Goal: Communication & Community: Connect with others

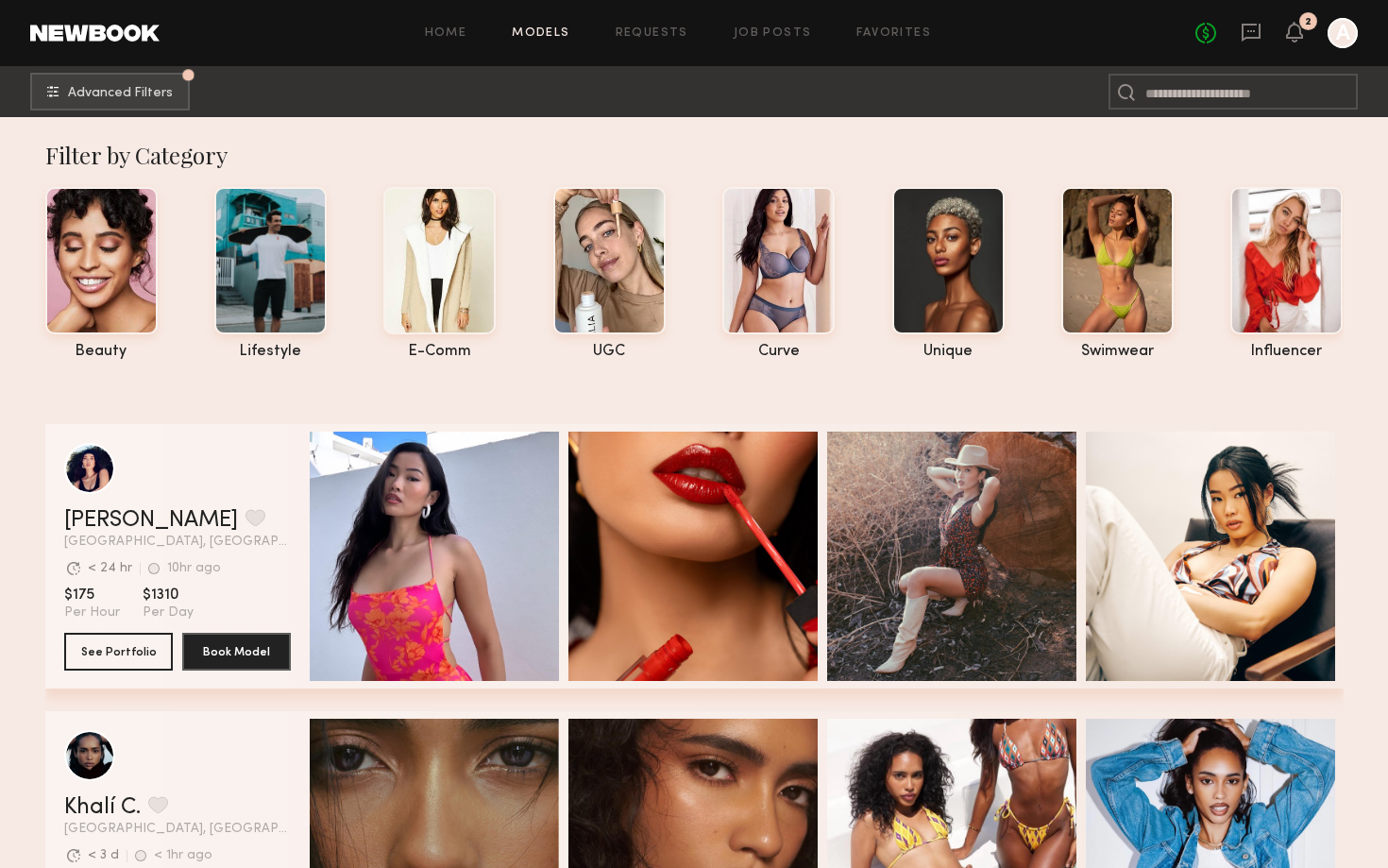
click at [538, 31] on link "Models" at bounding box center [541, 33] width 58 height 12
click at [461, 30] on link "Home" at bounding box center [446, 33] width 43 height 12
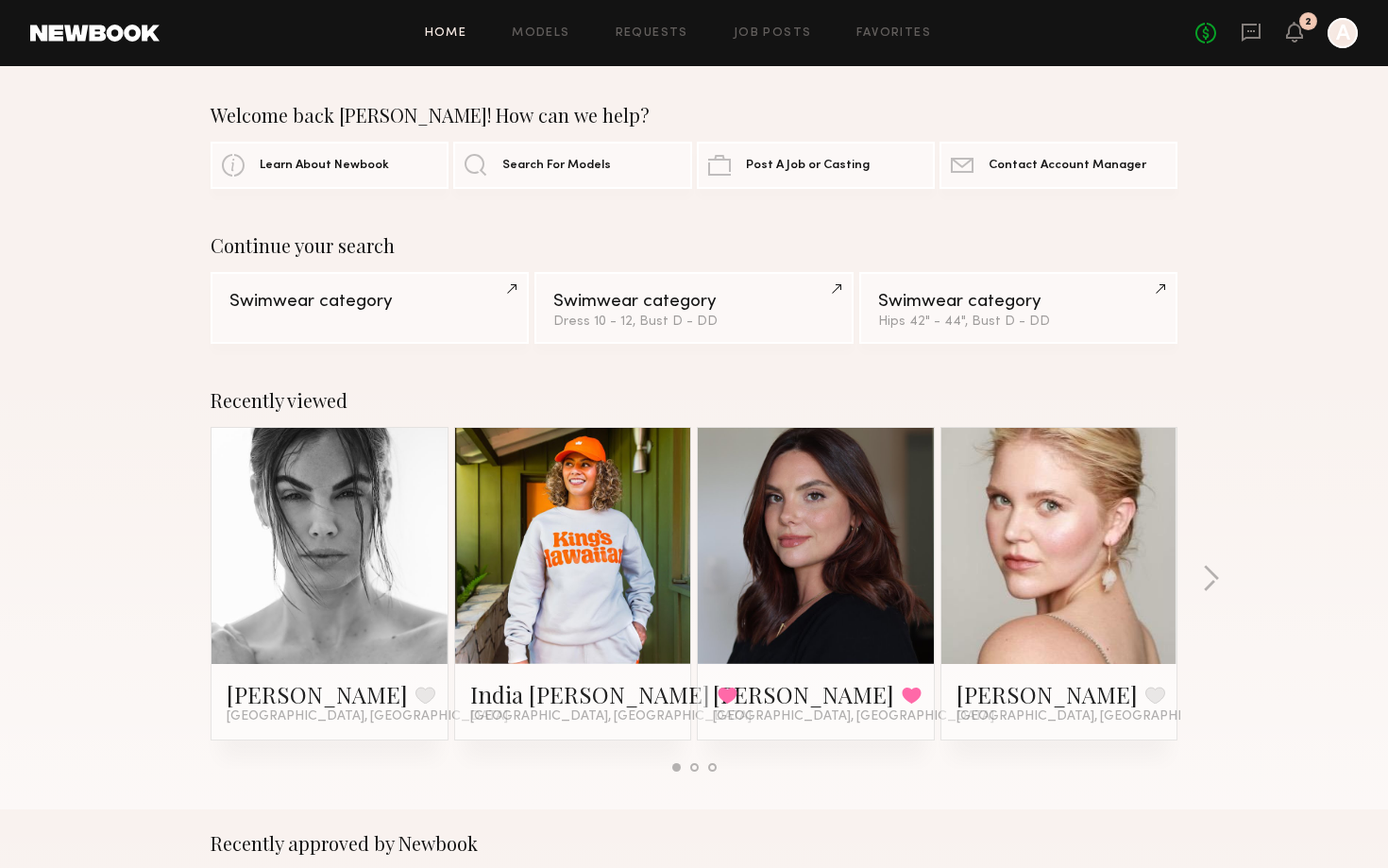
click at [1303, 35] on div "No fees up to $5,000 2 A" at bounding box center [1277, 33] width 163 height 30
click at [1288, 32] on icon at bounding box center [1295, 31] width 15 height 13
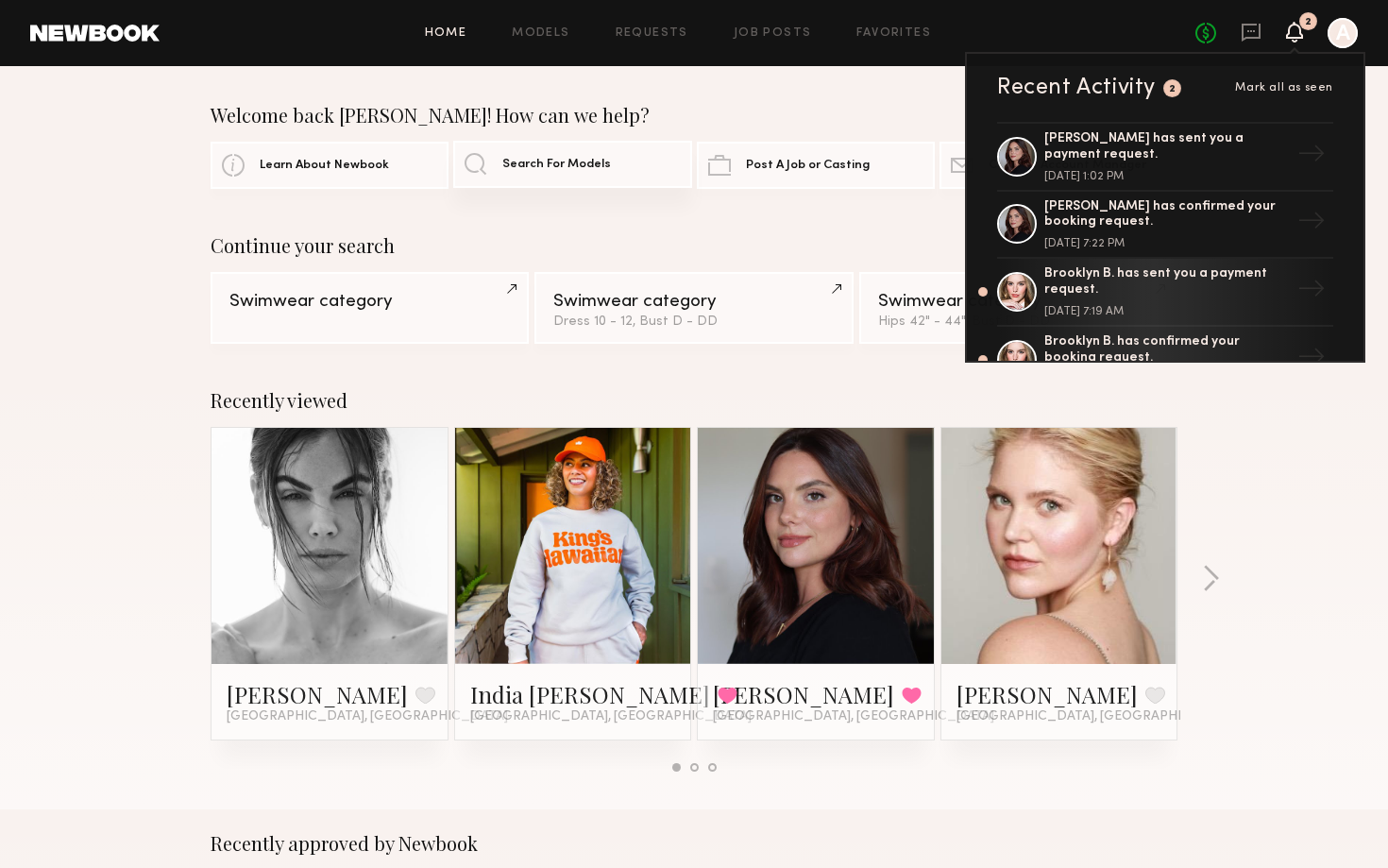
click at [596, 164] on span "Search For Models" at bounding box center [557, 165] width 109 height 12
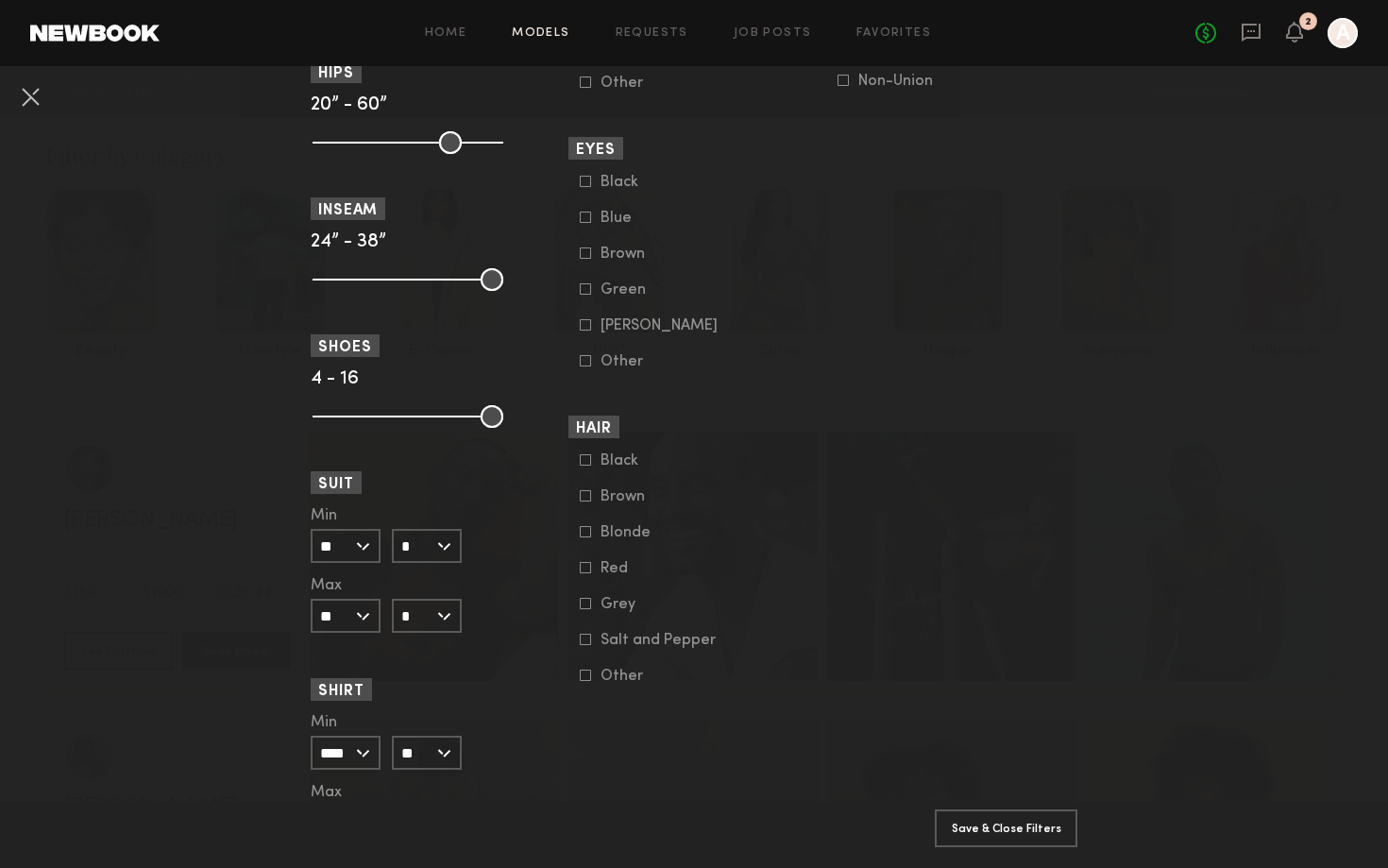
scroll to position [1414, 0]
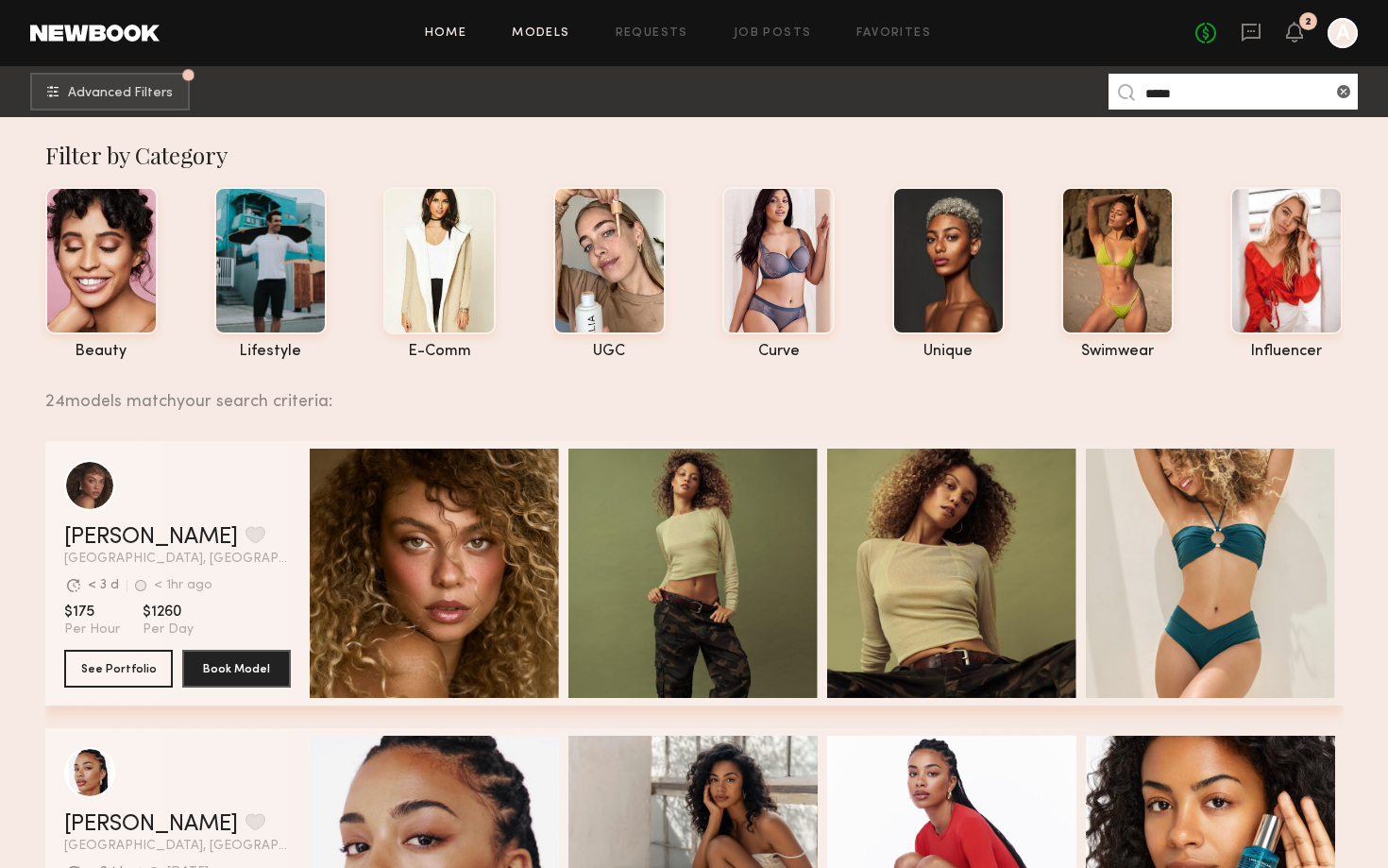
click at [457, 30] on link "Home" at bounding box center [446, 33] width 43 height 12
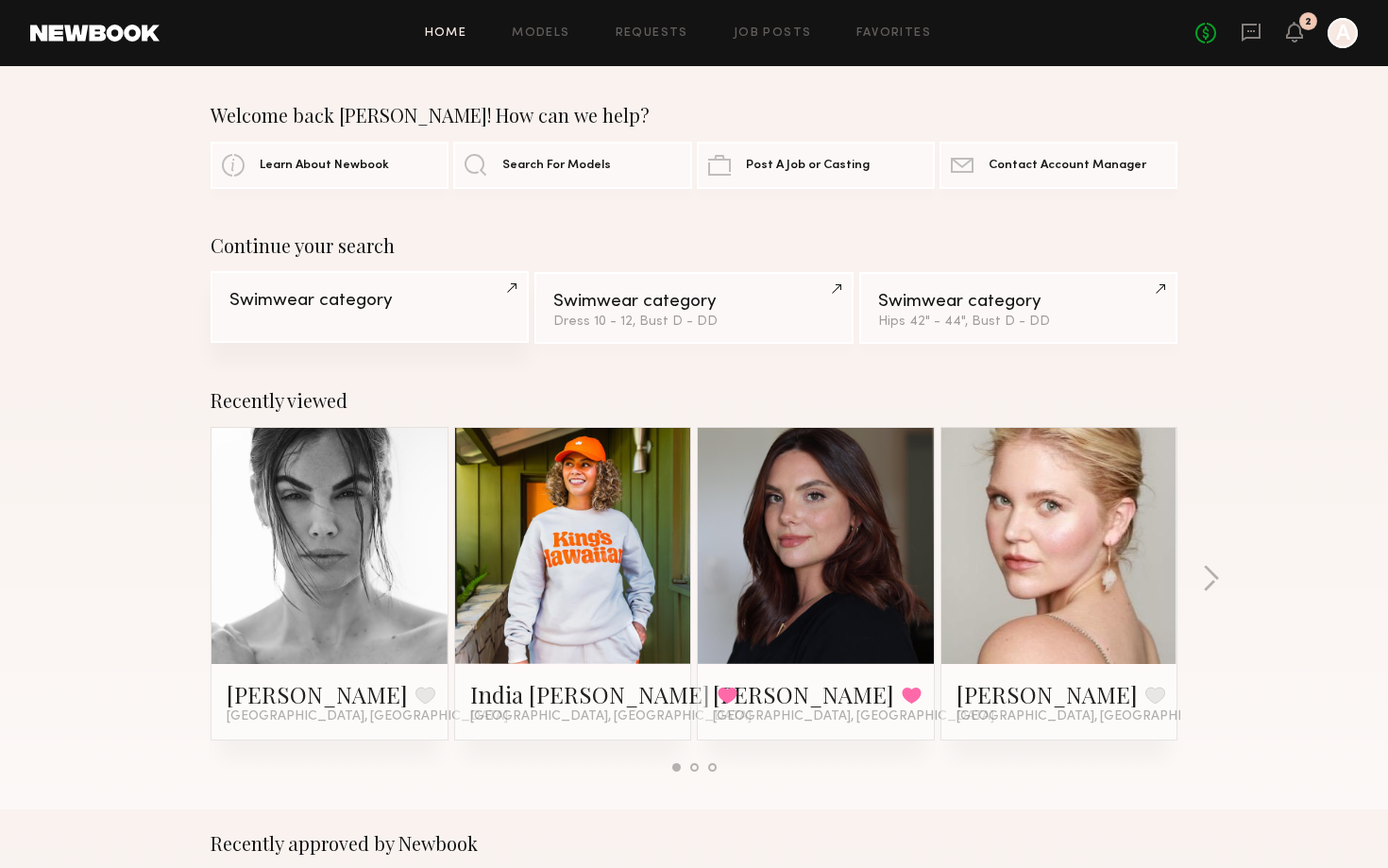
click at [394, 317] on link "Swimwear category" at bounding box center [369, 306] width 318 height 71
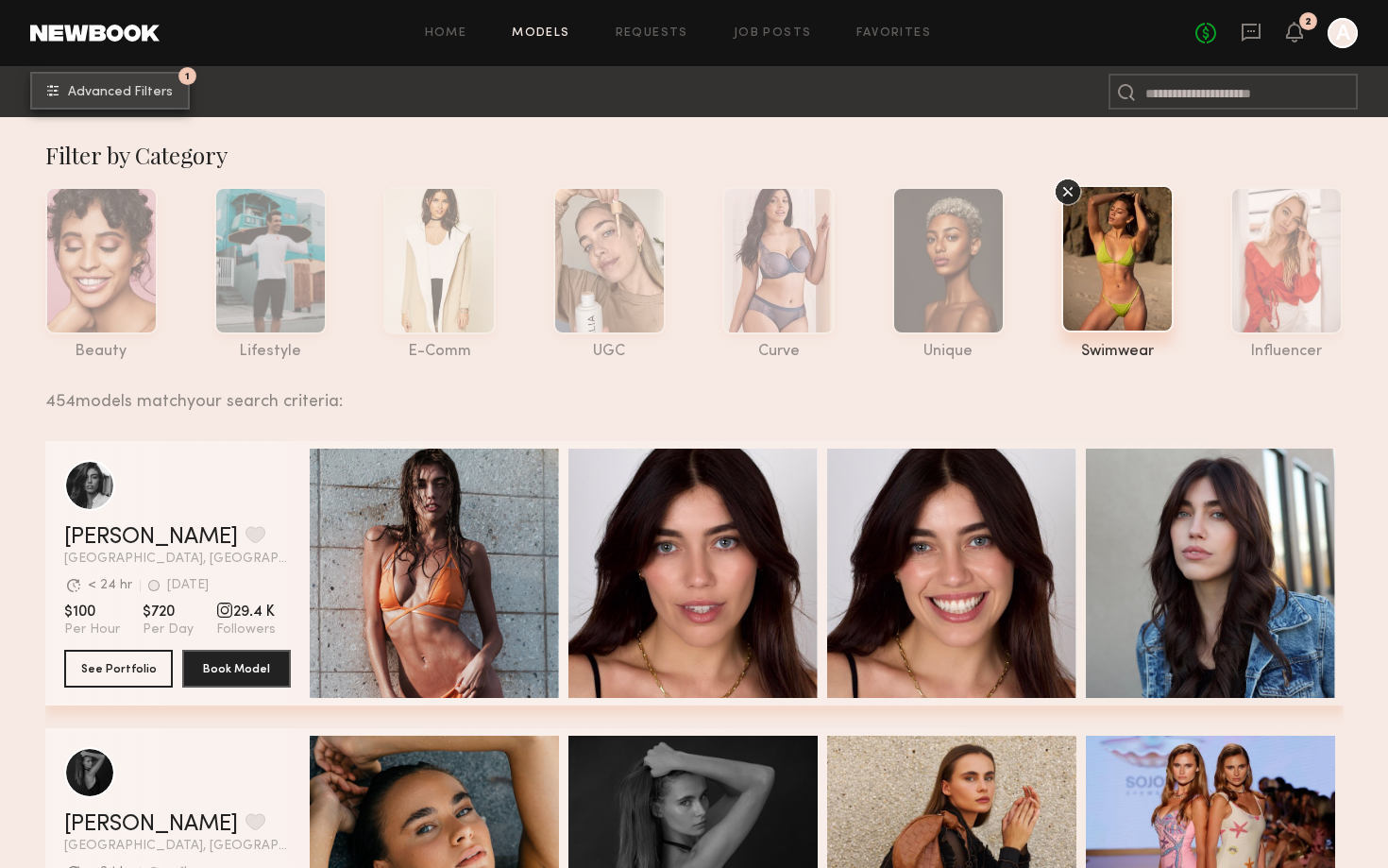
click at [85, 108] on button "1 Advanced Filters" at bounding box center [110, 90] width 160 height 38
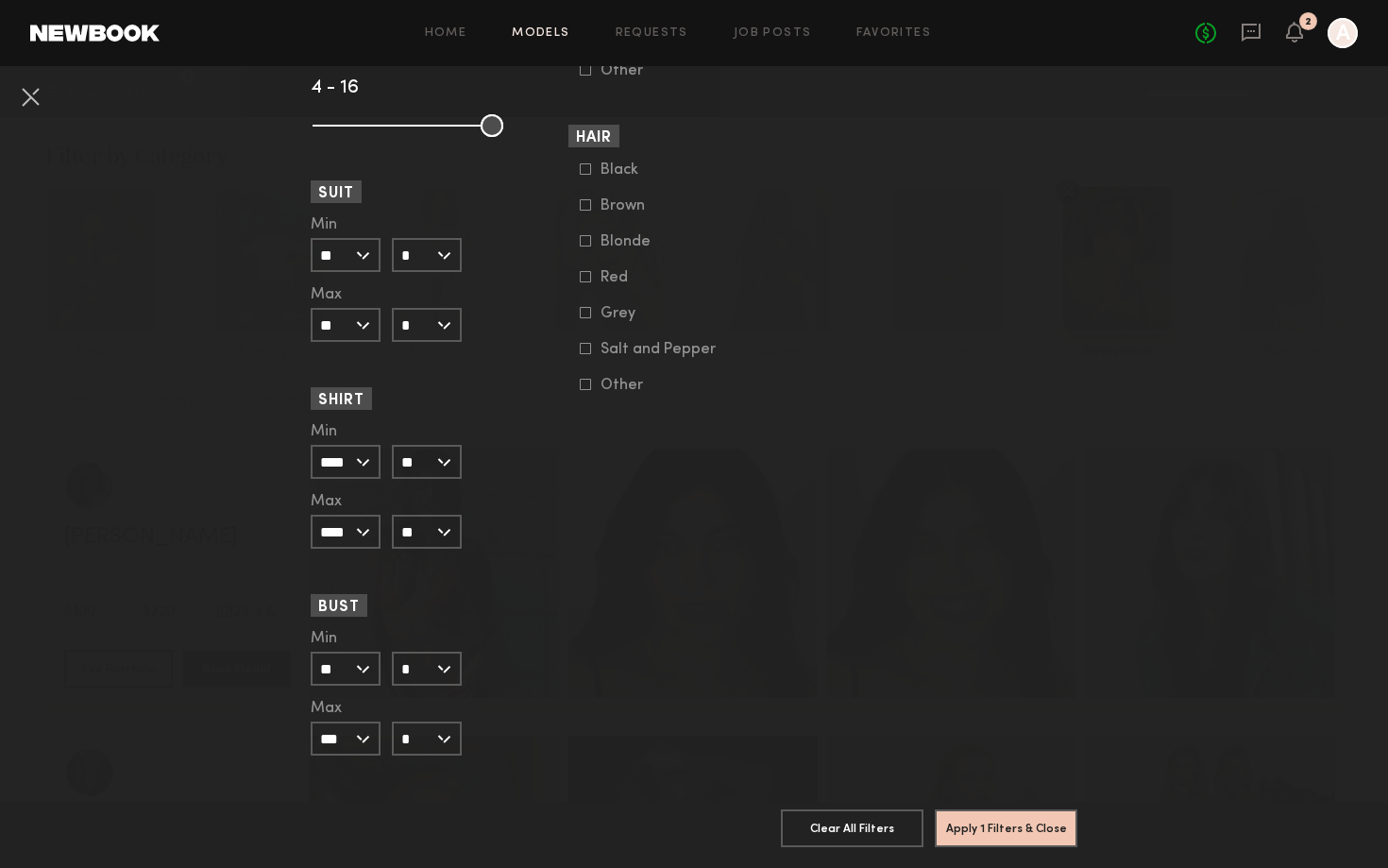
scroll to position [1611, 0]
click at [353, 677] on input "**" at bounding box center [345, 673] width 69 height 34
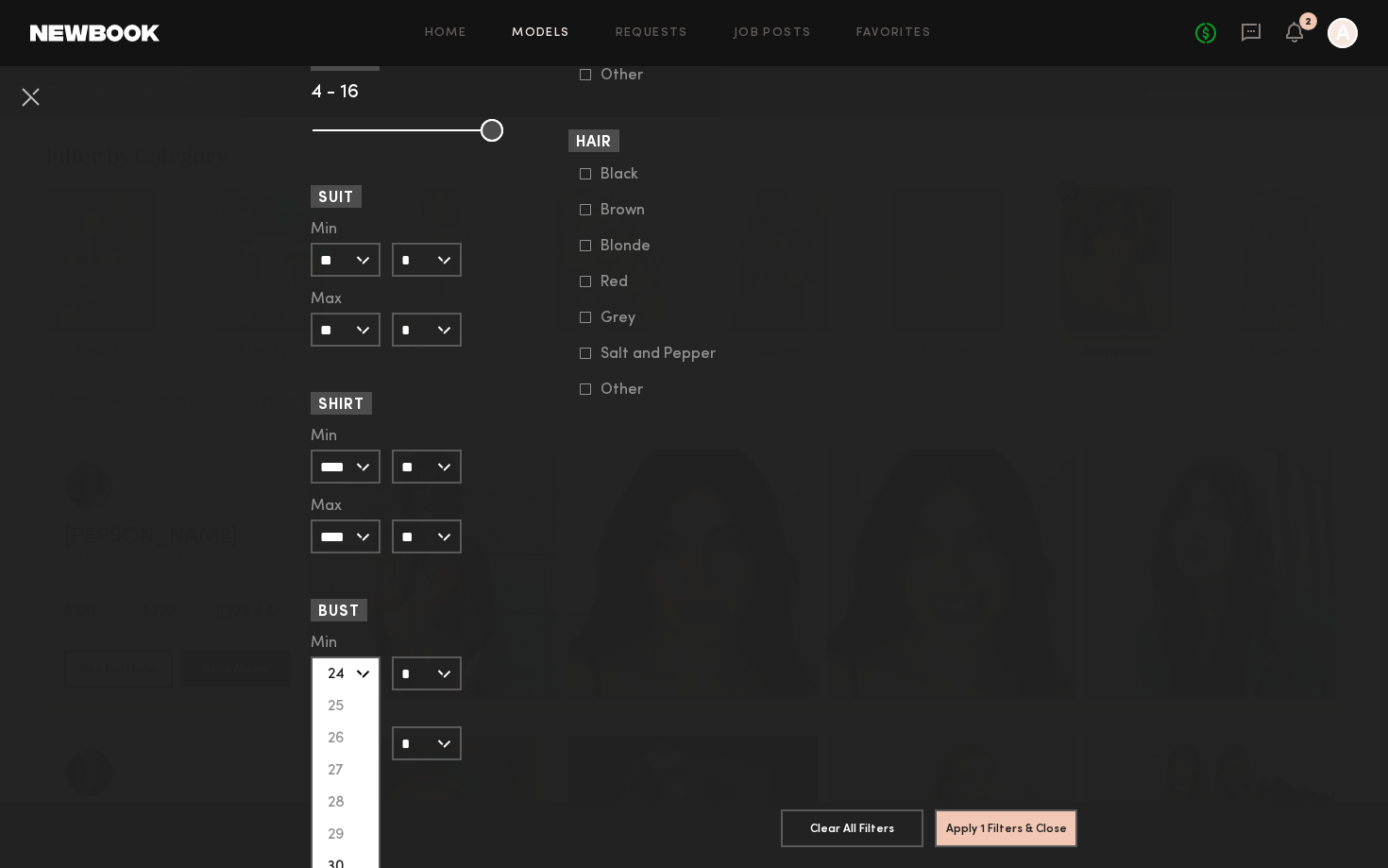
click at [347, 864] on div "30" at bounding box center [345, 867] width 66 height 32
type input "**"
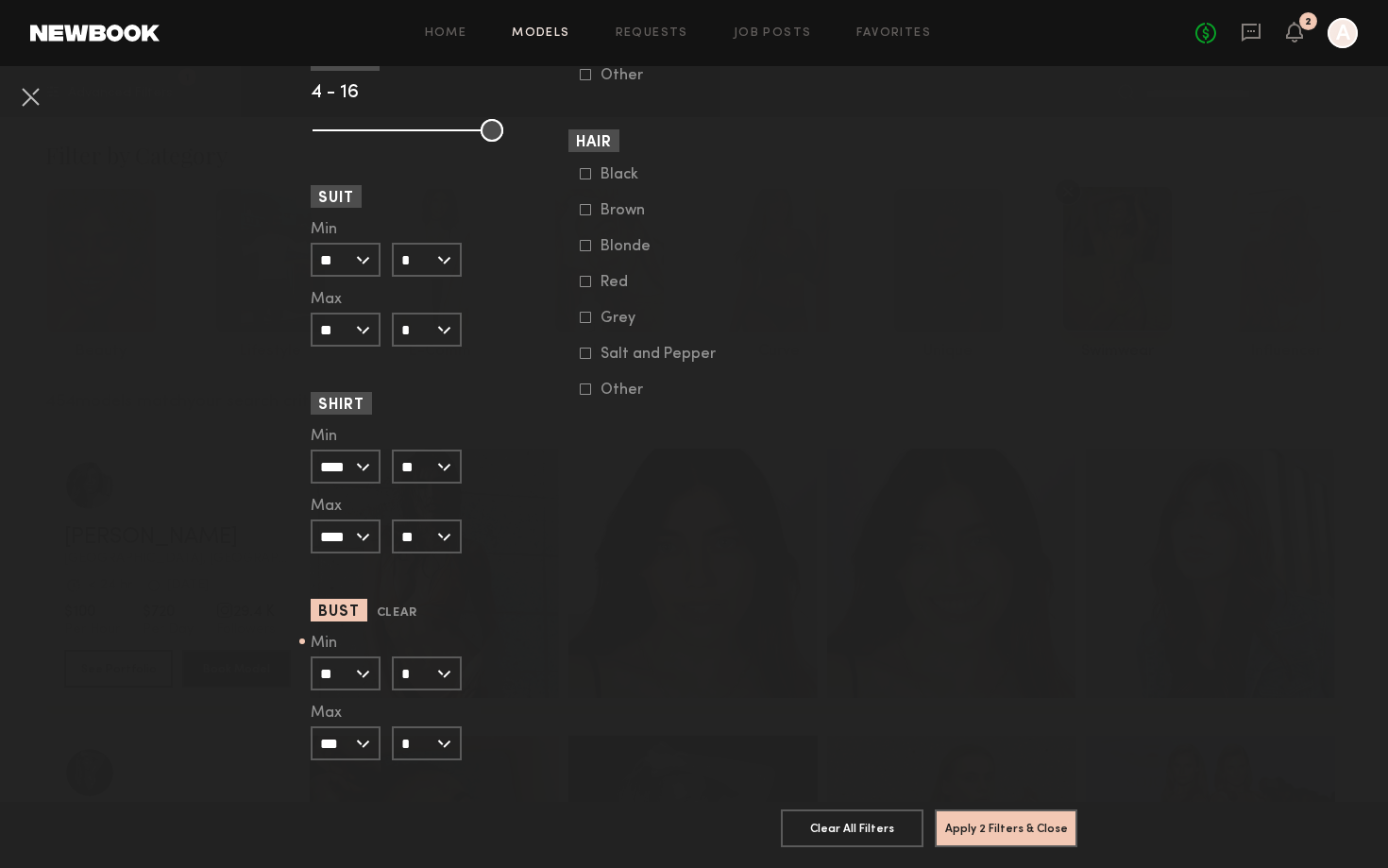
click at [418, 665] on input "*" at bounding box center [426, 673] width 69 height 34
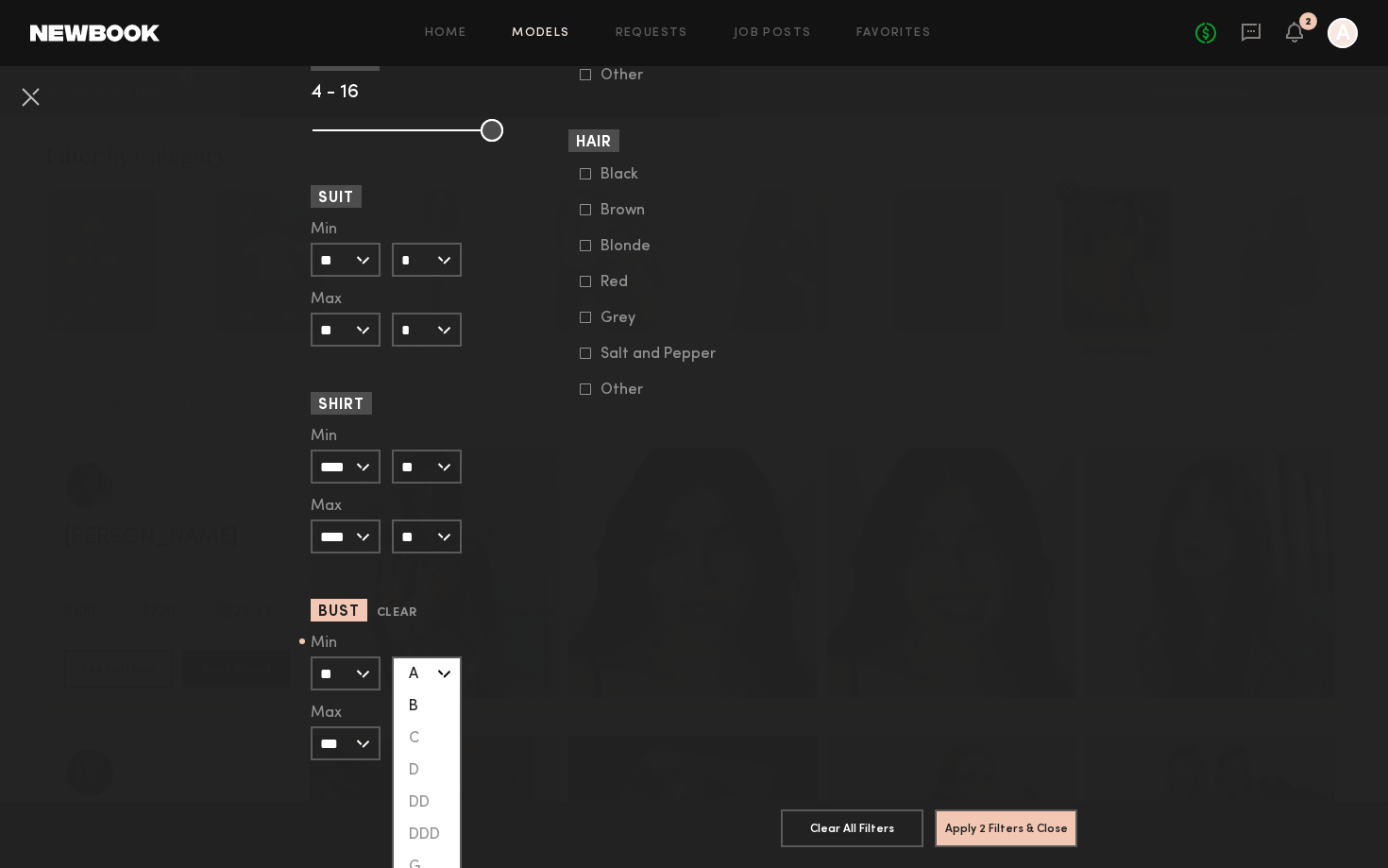
click at [421, 696] on div "B" at bounding box center [426, 706] width 66 height 32
type input "*"
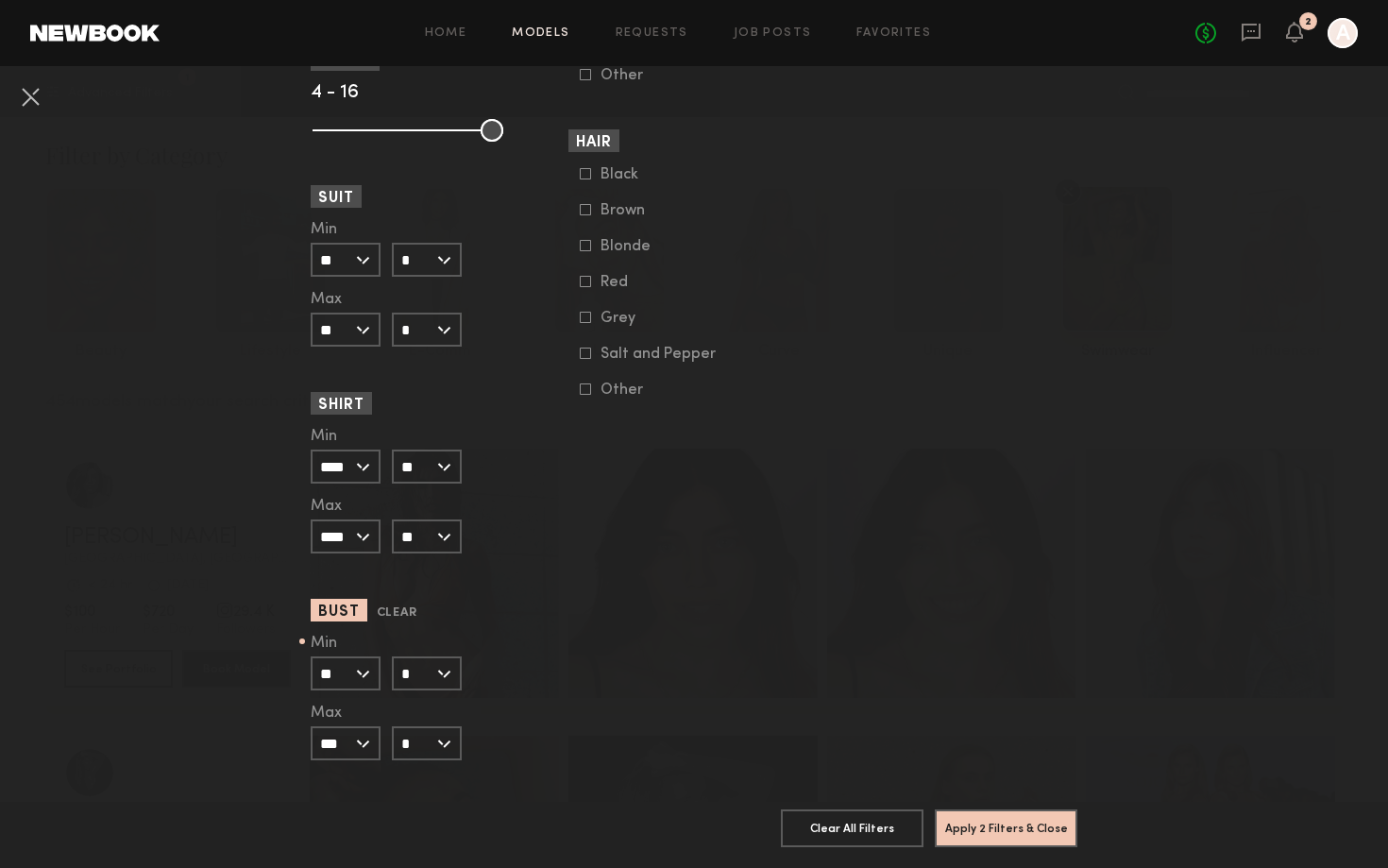
click at [367, 757] on input "***" at bounding box center [345, 743] width 69 height 34
click at [349, 765] on div "30" at bounding box center [345, 764] width 66 height 32
type input "**"
click at [406, 749] on input "*" at bounding box center [426, 743] width 69 height 34
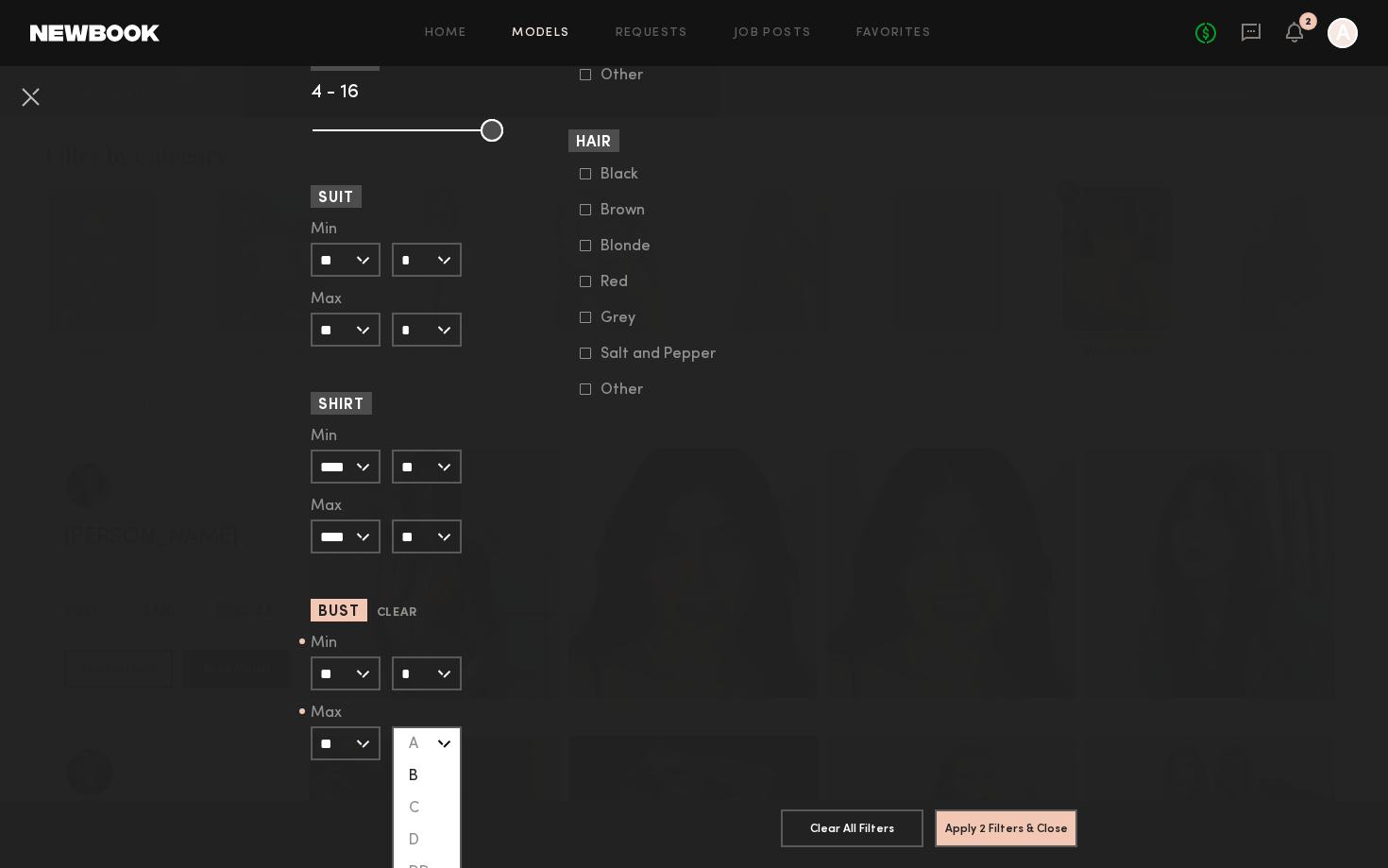
click at [427, 767] on div "B" at bounding box center [426, 776] width 66 height 32
type input "*"
click at [979, 828] on button "Apply 2 Filters & Close" at bounding box center [1006, 827] width 143 height 38
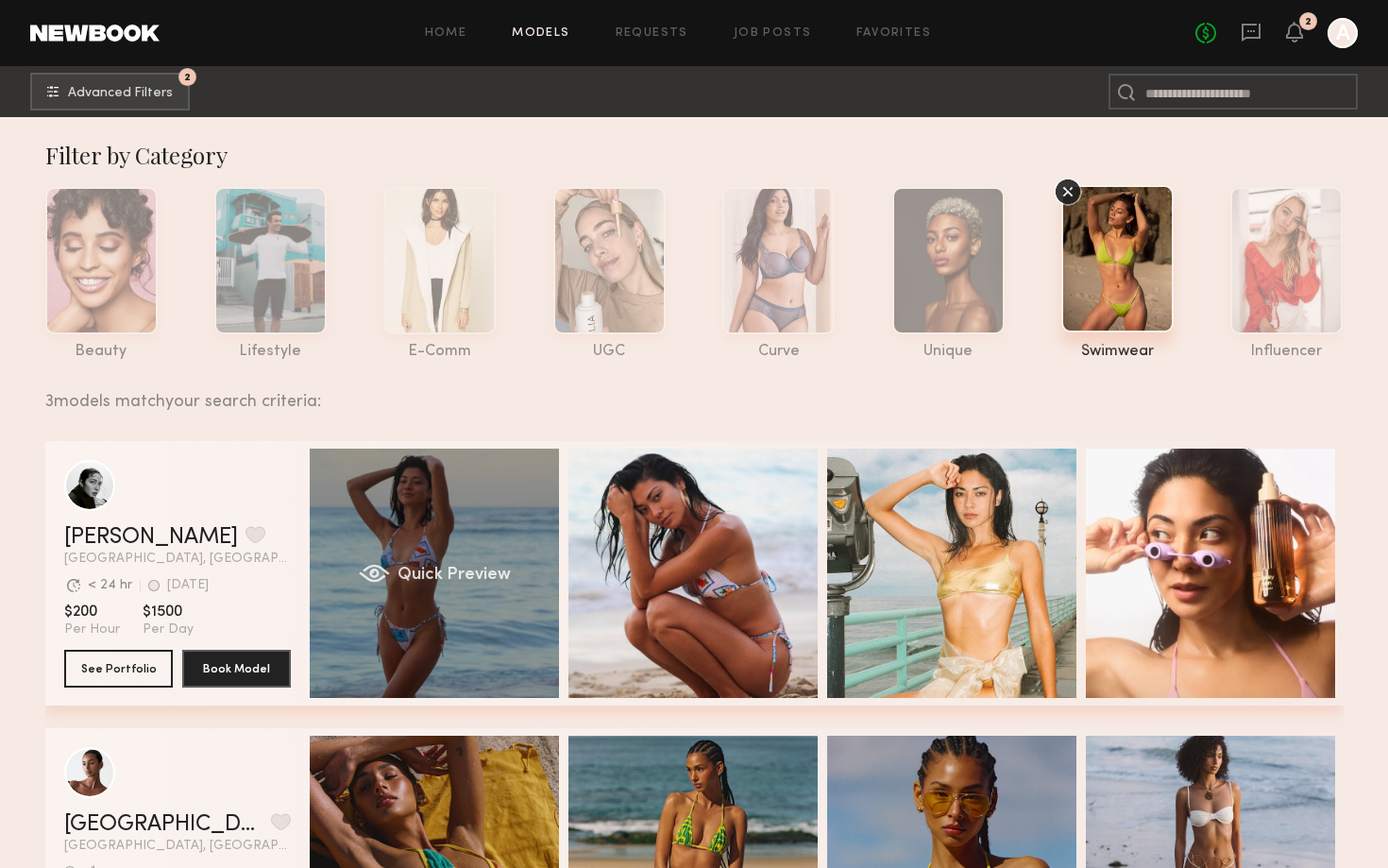
click at [437, 503] on div "Quick Preview" at bounding box center [434, 573] width 249 height 249
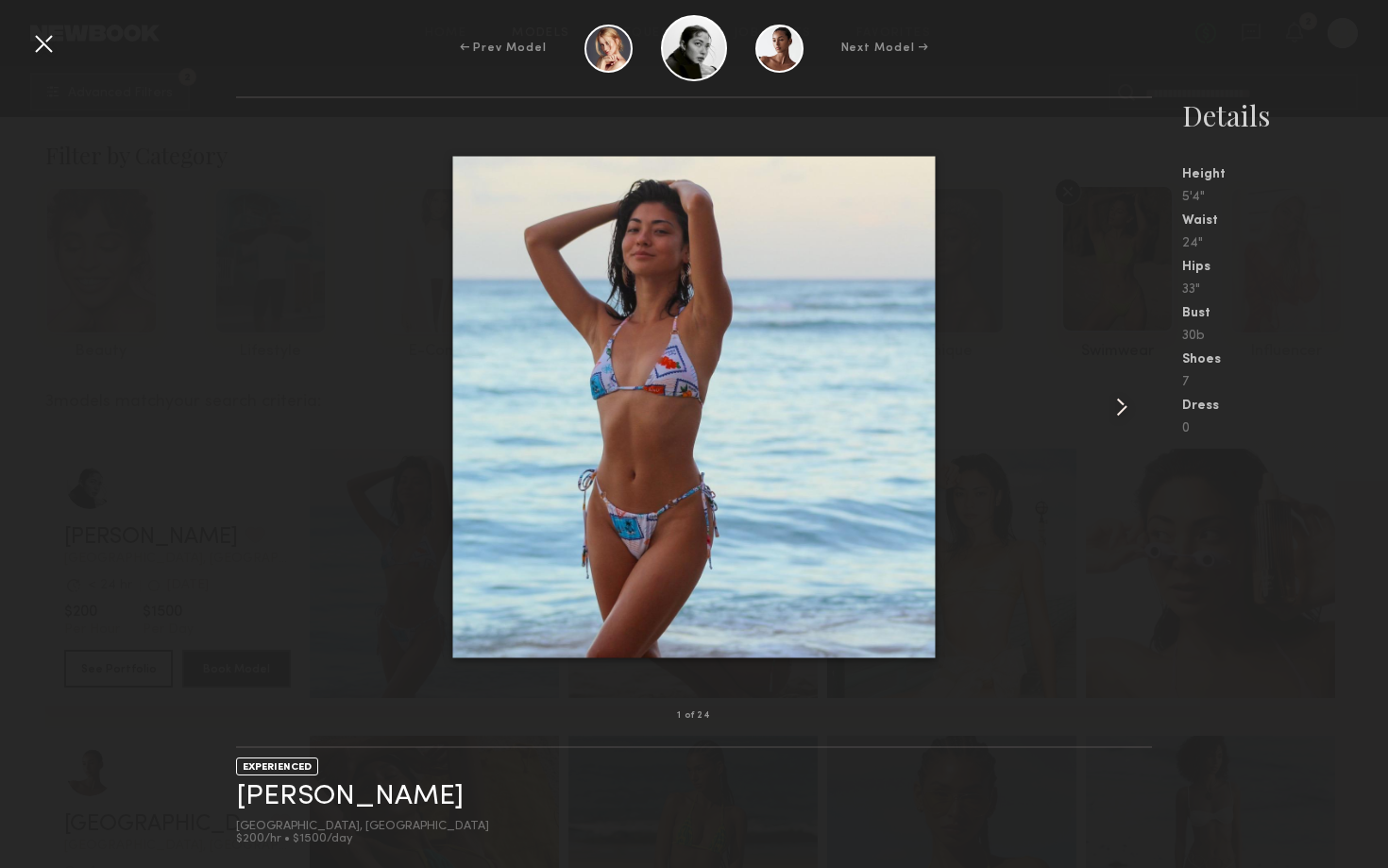
click at [1129, 401] on common-icon at bounding box center [1121, 407] width 30 height 30
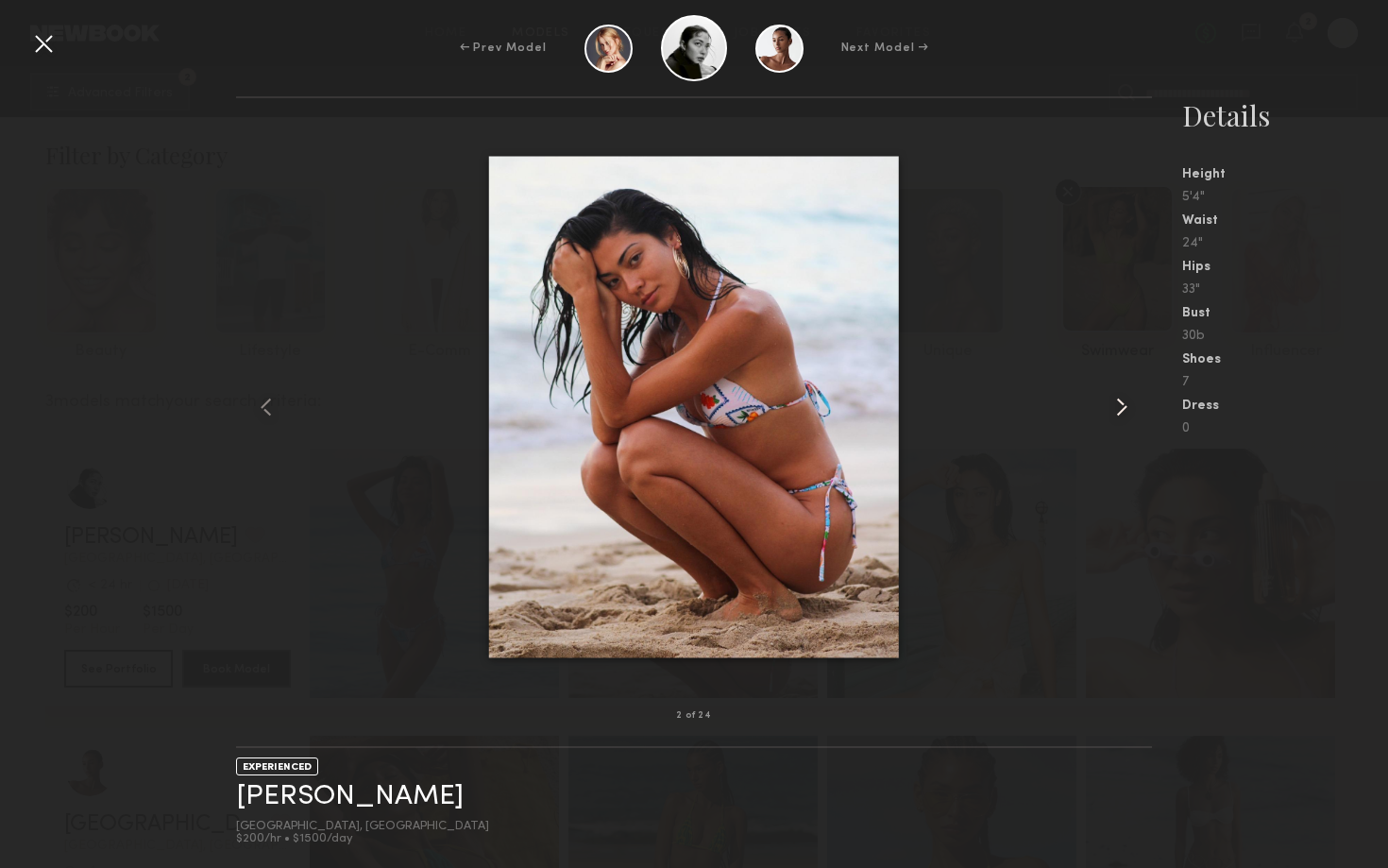
click at [1129, 402] on common-icon at bounding box center [1121, 407] width 30 height 30
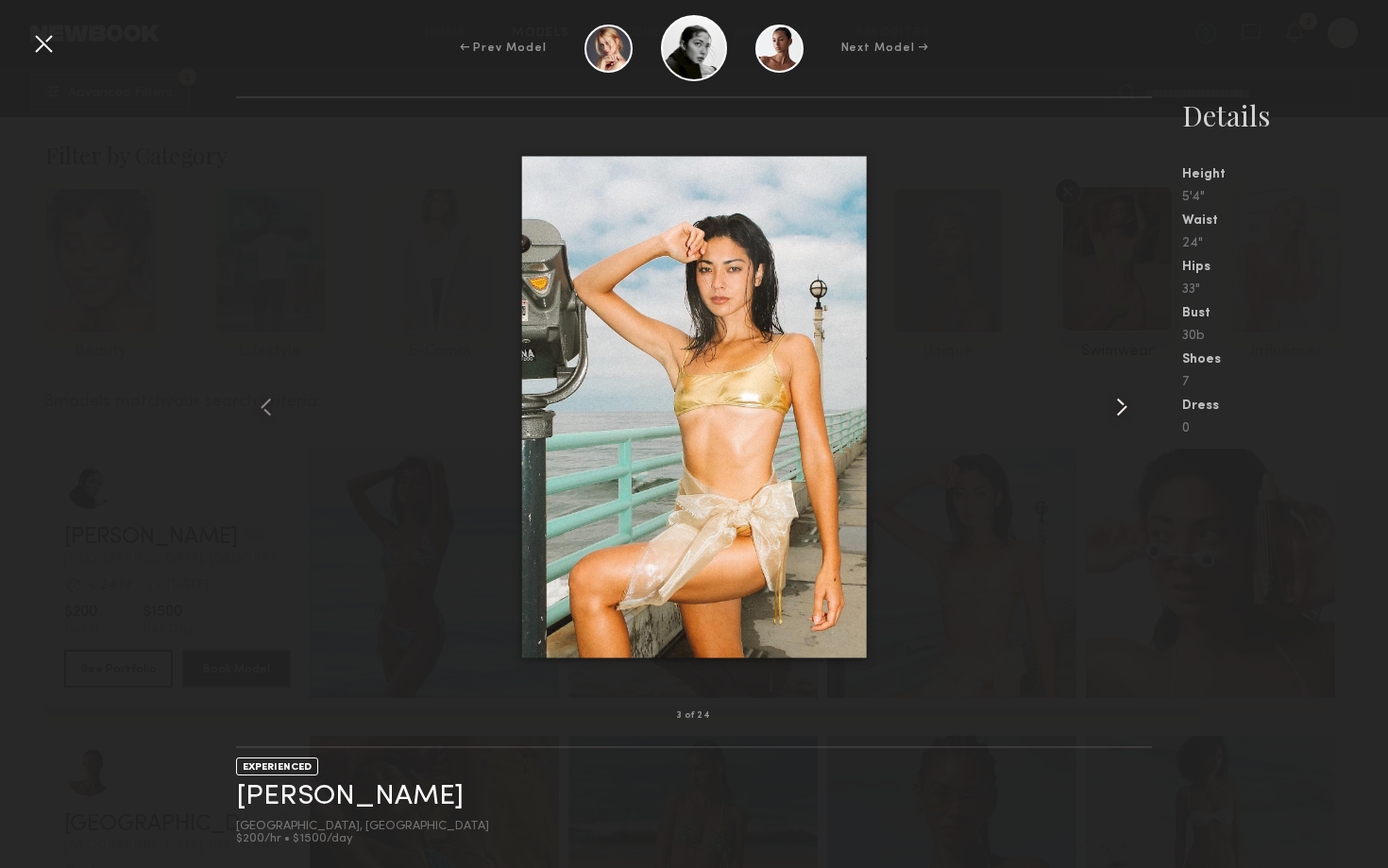
click at [1129, 403] on common-icon at bounding box center [1121, 407] width 30 height 30
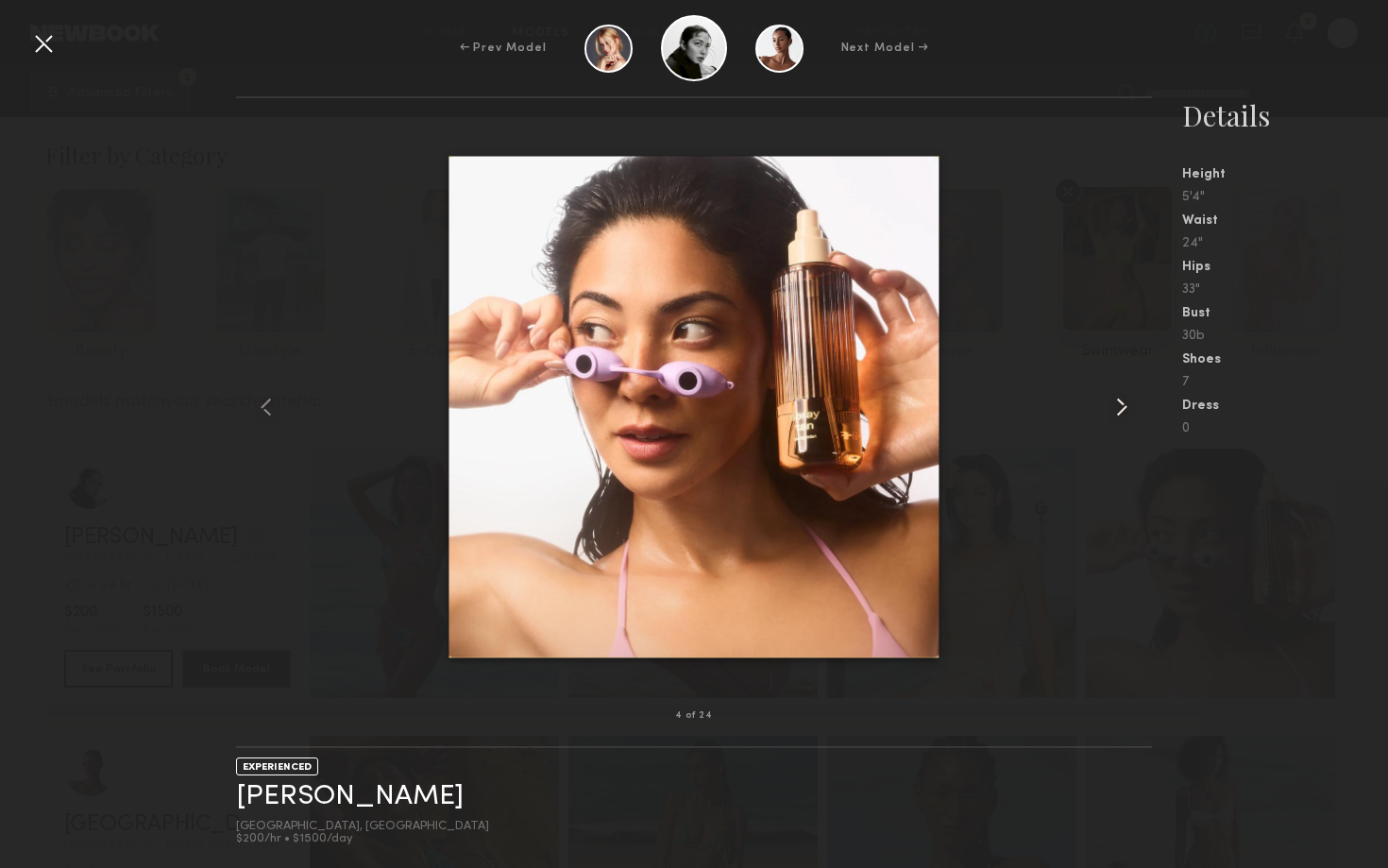
click at [1129, 403] on common-icon at bounding box center [1121, 407] width 30 height 30
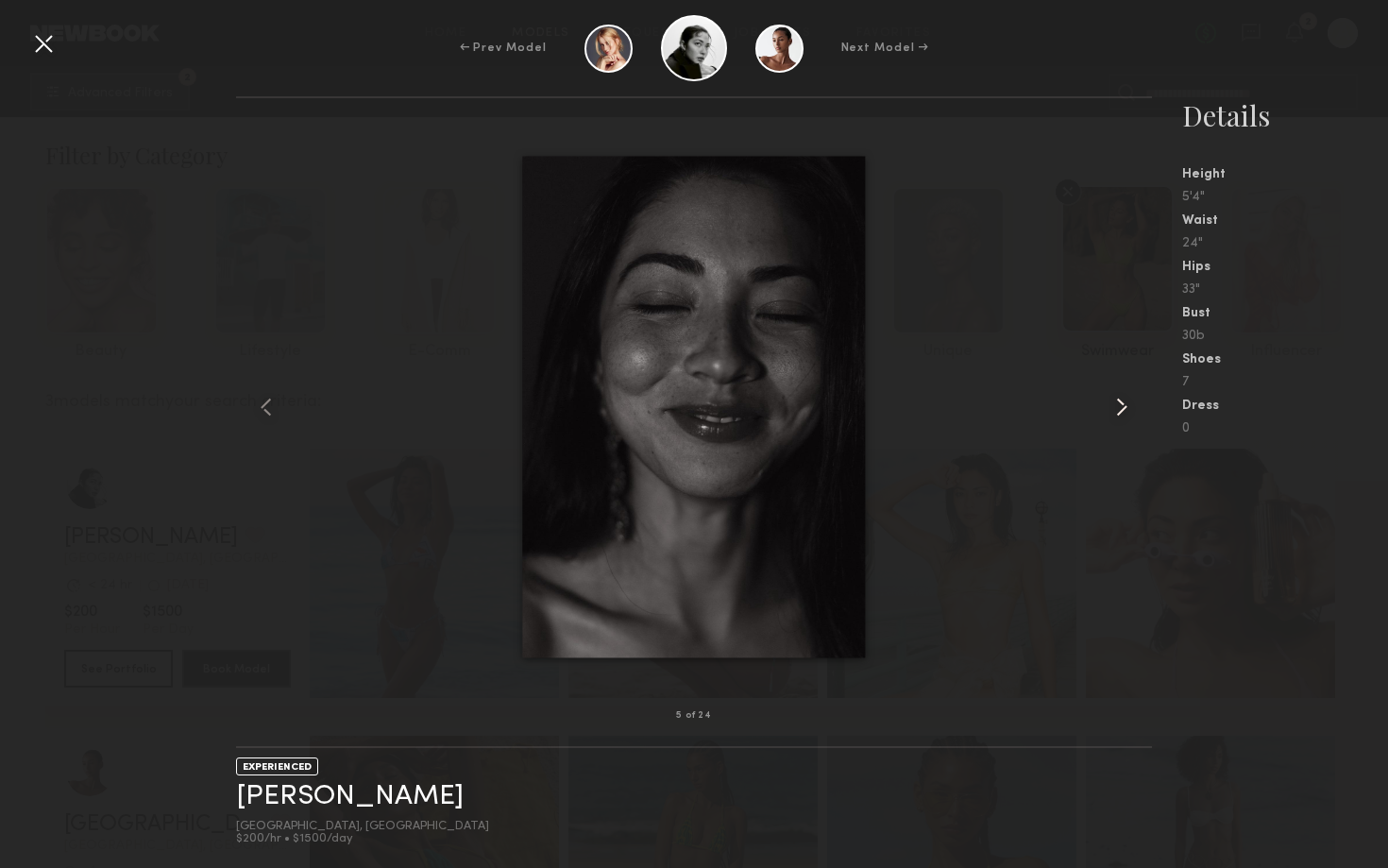
click at [1129, 403] on common-icon at bounding box center [1121, 407] width 30 height 30
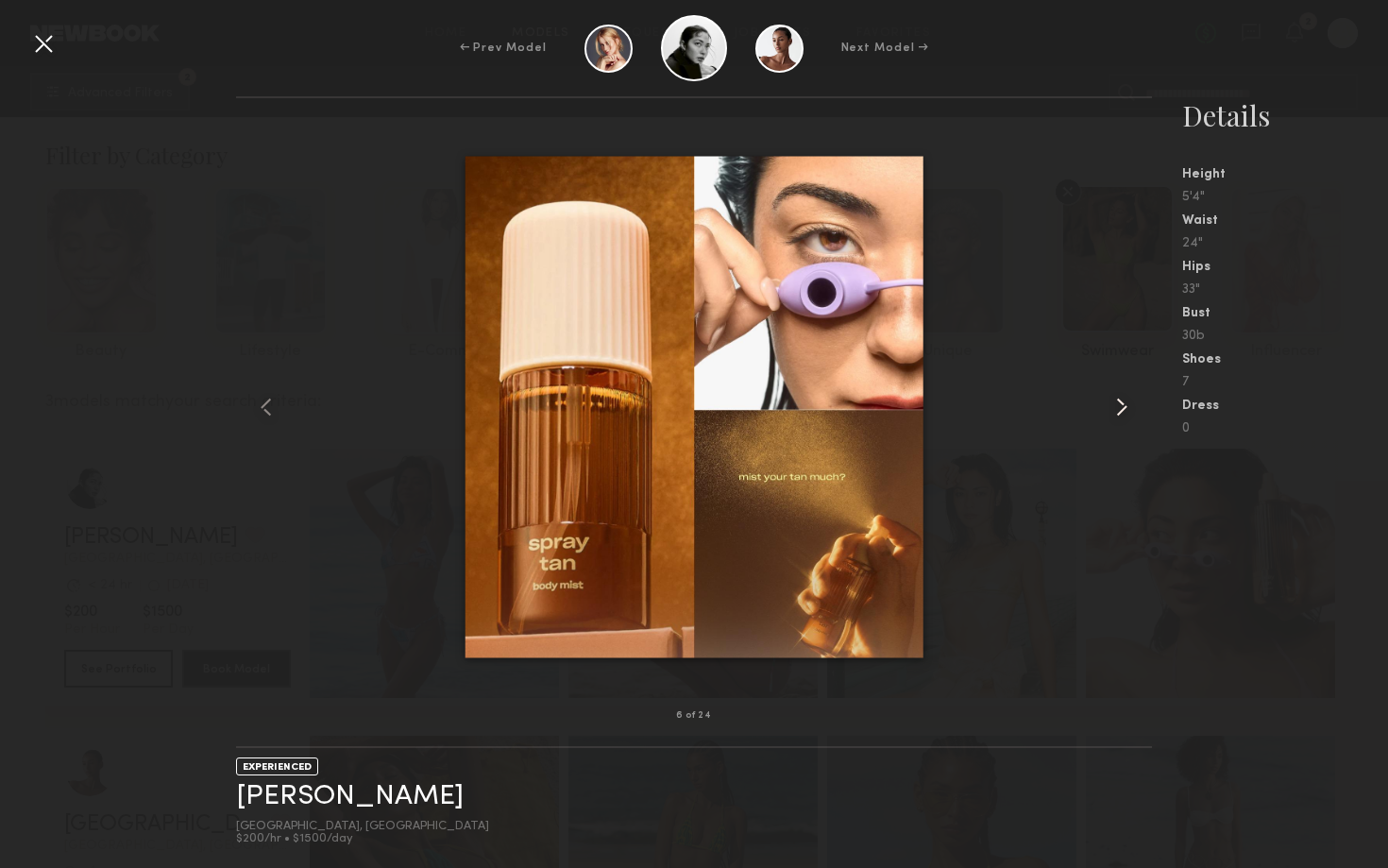
click at [1129, 404] on common-icon at bounding box center [1121, 407] width 30 height 30
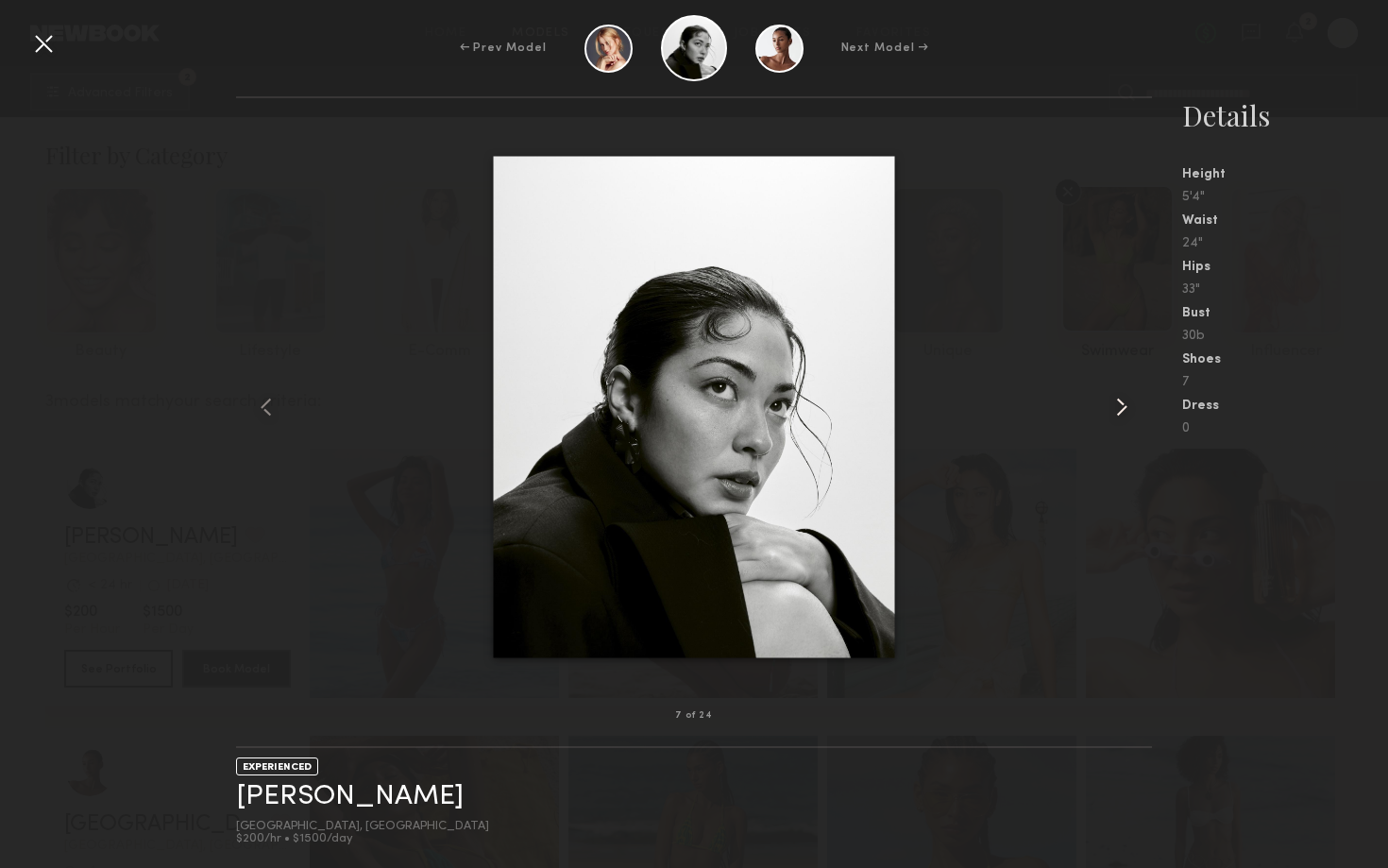
click at [1129, 404] on common-icon at bounding box center [1121, 407] width 30 height 30
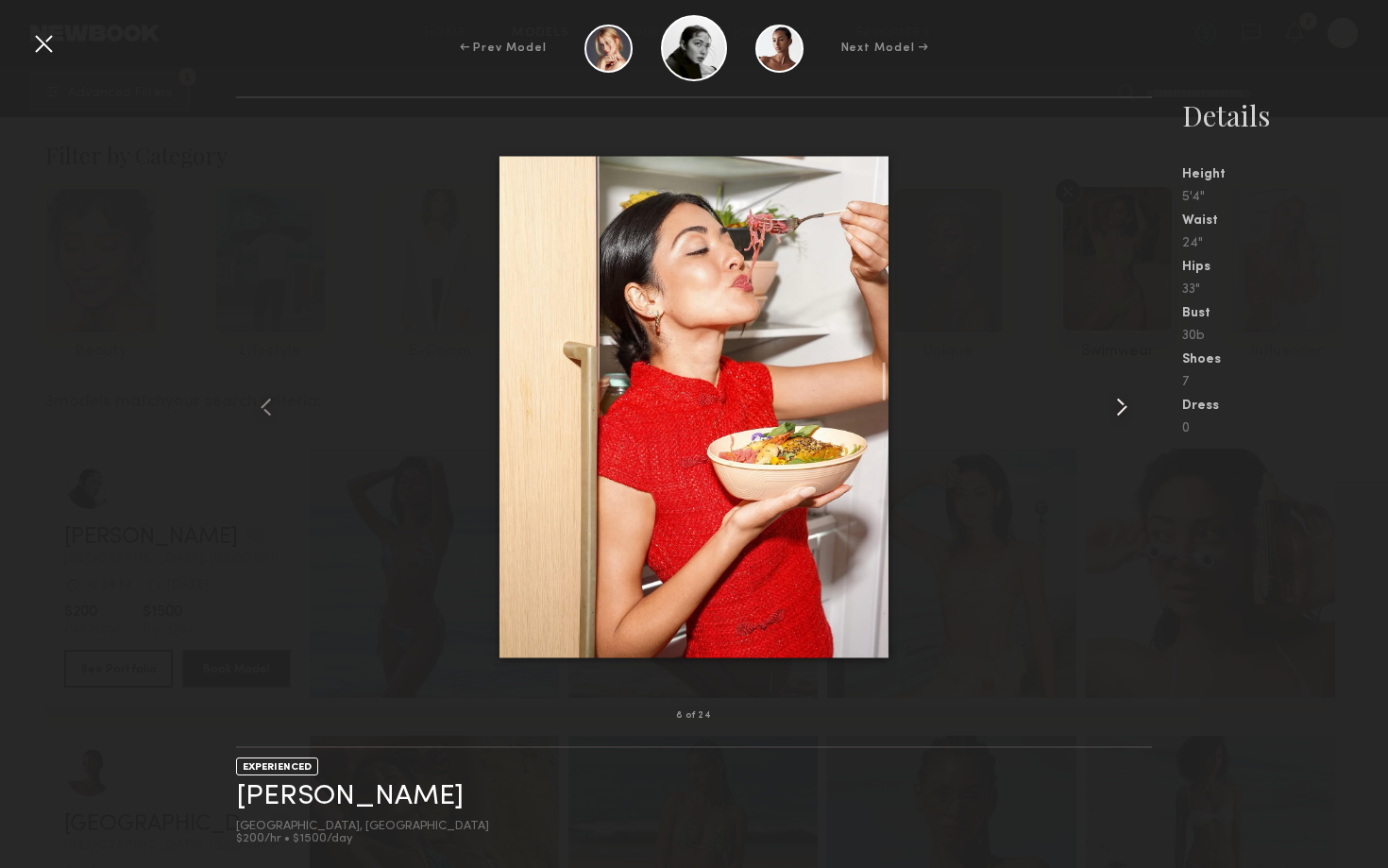
click at [1129, 405] on common-icon at bounding box center [1121, 407] width 30 height 30
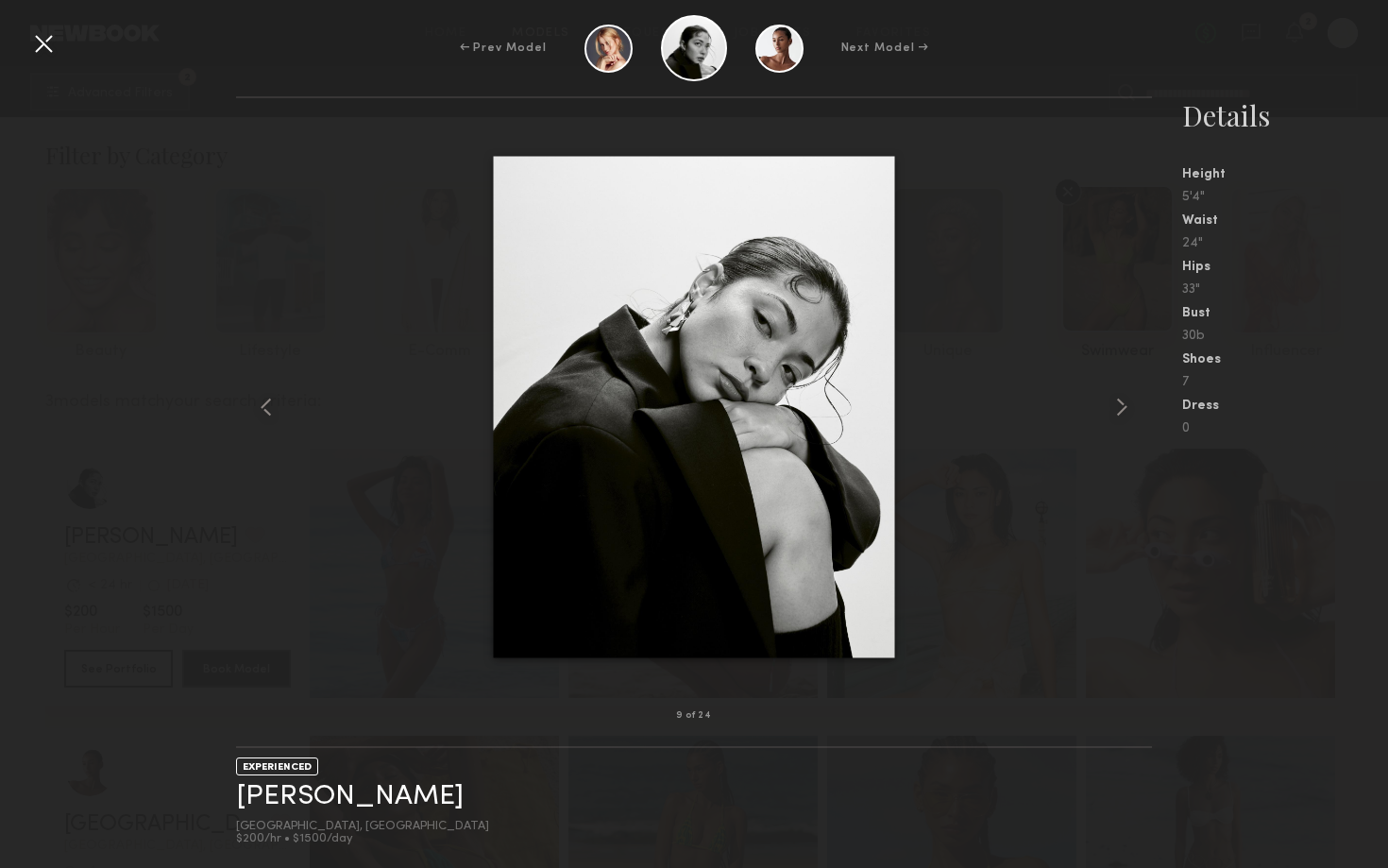
click at [965, 700] on div "9 of 24" at bounding box center [694, 715] width 916 height 60
click at [872, 841] on div "EXPERIENCED Natalie U. Los Angeles, CA $200/hr • $1500/day" at bounding box center [694, 808] width 916 height 120
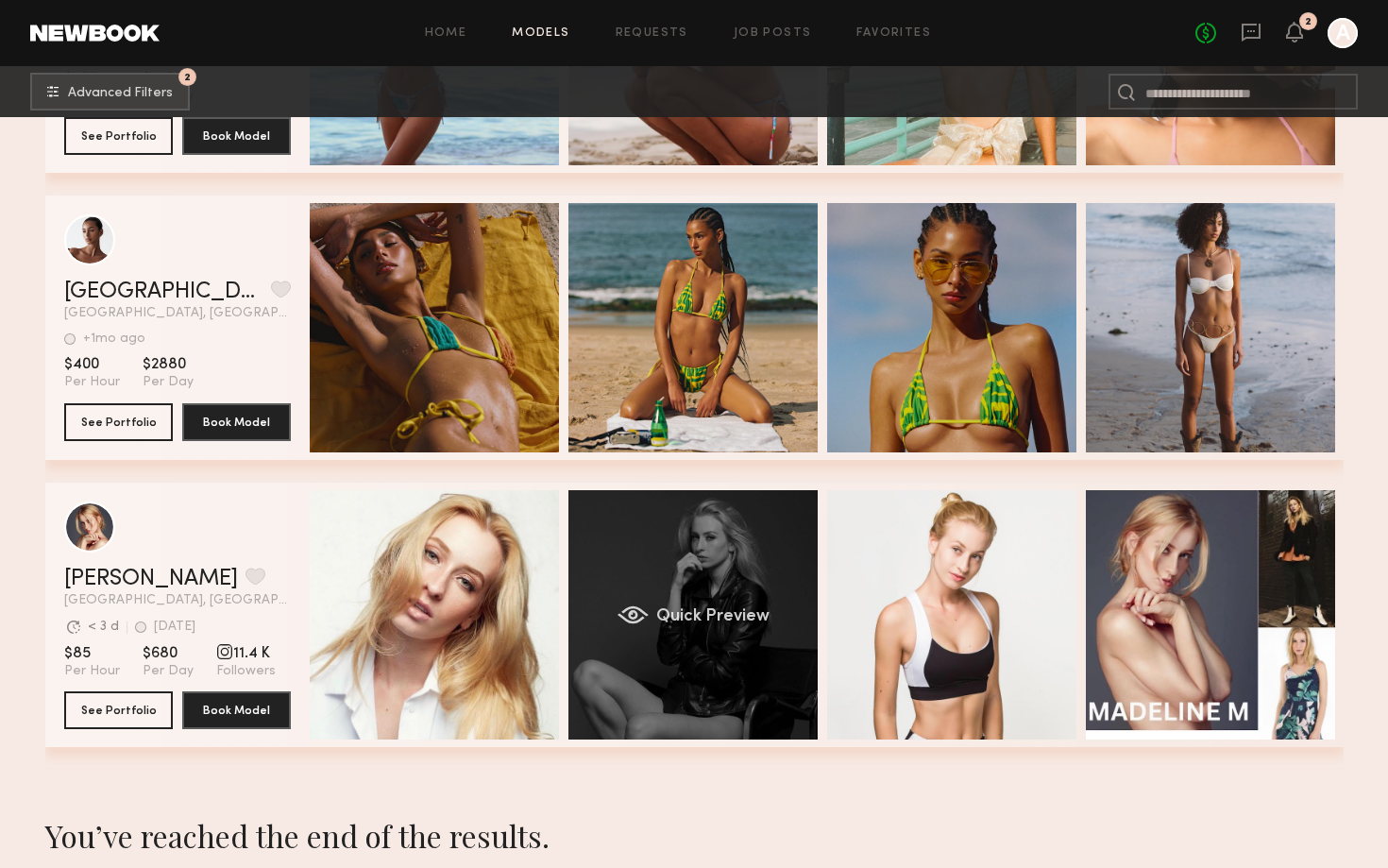
scroll to position [732, 0]
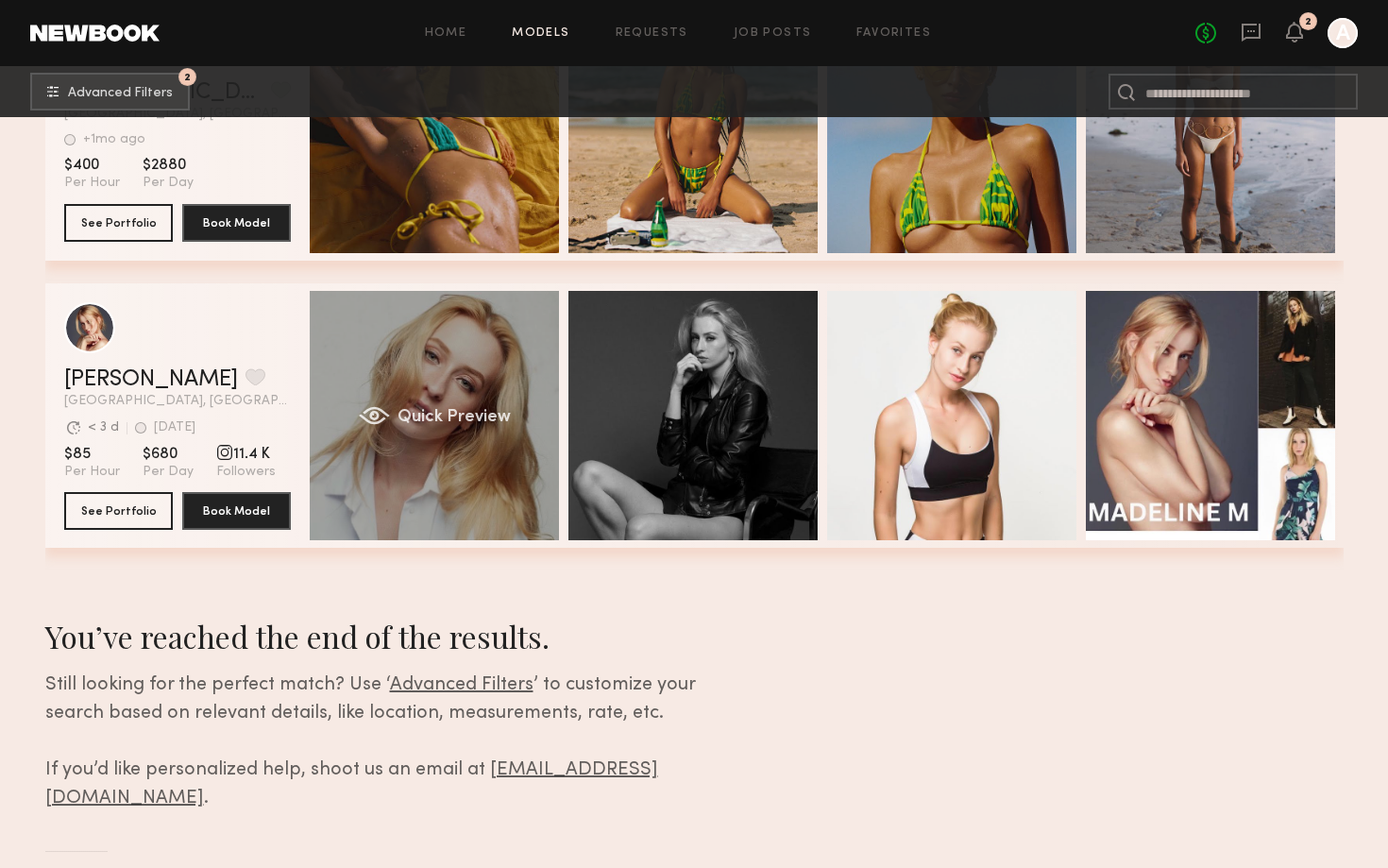
click at [512, 386] on div "Quick Preview" at bounding box center [434, 415] width 249 height 249
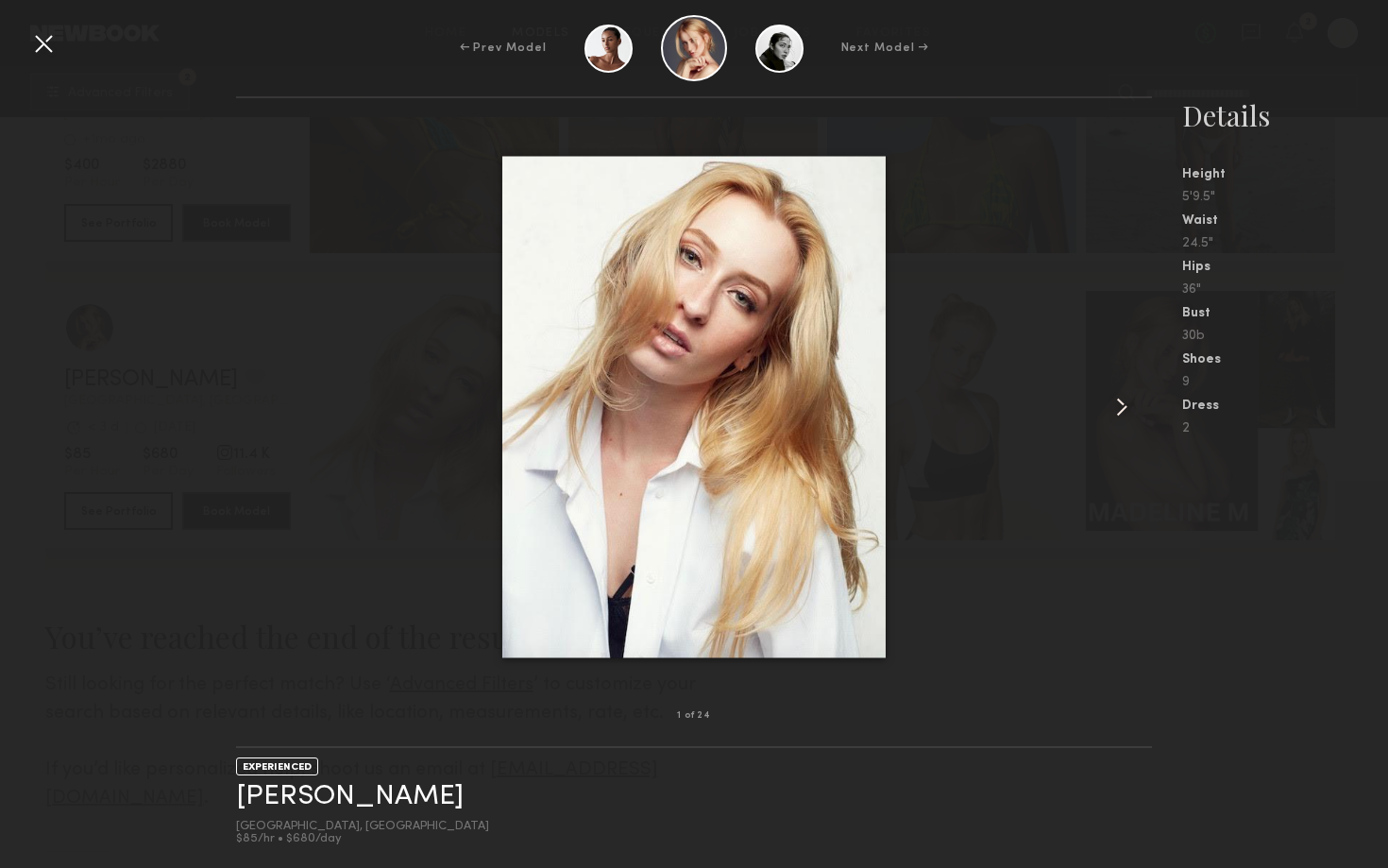
click at [1109, 417] on common-icon at bounding box center [1121, 407] width 30 height 30
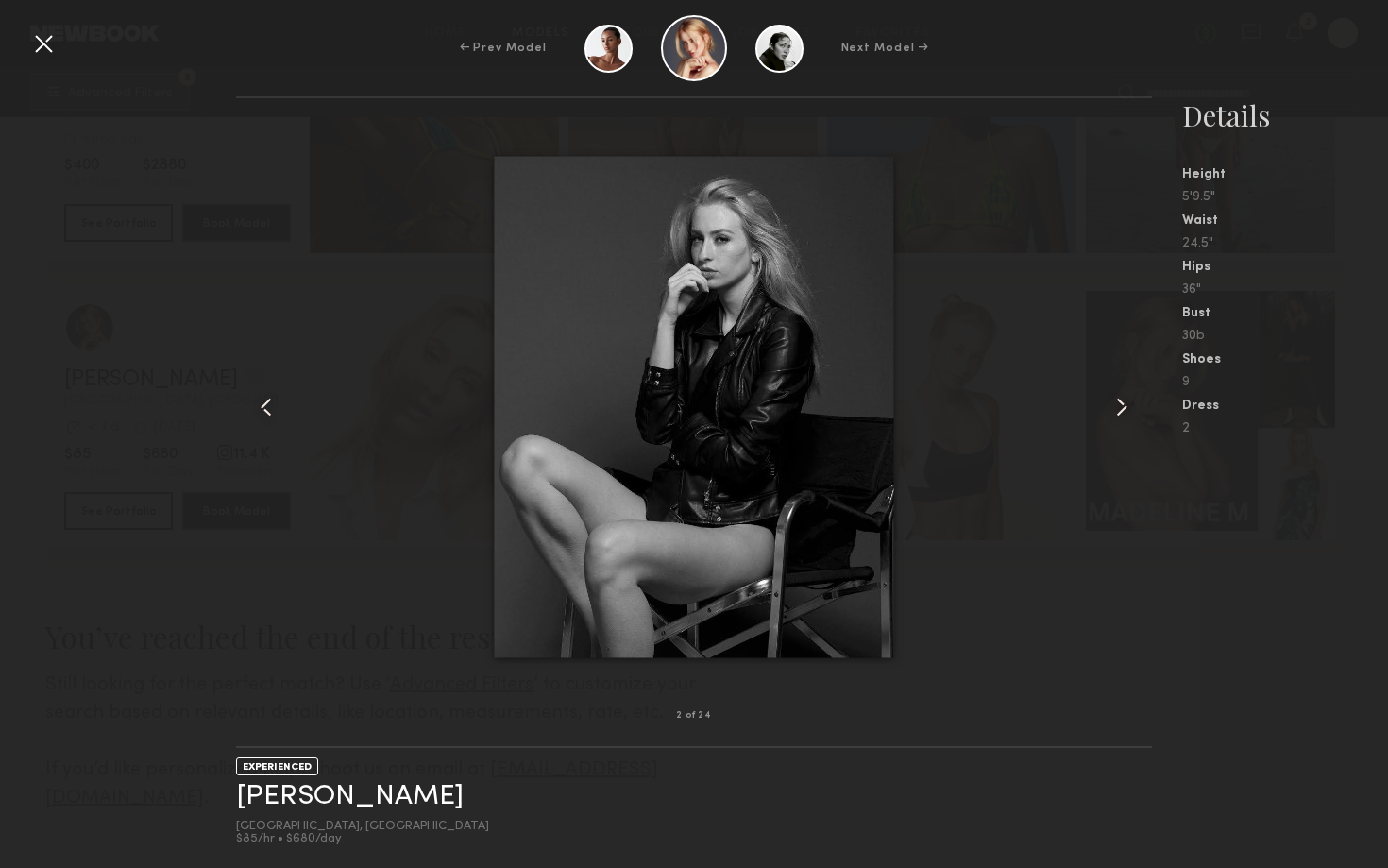
click at [1113, 414] on common-icon at bounding box center [1121, 407] width 30 height 30
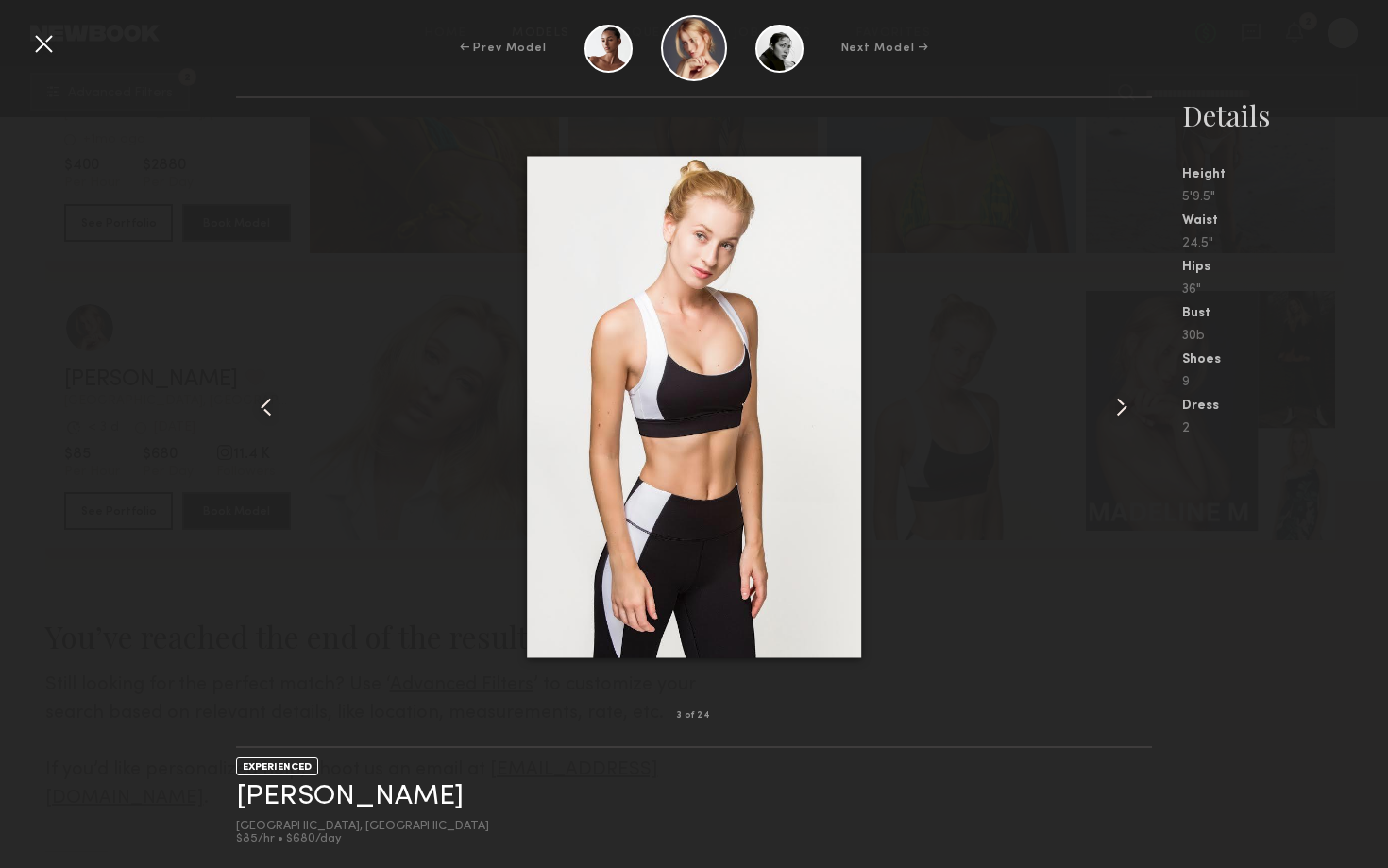
click at [1015, 597] on div at bounding box center [694, 406] width 916 height 557
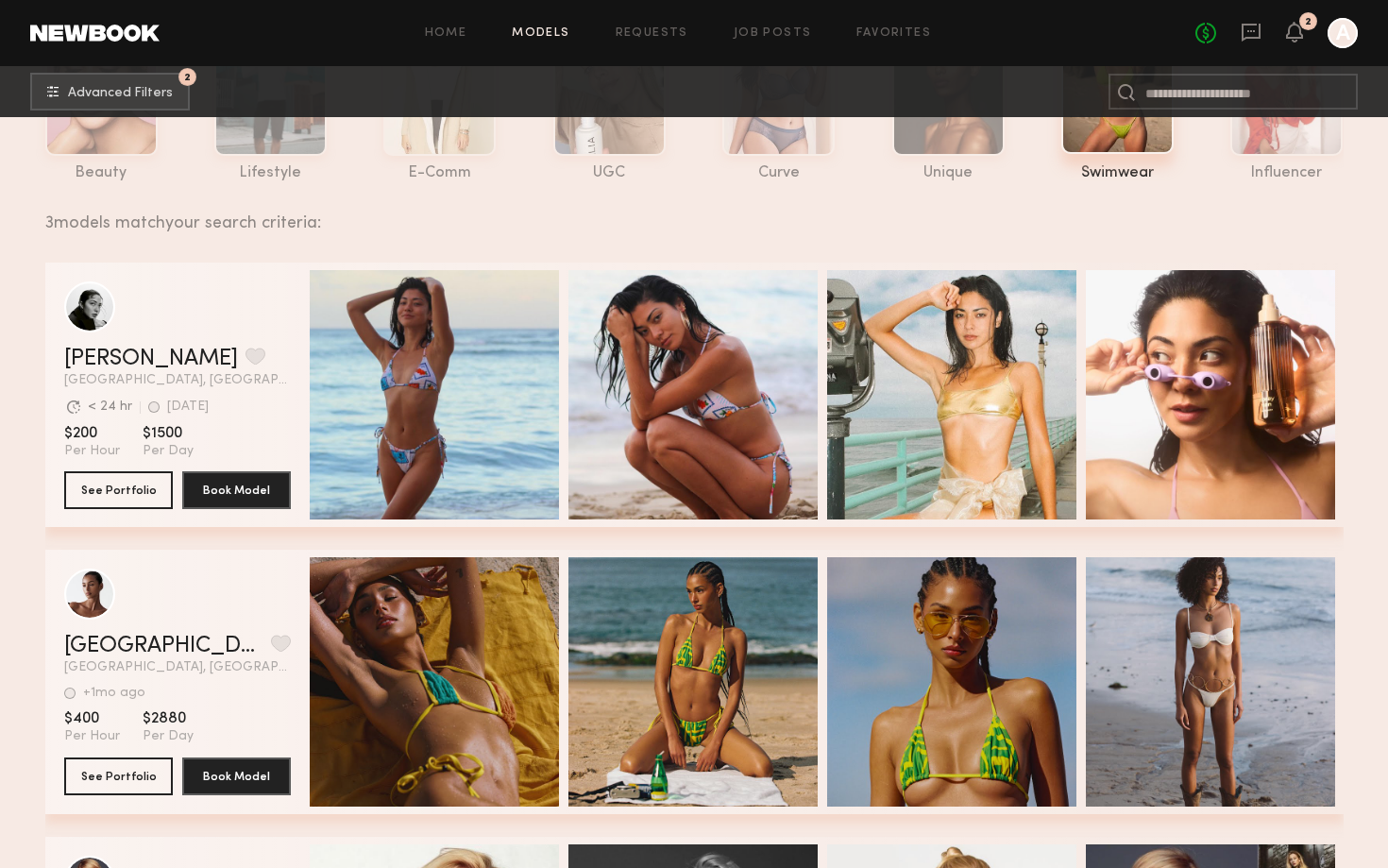
scroll to position [173, 0]
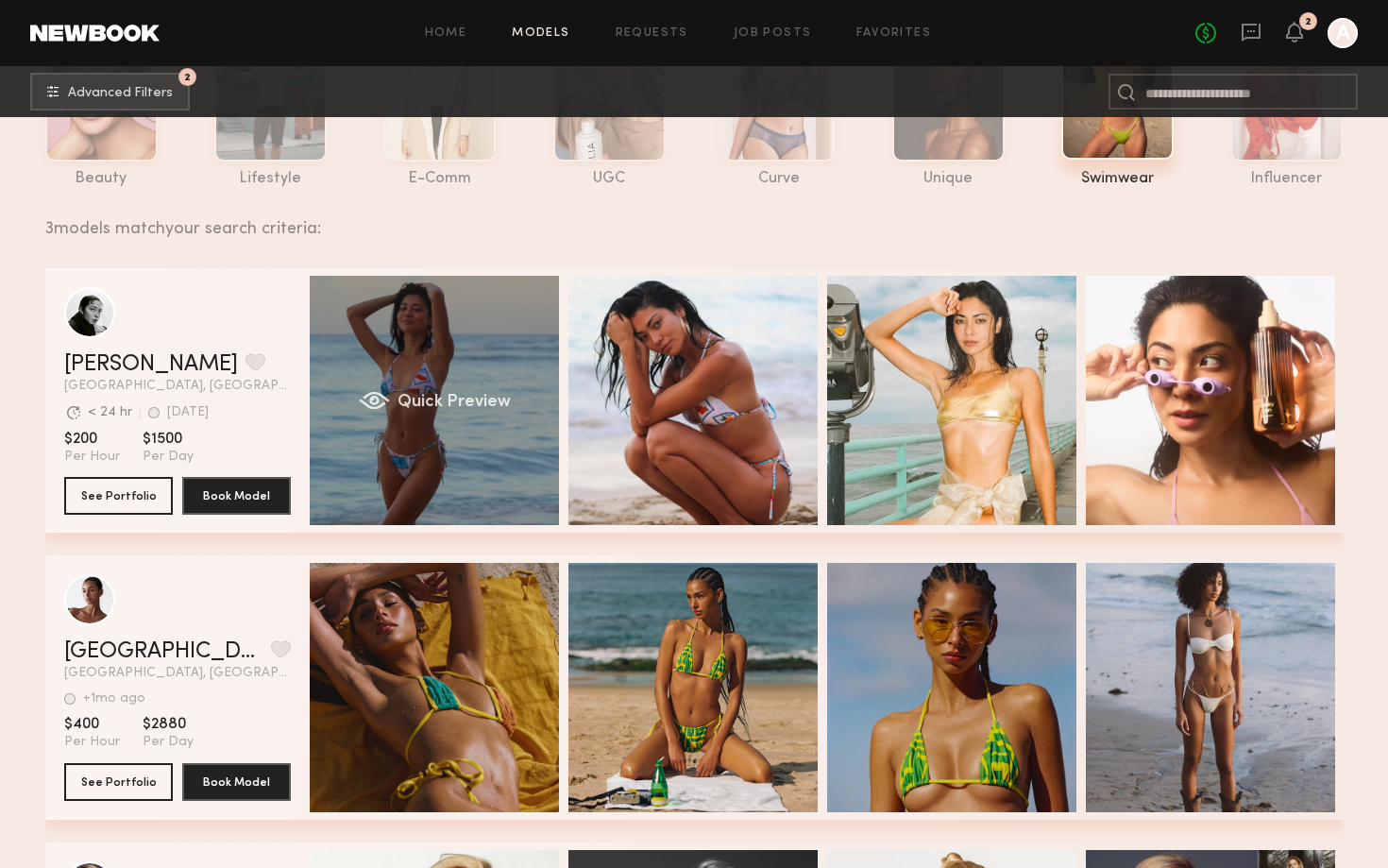
click at [468, 436] on div "Quick Preview" at bounding box center [434, 401] width 249 height 249
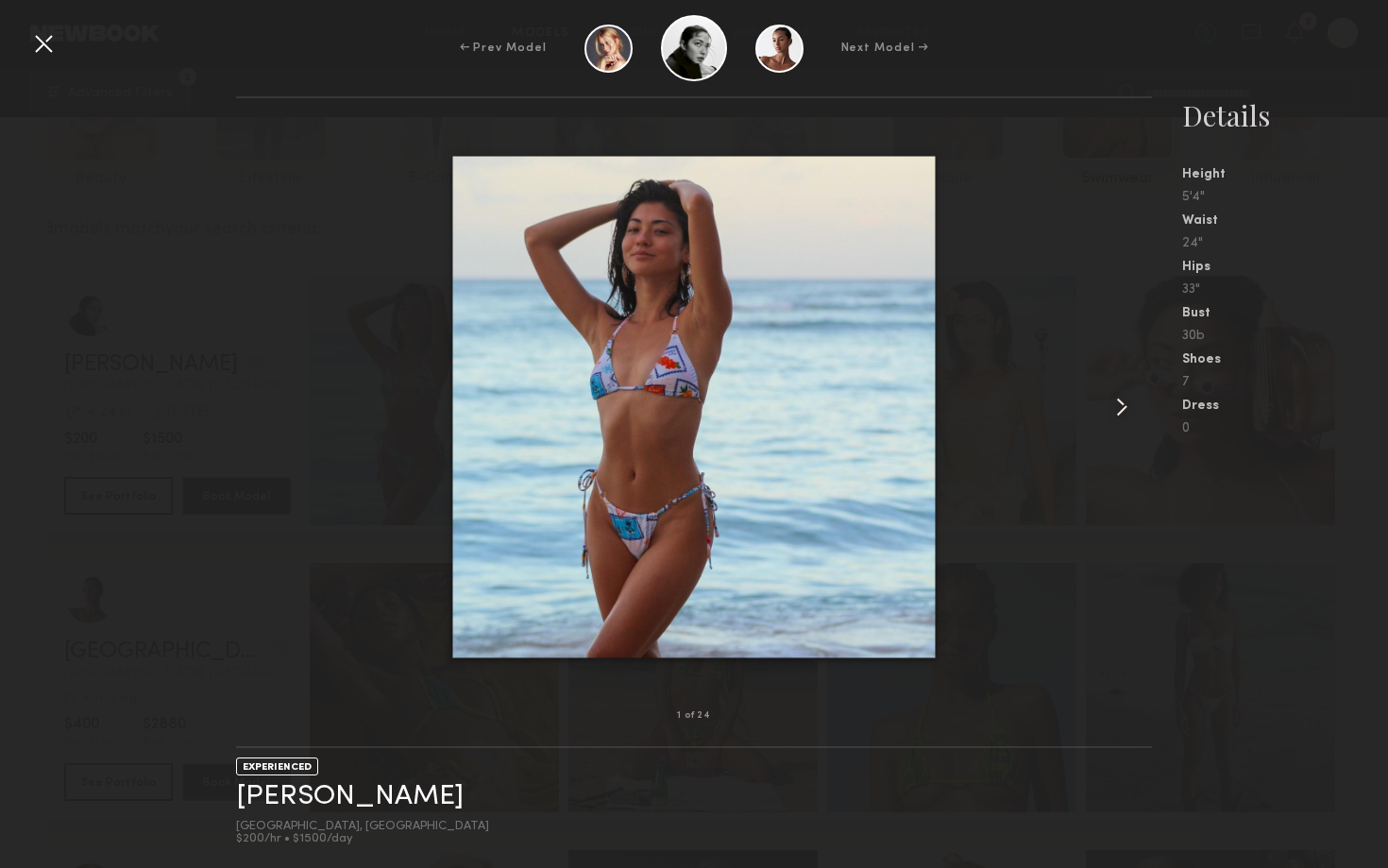
click at [1125, 407] on common-icon at bounding box center [1121, 407] width 30 height 30
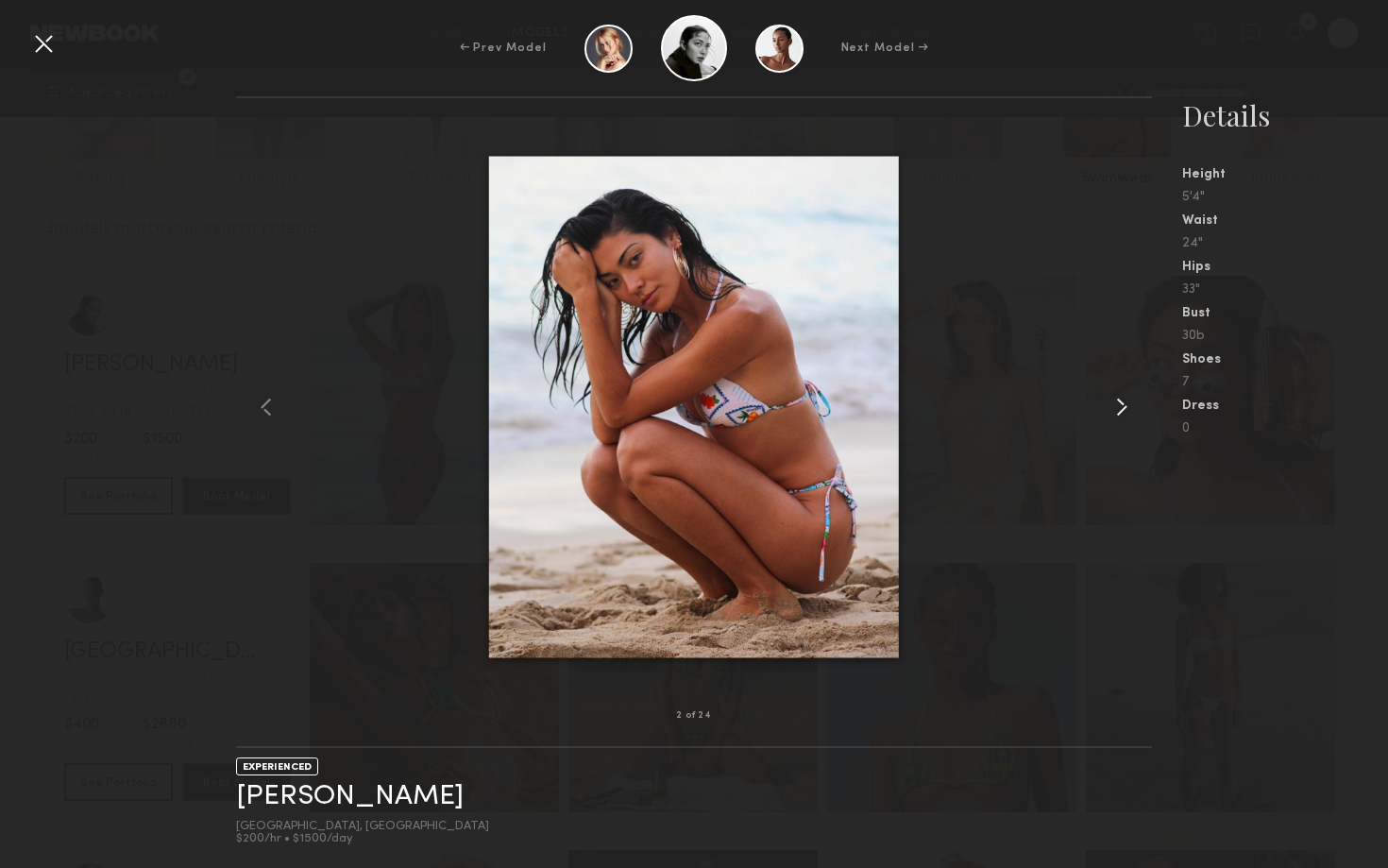
click at [1125, 410] on common-icon at bounding box center [1121, 407] width 30 height 30
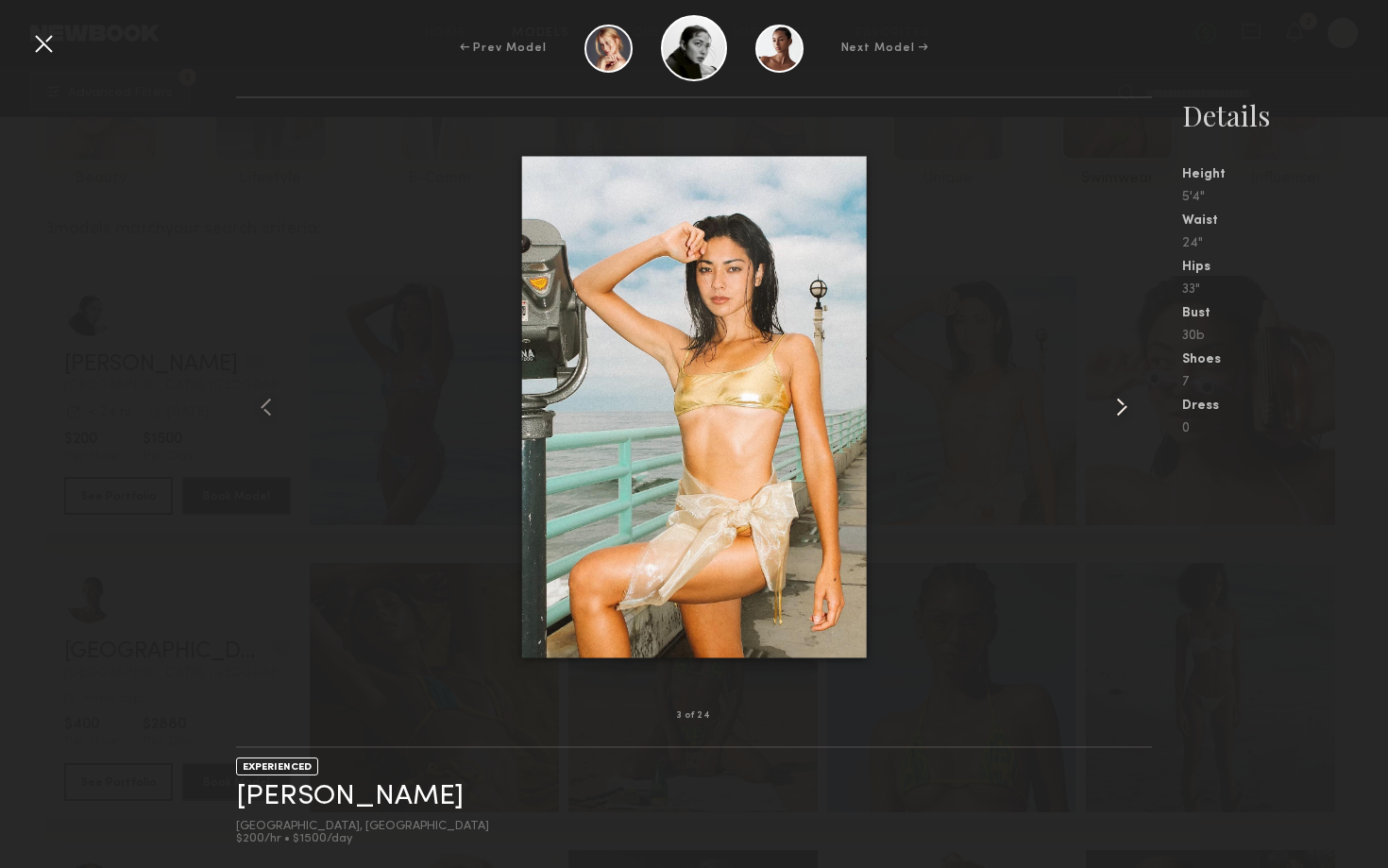
click at [1119, 410] on common-icon at bounding box center [1121, 407] width 30 height 30
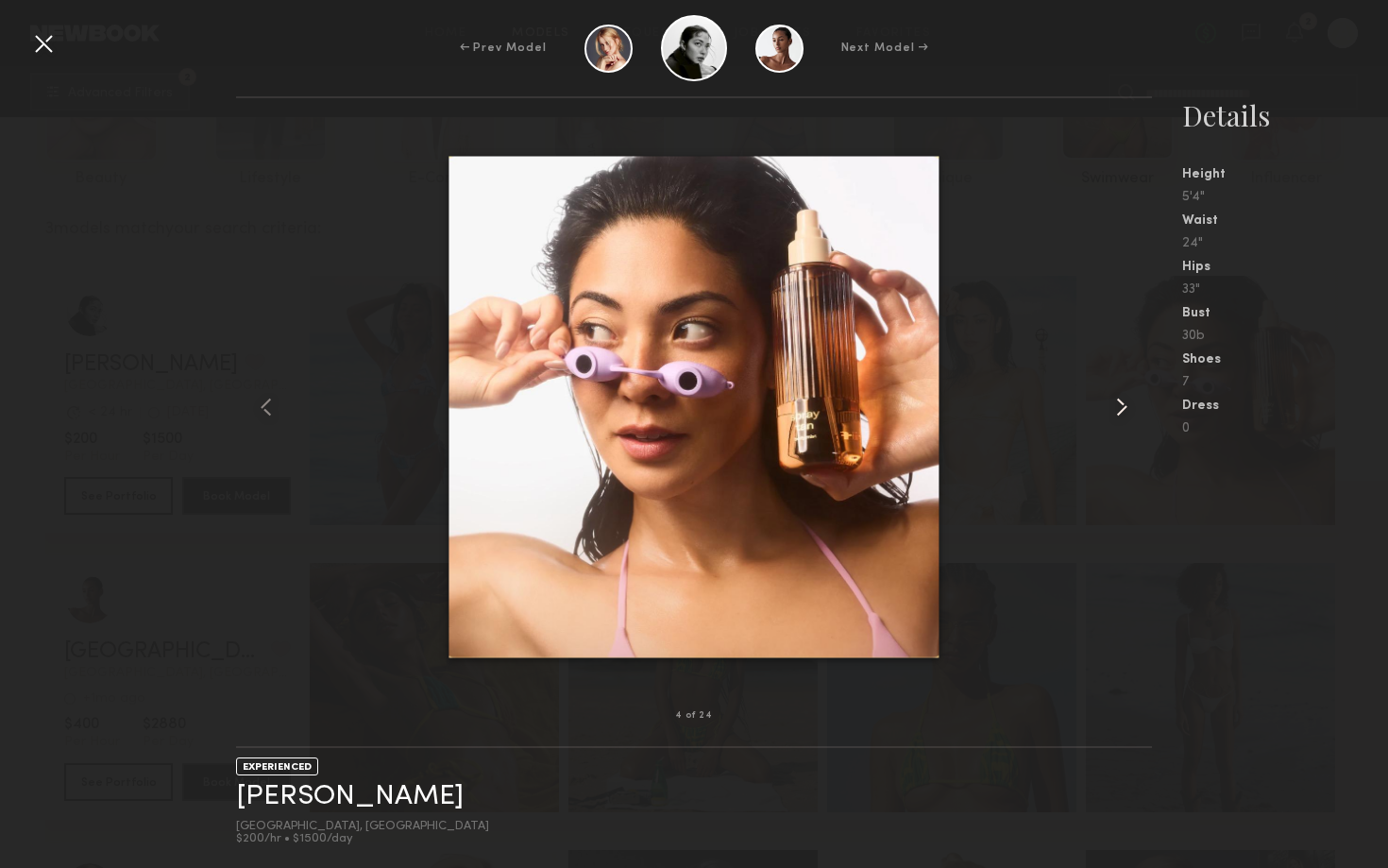
click at [1119, 410] on common-icon at bounding box center [1121, 407] width 30 height 30
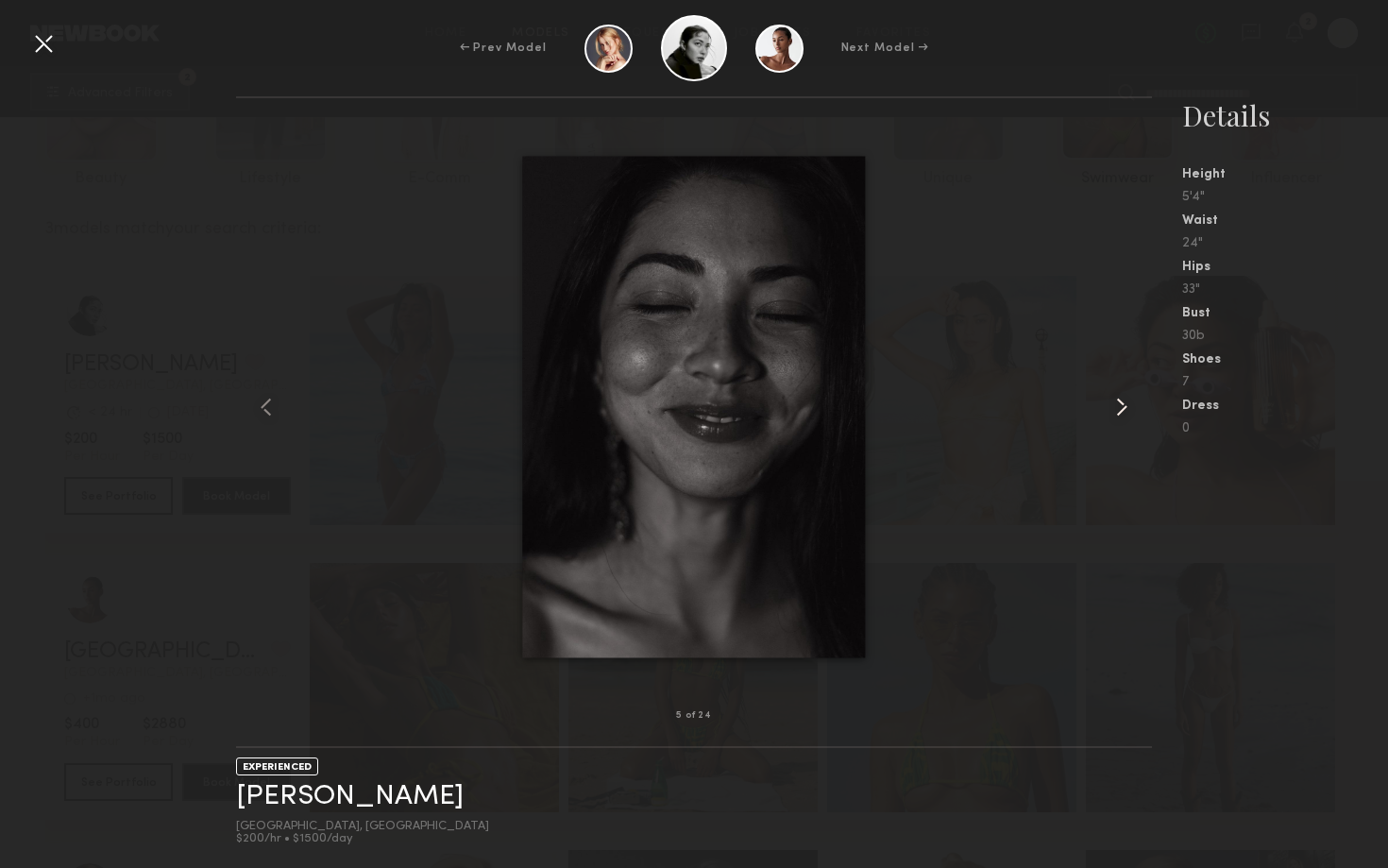
click at [1119, 411] on common-icon at bounding box center [1121, 407] width 30 height 30
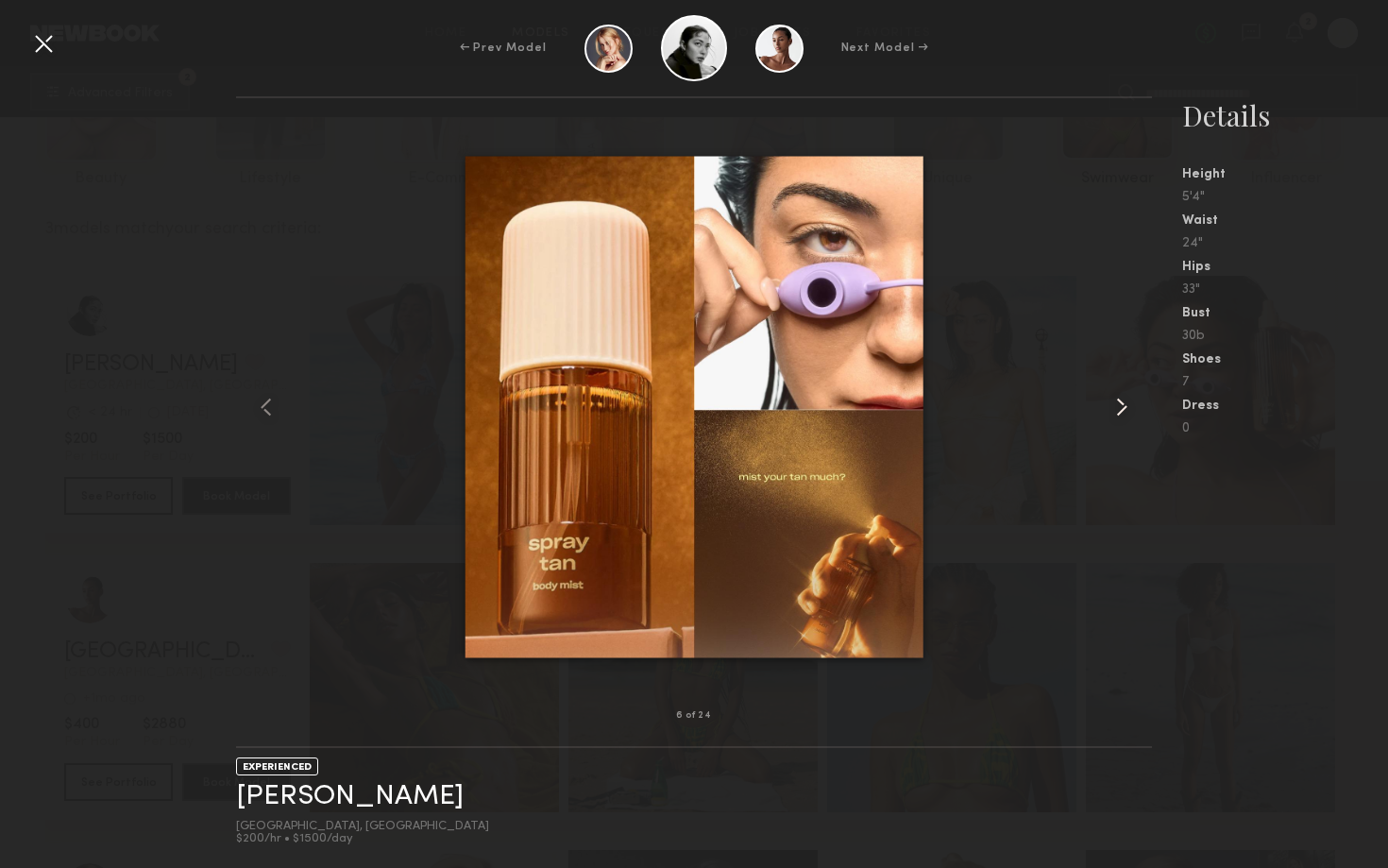
click at [1119, 411] on common-icon at bounding box center [1121, 407] width 30 height 30
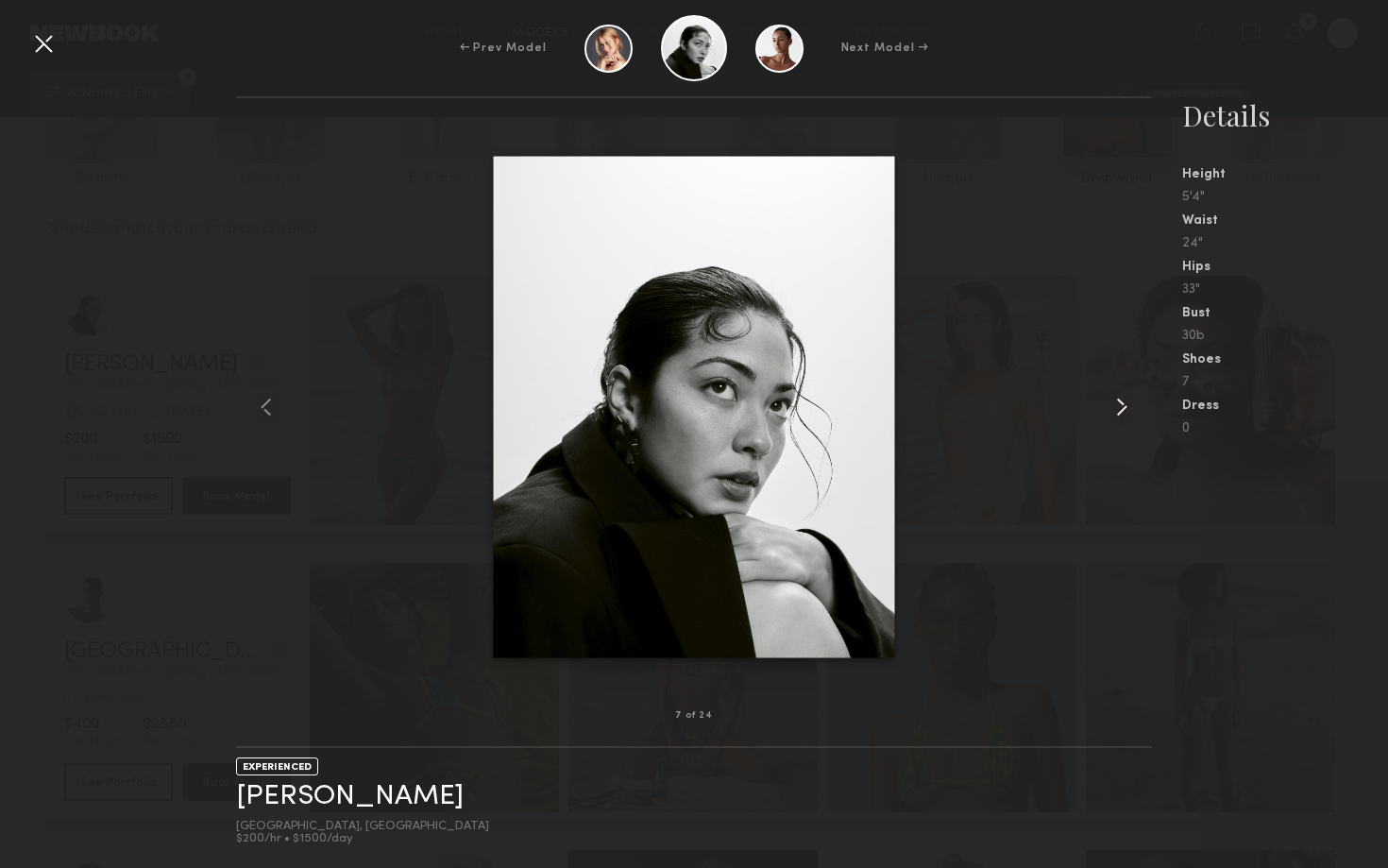
click at [1119, 411] on common-icon at bounding box center [1121, 407] width 30 height 30
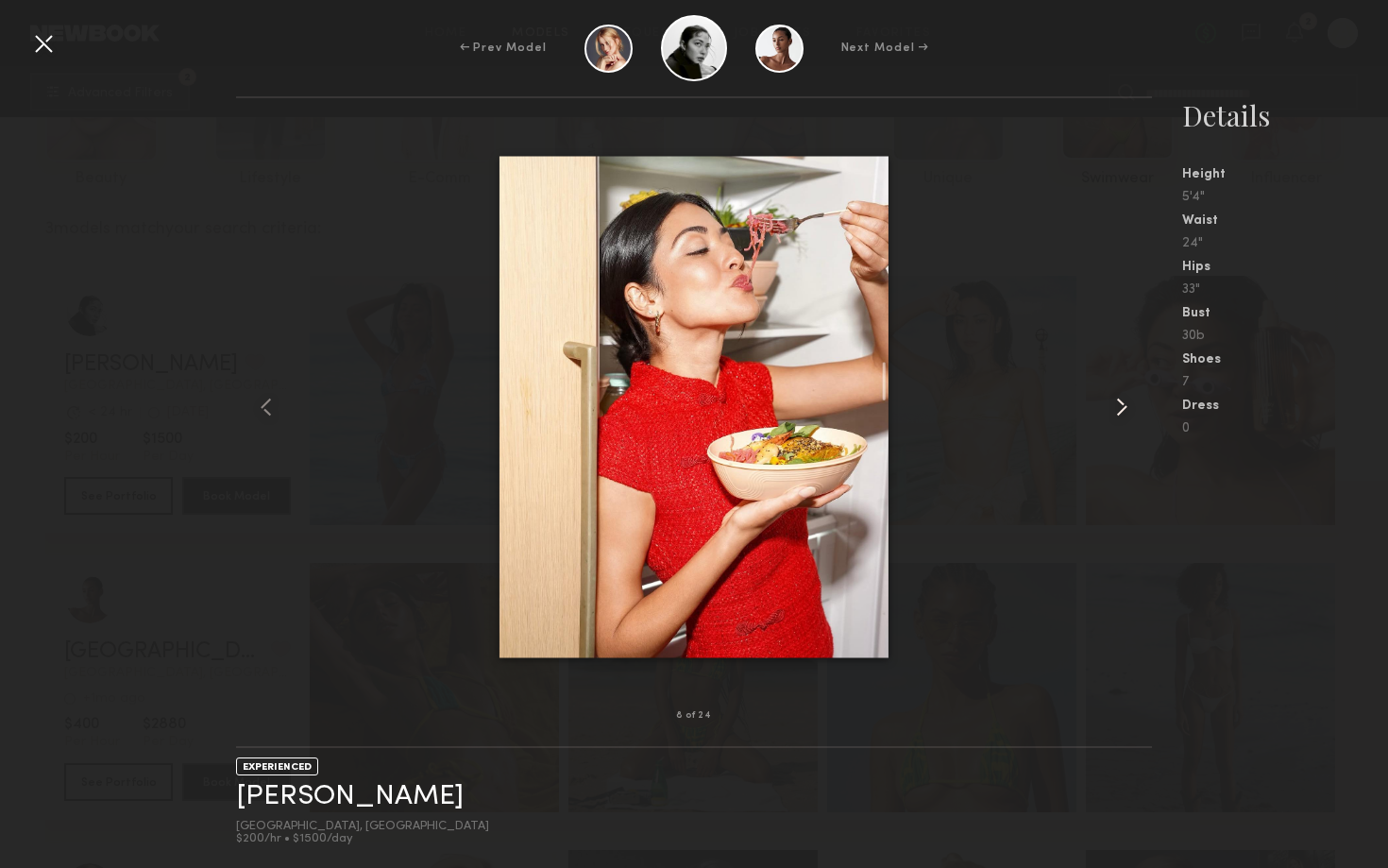
click at [1119, 411] on common-icon at bounding box center [1121, 407] width 30 height 30
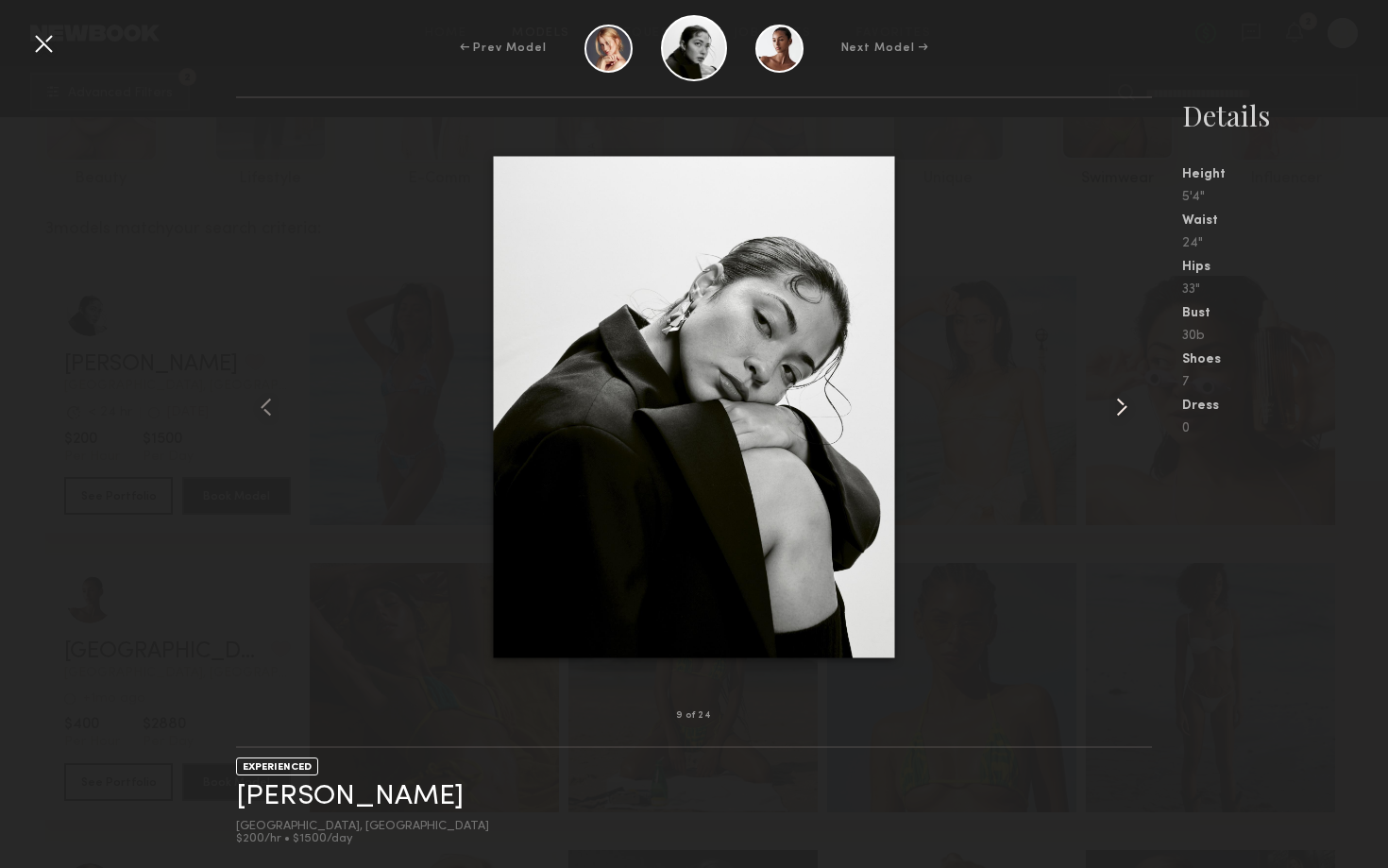
click at [1119, 413] on common-icon at bounding box center [1121, 407] width 30 height 30
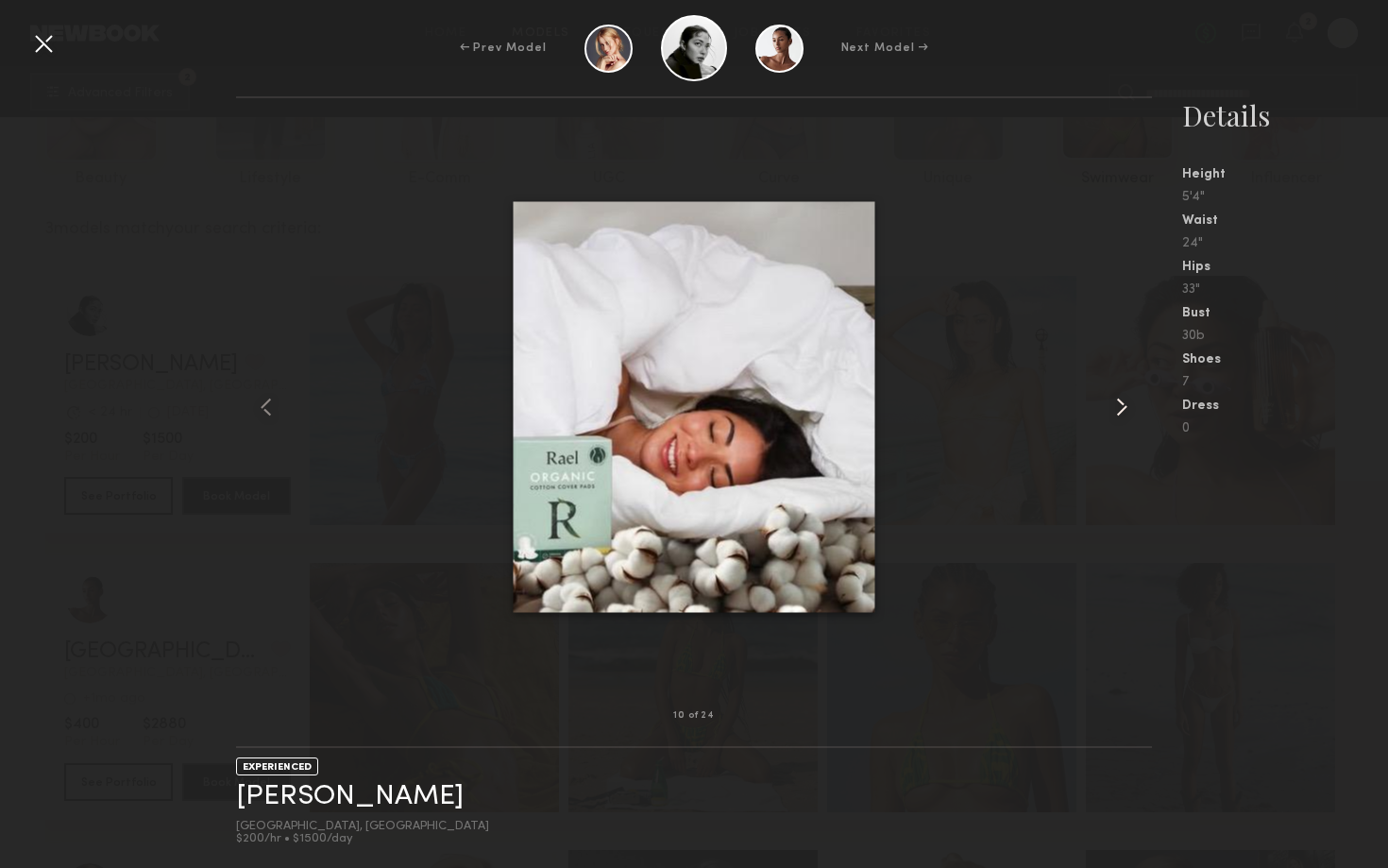
click at [1119, 413] on common-icon at bounding box center [1121, 407] width 30 height 30
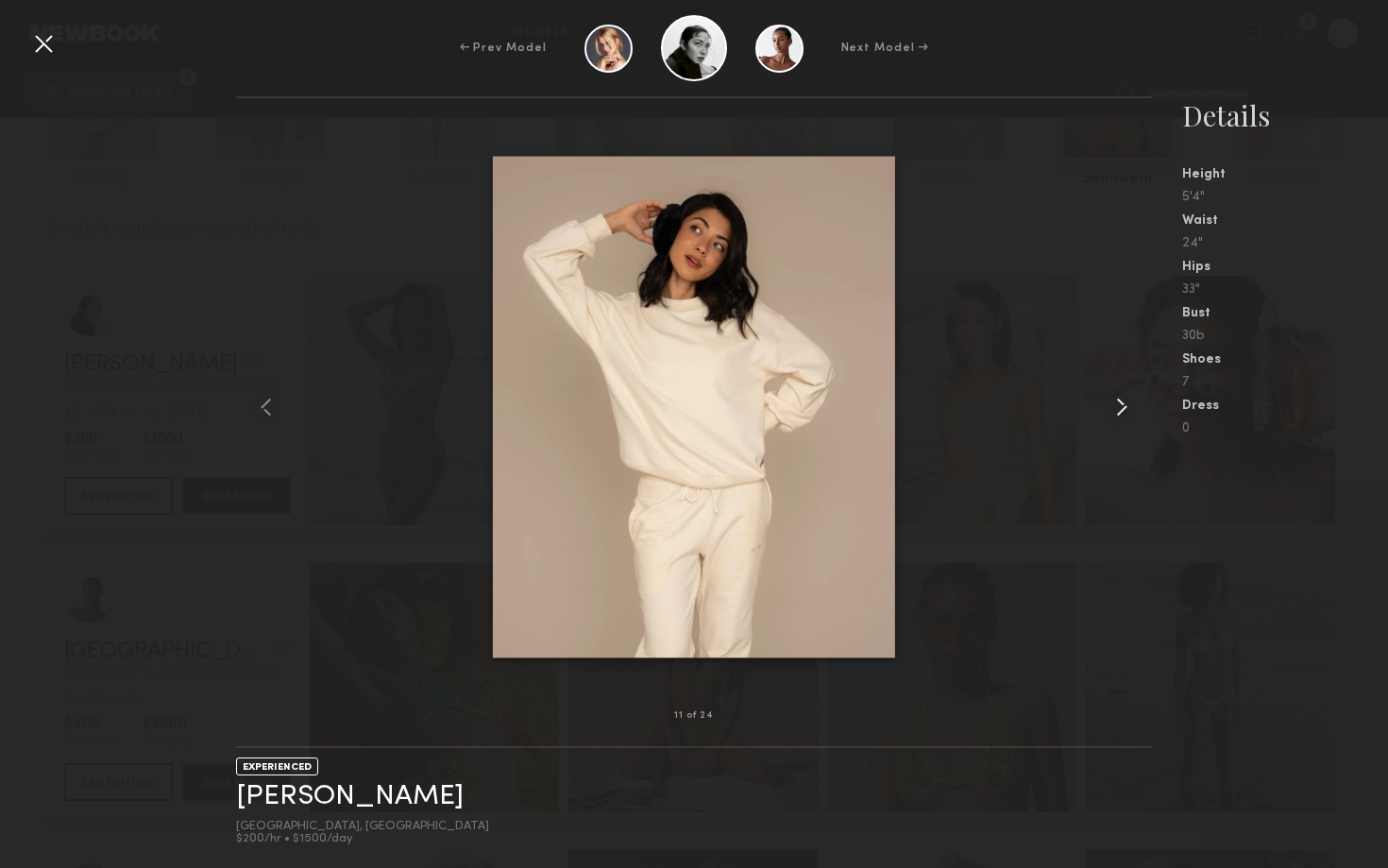
click at [1119, 413] on common-icon at bounding box center [1121, 407] width 30 height 30
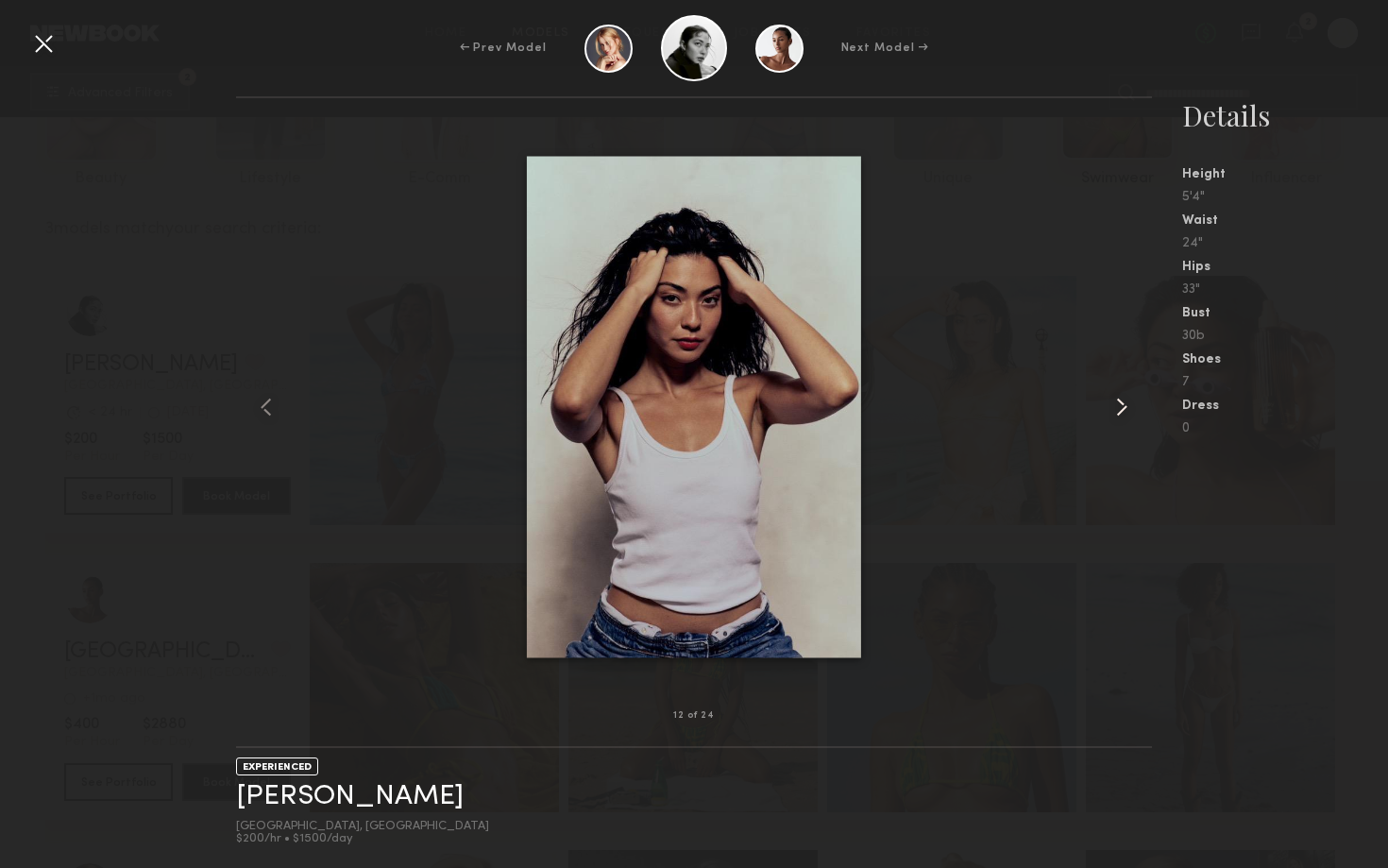
click at [1119, 413] on common-icon at bounding box center [1121, 407] width 30 height 30
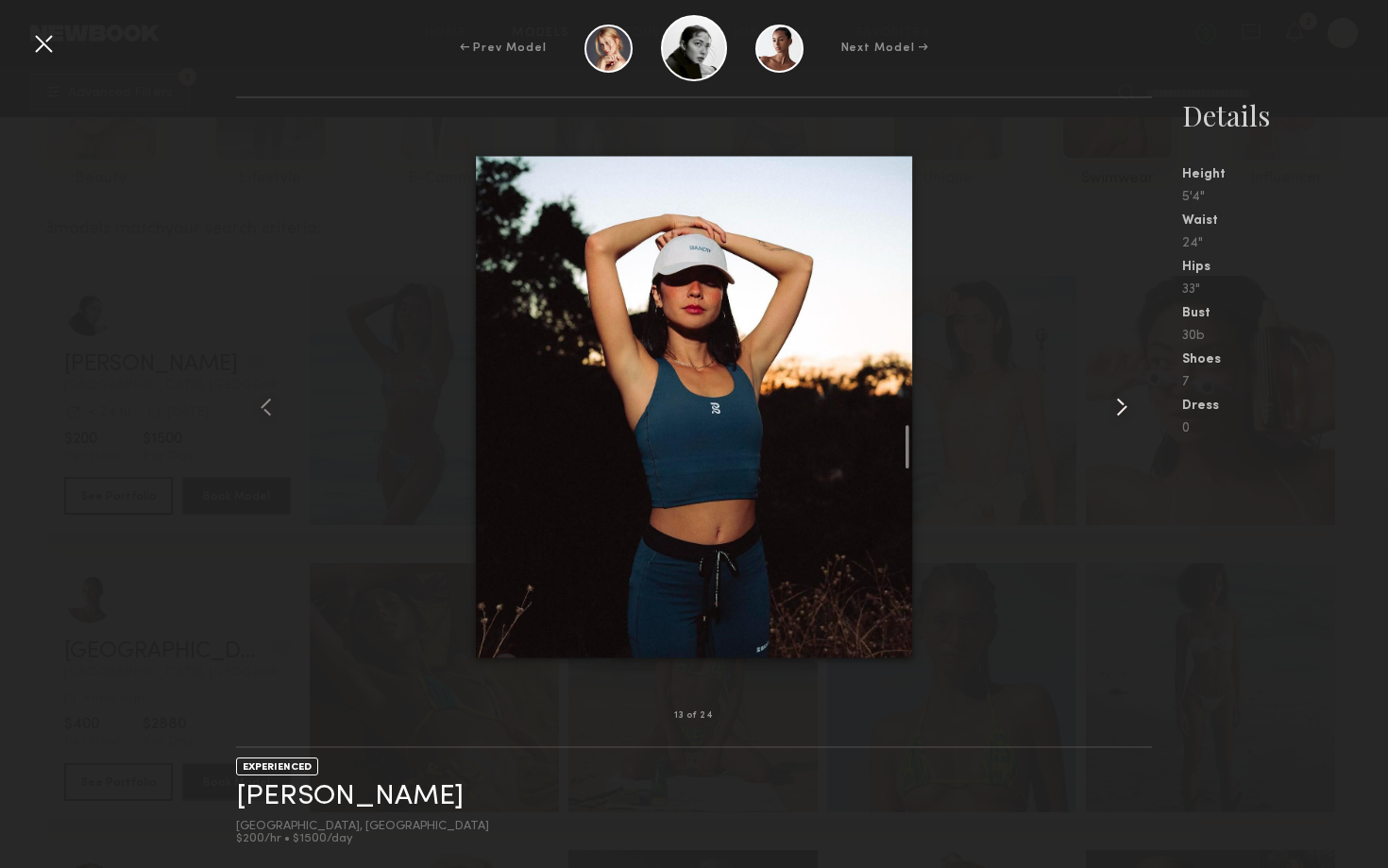
click at [1119, 414] on common-icon at bounding box center [1121, 407] width 30 height 30
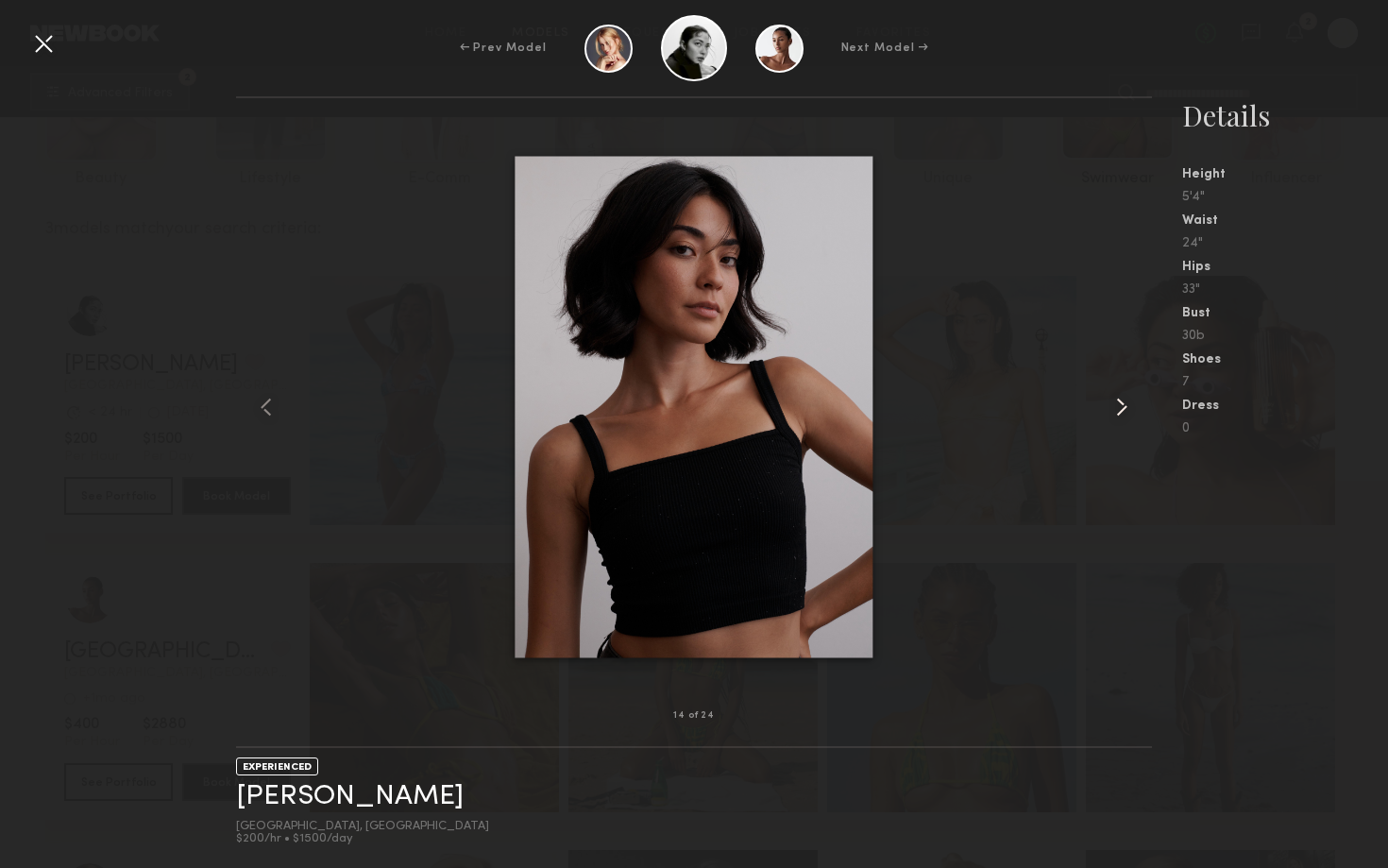
click at [1119, 414] on common-icon at bounding box center [1121, 407] width 30 height 30
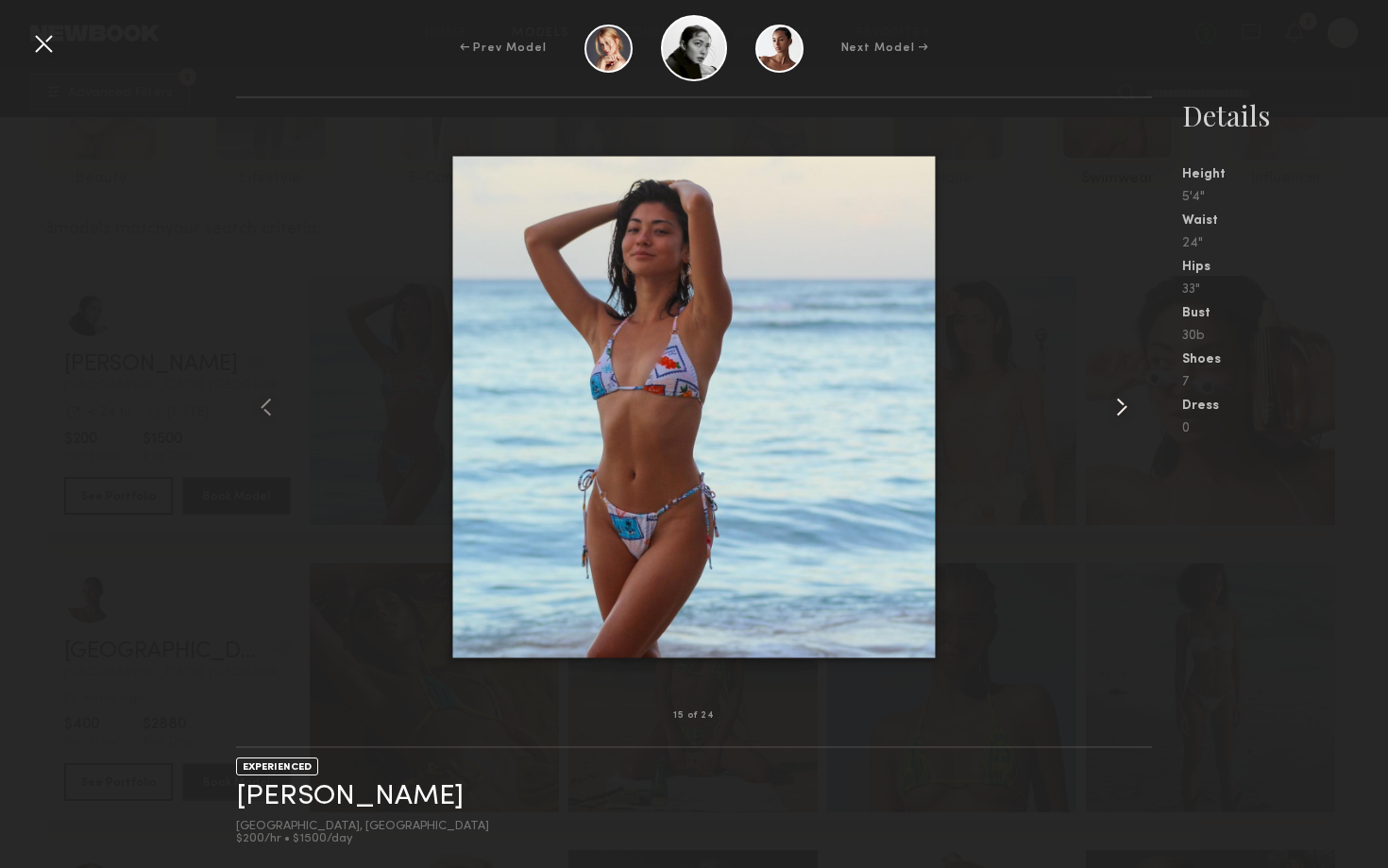
click at [1119, 414] on common-icon at bounding box center [1121, 407] width 30 height 30
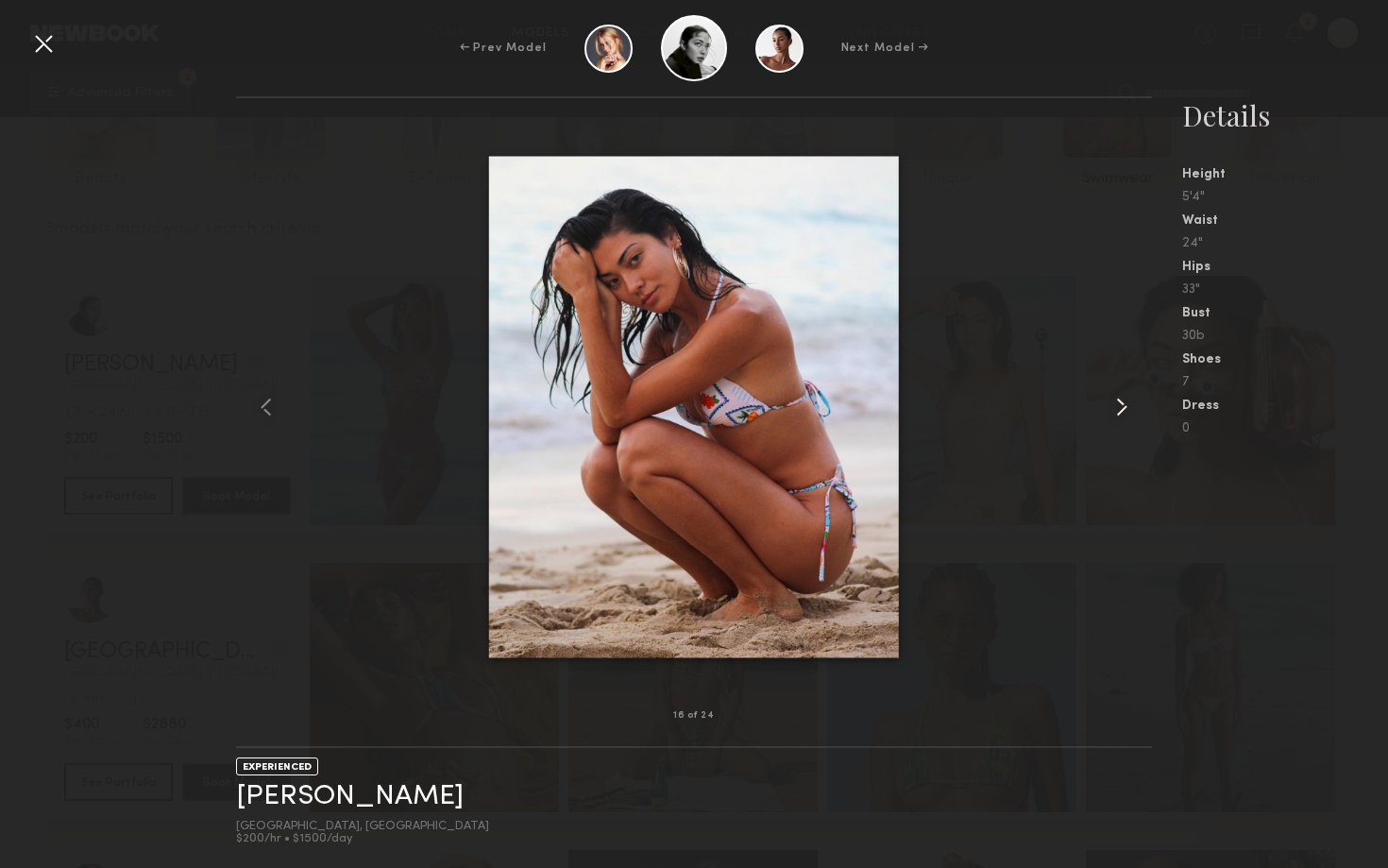
click at [1119, 416] on common-icon at bounding box center [1121, 407] width 30 height 30
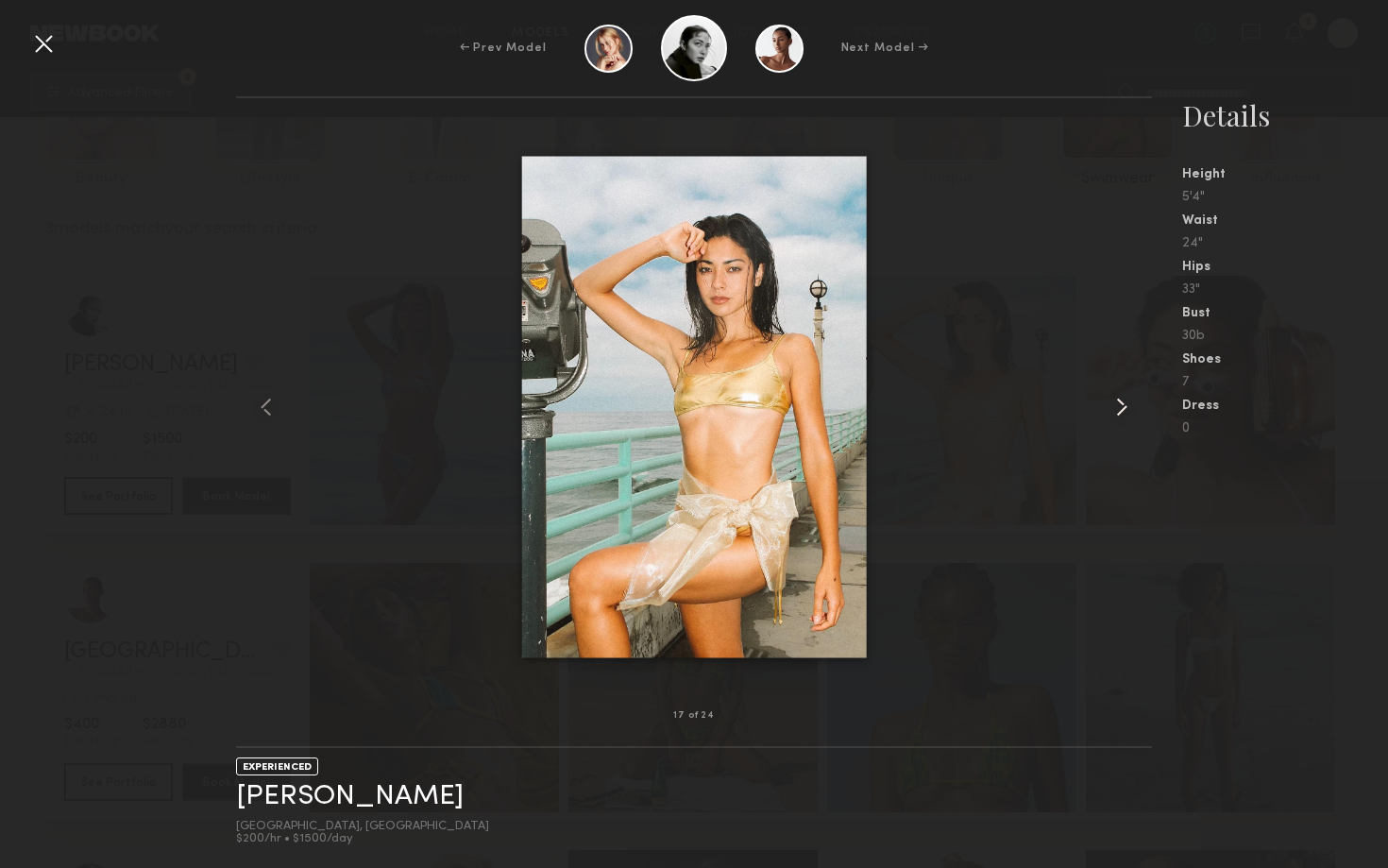
click at [1119, 416] on common-icon at bounding box center [1121, 407] width 30 height 30
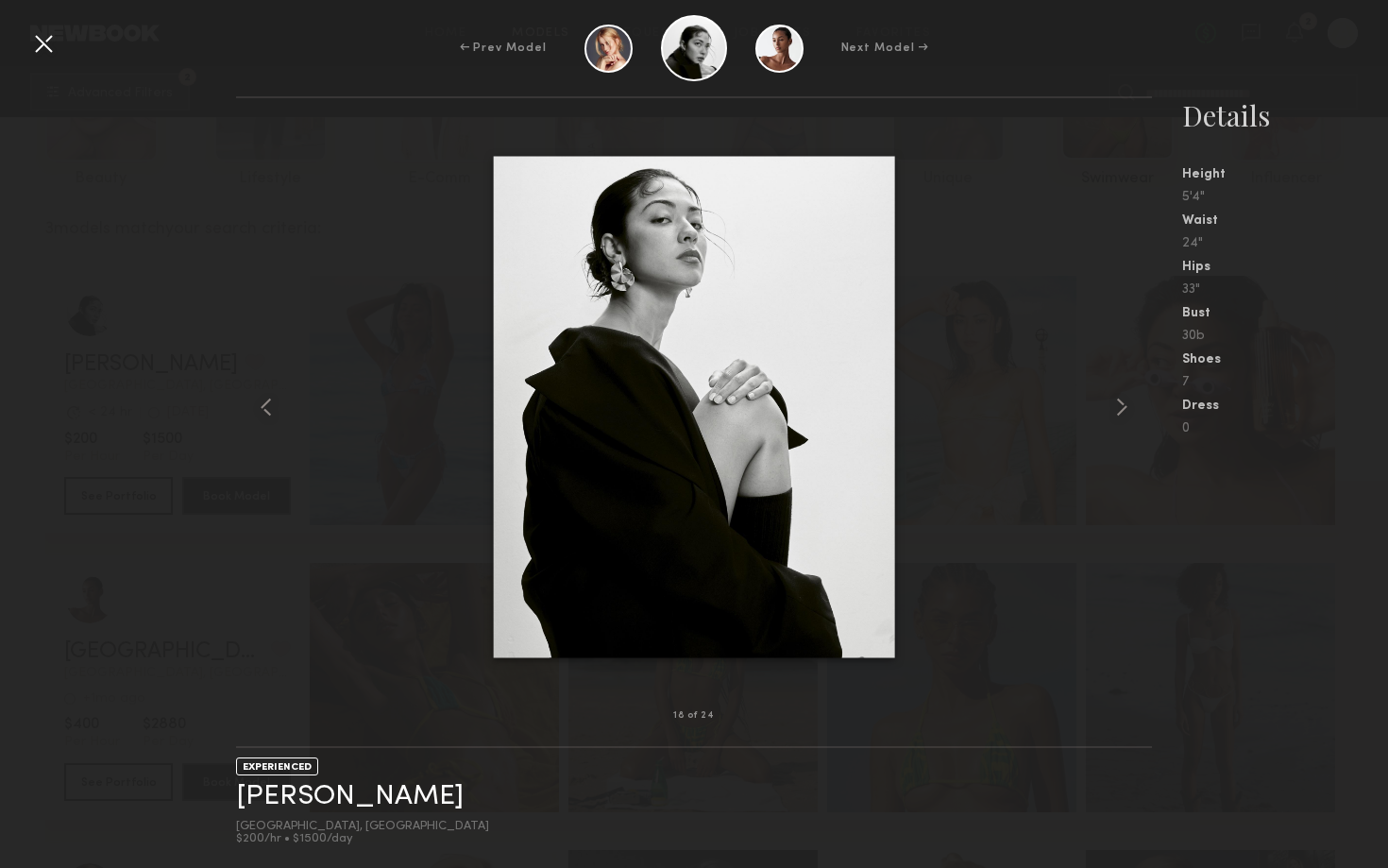
click at [1055, 585] on div at bounding box center [694, 406] width 916 height 557
click at [1055, 583] on div at bounding box center [694, 406] width 916 height 557
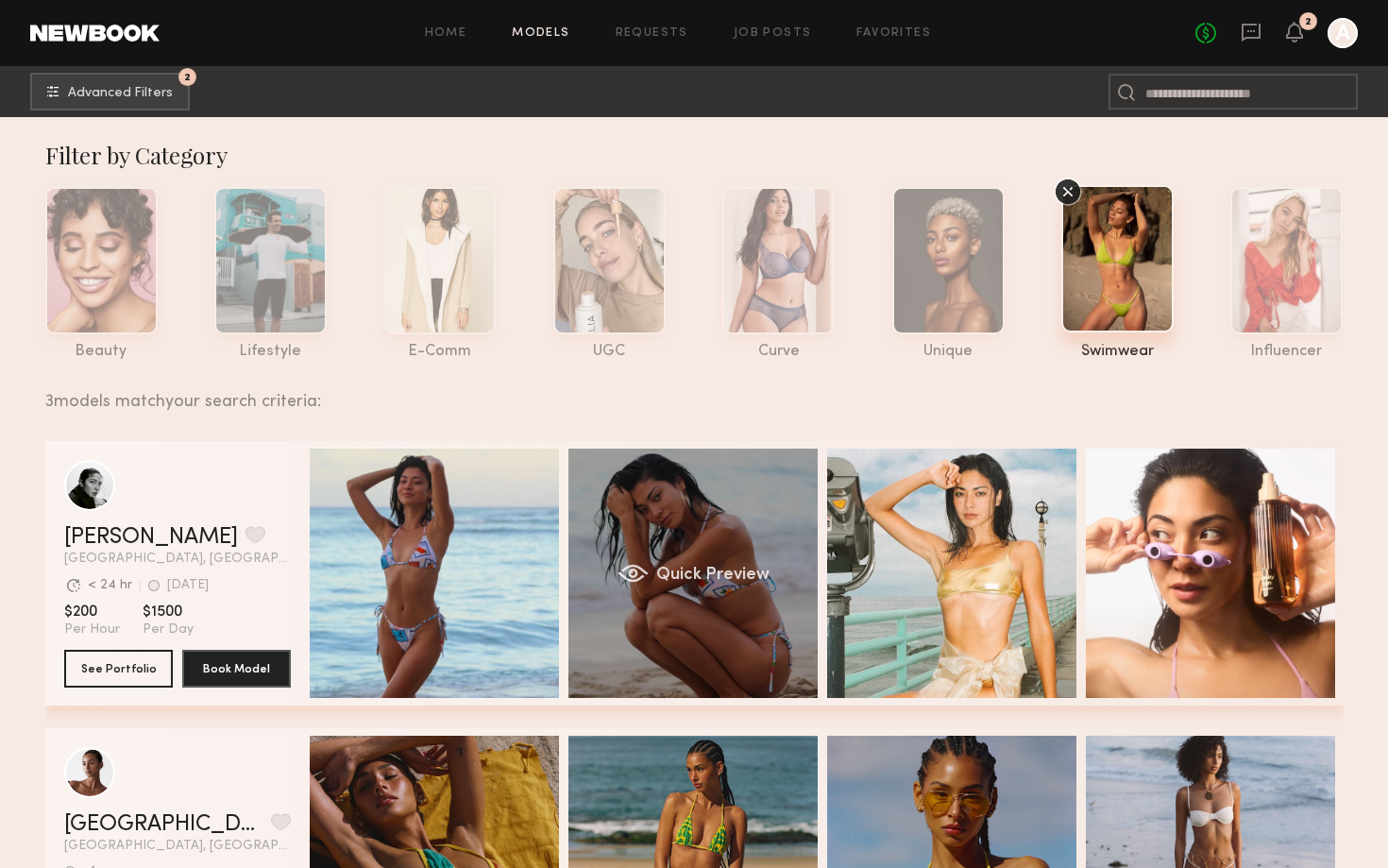
scroll to position [1, 0]
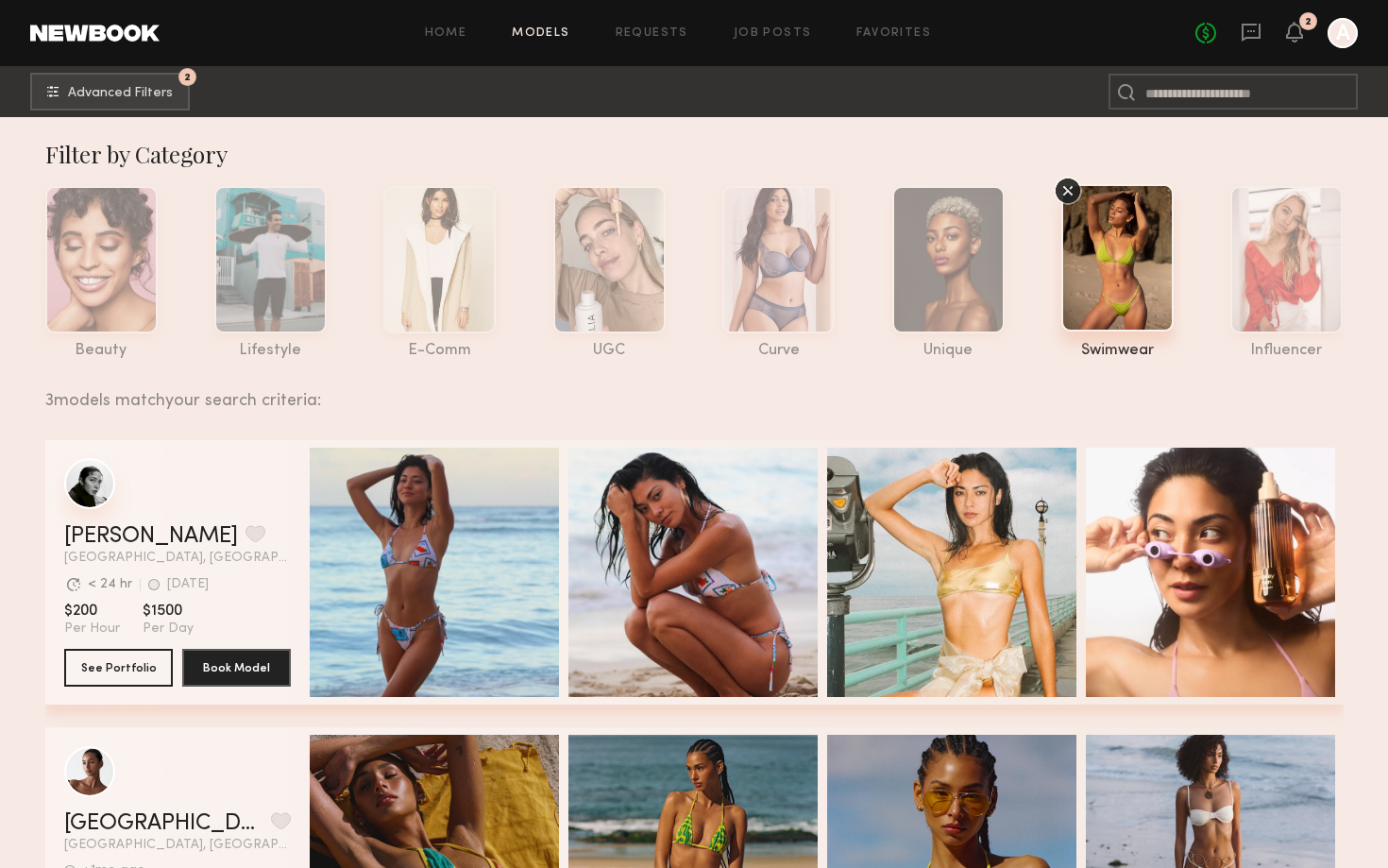
click at [76, 476] on div "grid" at bounding box center [89, 483] width 51 height 51
click at [132, 94] on span "Advanced Filters" at bounding box center [120, 92] width 105 height 13
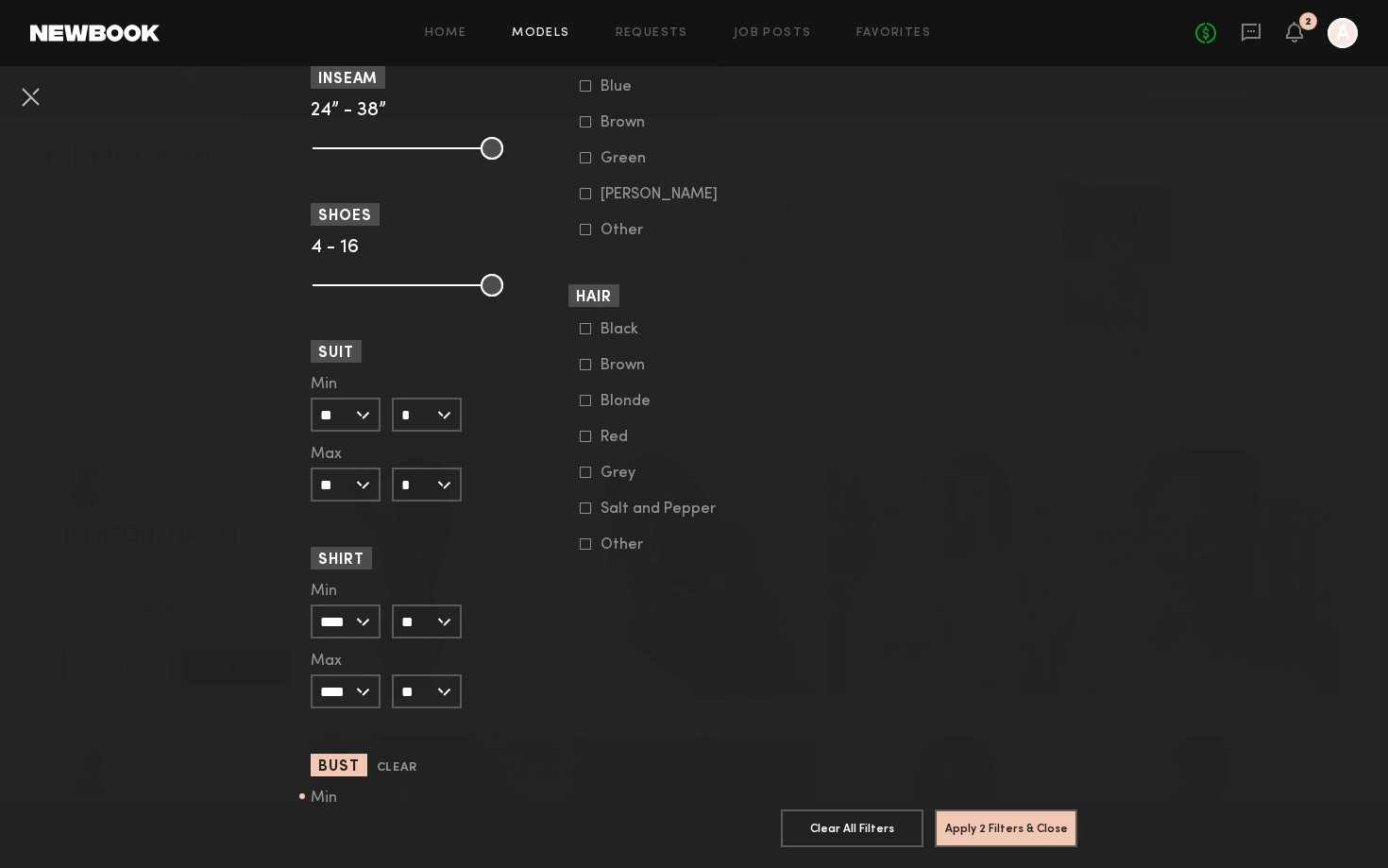
scroll to position [1632, 0]
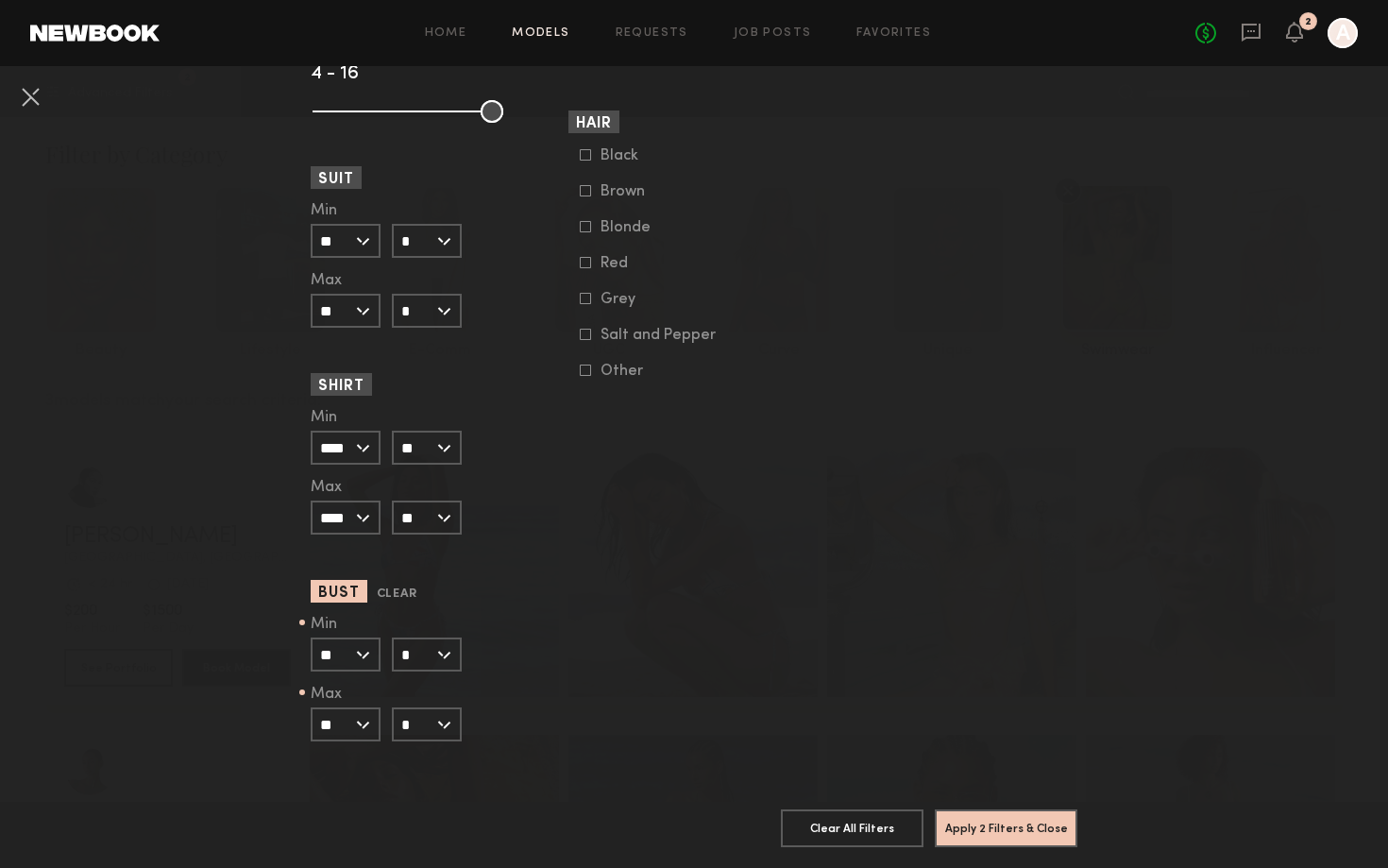
click at [365, 656] on input "**" at bounding box center [345, 655] width 69 height 34
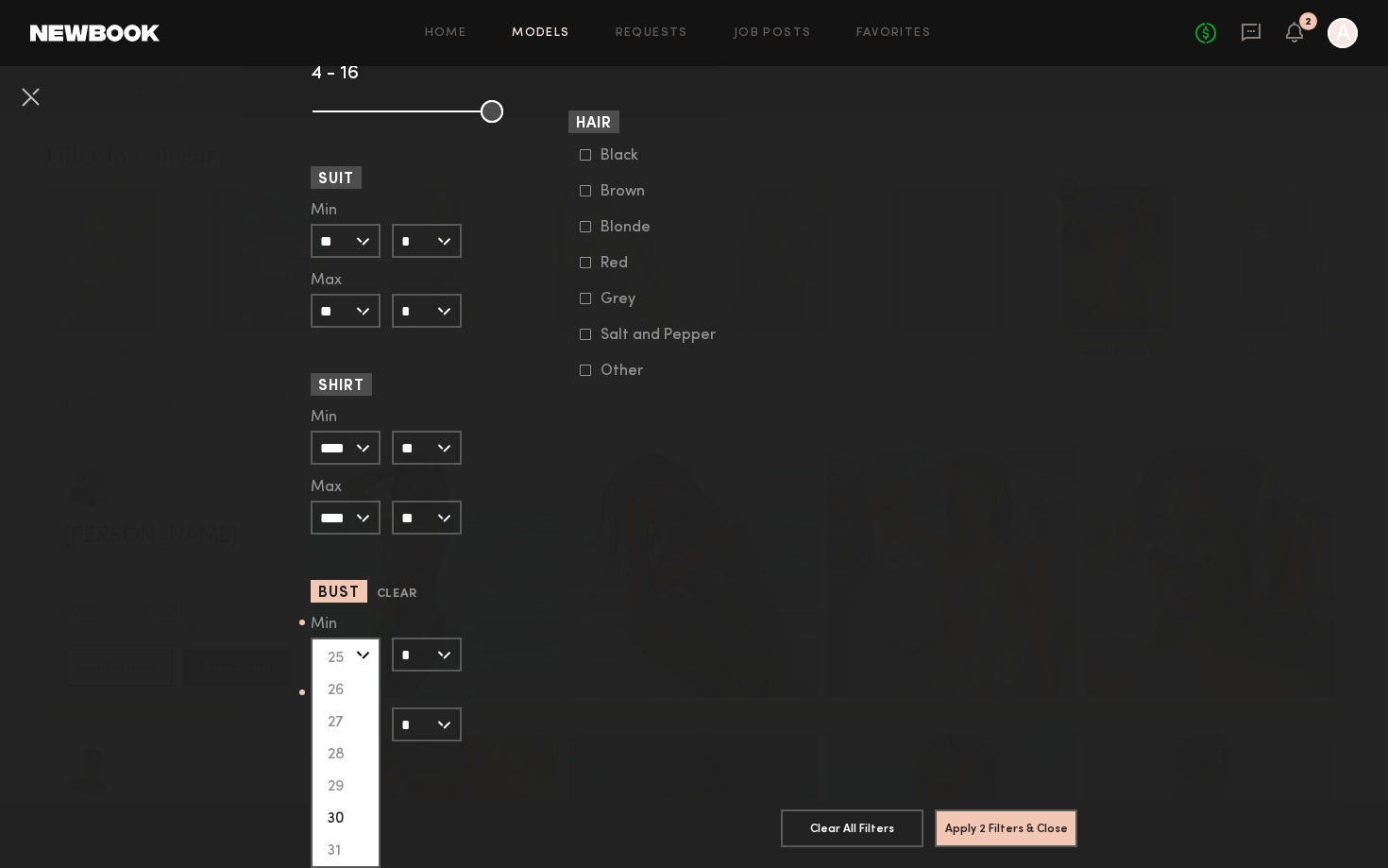
scroll to position [44, 0]
click at [337, 864] on div "32" at bounding box center [345, 869] width 66 height 32
type input "**"
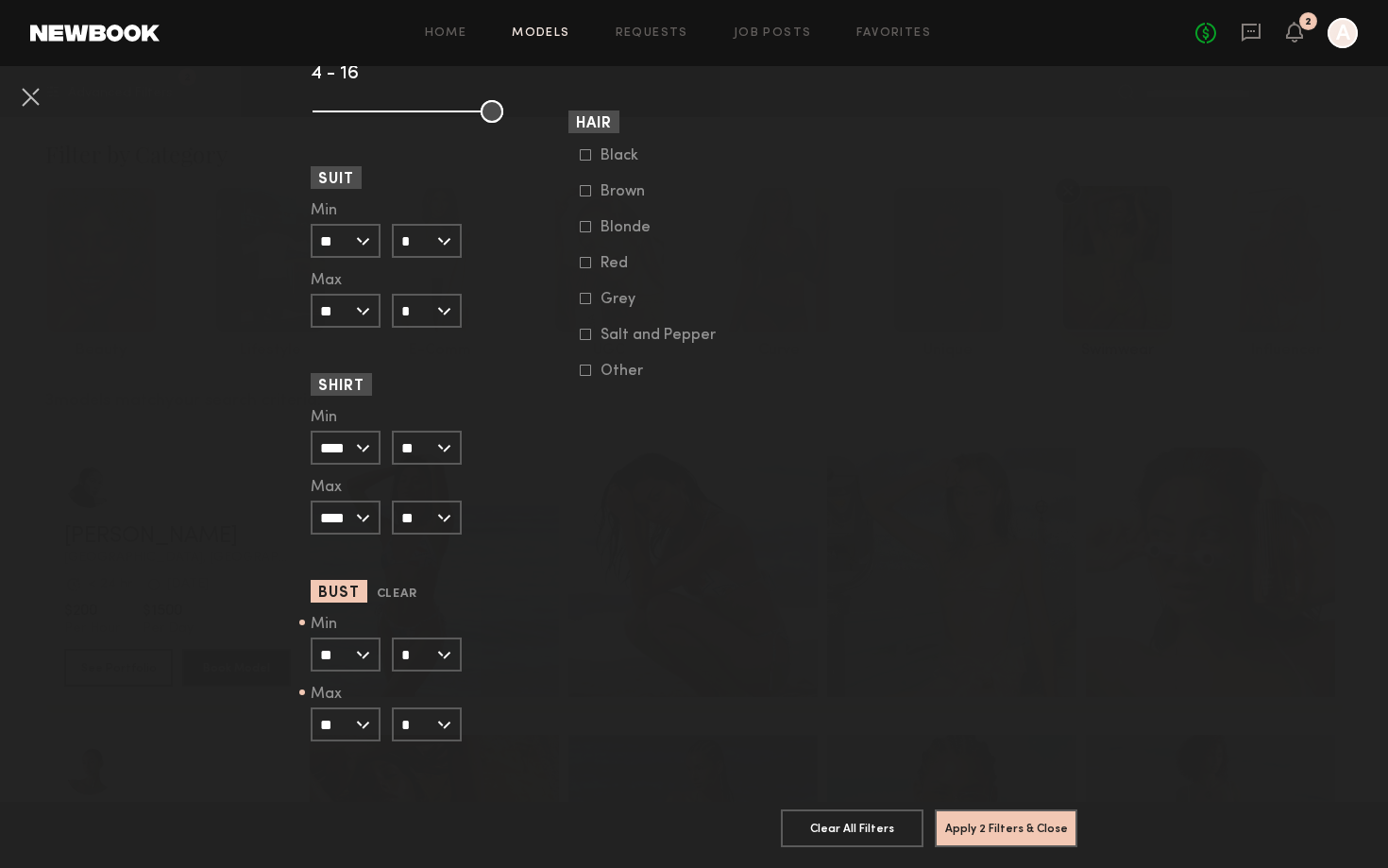
click at [337, 727] on input "**" at bounding box center [345, 724] width 69 height 34
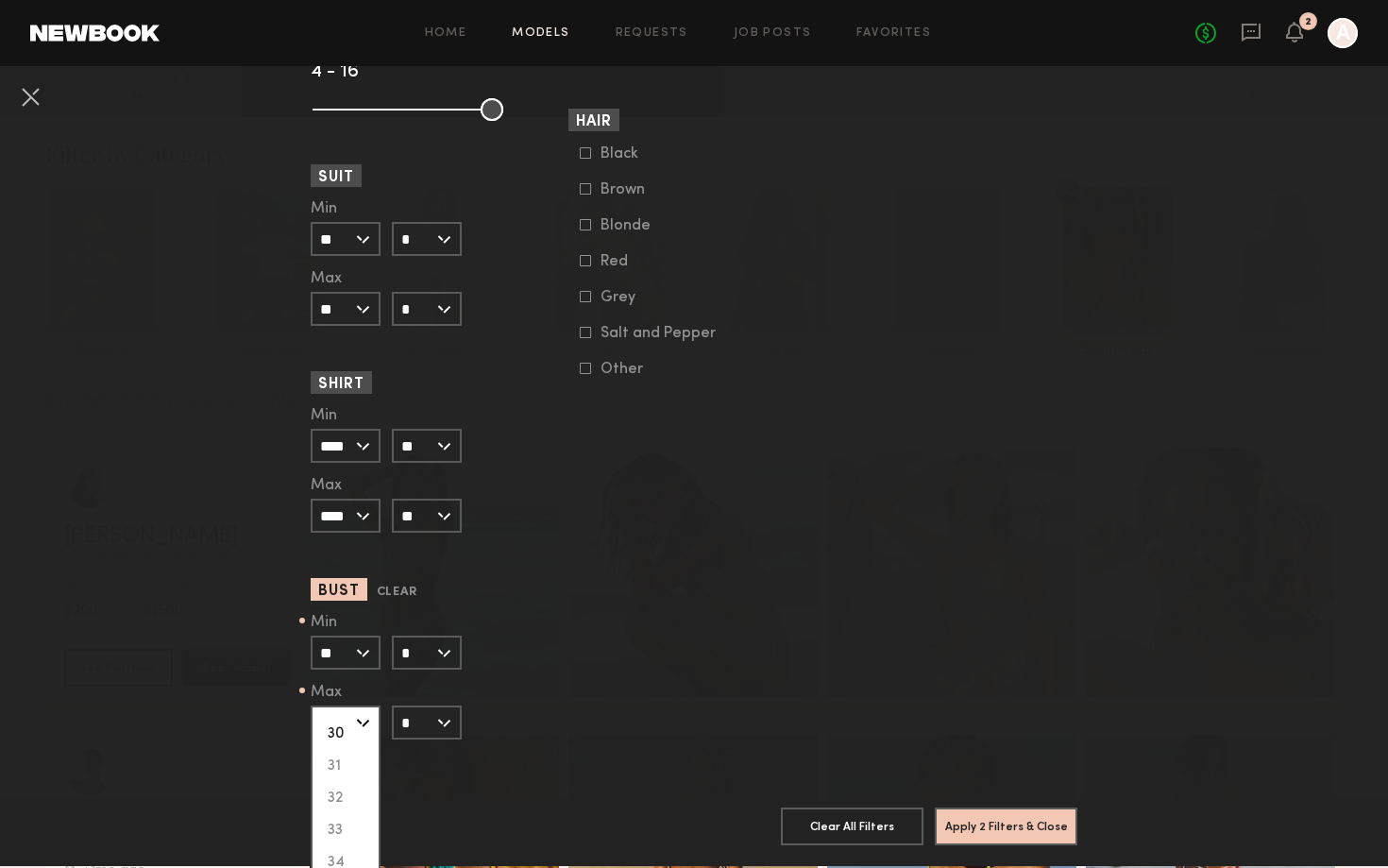
scroll to position [185, 0]
click at [337, 796] on div "32" at bounding box center [345, 795] width 66 height 32
type input "**"
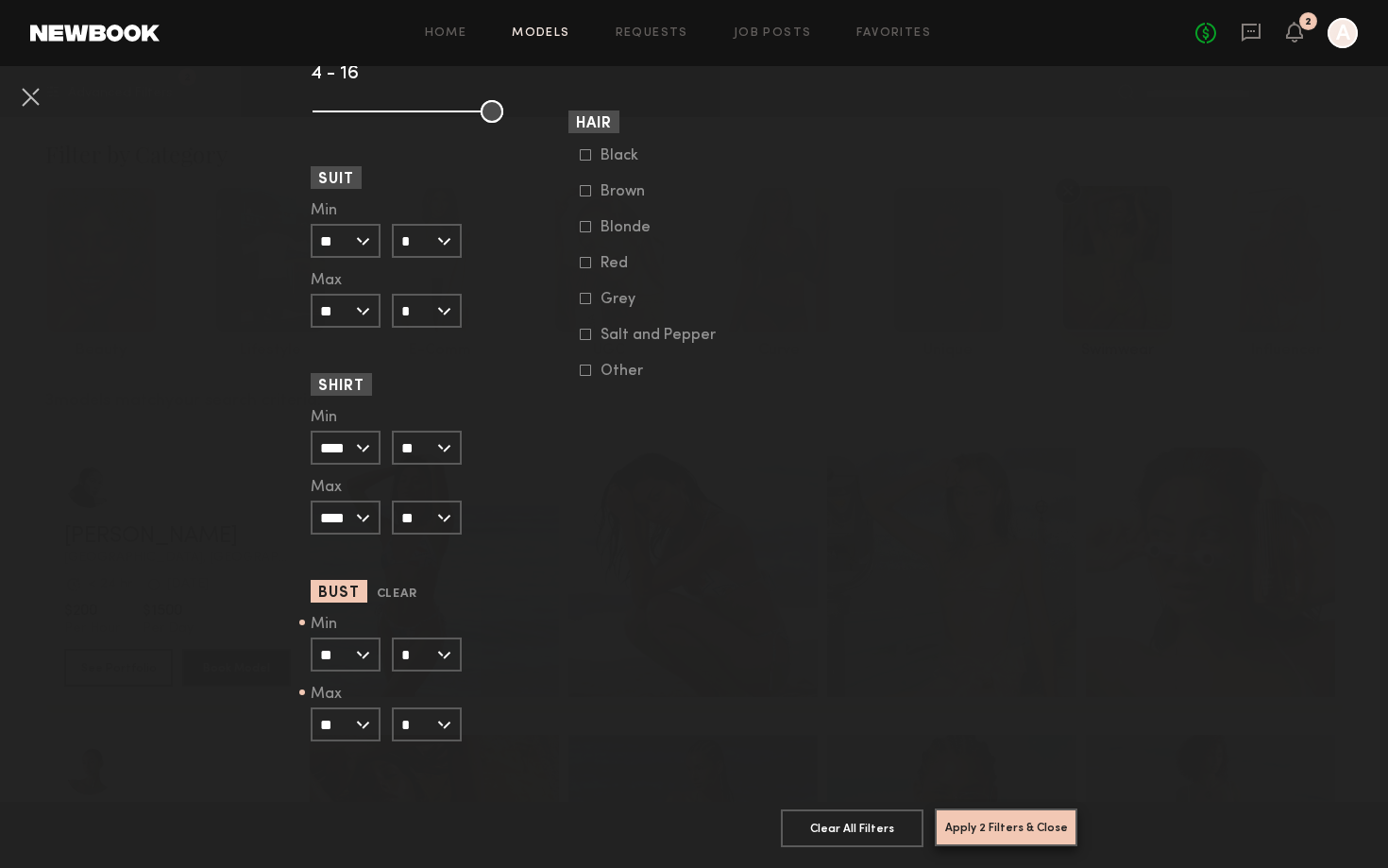
click at [1038, 829] on button "Apply 2 Filters & Close" at bounding box center [1006, 827] width 143 height 38
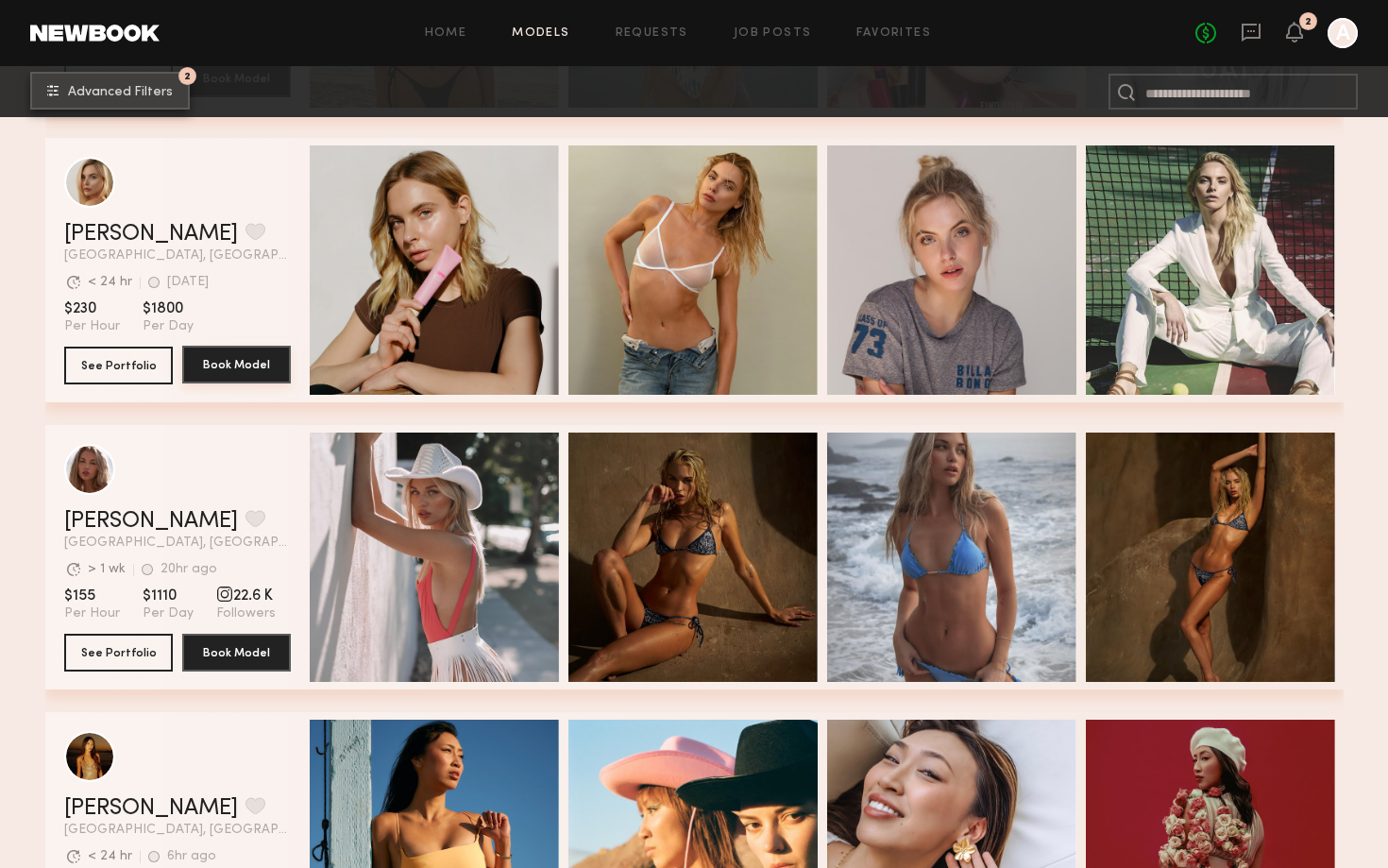
scroll to position [1866, 0]
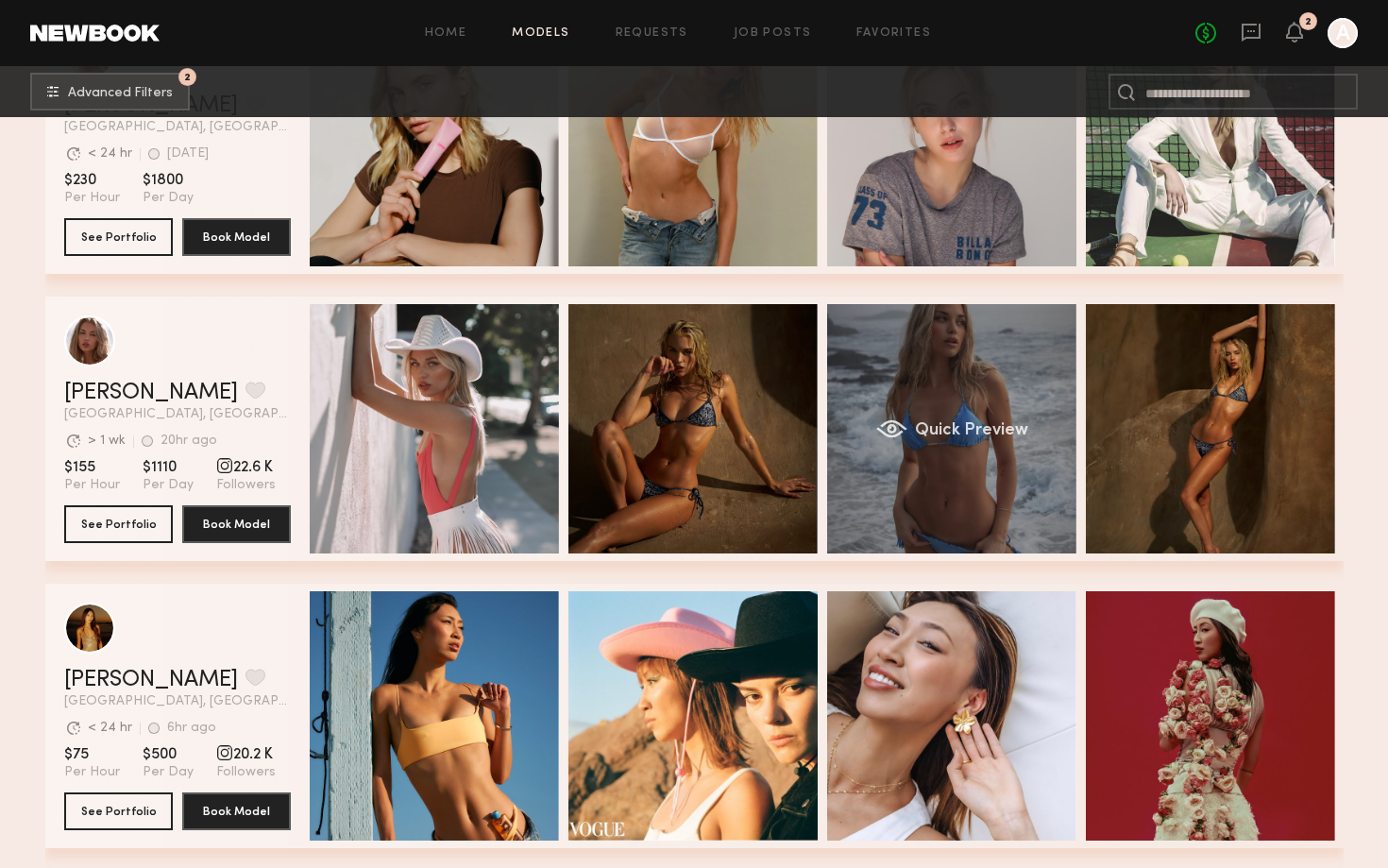
click at [878, 371] on div "Quick Preview" at bounding box center [952, 428] width 249 height 249
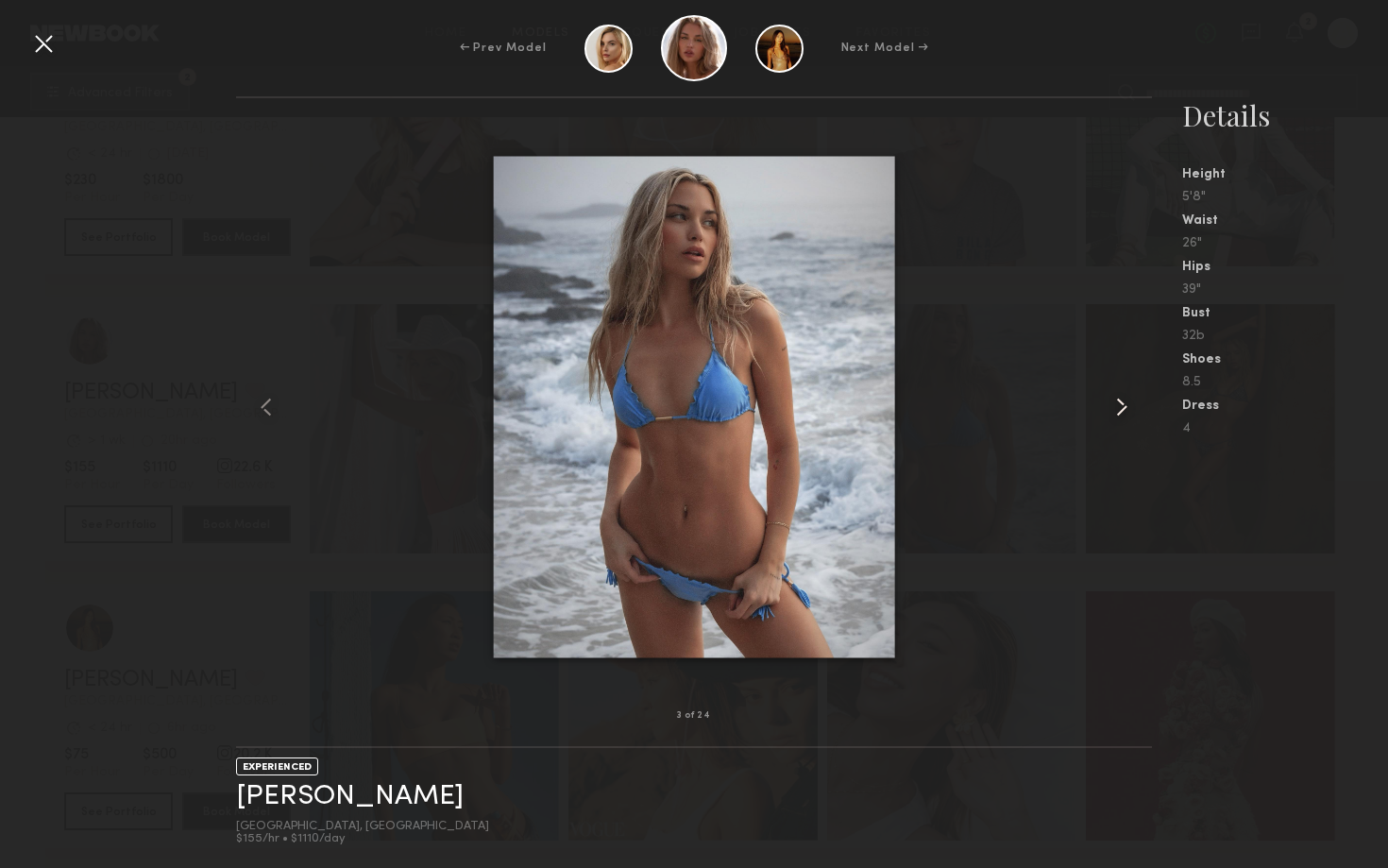
click at [1116, 404] on common-icon at bounding box center [1121, 407] width 30 height 30
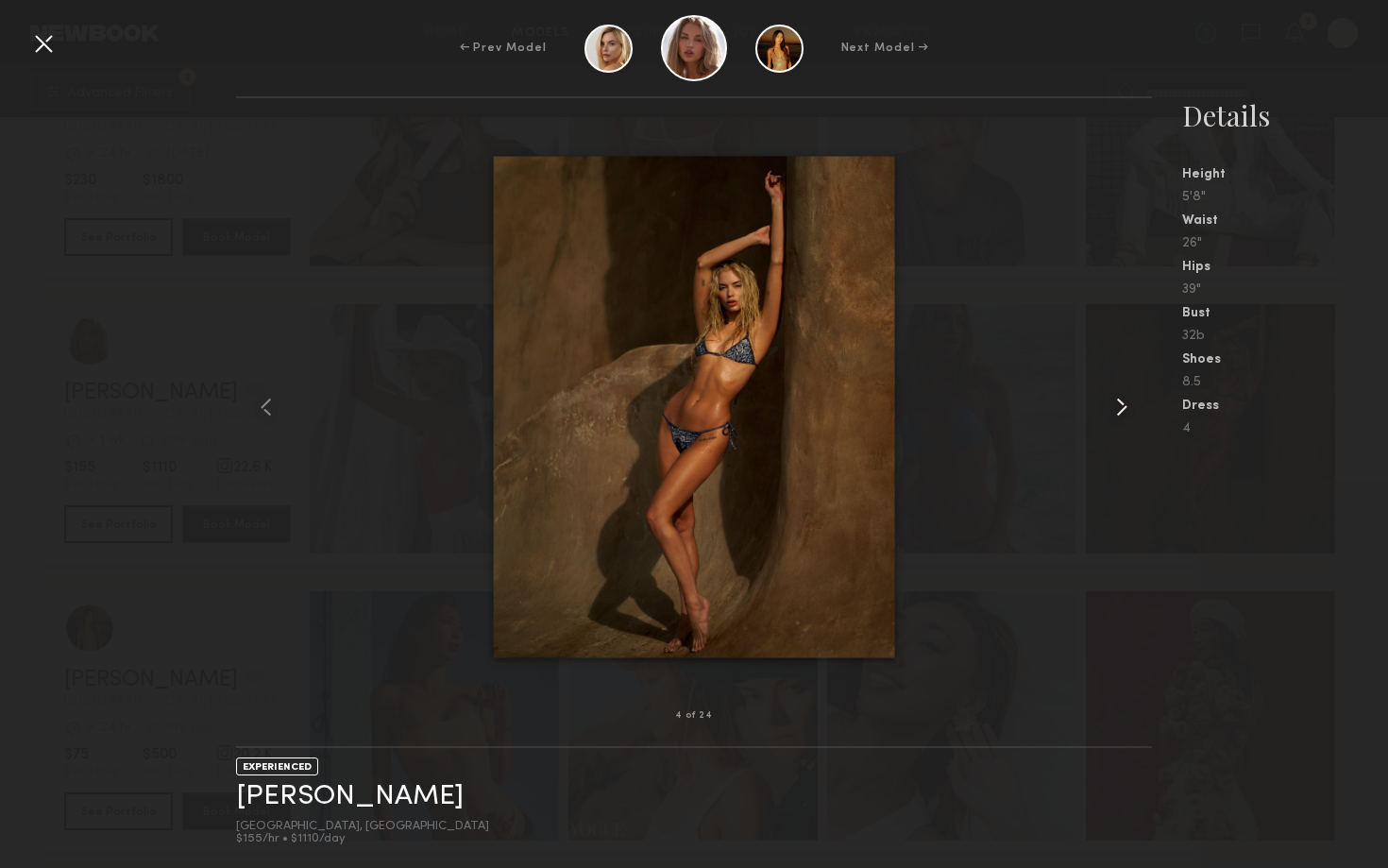
click at [1119, 407] on common-icon at bounding box center [1121, 407] width 30 height 30
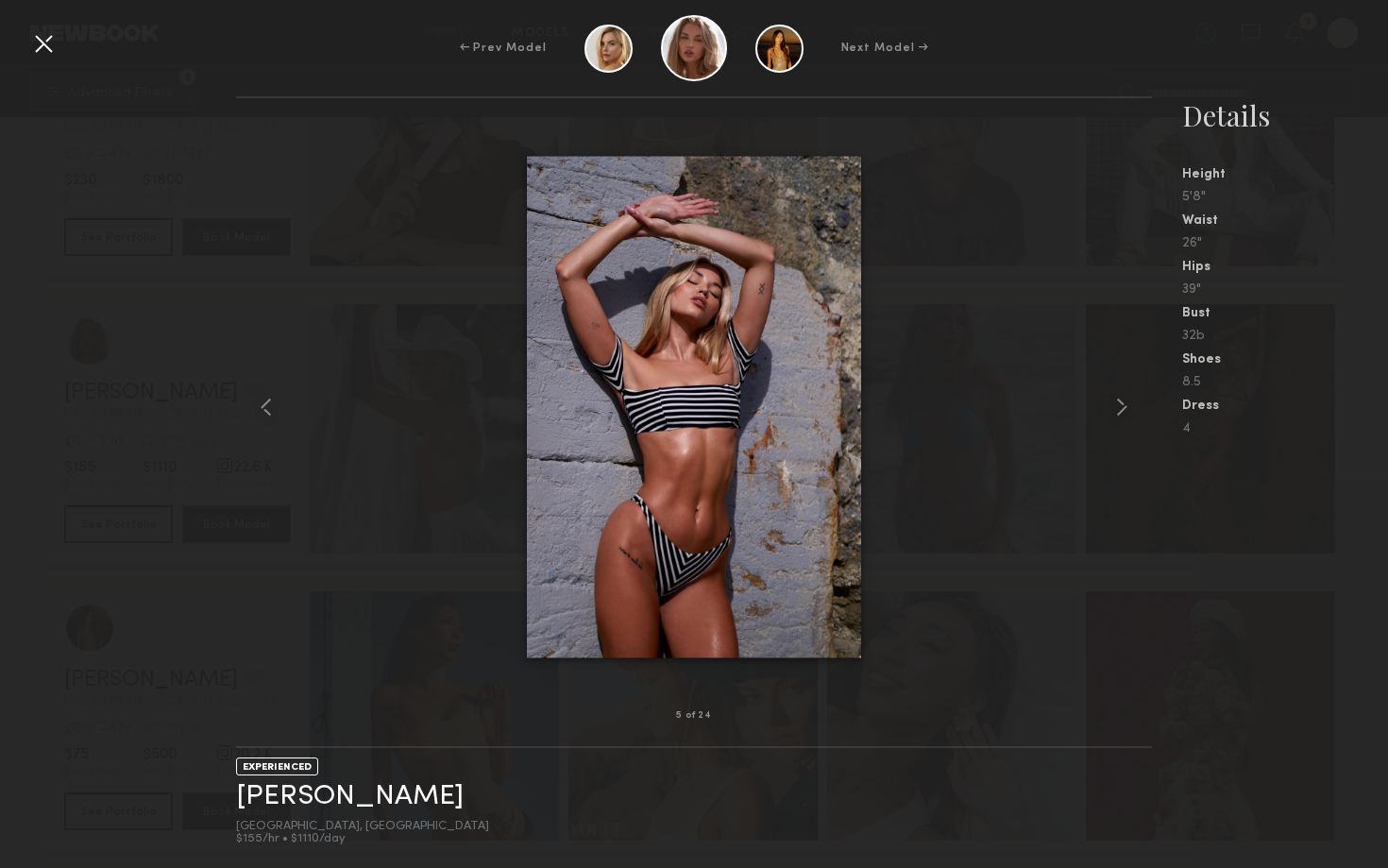
click at [922, 223] on div at bounding box center [694, 406] width 916 height 557
click at [141, 368] on div "5 of 24 EXPERIENCED Emma V. Los Angeles, CA $155/hr • $1110/day Details Height …" at bounding box center [694, 482] width 1388 height 771
click at [35, 58] on div at bounding box center [44, 44] width 30 height 30
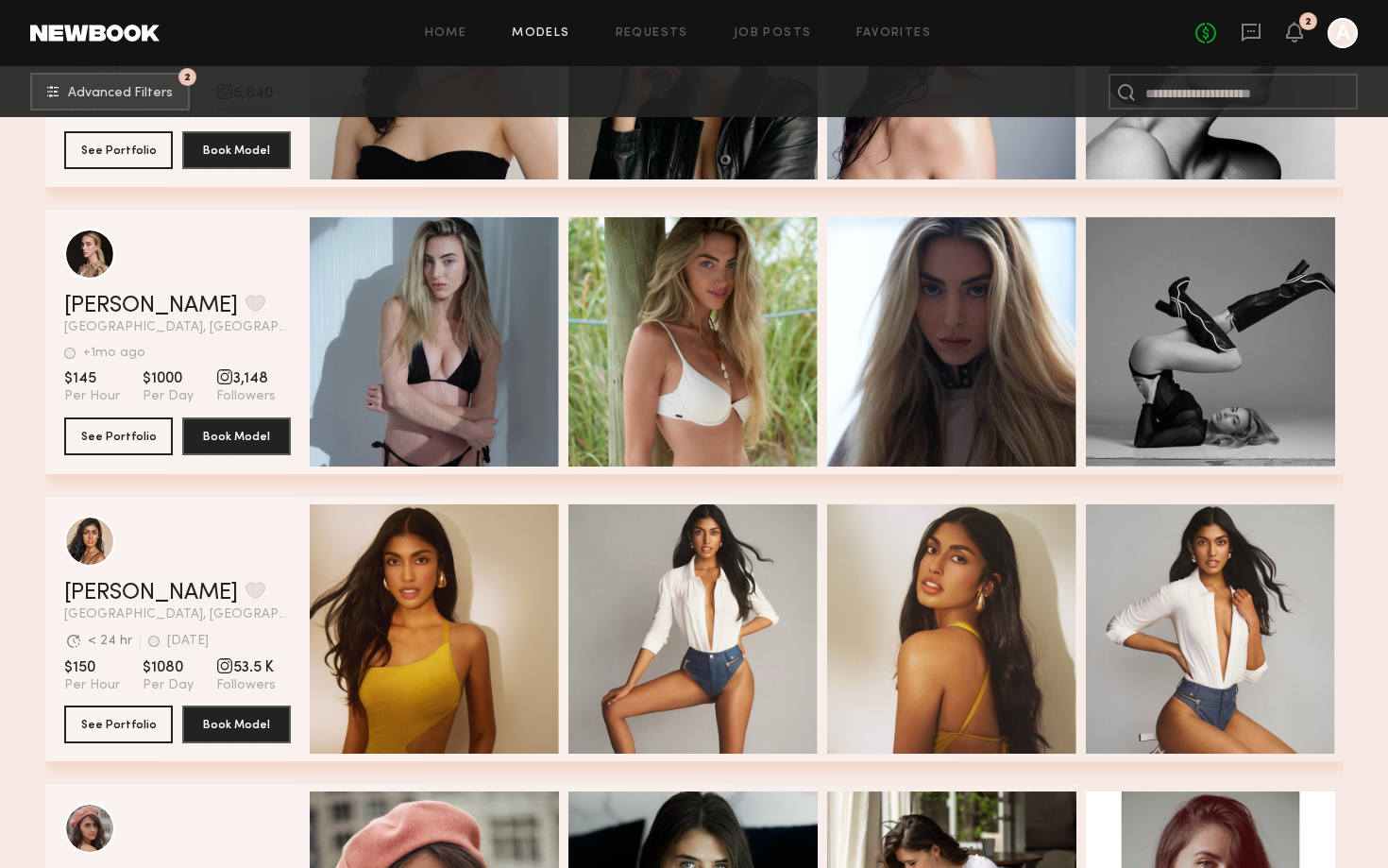
scroll to position [3964, 0]
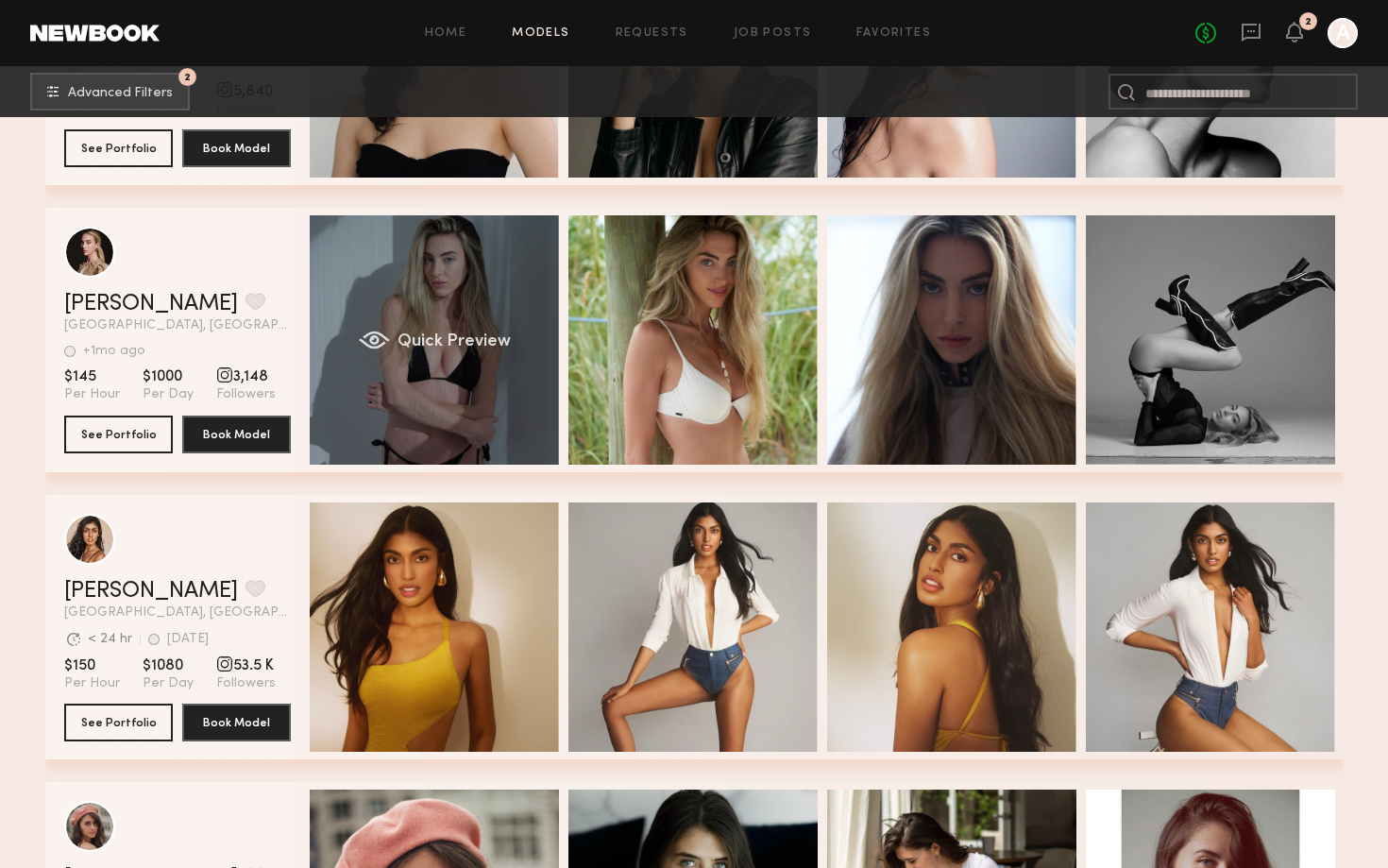
click at [456, 270] on div "Quick Preview" at bounding box center [434, 340] width 249 height 249
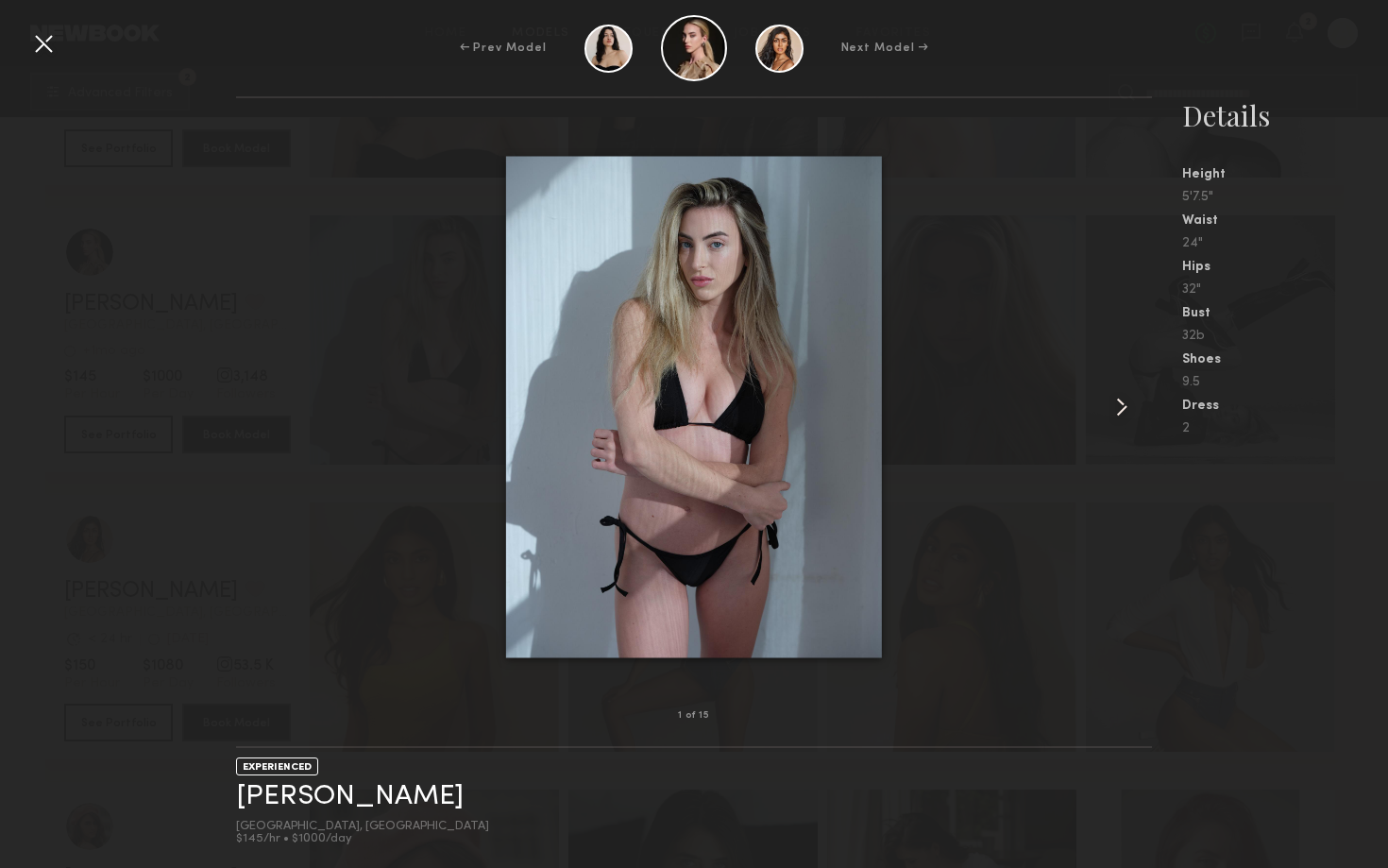
click at [1105, 421] on div at bounding box center [694, 406] width 916 height 557
click at [1109, 414] on common-icon at bounding box center [1121, 407] width 30 height 30
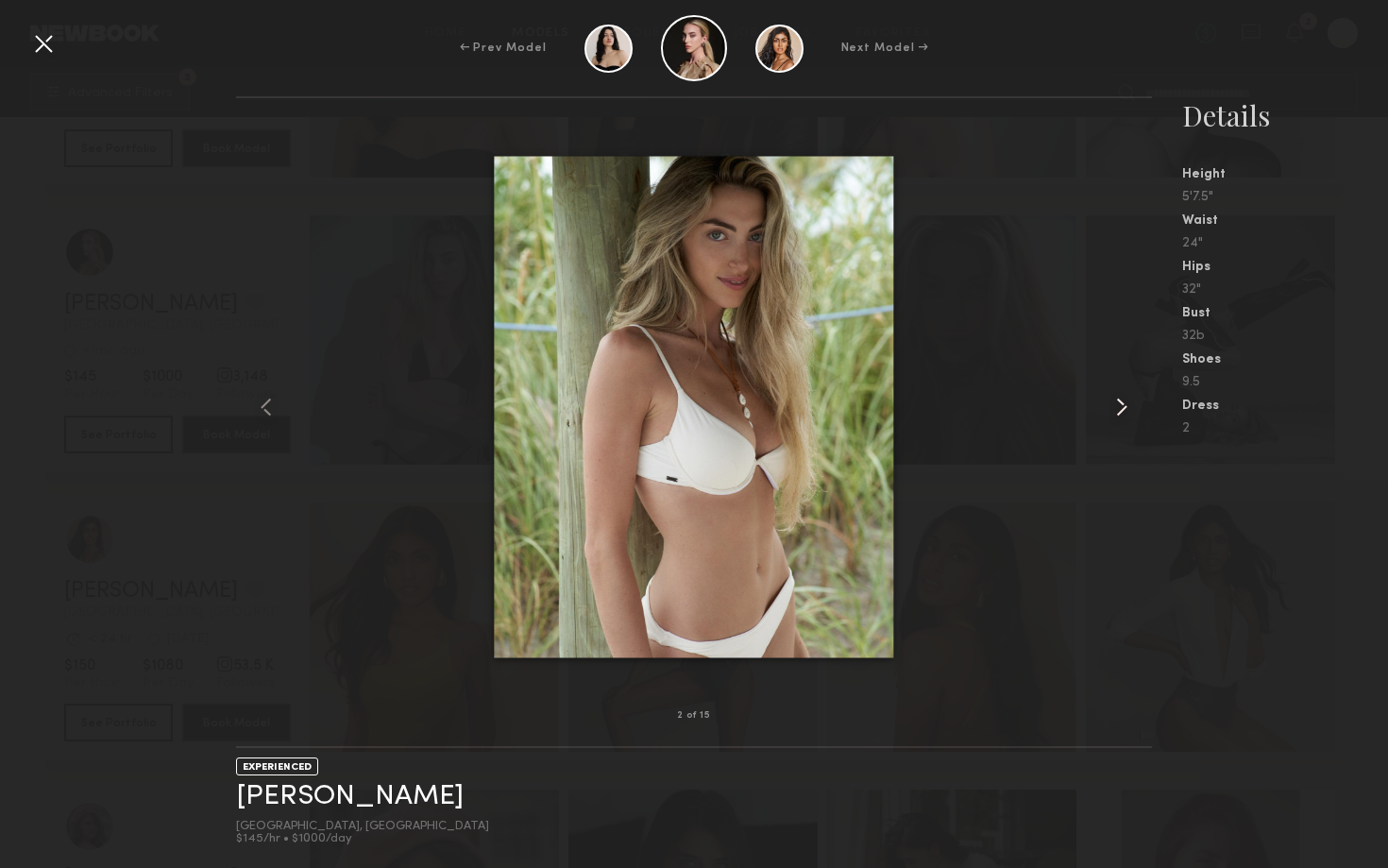
click at [1113, 408] on common-icon at bounding box center [1121, 407] width 30 height 30
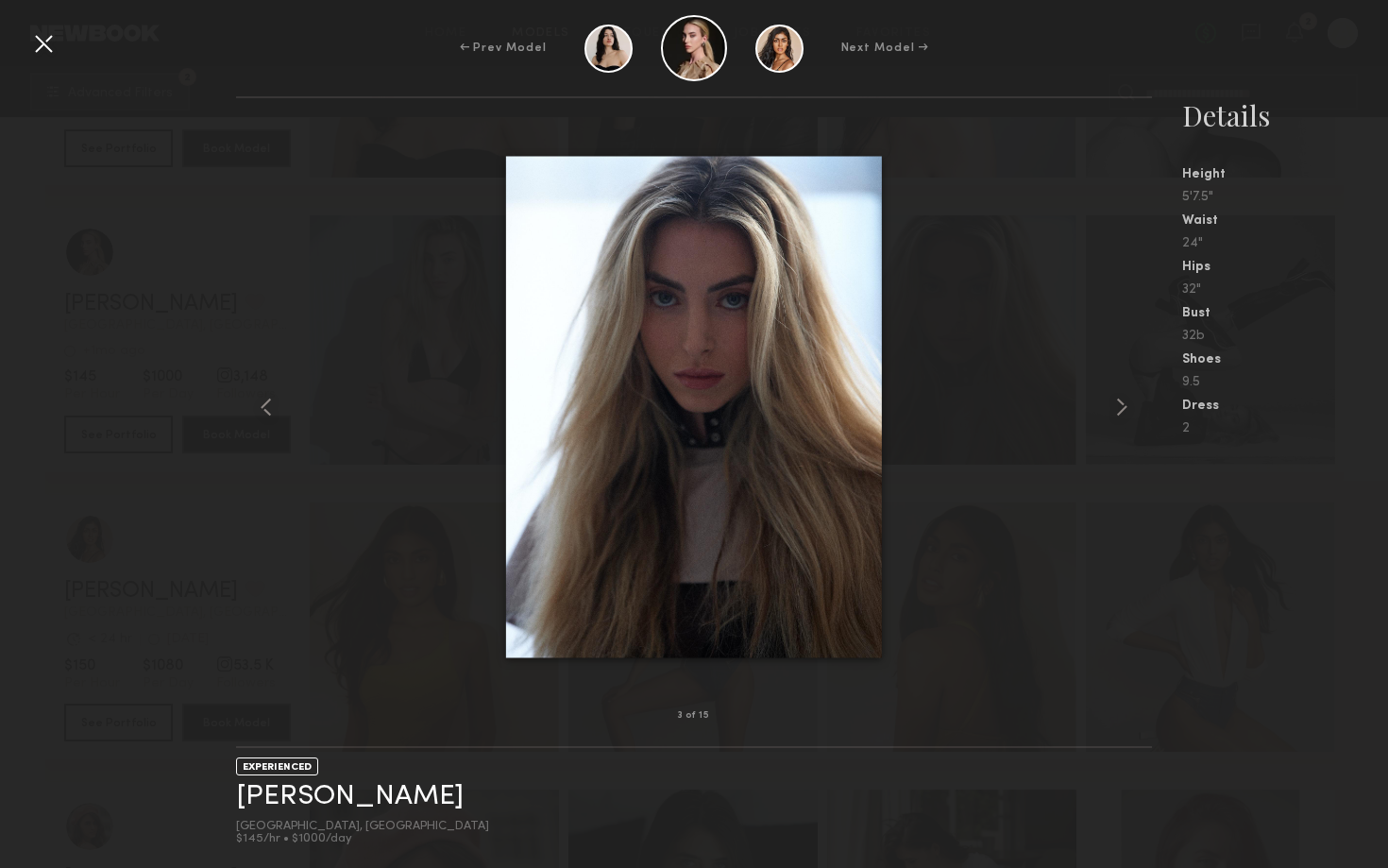
click at [1014, 720] on div "3 of 15" at bounding box center [694, 715] width 916 height 60
click at [41, 42] on div at bounding box center [44, 44] width 30 height 30
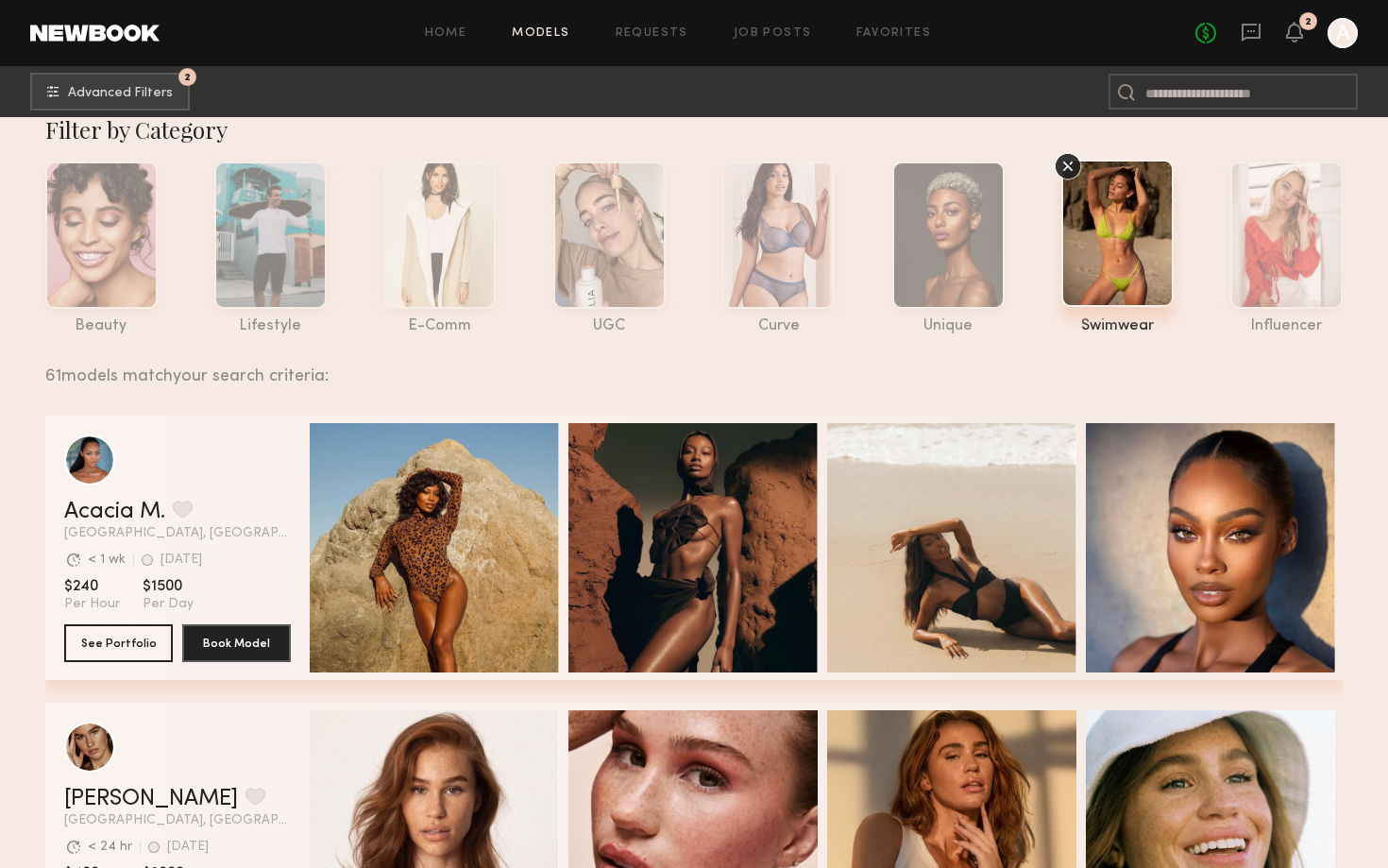
scroll to position [0, 0]
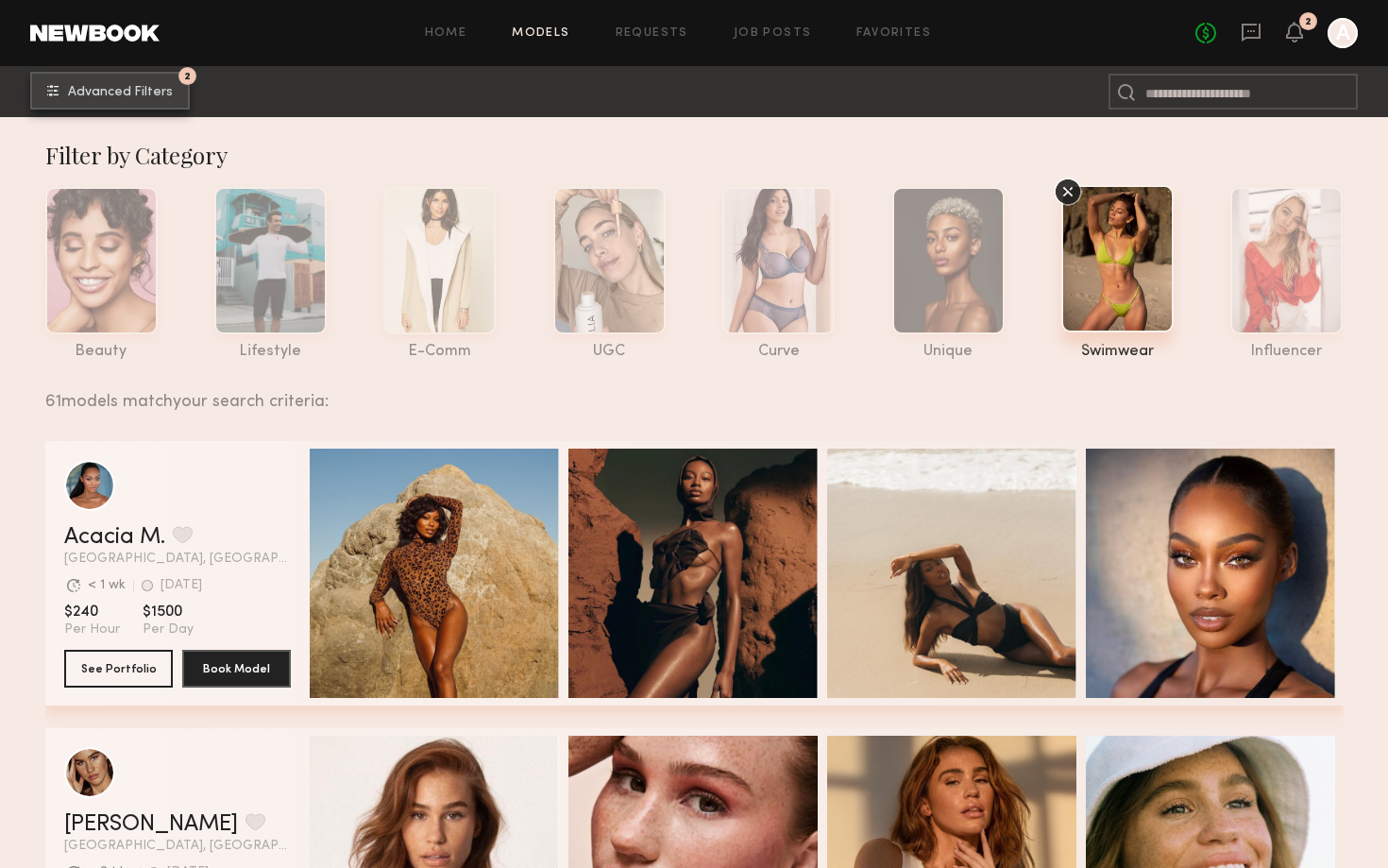
click at [109, 93] on span "Advanced Filters" at bounding box center [120, 92] width 105 height 13
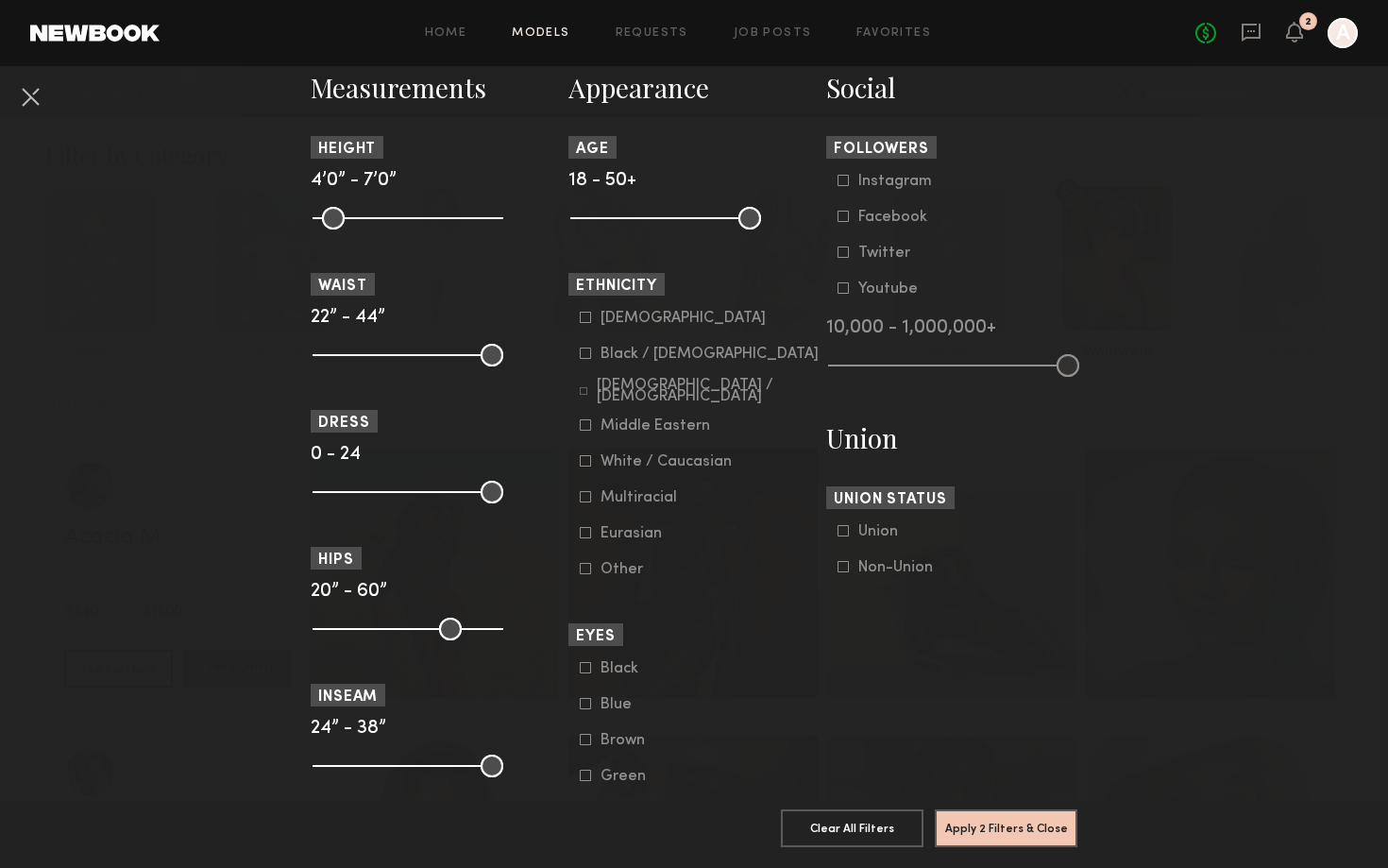
scroll to position [838, 0]
drag, startPoint x: 497, startPoint y: 351, endPoint x: 367, endPoint y: 362, distance: 130.5
type input "**"
click at [367, 362] on input "range" at bounding box center [407, 356] width 190 height 23
drag, startPoint x: 323, startPoint y: 362, endPoint x: 331, endPoint y: 381, distance: 20.6
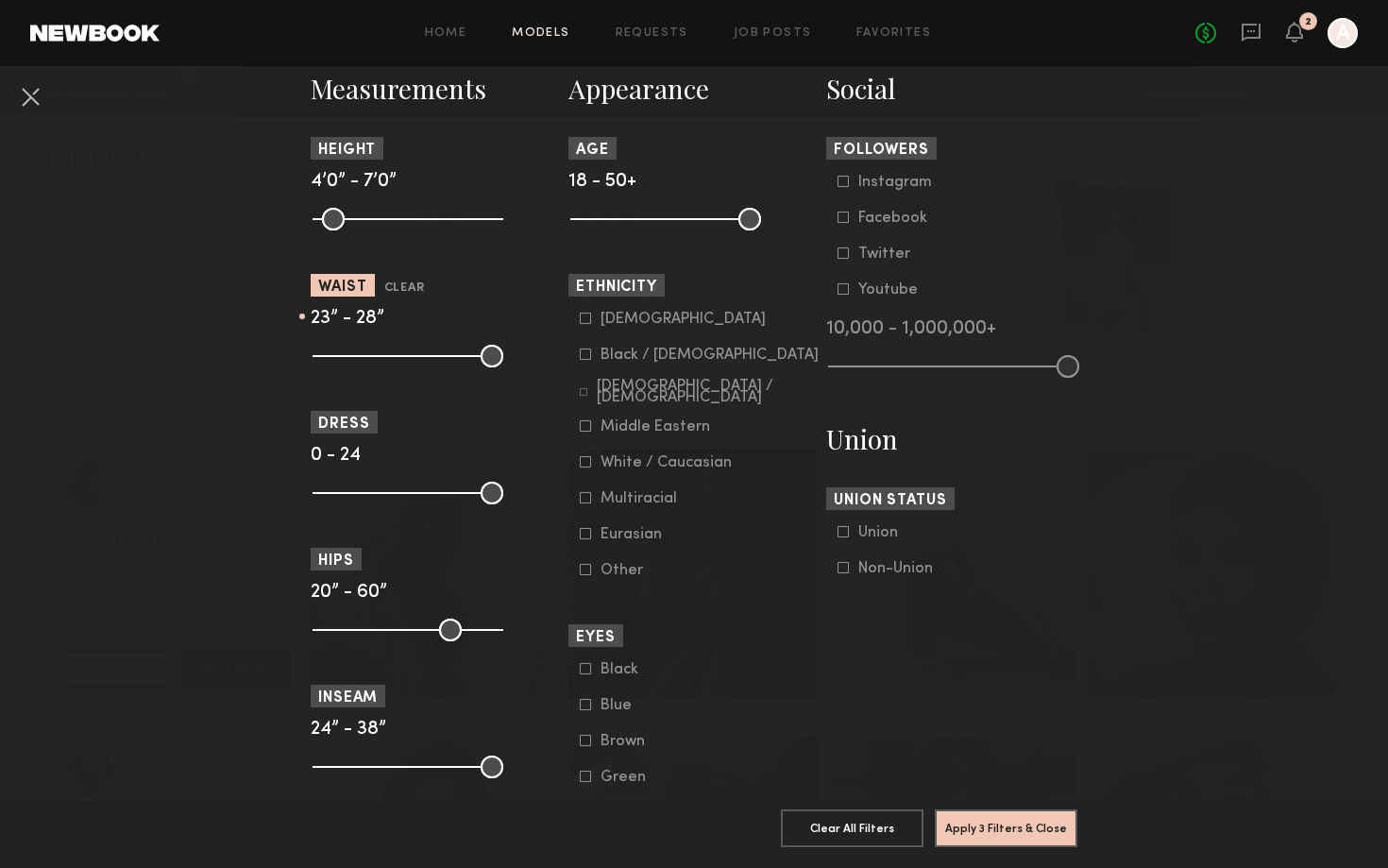
type input "**"
click at [331, 367] on input "range" at bounding box center [407, 356] width 190 height 23
type input "**"
click at [356, 363] on input "range" at bounding box center [407, 356] width 190 height 23
type input "**"
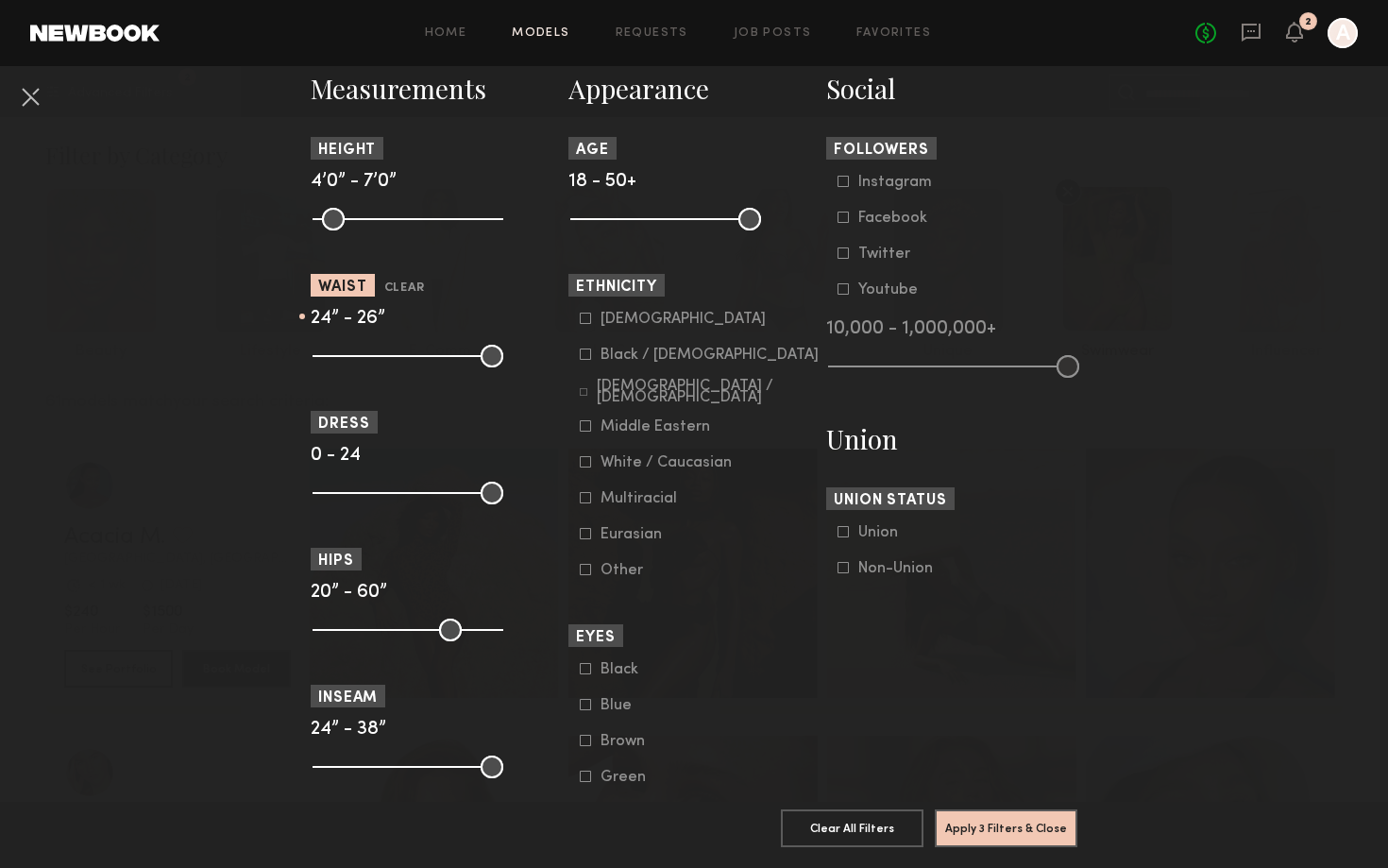
click at [335, 365] on input "range" at bounding box center [407, 356] width 190 height 23
drag, startPoint x: 319, startPoint y: 638, endPoint x: 382, endPoint y: 641, distance: 63.1
type input "**"
click at [382, 641] on input "range" at bounding box center [407, 630] width 190 height 23
drag, startPoint x: 486, startPoint y: 633, endPoint x: 391, endPoint y: 639, distance: 95.2
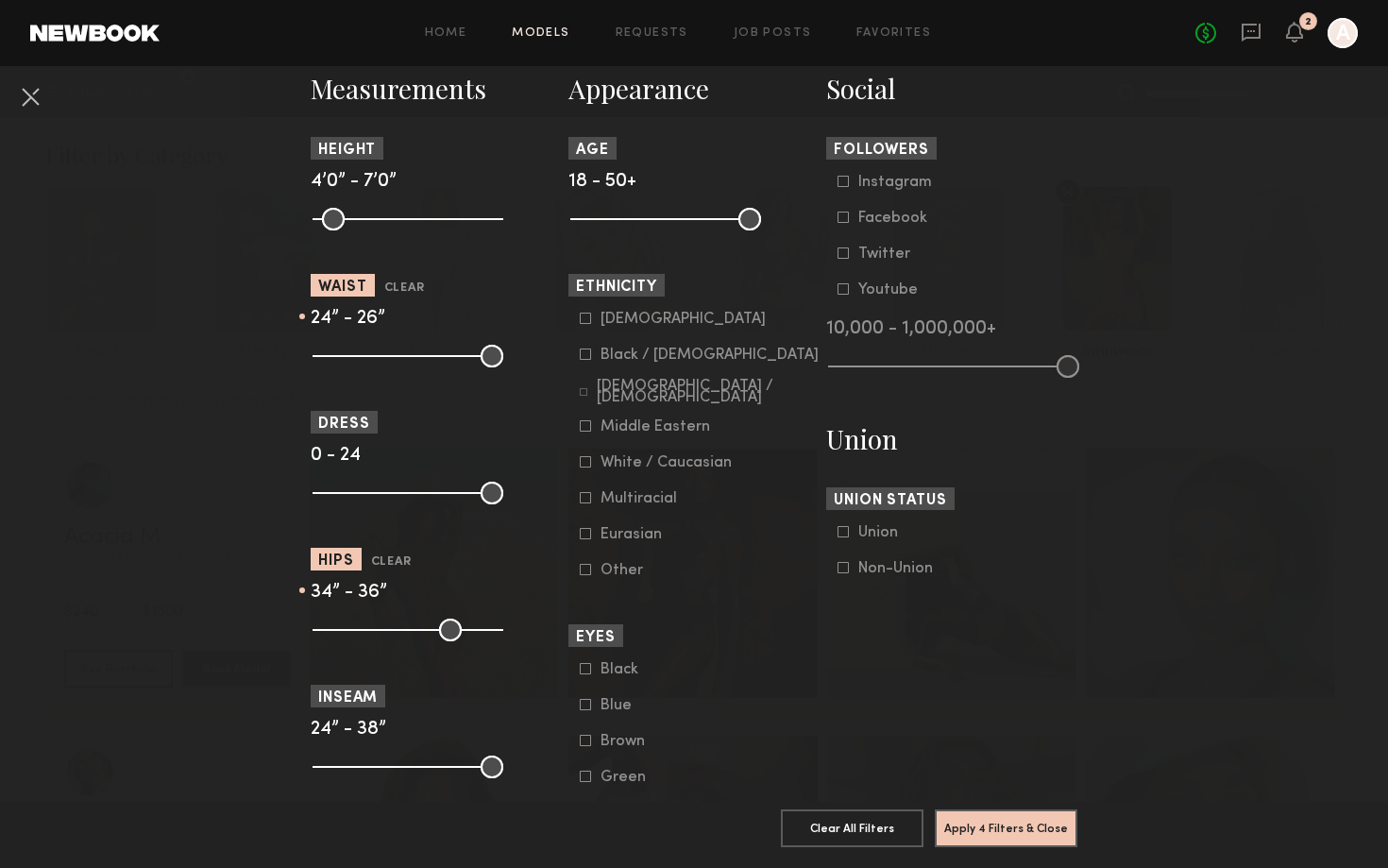
type input "**"
click at [391, 639] on input "range" at bounding box center [407, 630] width 190 height 23
click at [968, 822] on button "Apply 4 Filters & Close" at bounding box center [1006, 827] width 143 height 38
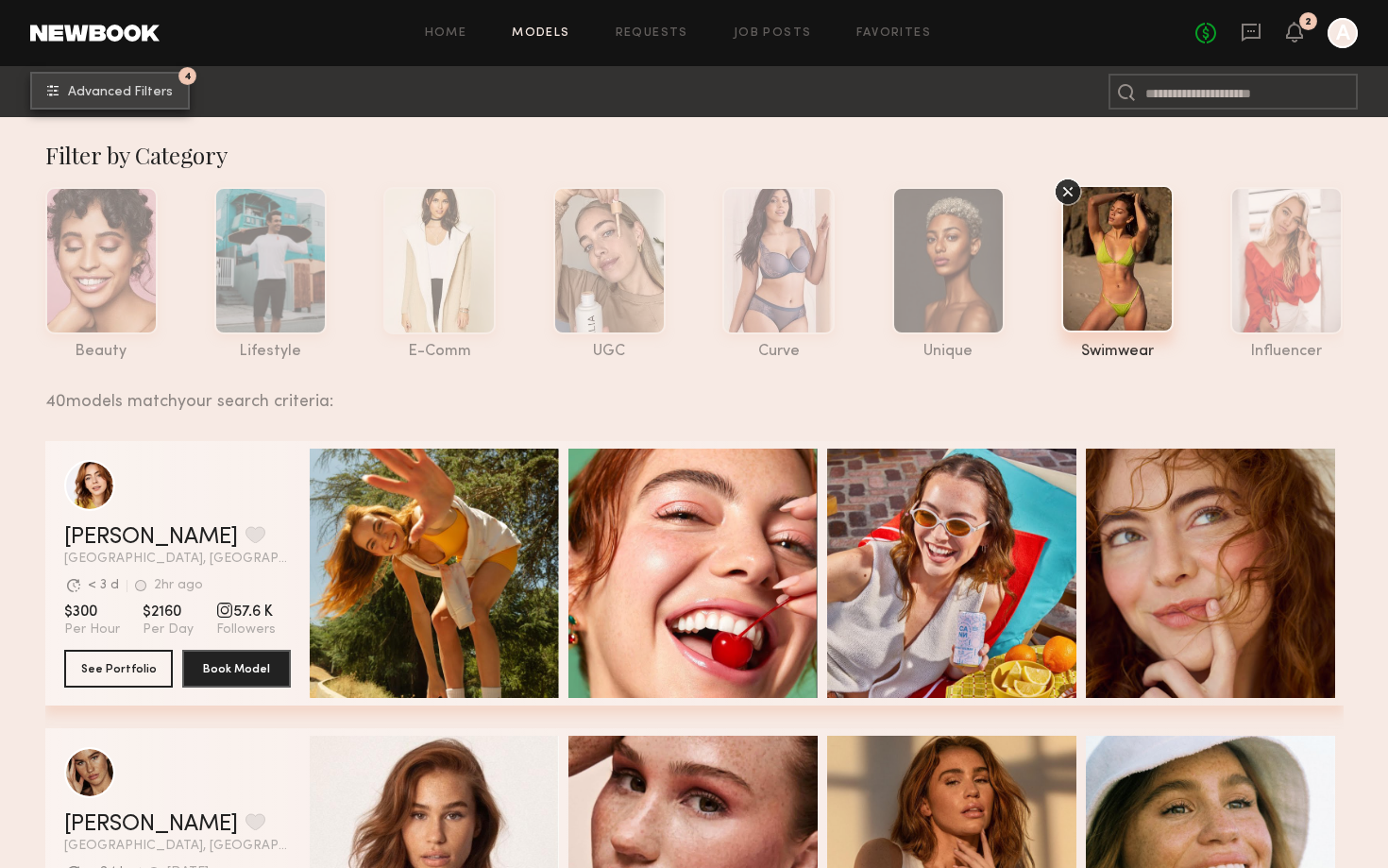
click at [86, 84] on button "4 Advanced Filters" at bounding box center [110, 90] width 160 height 38
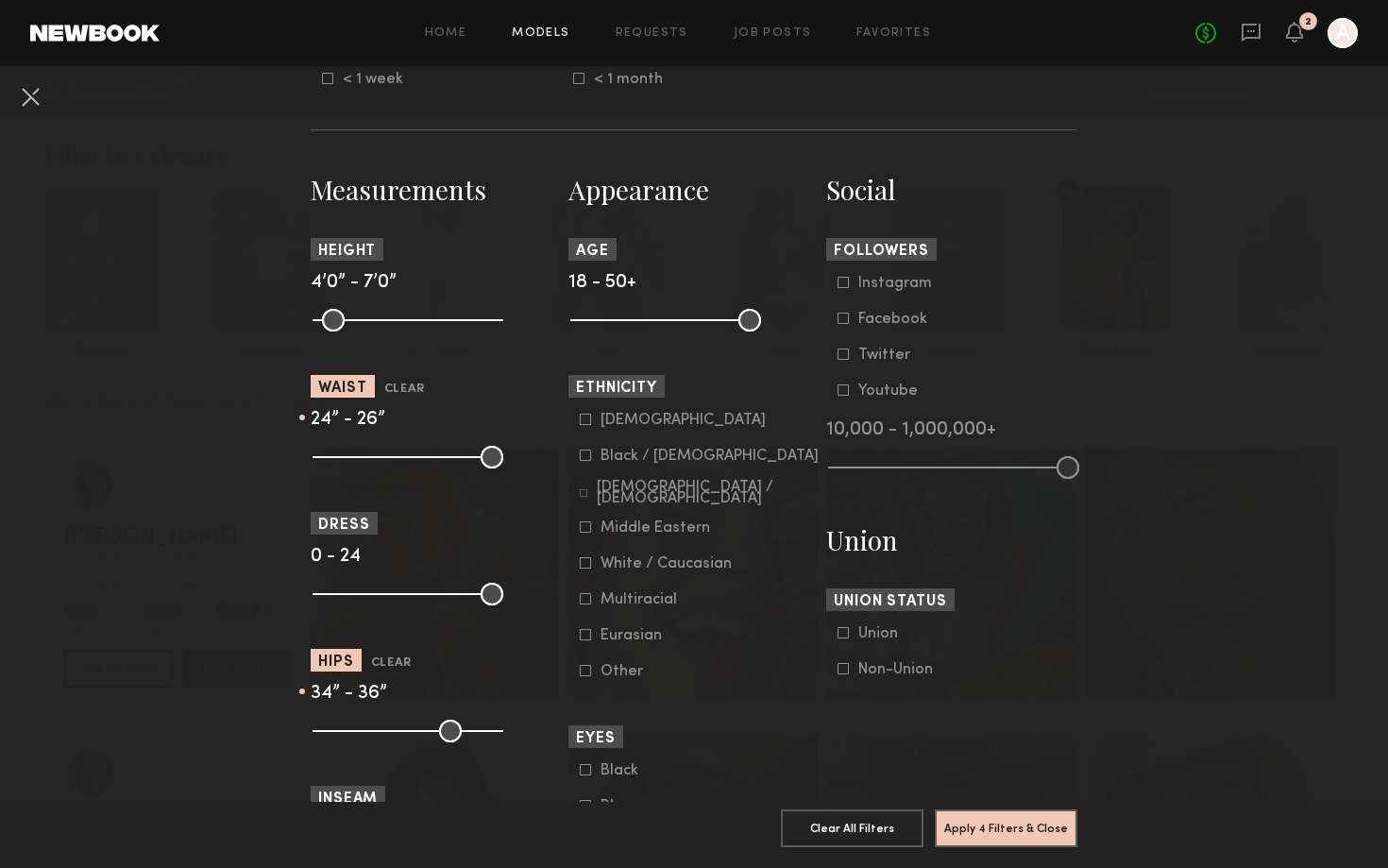
scroll to position [1632, 0]
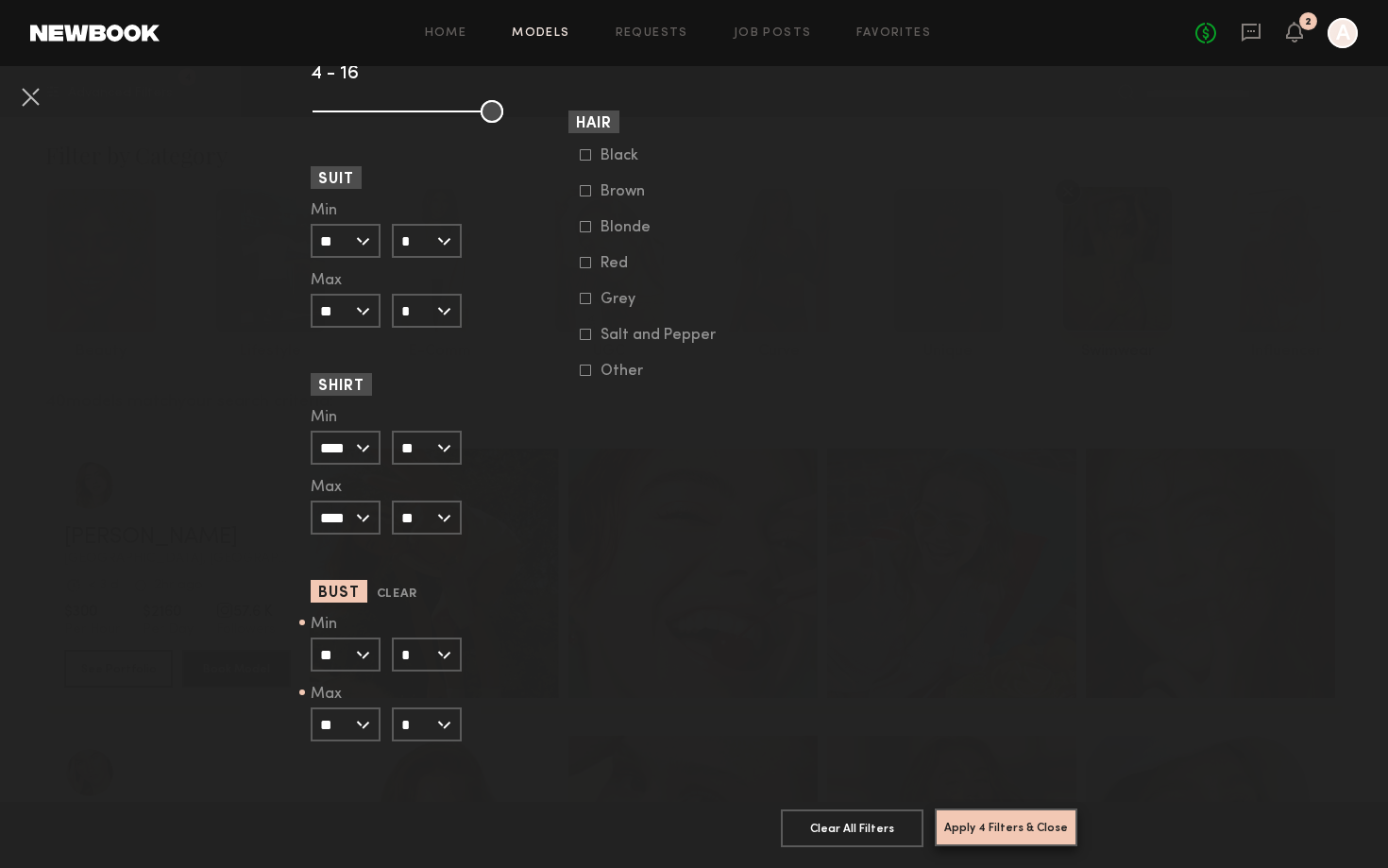
click at [1048, 835] on button "Apply 4 Filters & Close" at bounding box center [1006, 827] width 143 height 38
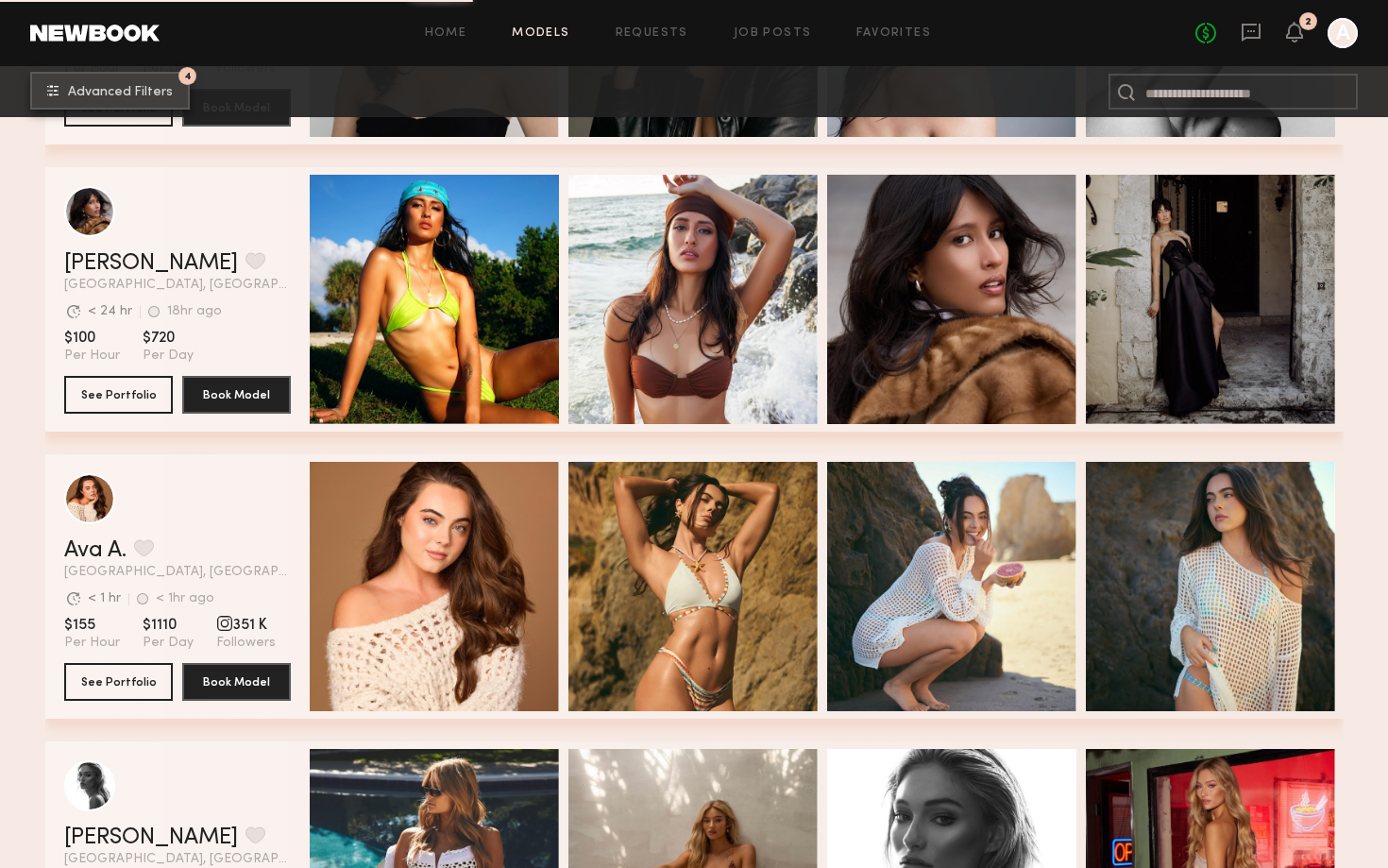
scroll to position [3066, 0]
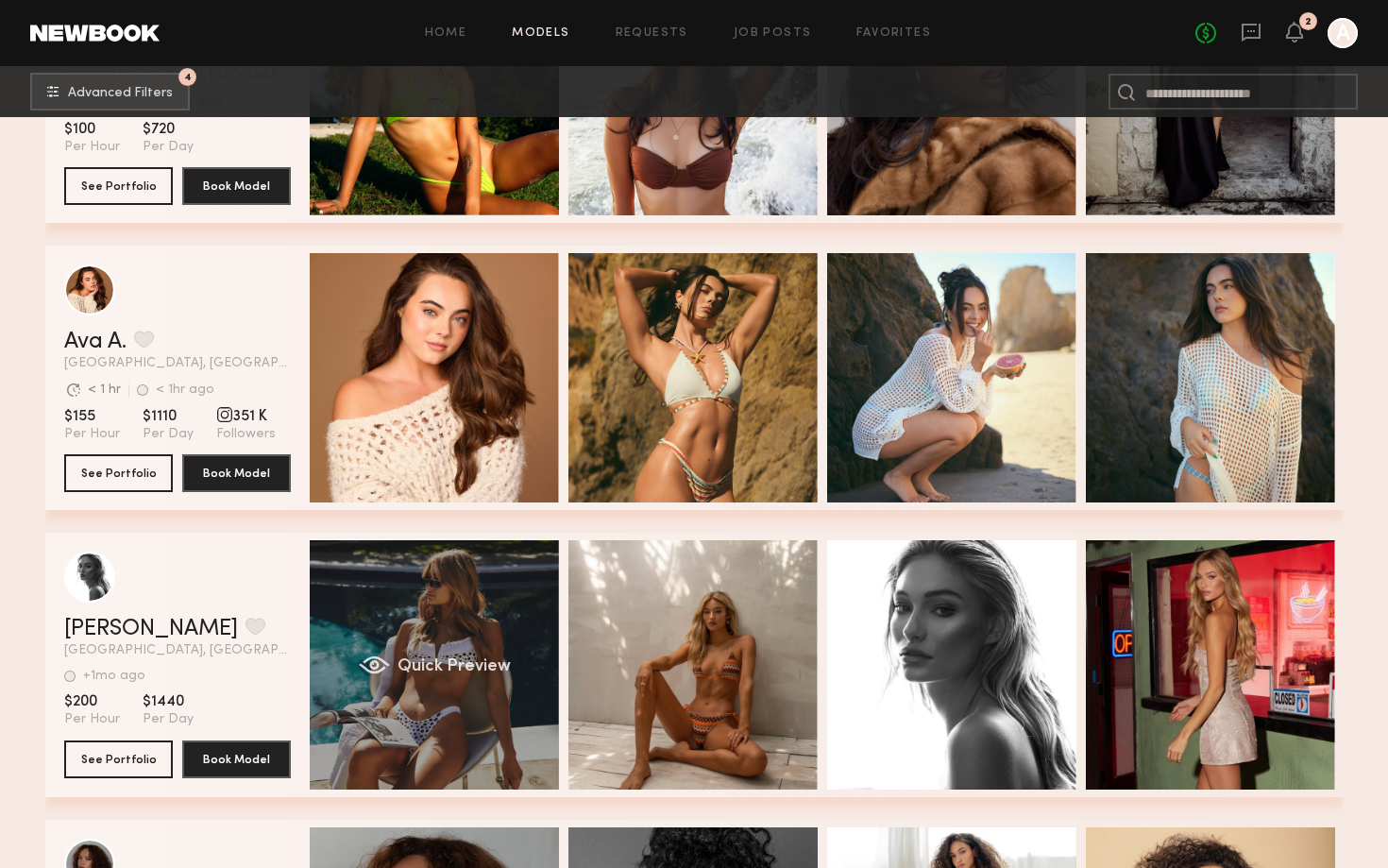
click at [503, 619] on div "Quick Preview" at bounding box center [434, 664] width 249 height 249
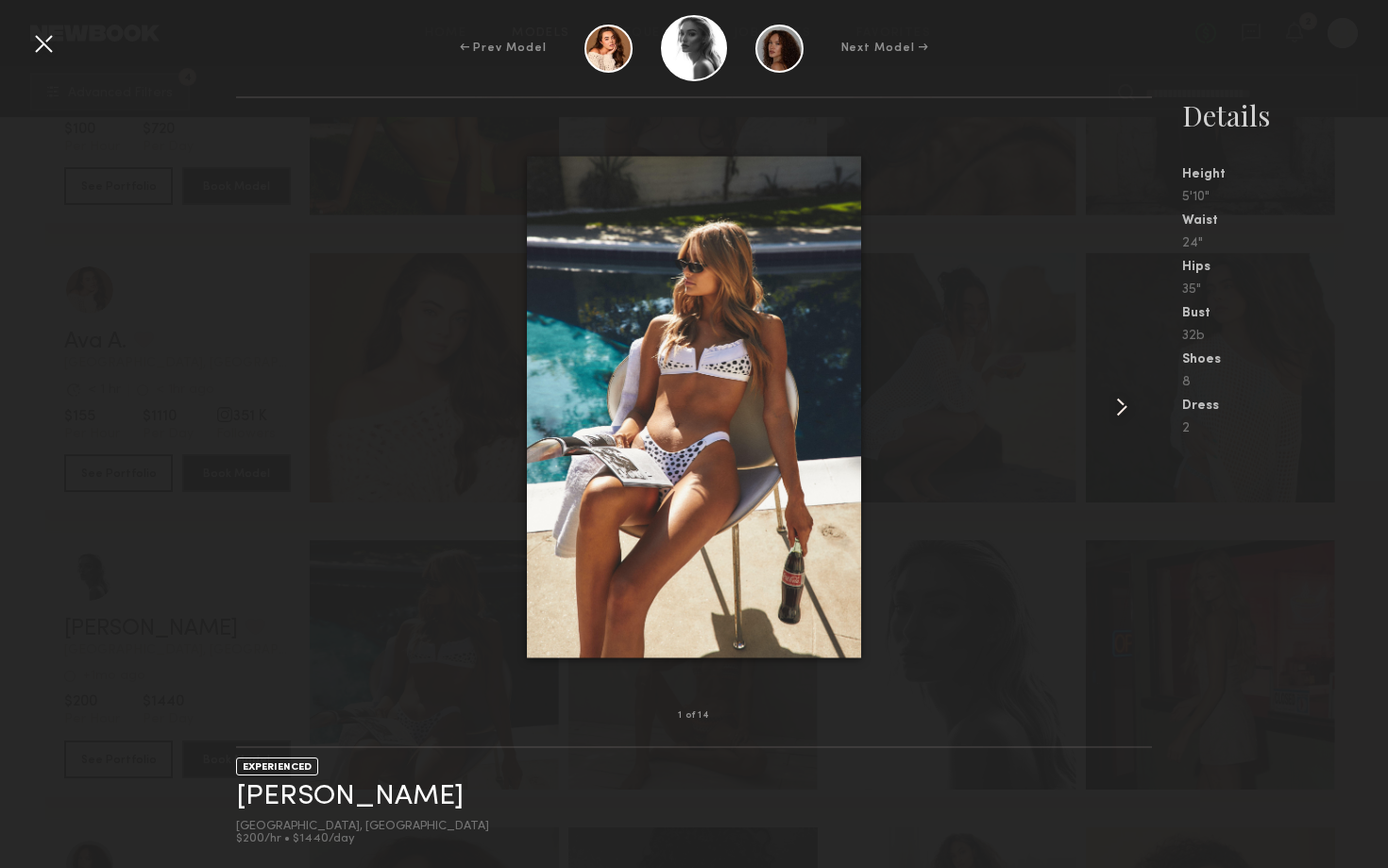
click at [1119, 406] on common-icon at bounding box center [1121, 407] width 30 height 30
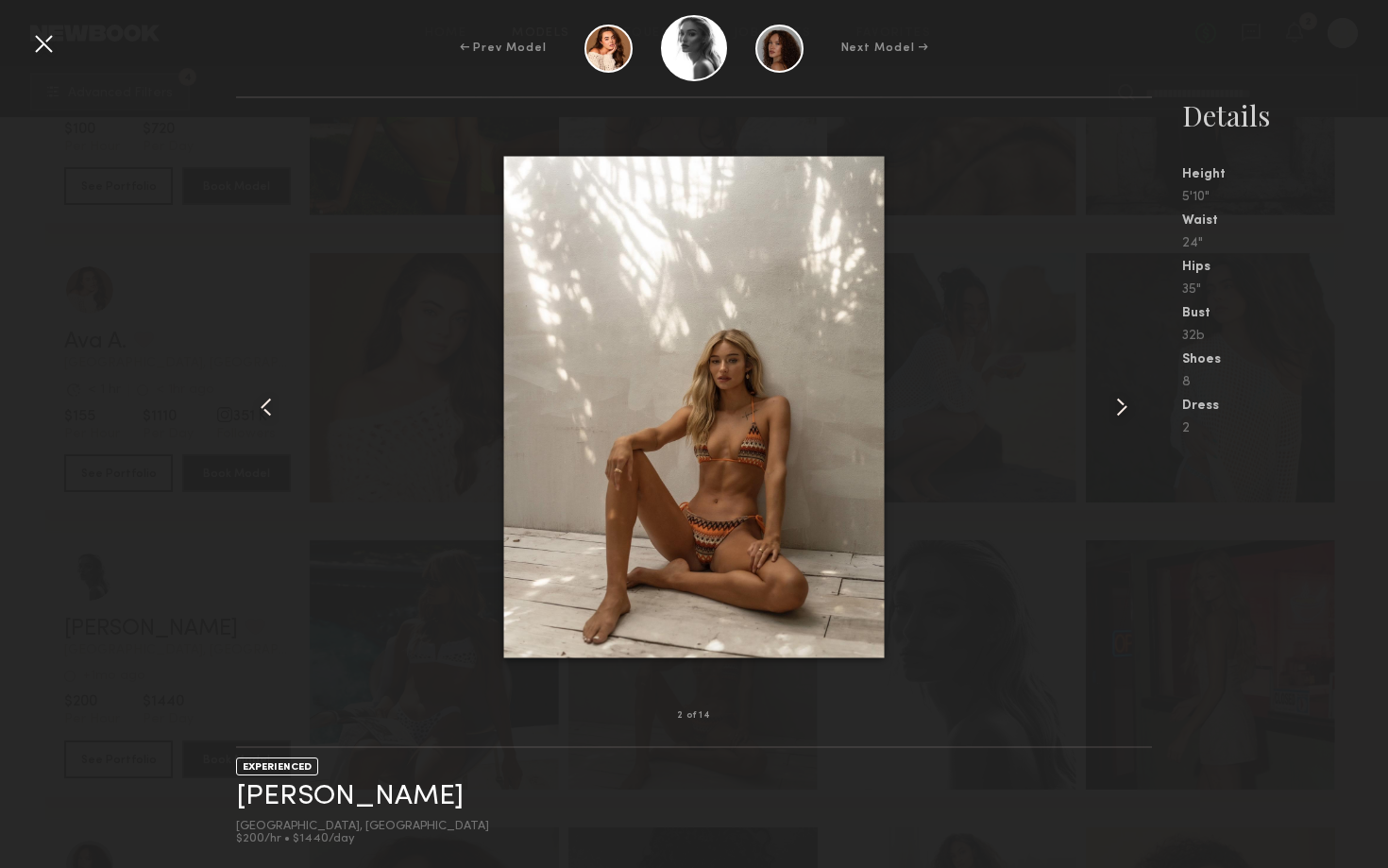
click at [1119, 406] on common-icon at bounding box center [1121, 407] width 30 height 30
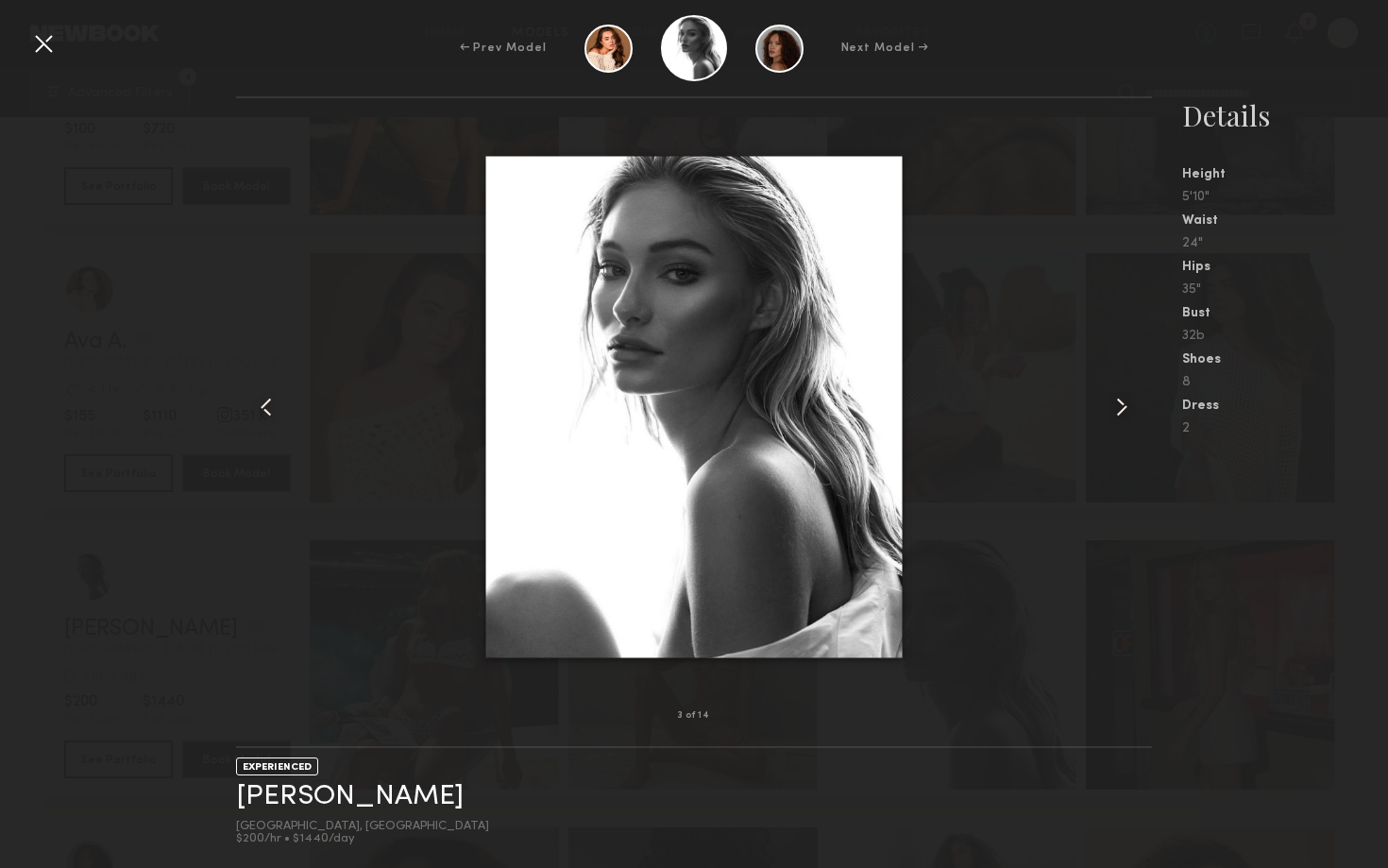
click at [1119, 407] on common-icon at bounding box center [1121, 407] width 30 height 30
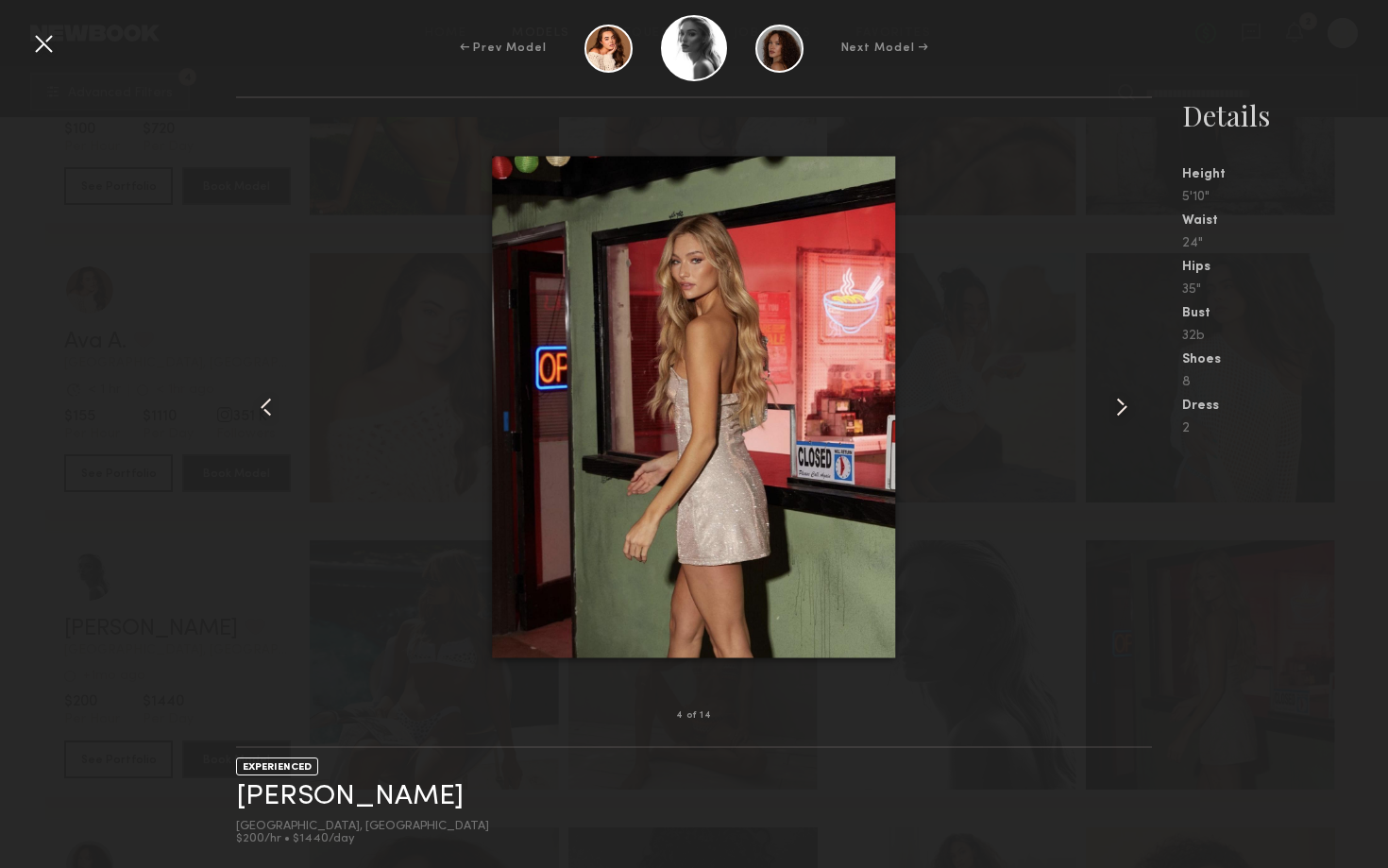
click at [1119, 407] on common-icon at bounding box center [1121, 407] width 30 height 30
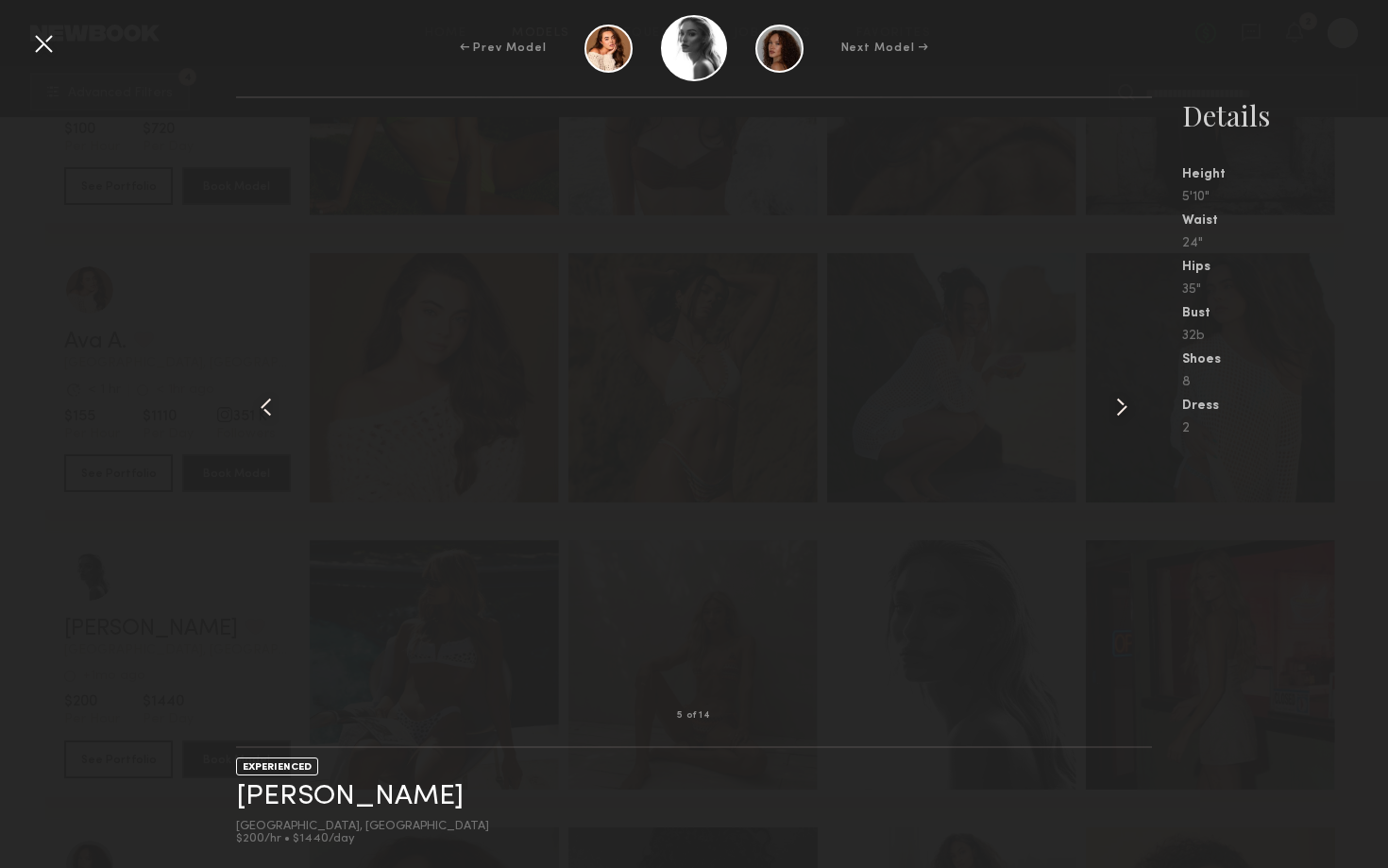
click at [1119, 408] on common-icon at bounding box center [1121, 407] width 30 height 30
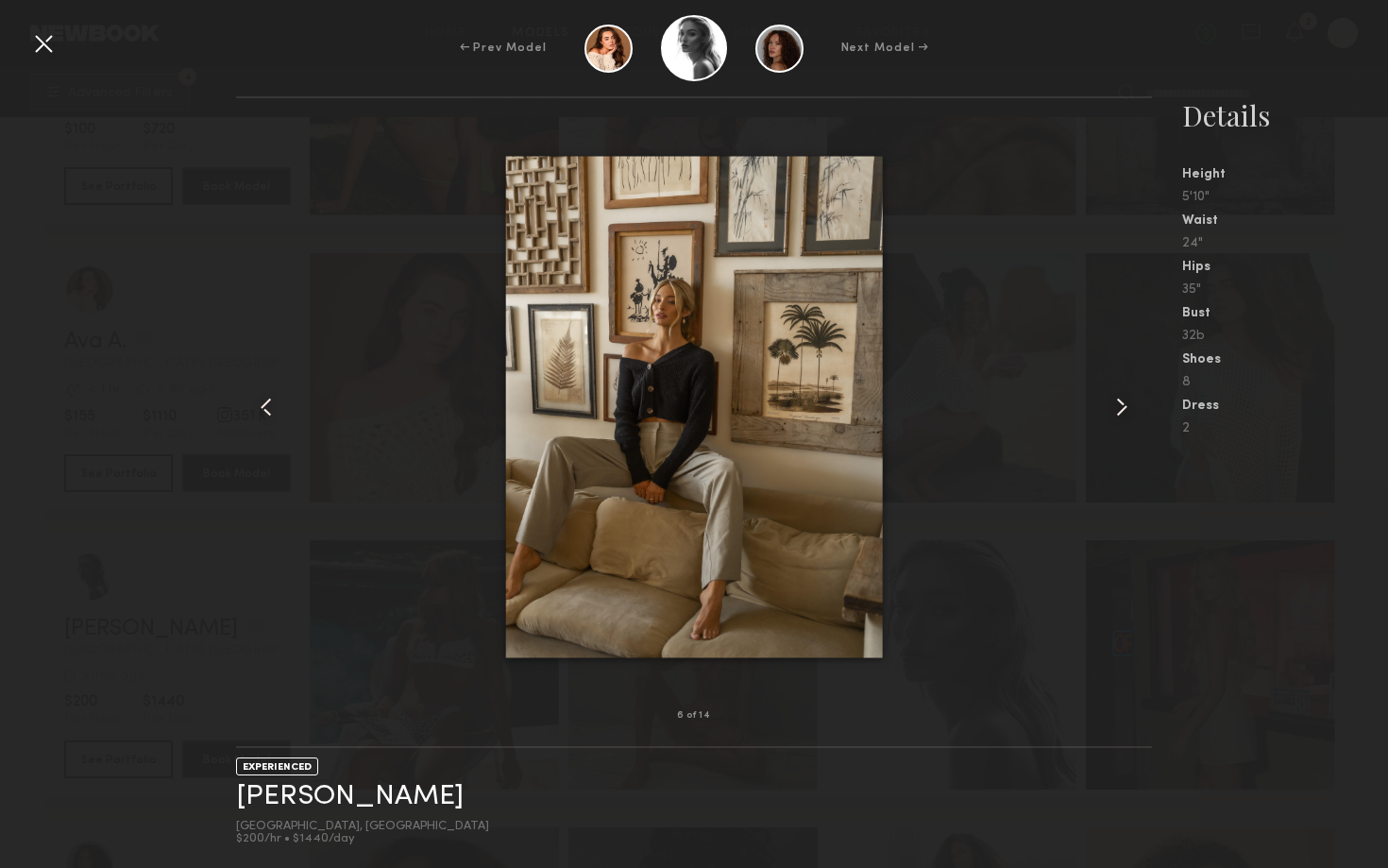
click at [1119, 408] on common-icon at bounding box center [1121, 407] width 30 height 30
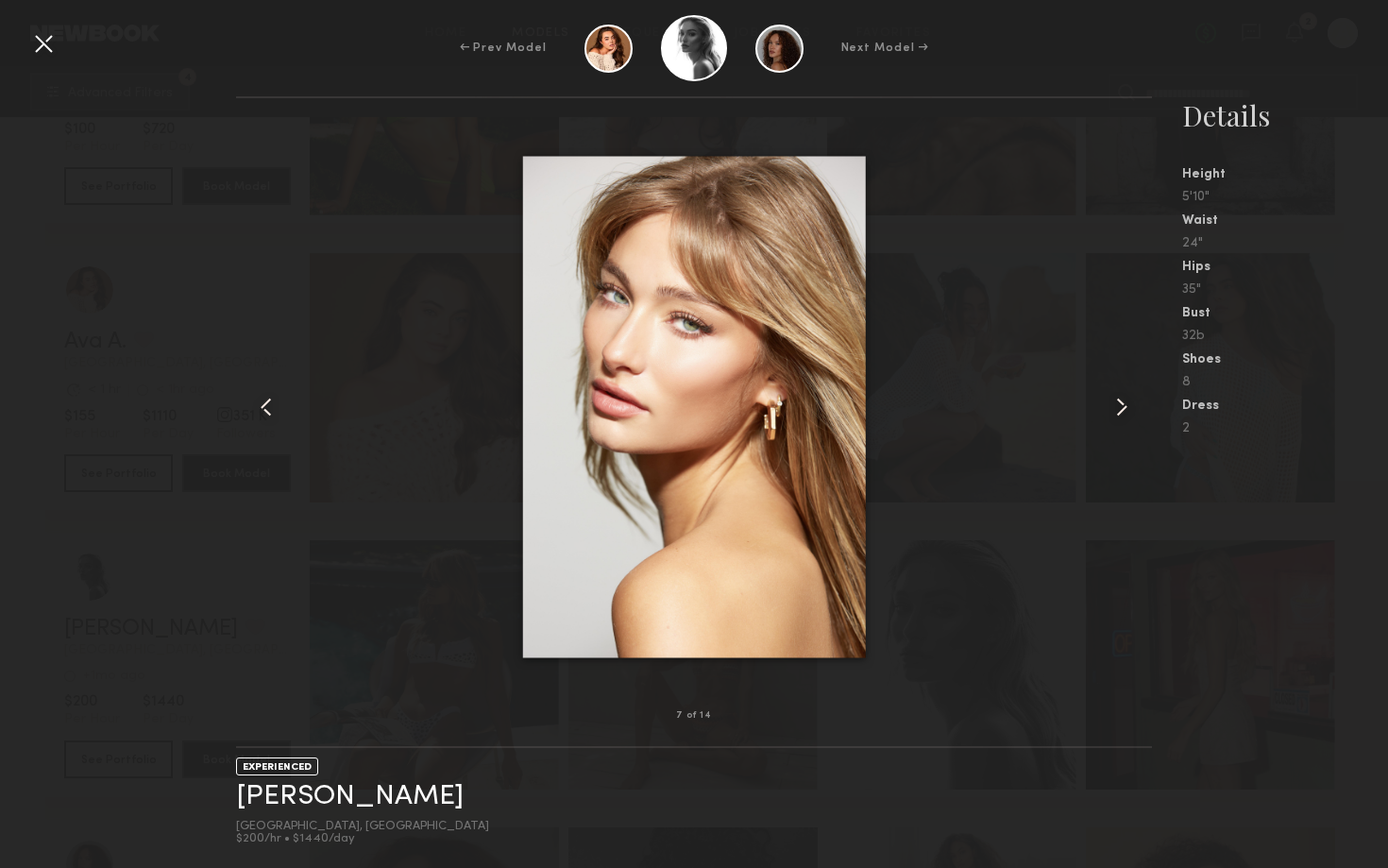
click at [1119, 410] on common-icon at bounding box center [1121, 407] width 30 height 30
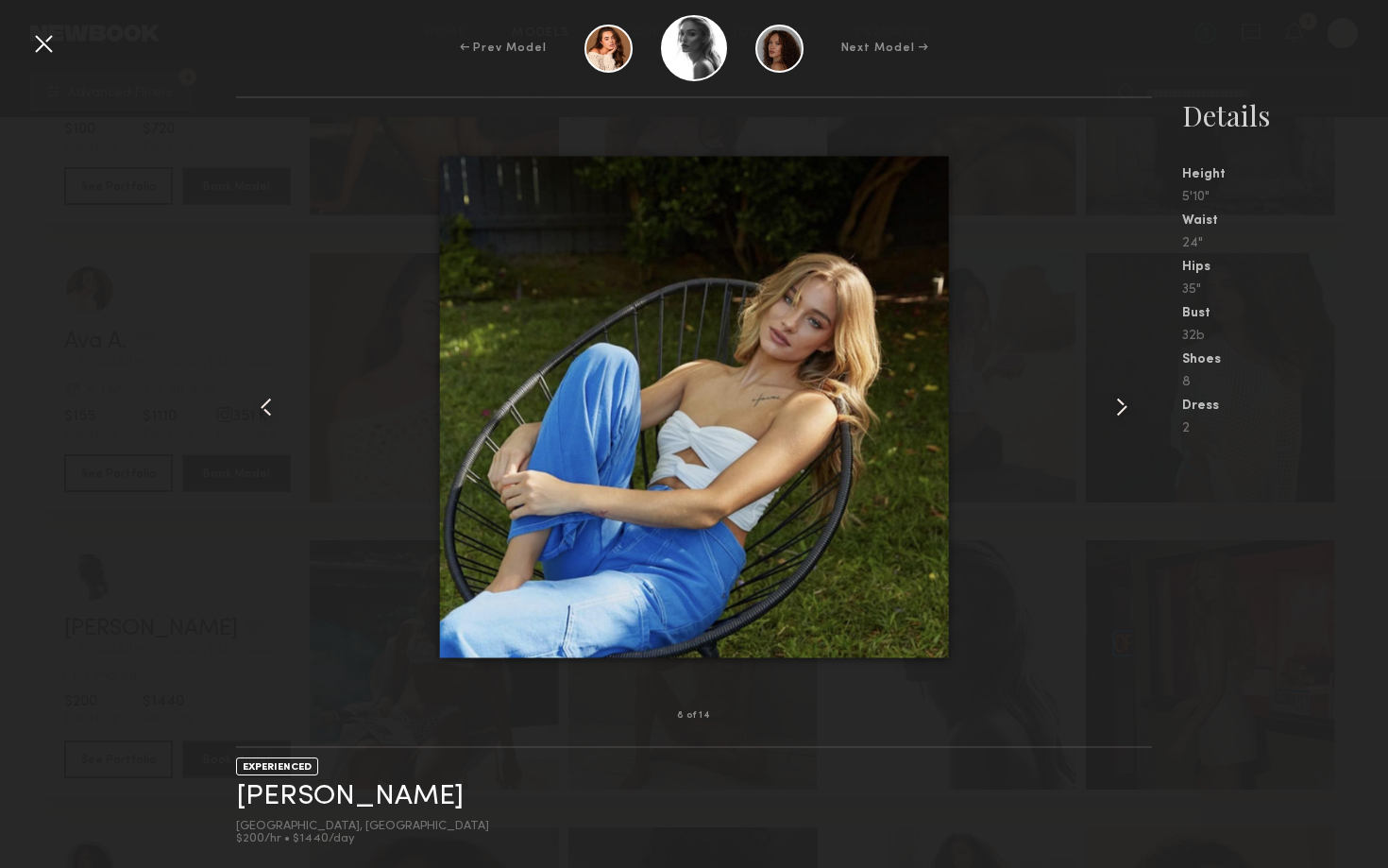
click at [1119, 411] on common-icon at bounding box center [1121, 407] width 30 height 30
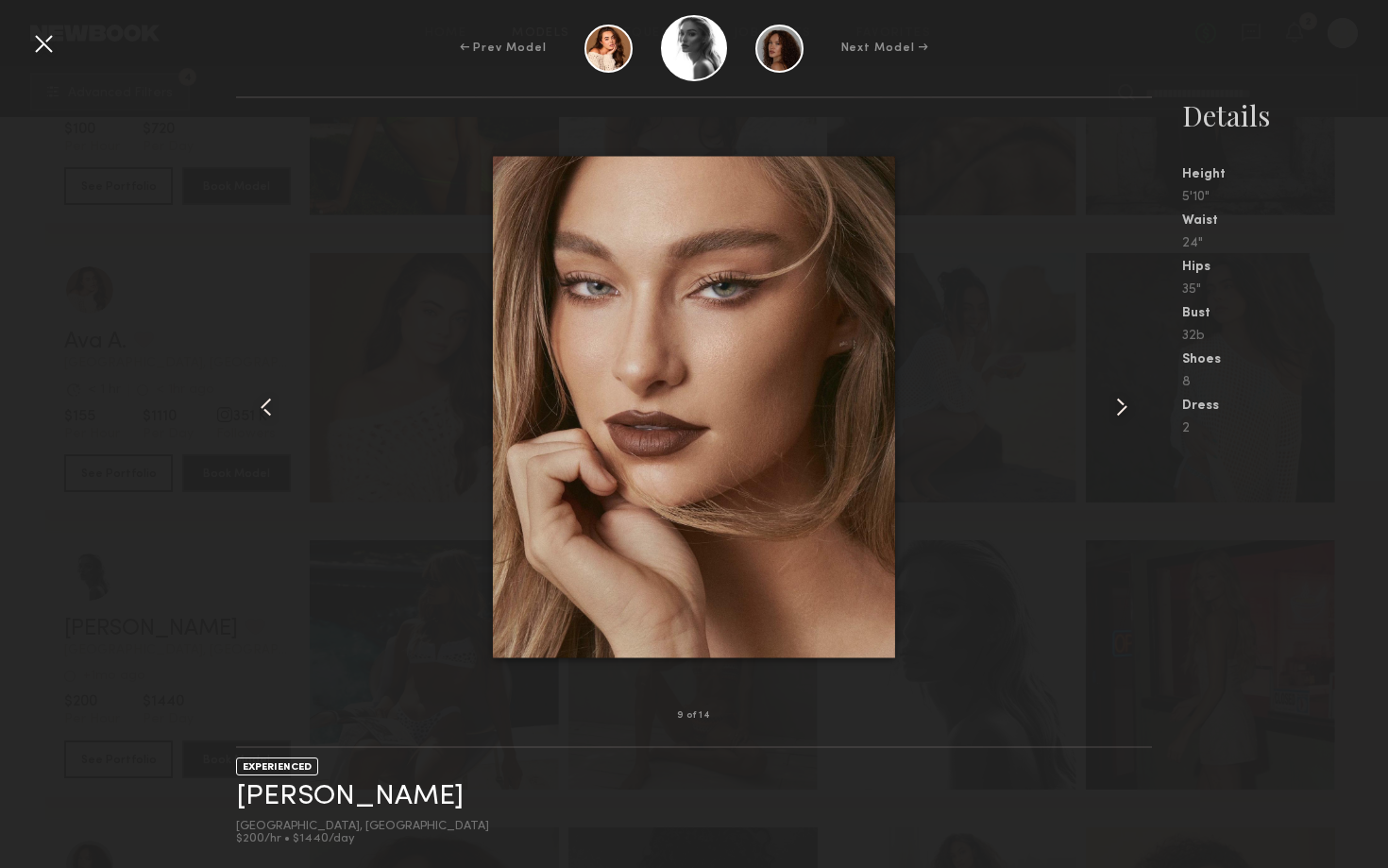
click at [1119, 411] on common-icon at bounding box center [1121, 407] width 30 height 30
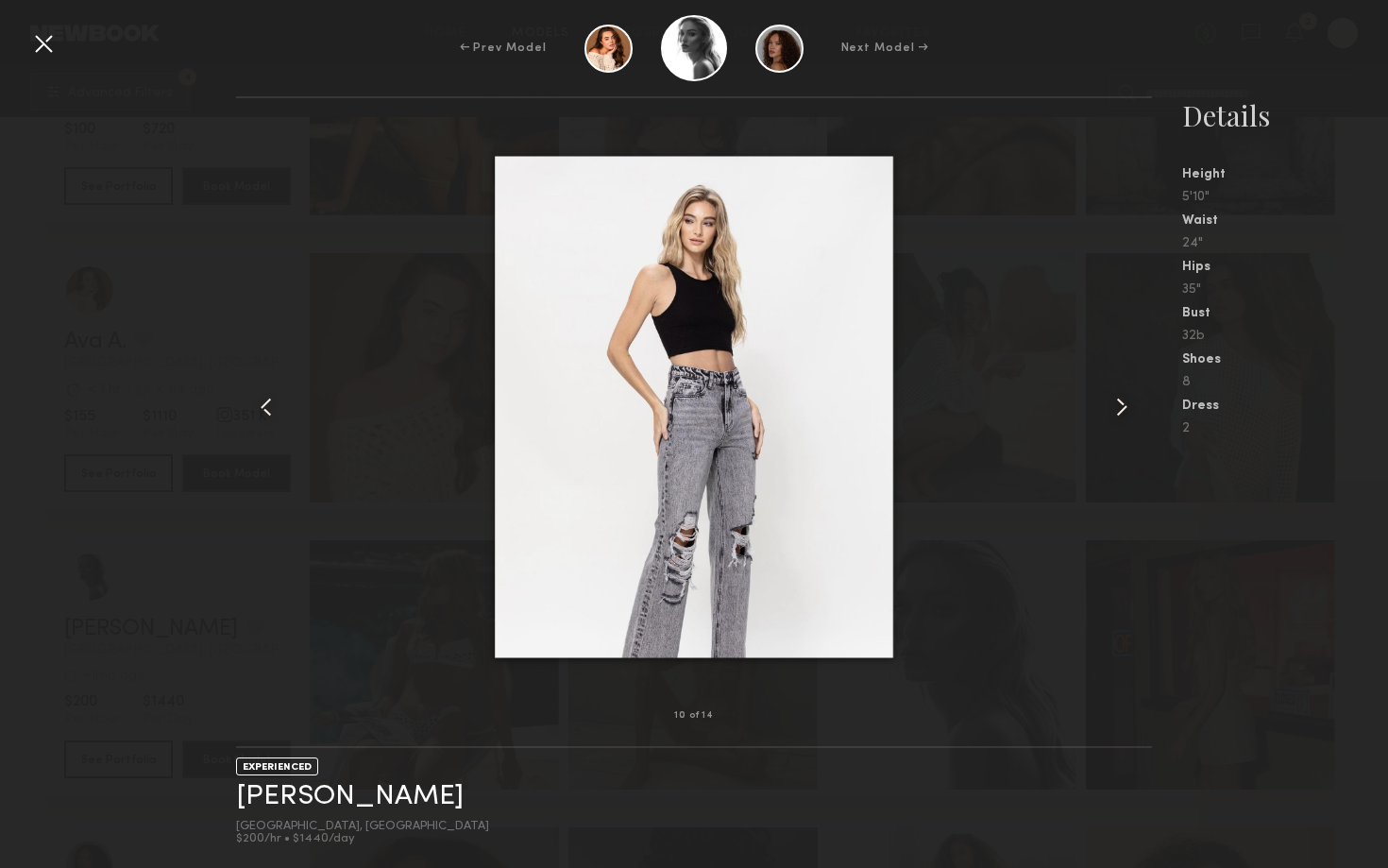
click at [1119, 411] on common-icon at bounding box center [1121, 407] width 30 height 30
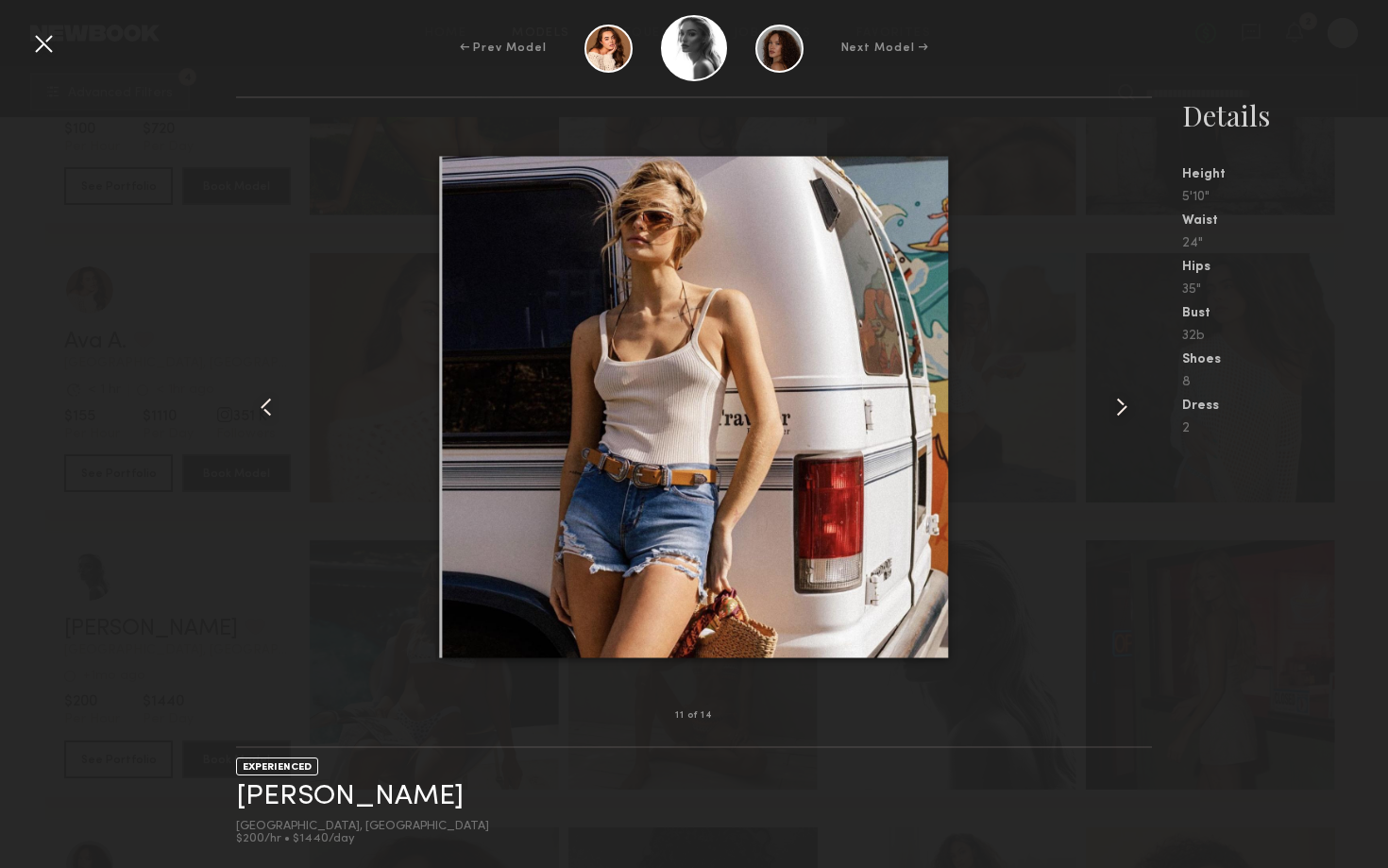
click at [1119, 413] on common-icon at bounding box center [1121, 407] width 30 height 30
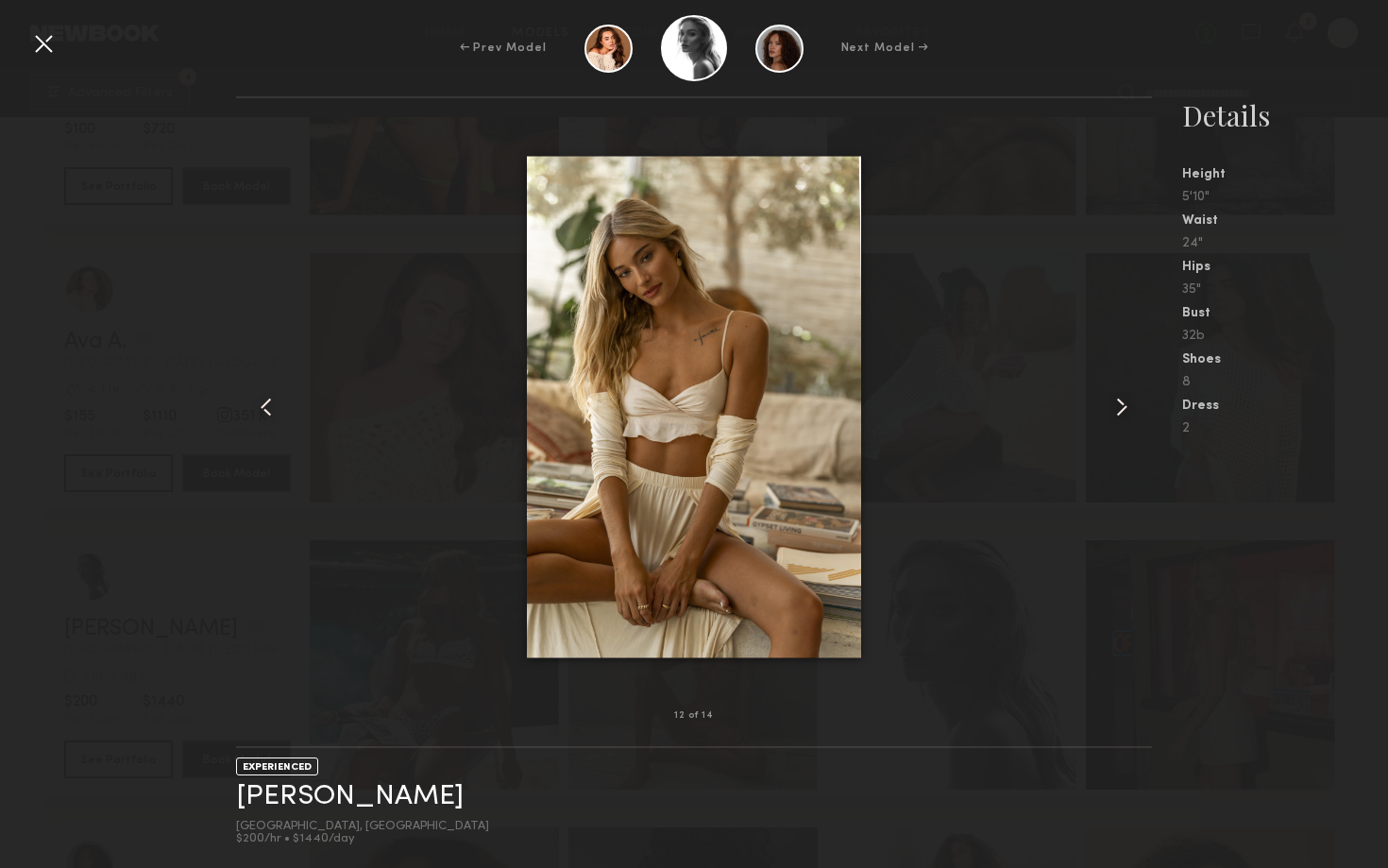
click at [1119, 414] on common-icon at bounding box center [1121, 407] width 30 height 30
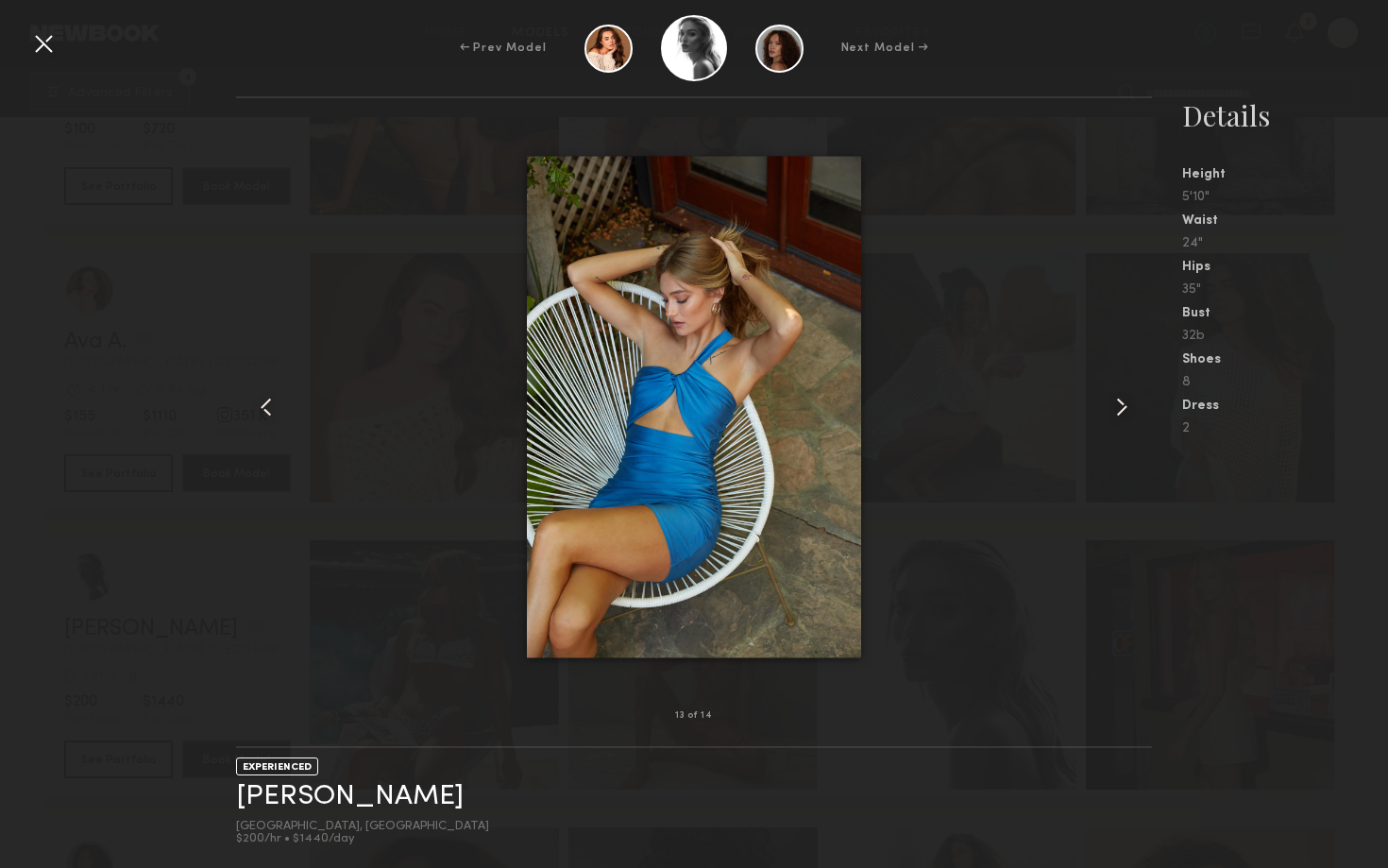
click at [1119, 415] on common-icon at bounding box center [1121, 407] width 30 height 30
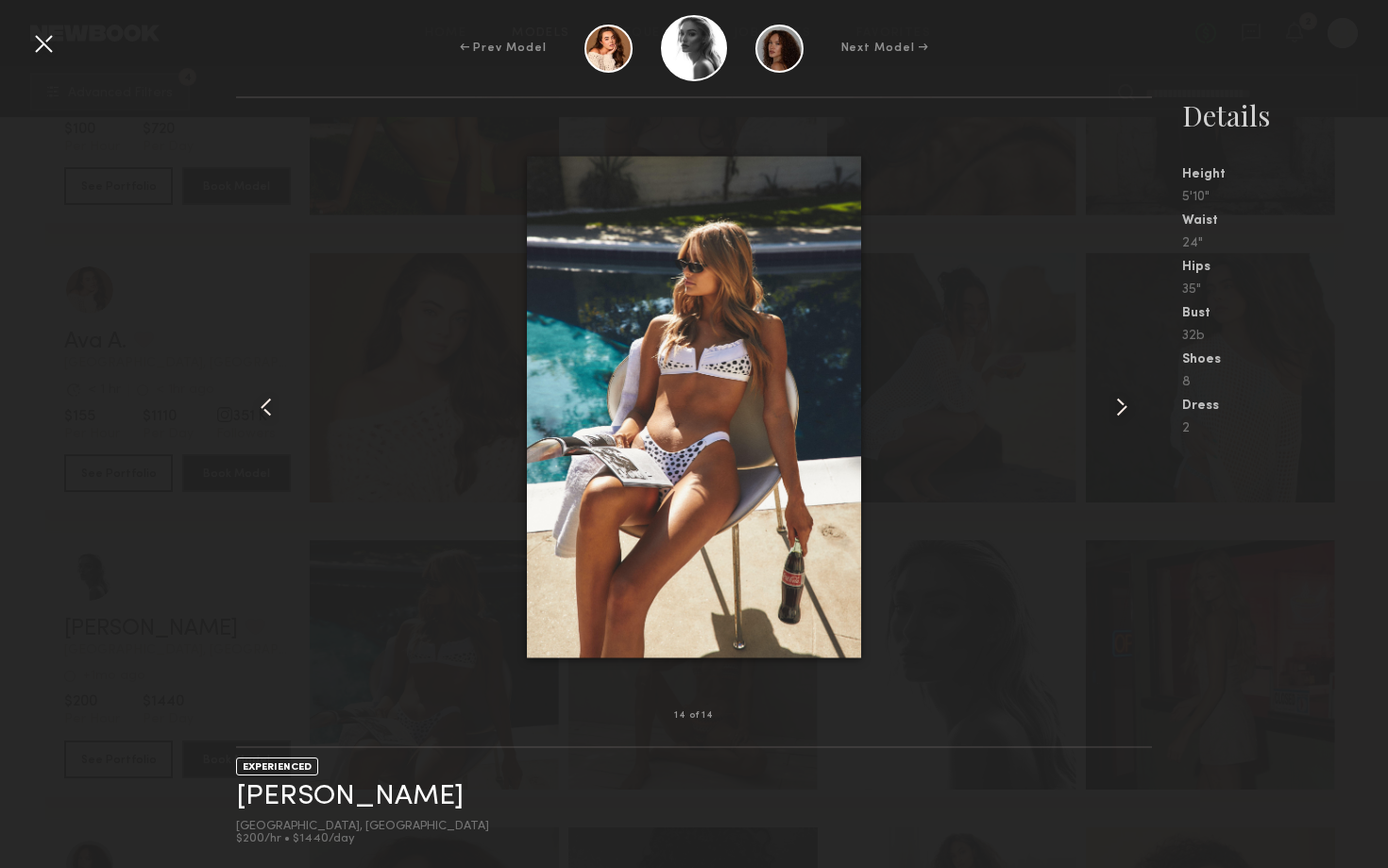
click at [1119, 415] on common-icon at bounding box center [1121, 407] width 30 height 30
click at [996, 671] on div at bounding box center [694, 406] width 916 height 557
click at [31, 43] on div at bounding box center [44, 44] width 30 height 30
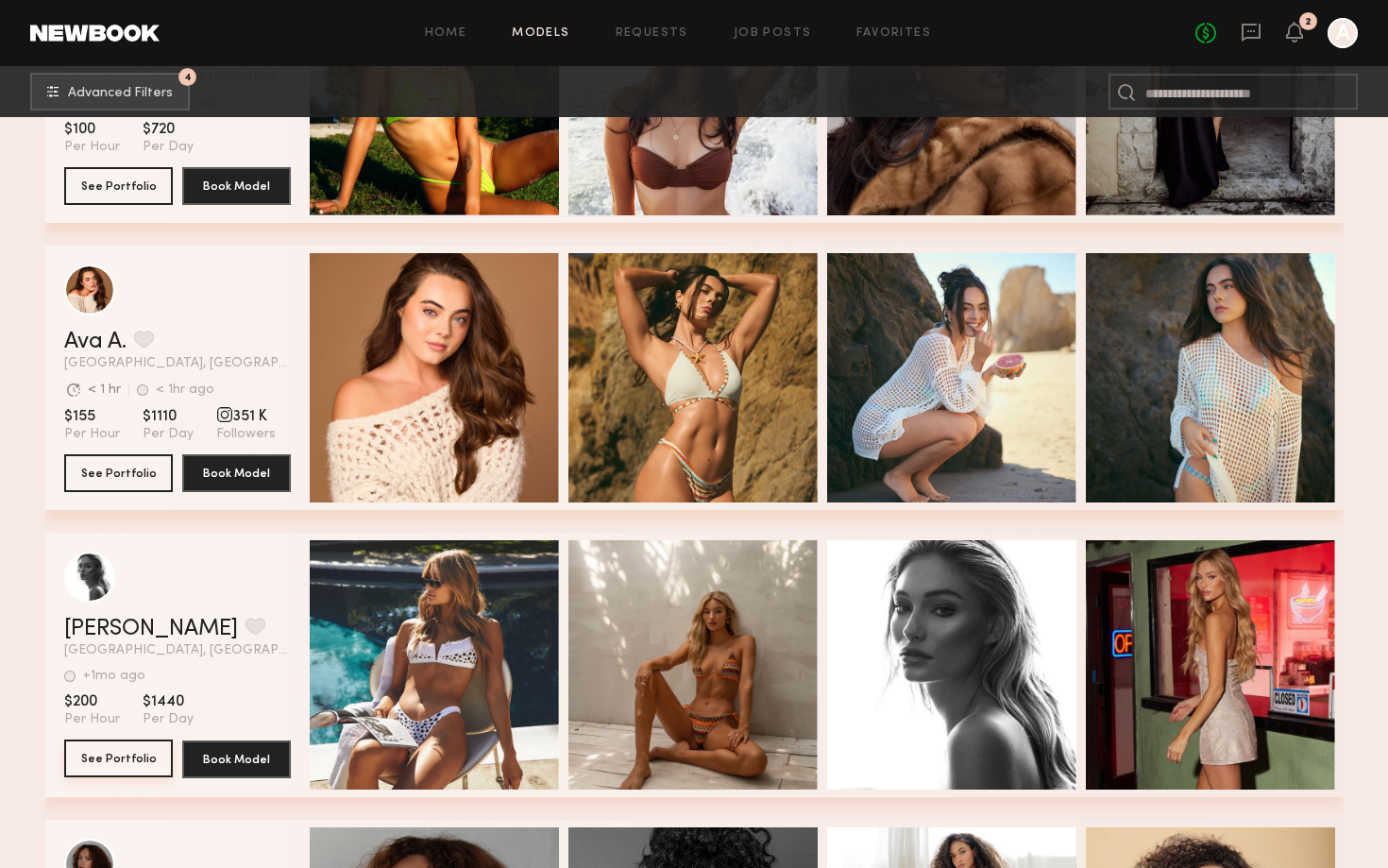
click at [136, 761] on button "See Portfolio" at bounding box center [118, 759] width 109 height 38
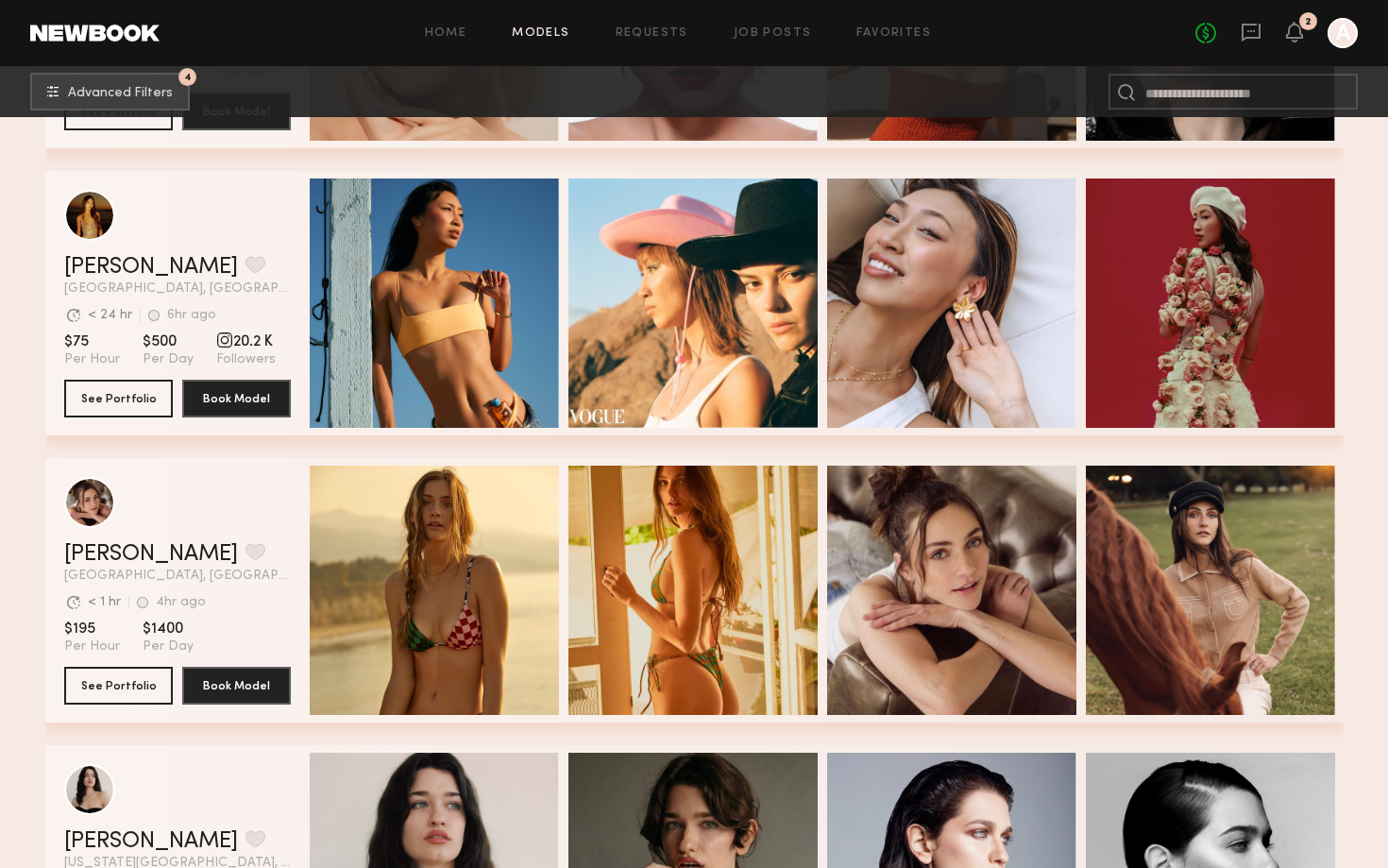
scroll to position [1857, 0]
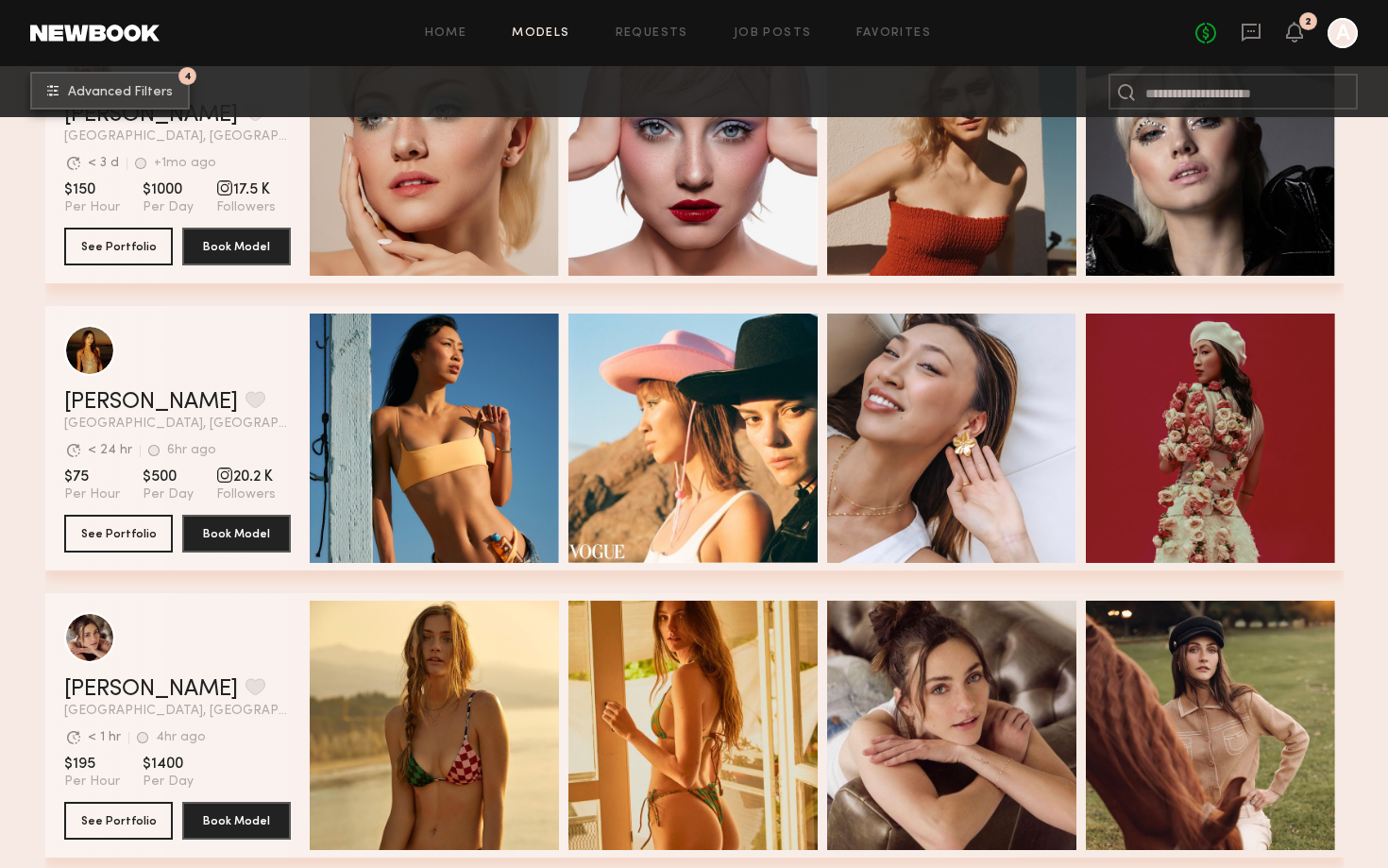
click at [169, 84] on button "4 Advanced Filters" at bounding box center [110, 90] width 160 height 38
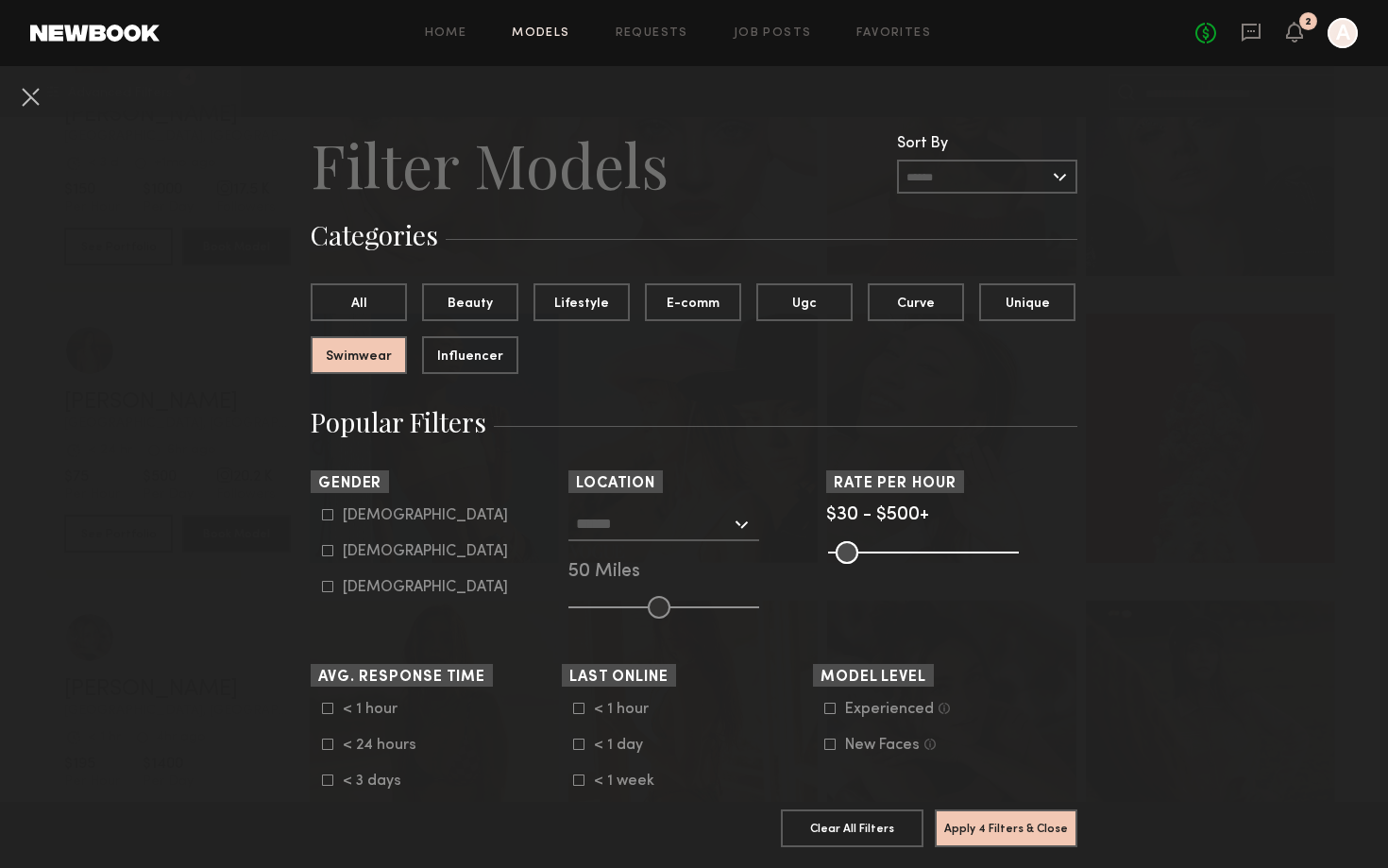
click at [721, 536] on input "text" at bounding box center [653, 523] width 155 height 32
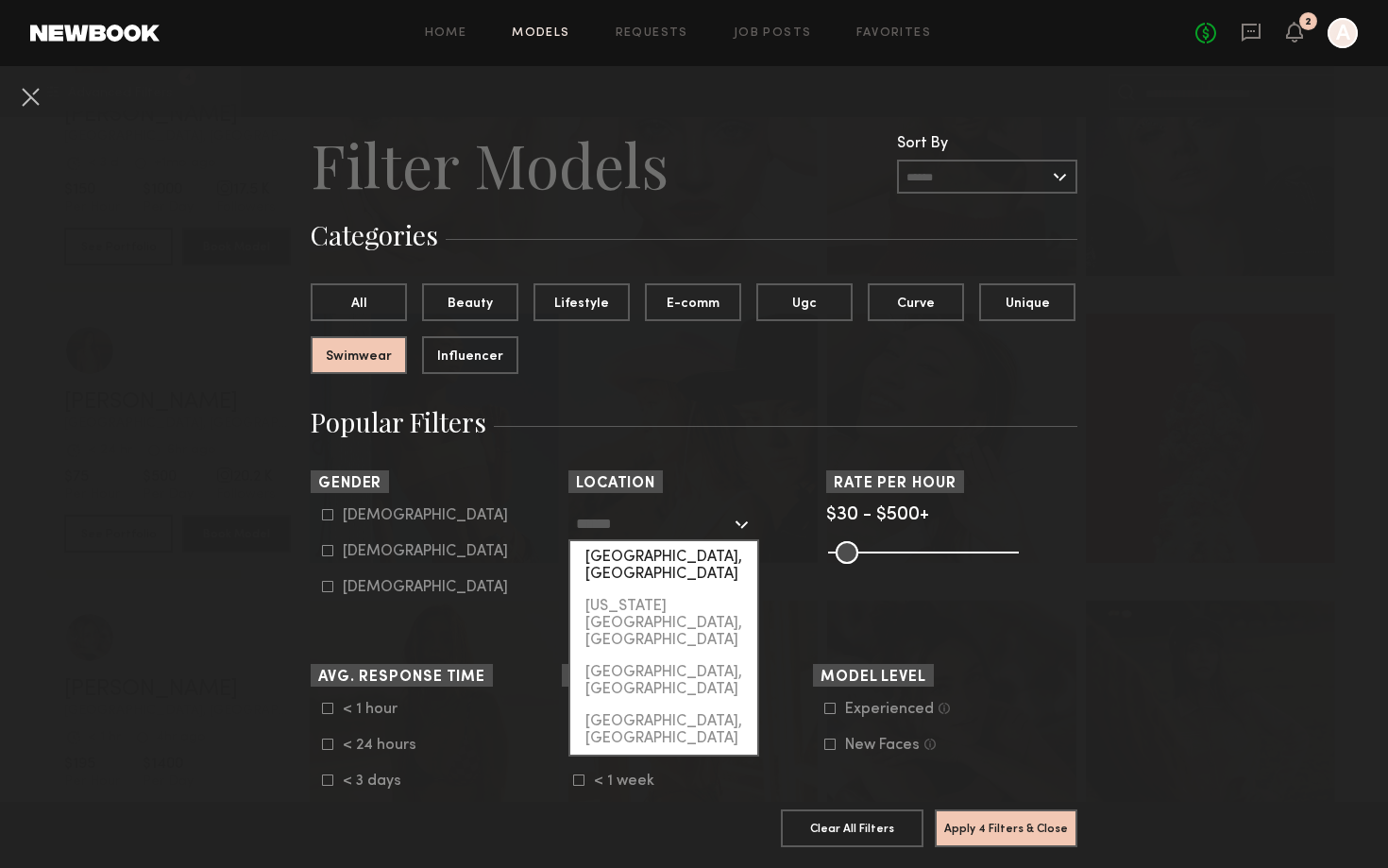
click at [698, 564] on div "[GEOGRAPHIC_DATA], [GEOGRAPHIC_DATA]" at bounding box center [664, 565] width 187 height 49
type input "**********"
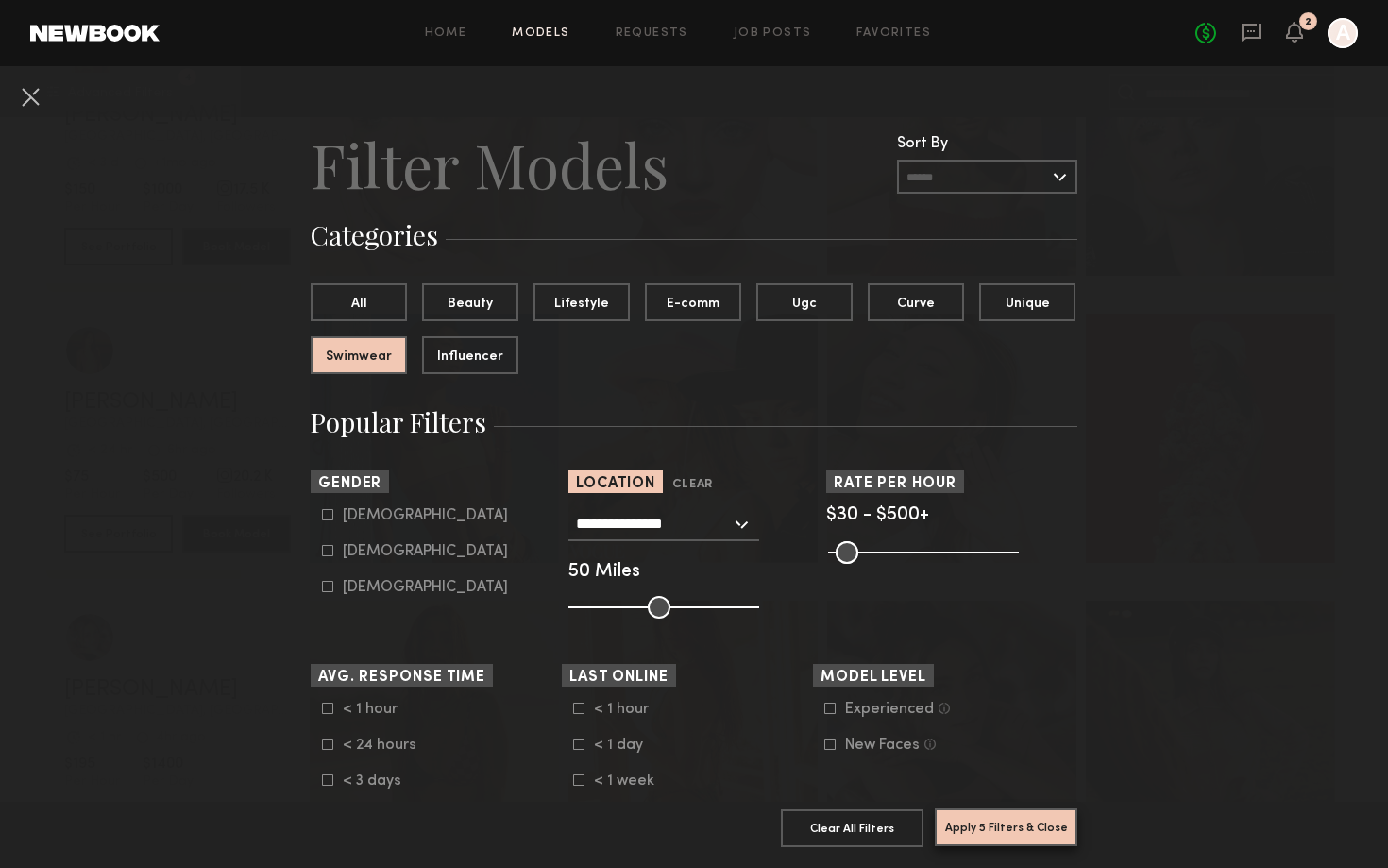
click at [1007, 821] on button "Apply 5 Filters & Close" at bounding box center [1006, 827] width 143 height 38
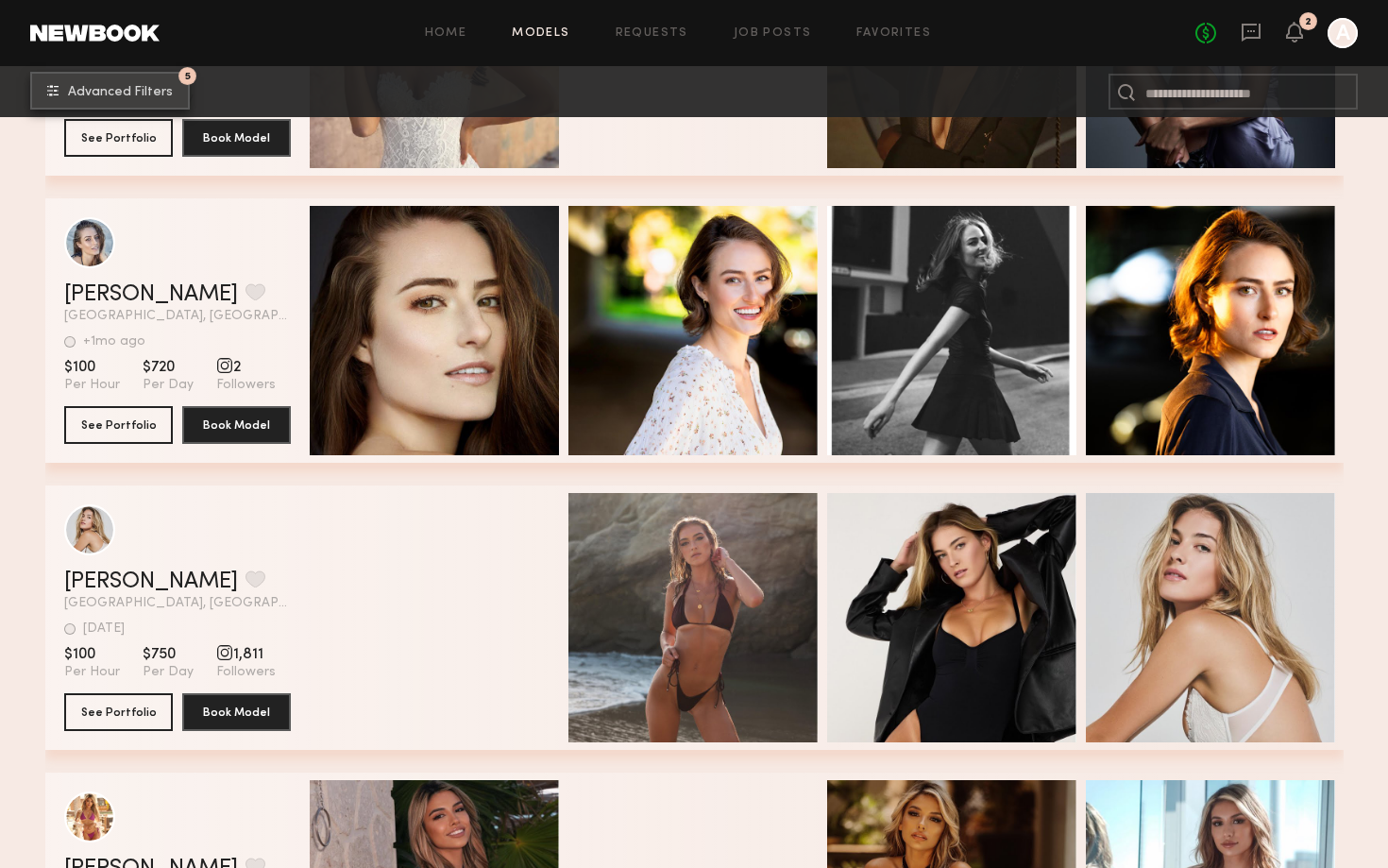
scroll to position [5696, 0]
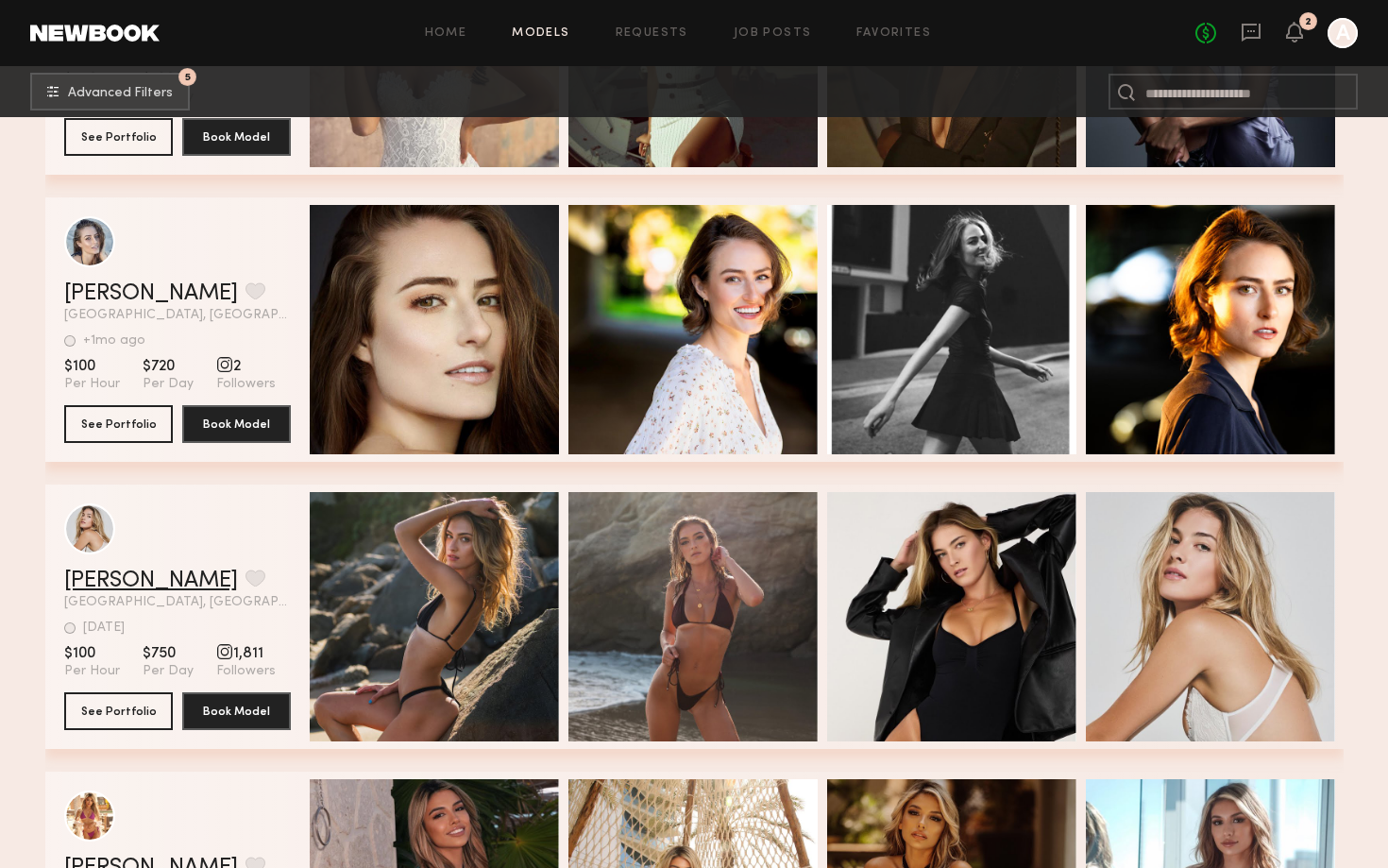
click at [109, 570] on link "Milan P." at bounding box center [150, 581] width 174 height 23
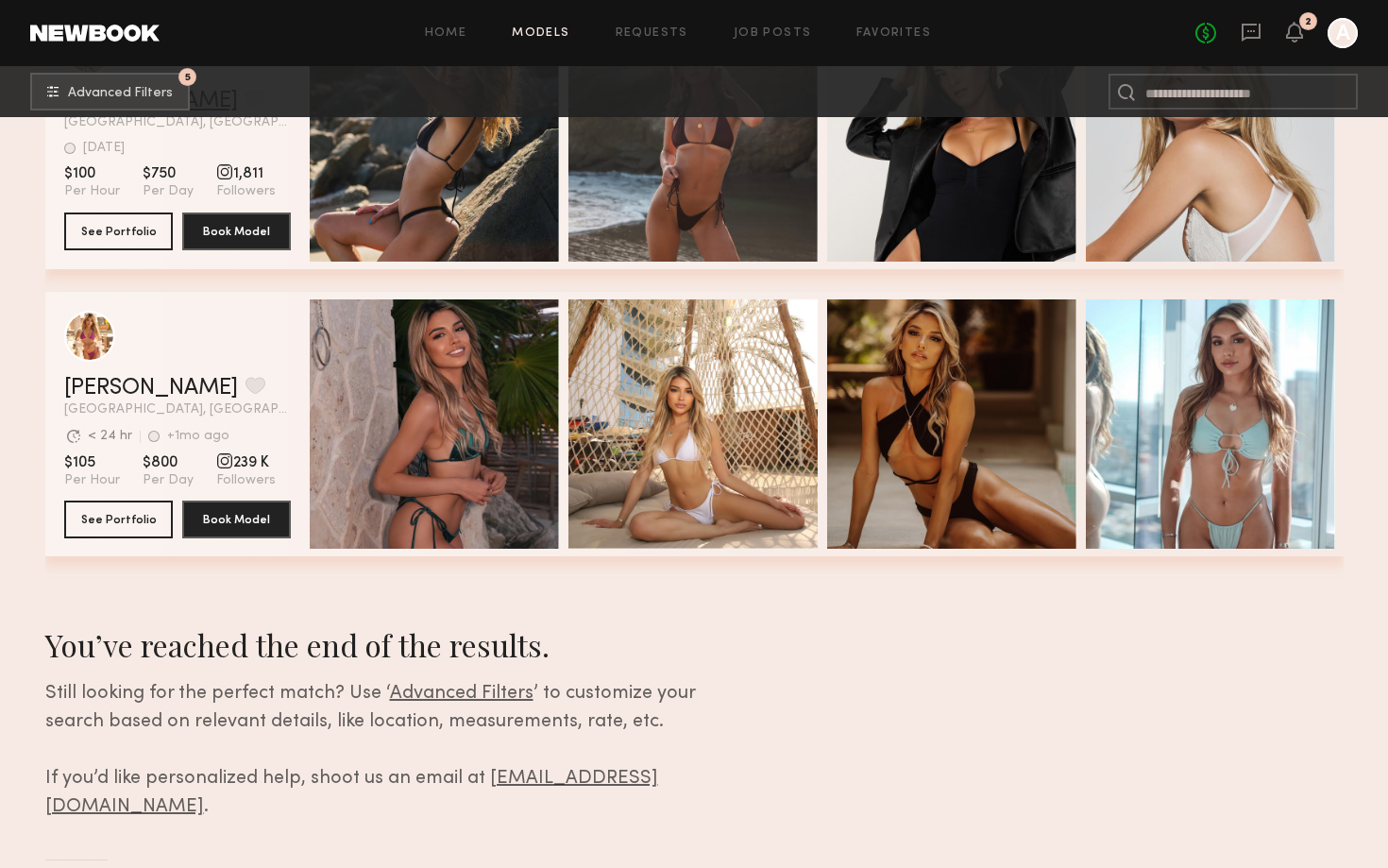
scroll to position [6184, 0]
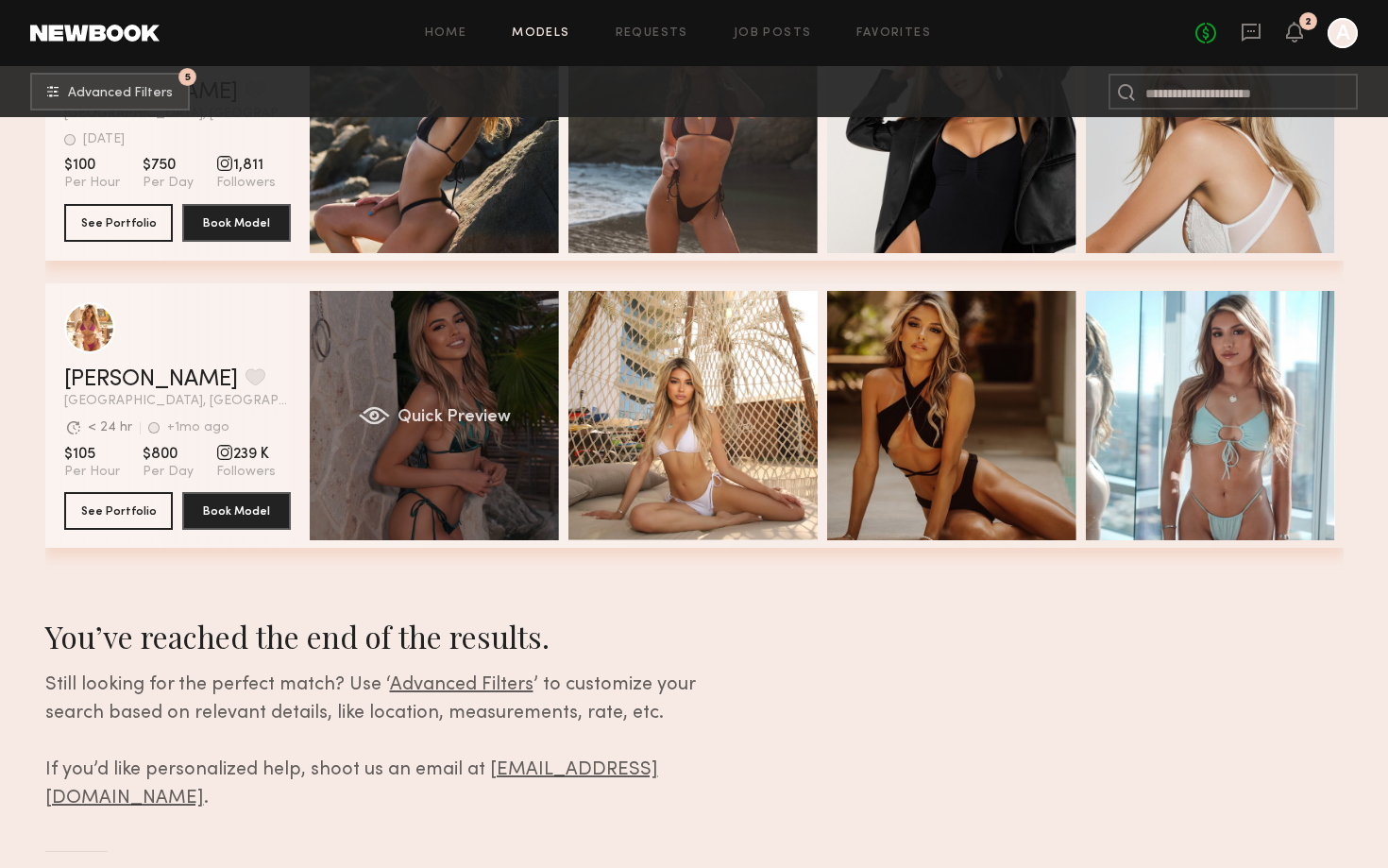
click at [501, 359] on div "Quick Preview" at bounding box center [434, 415] width 249 height 249
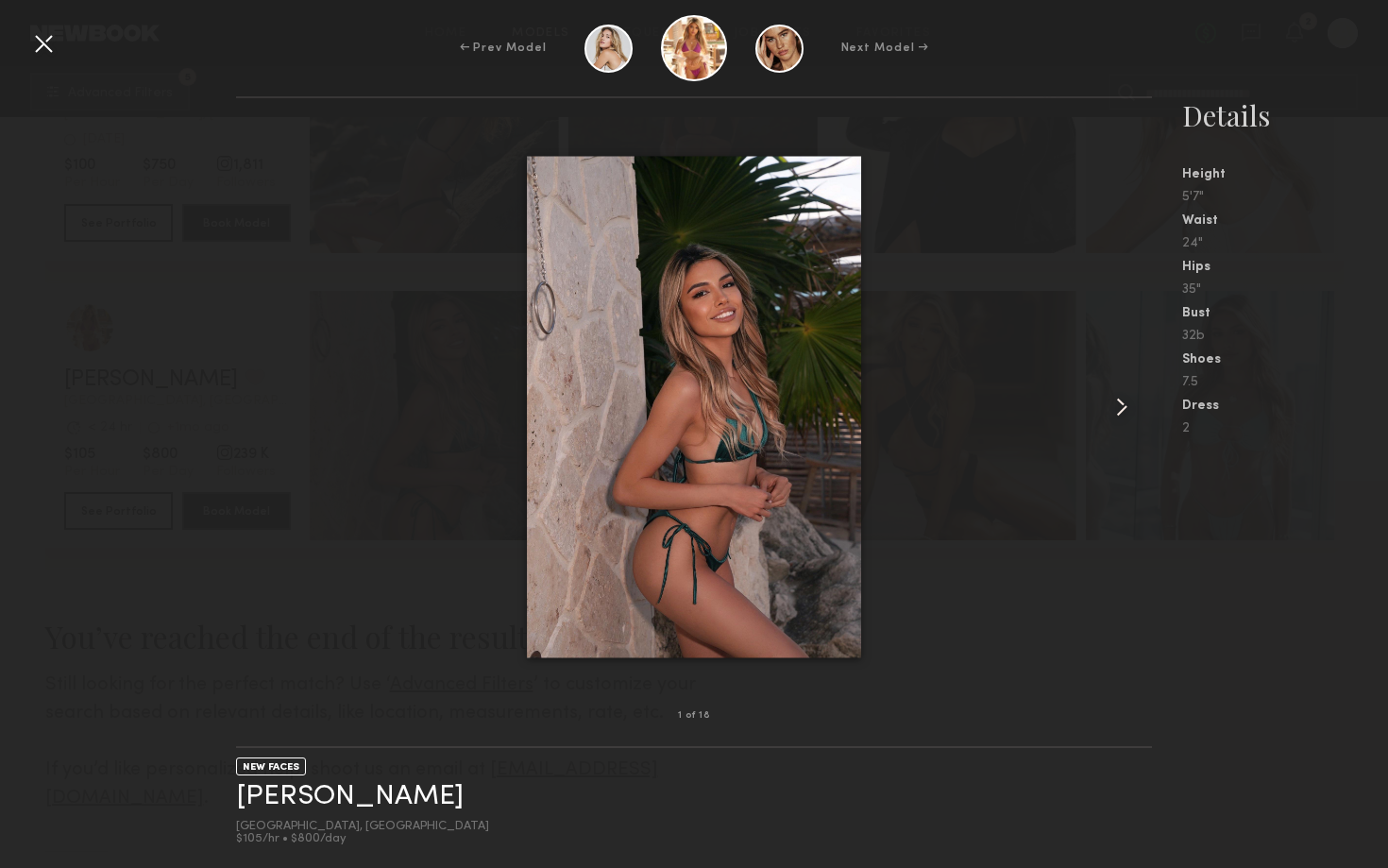
click at [1121, 397] on common-icon at bounding box center [1121, 407] width 30 height 30
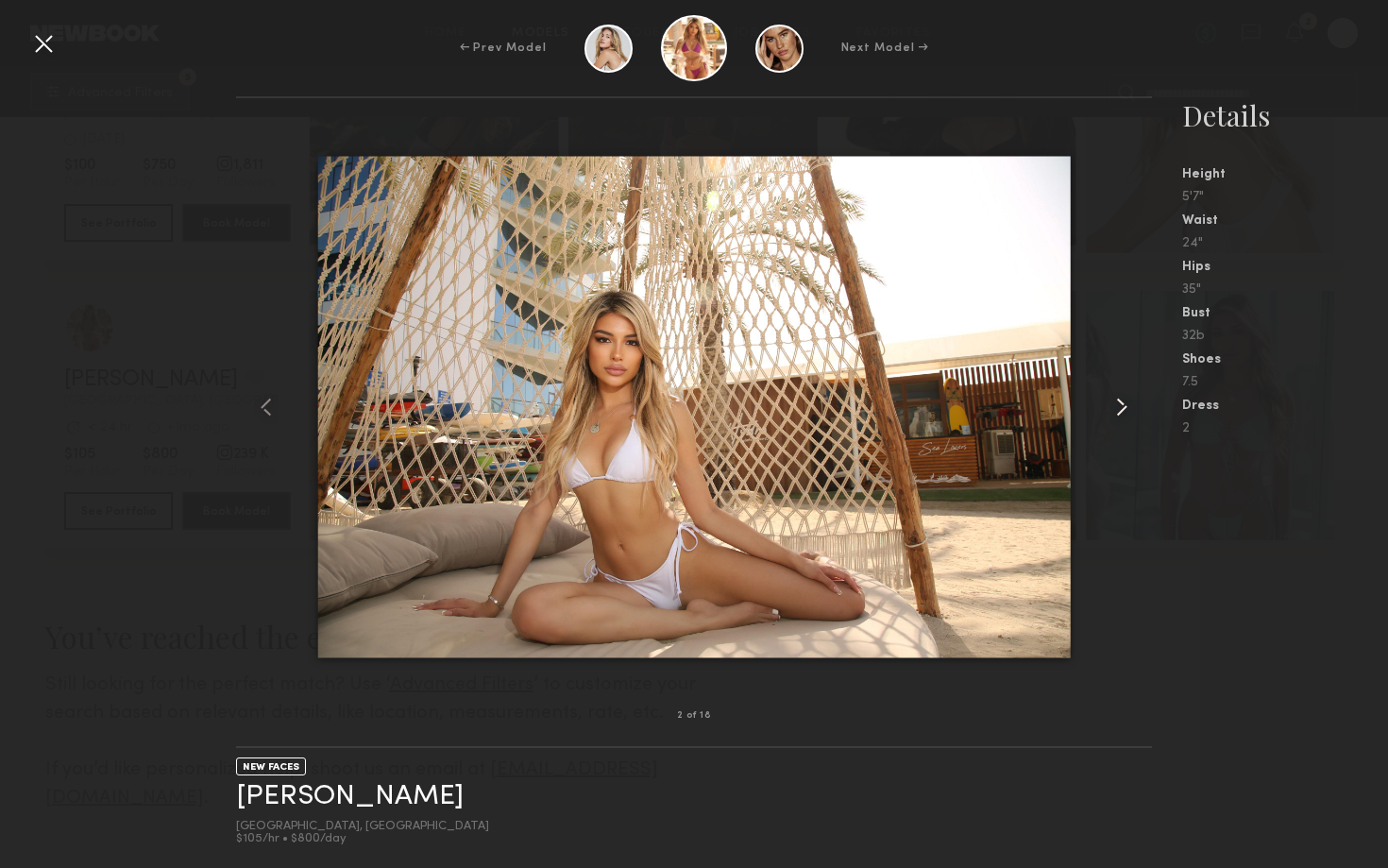
click at [1121, 399] on common-icon at bounding box center [1121, 407] width 30 height 30
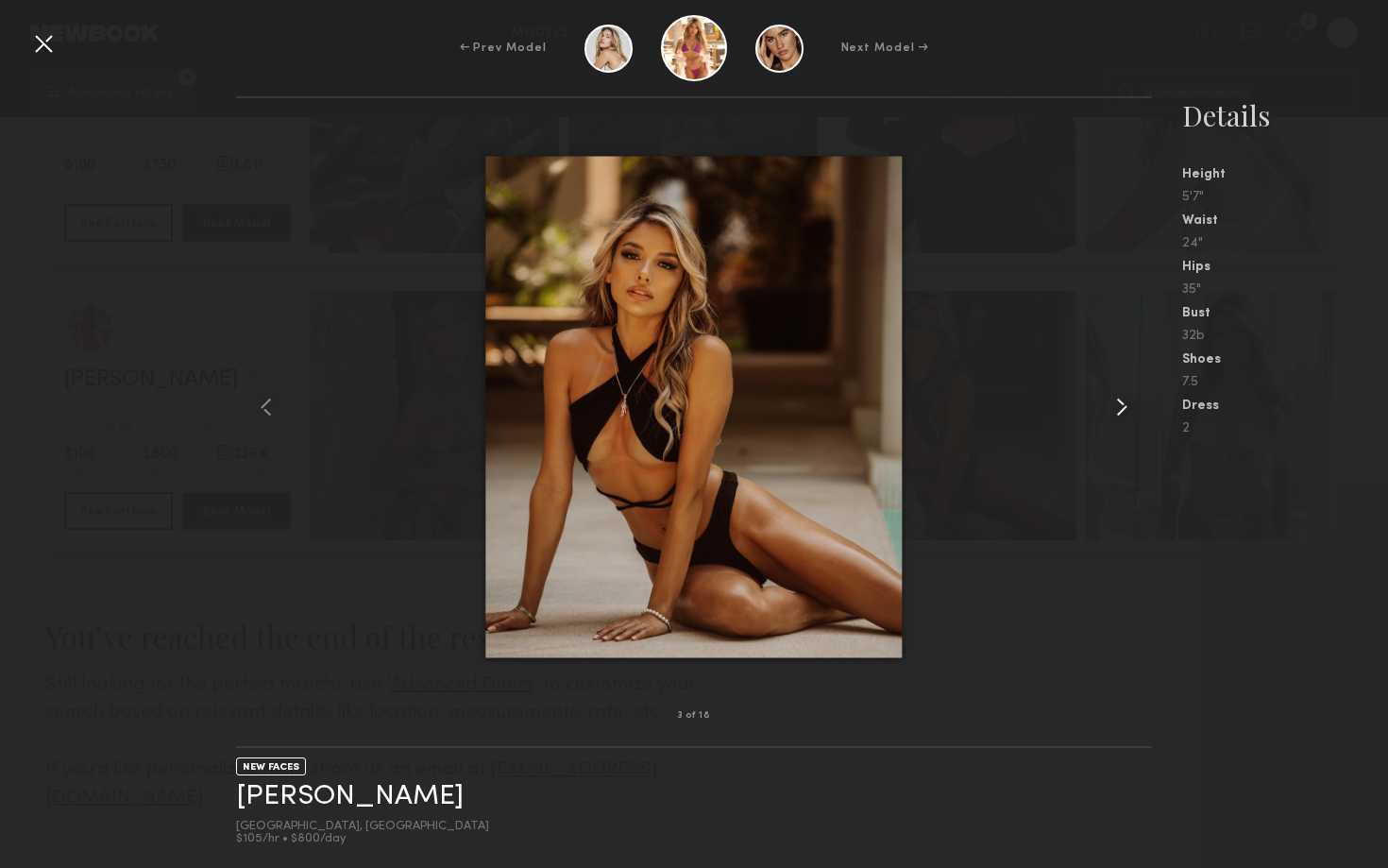
click at [1121, 401] on common-icon at bounding box center [1121, 407] width 30 height 30
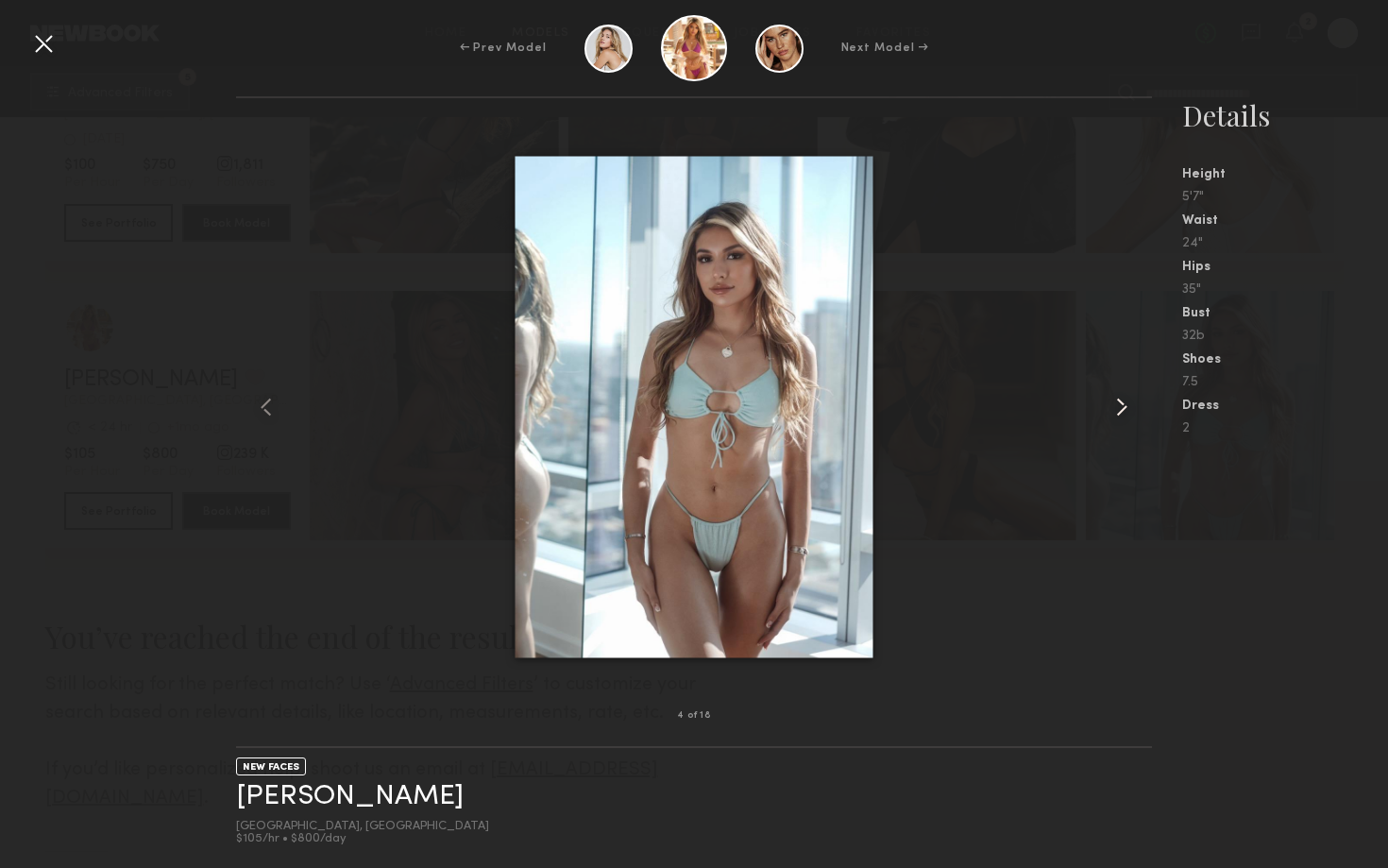
click at [1121, 402] on common-icon at bounding box center [1121, 407] width 30 height 30
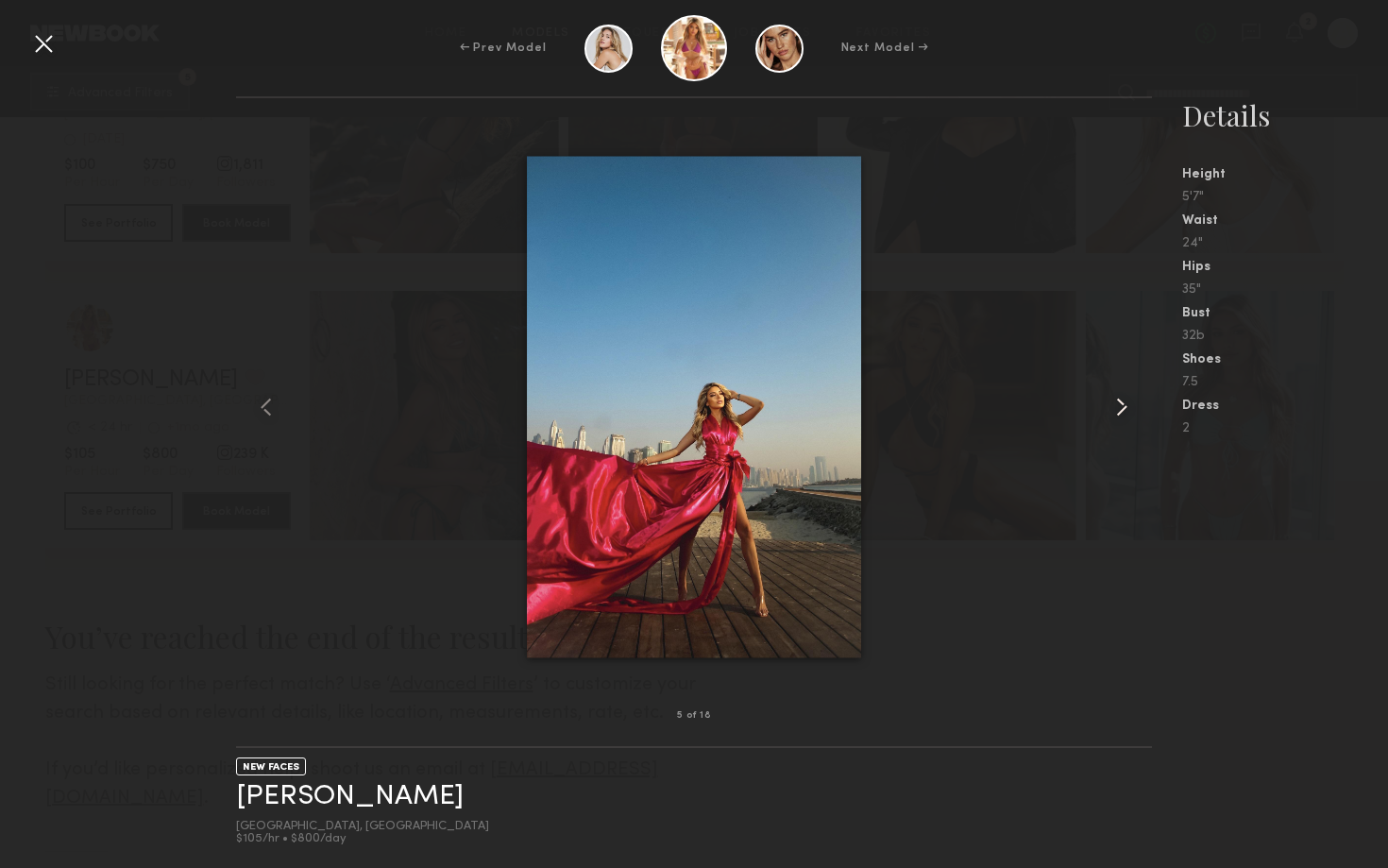
click at [1122, 404] on common-icon at bounding box center [1121, 407] width 30 height 30
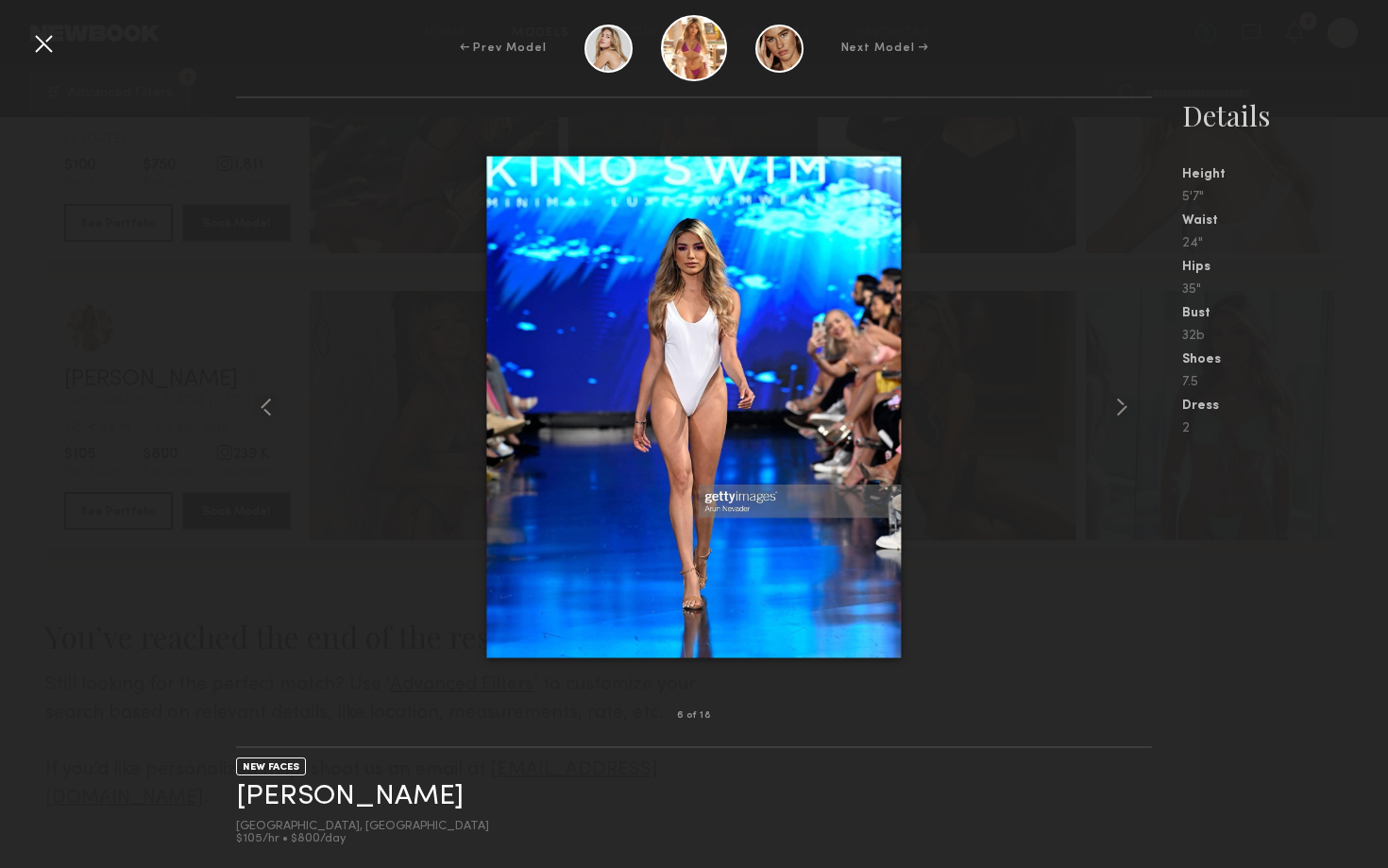
click at [36, 36] on div at bounding box center [44, 44] width 30 height 30
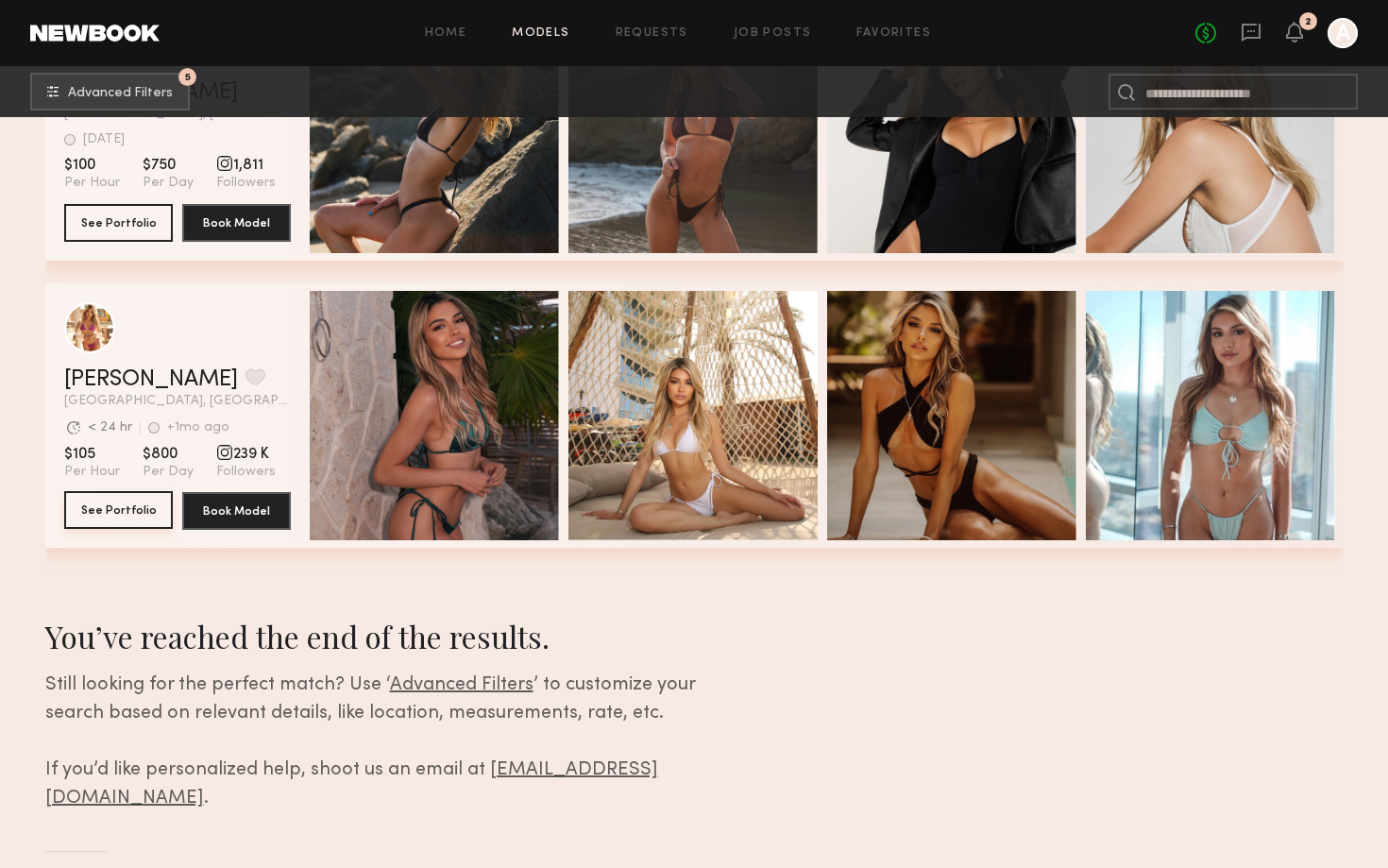
click at [127, 522] on button "See Portfolio" at bounding box center [118, 510] width 109 height 38
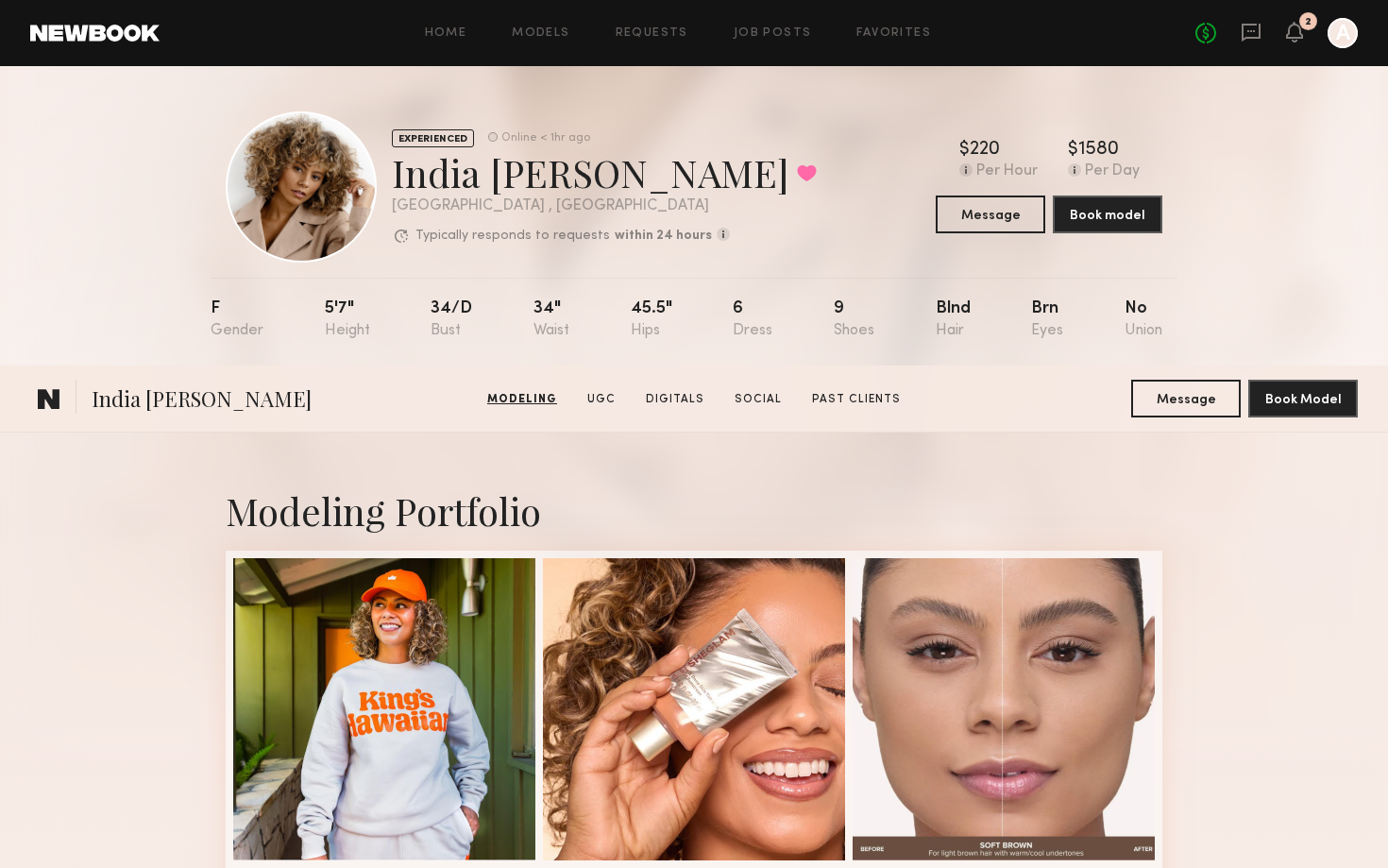
scroll to position [553, 0]
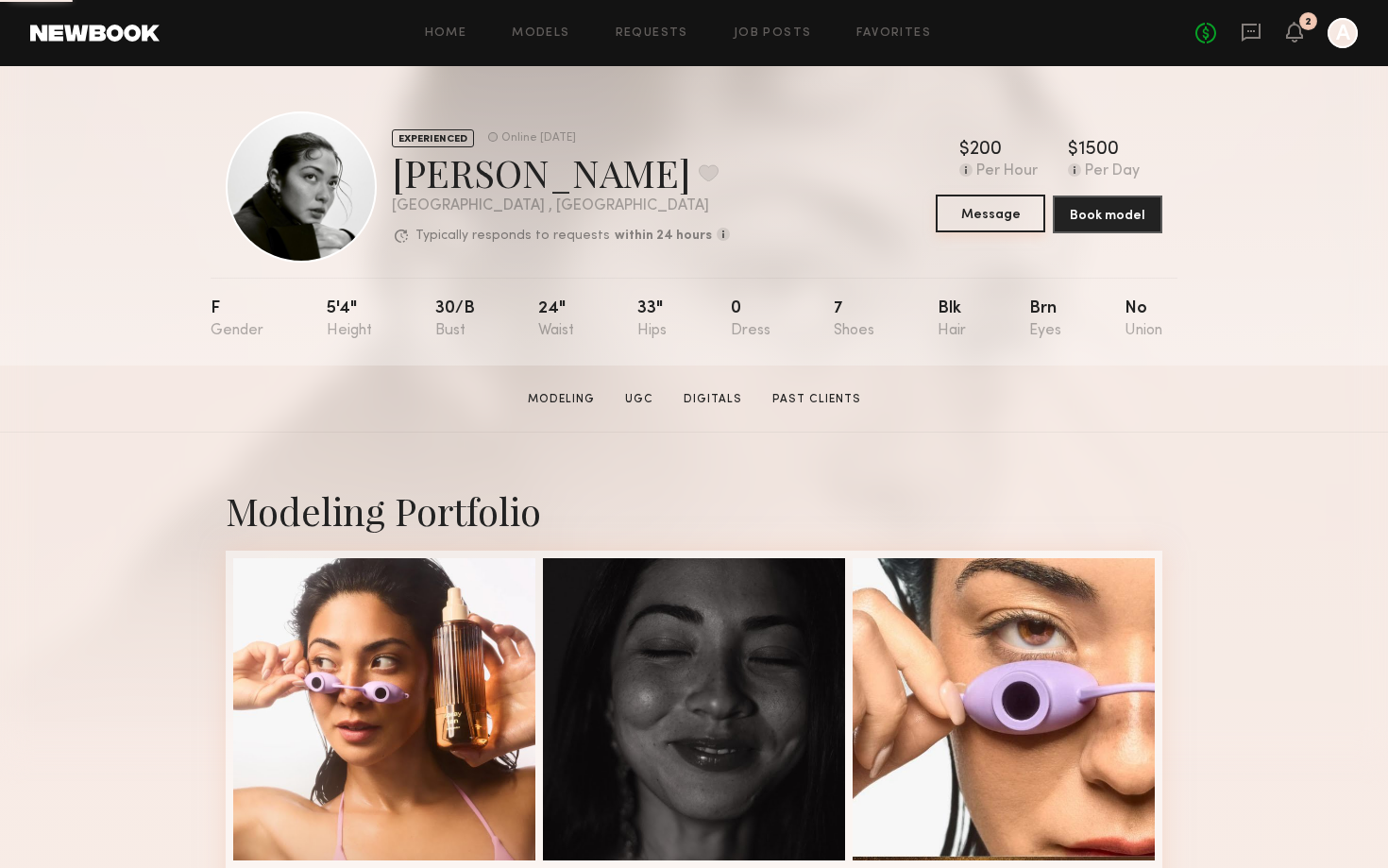
click at [1005, 214] on button "Message" at bounding box center [990, 213] width 109 height 38
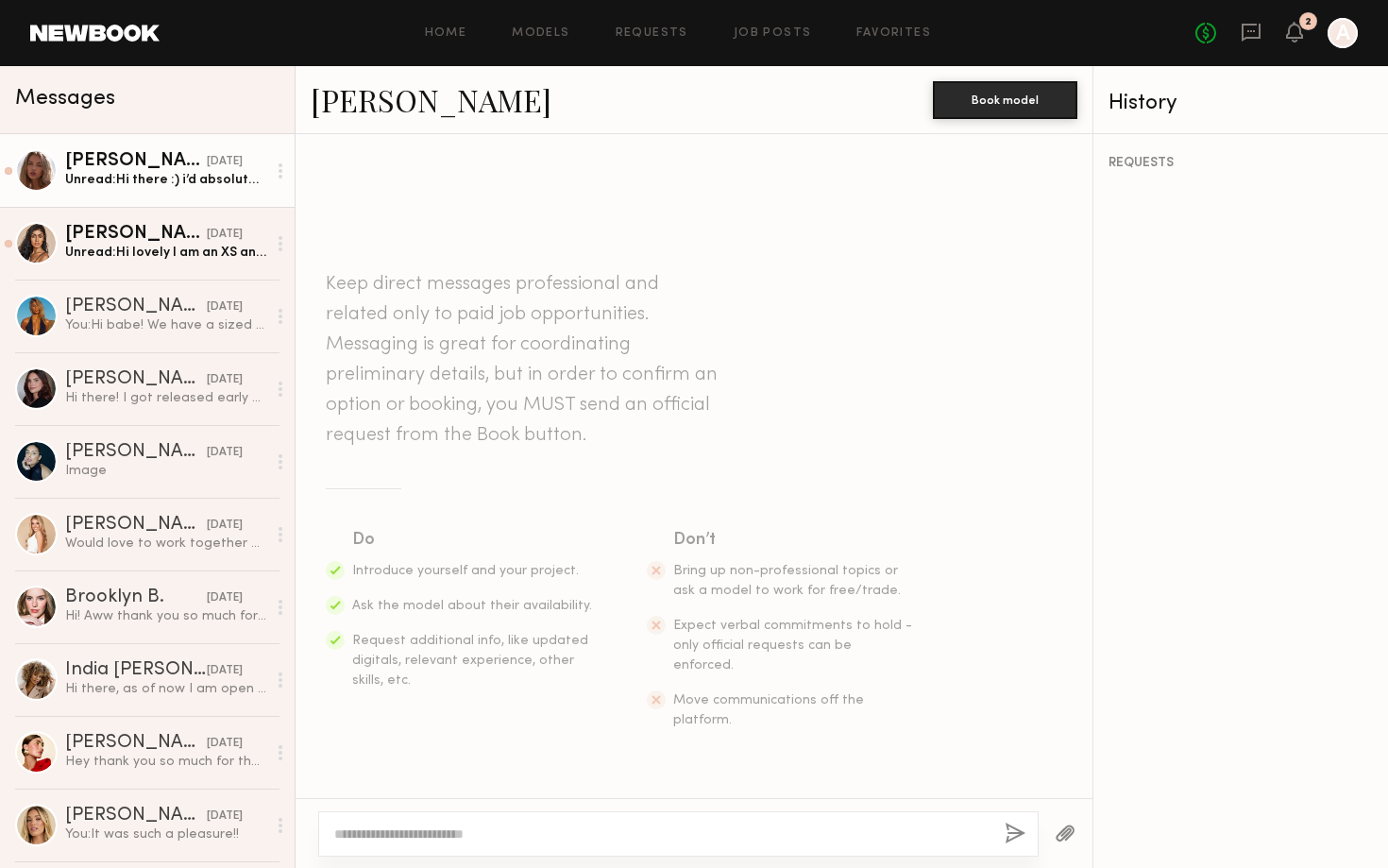
click at [157, 175] on div "Unread: Hi there :) i’d absolutely love to come in i don’t consider my self and…" at bounding box center [165, 180] width 201 height 18
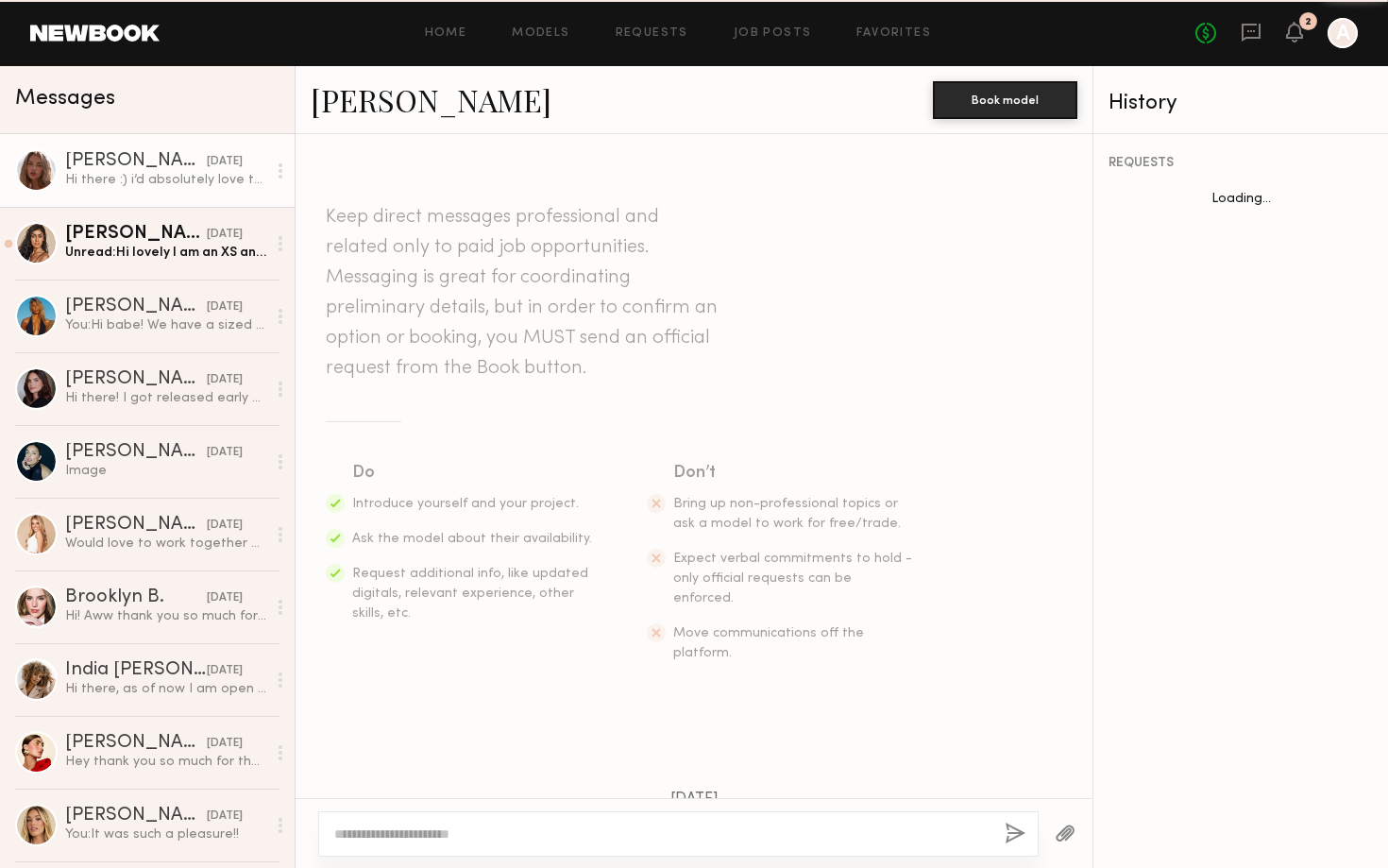
scroll to position [607, 0]
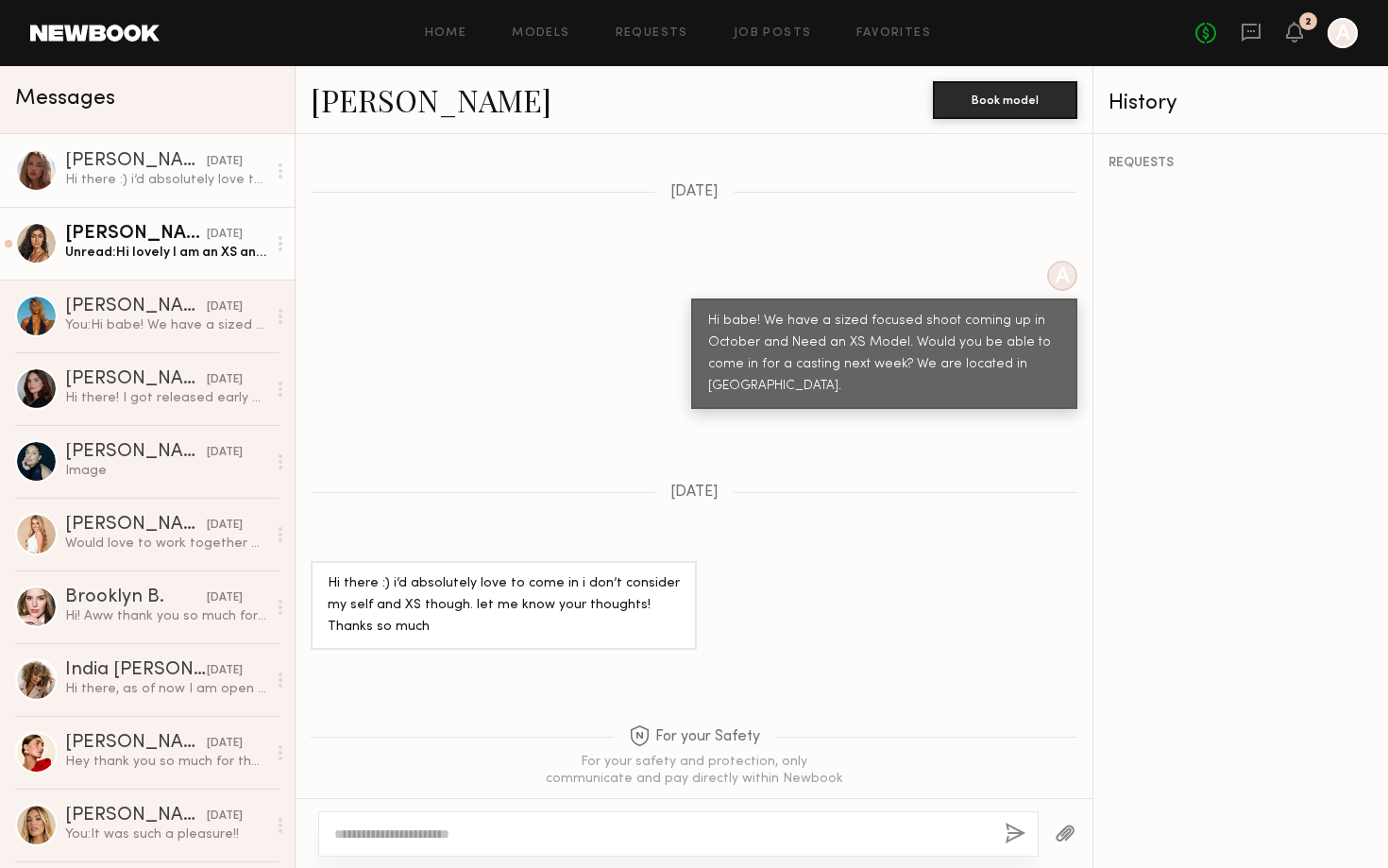
click at [159, 241] on div "[PERSON_NAME]" at bounding box center [135, 234] width 142 height 19
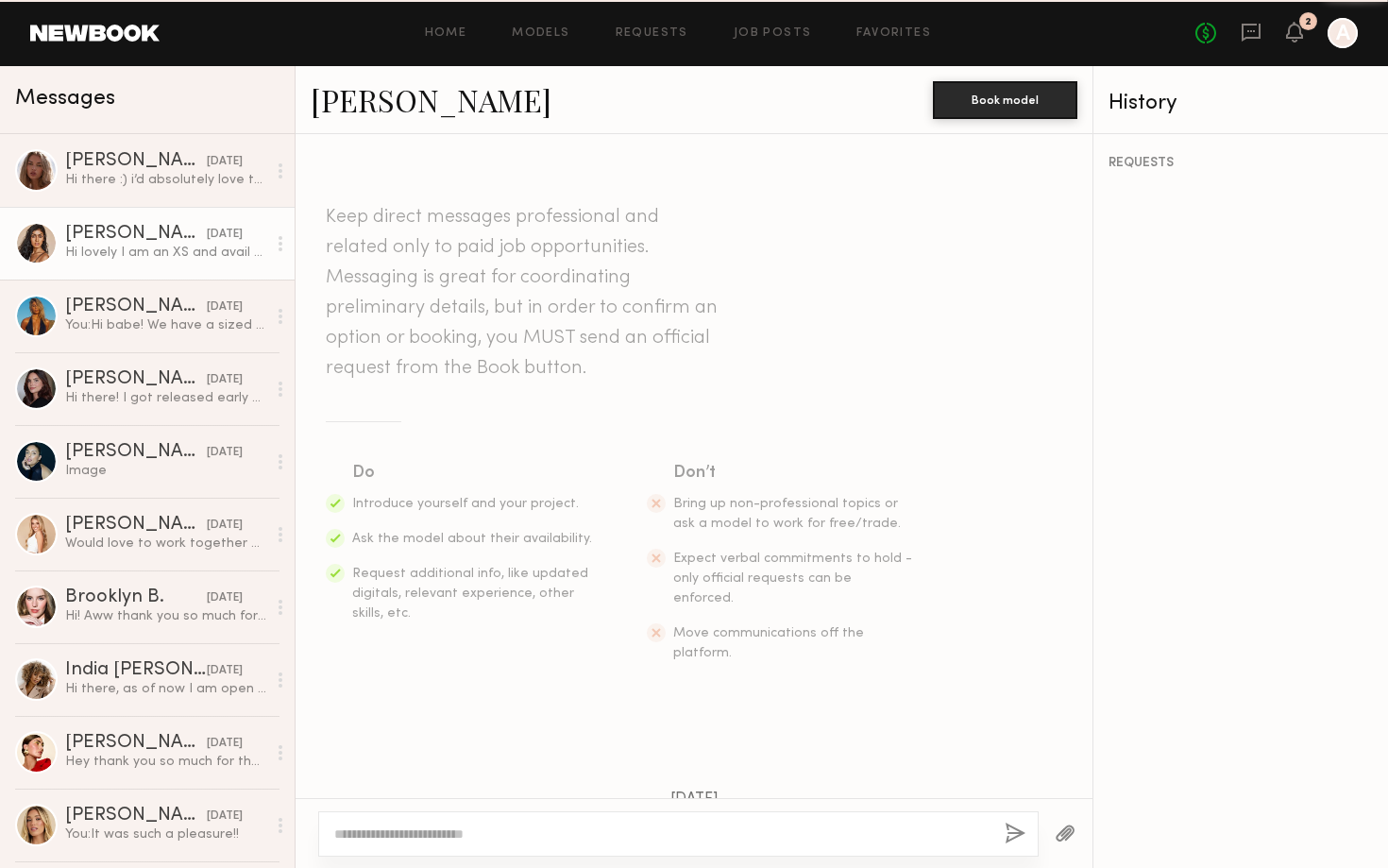
scroll to position [442, 0]
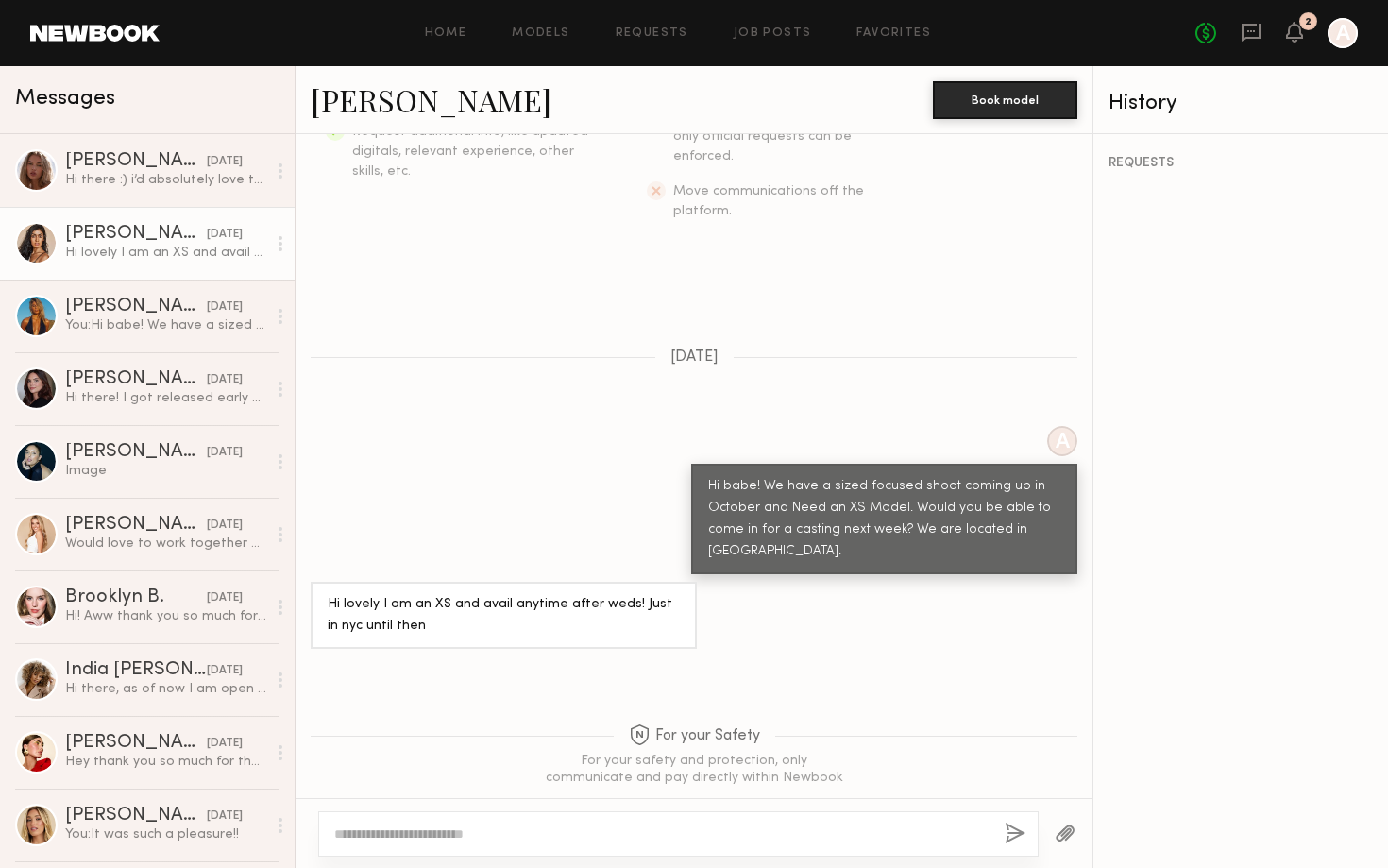
click at [425, 106] on link "[PERSON_NAME]" at bounding box center [430, 99] width 241 height 41
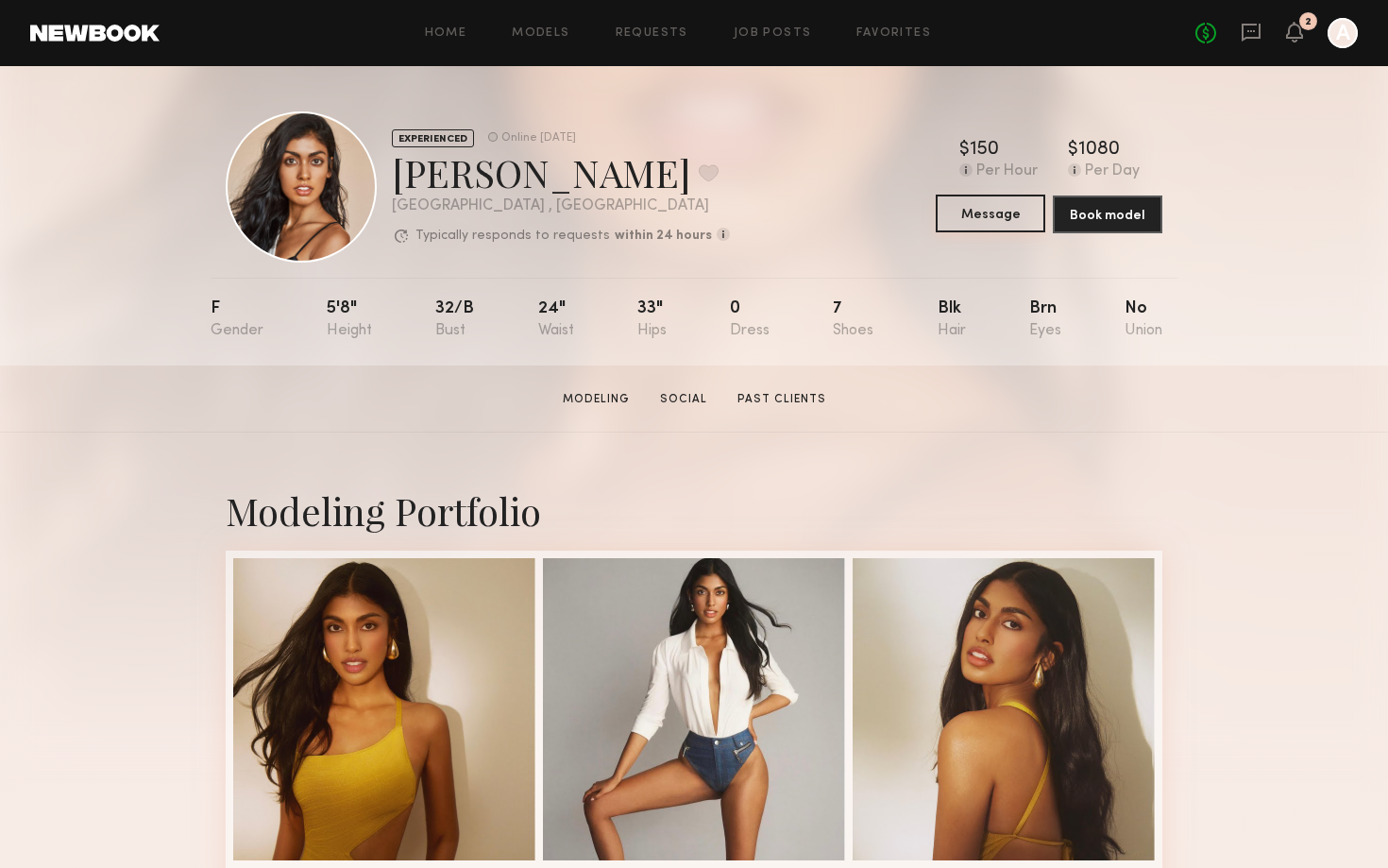
click at [987, 229] on button "Message" at bounding box center [990, 213] width 109 height 38
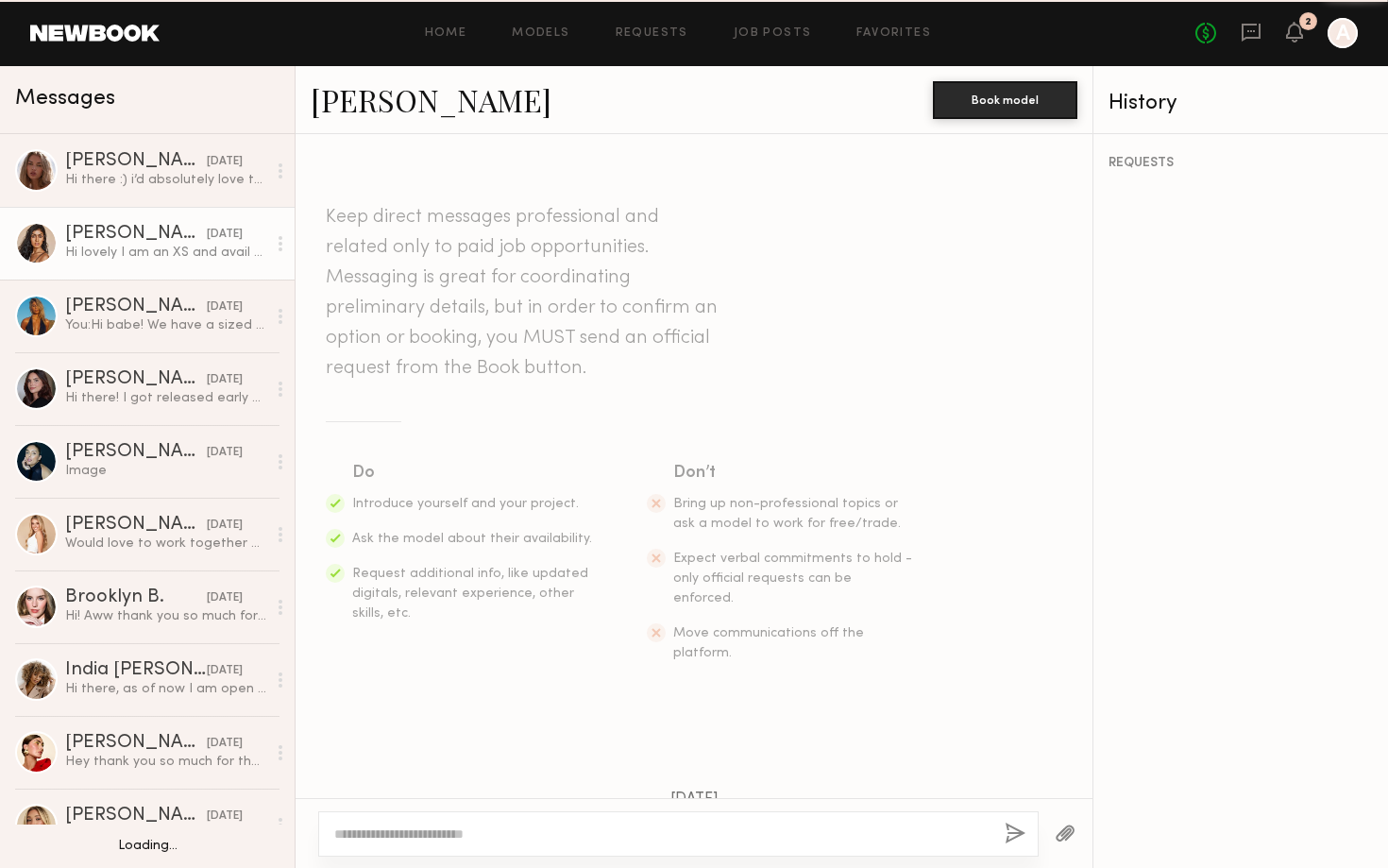
scroll to position [442, 0]
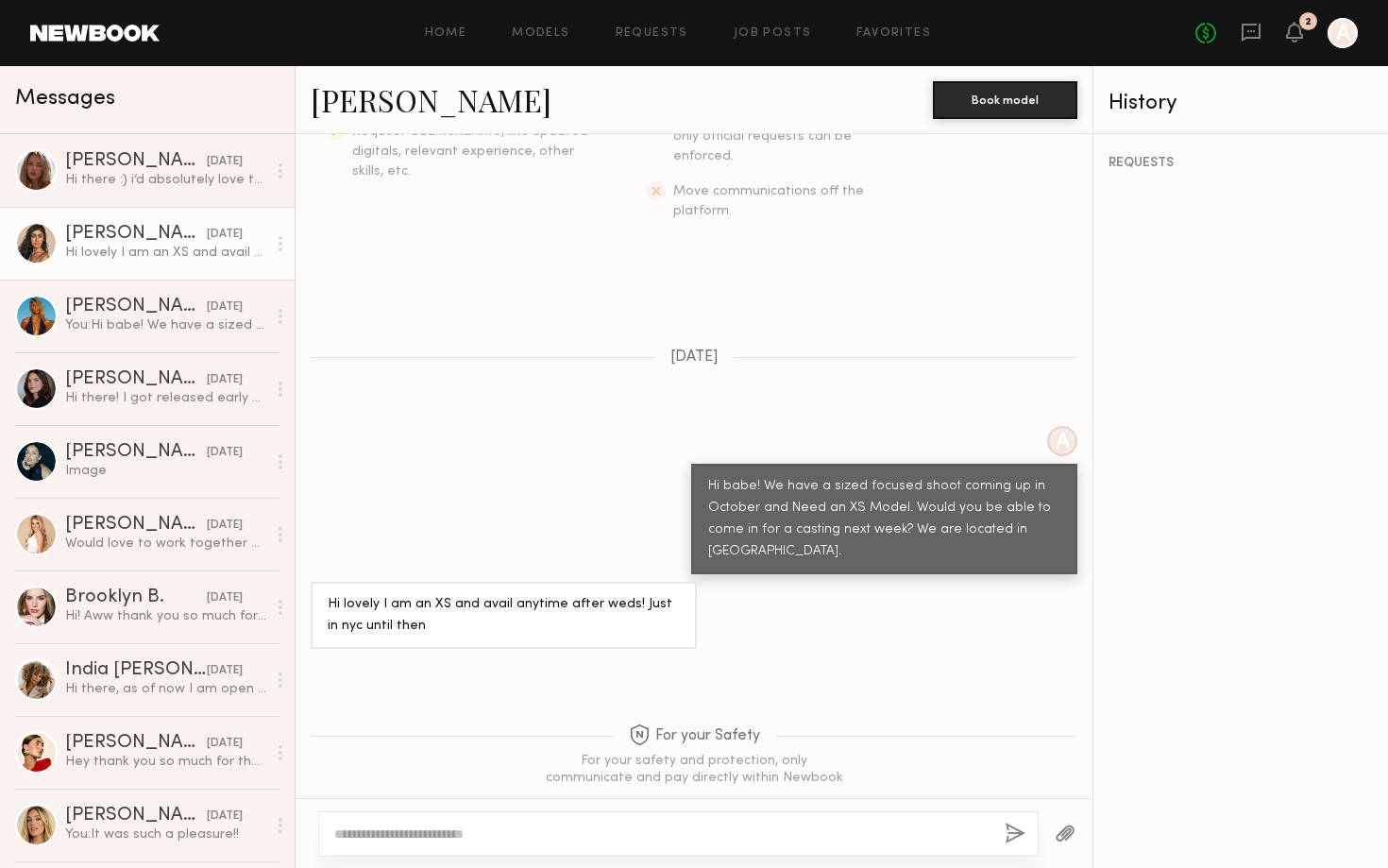
click at [595, 837] on textarea at bounding box center [662, 834] width 655 height 19
click at [450, 830] on textarea "**********" at bounding box center [662, 834] width 655 height 19
click at [554, 843] on div "**********" at bounding box center [678, 834] width 721 height 46
click at [554, 832] on textarea "**********" at bounding box center [662, 834] width 655 height 19
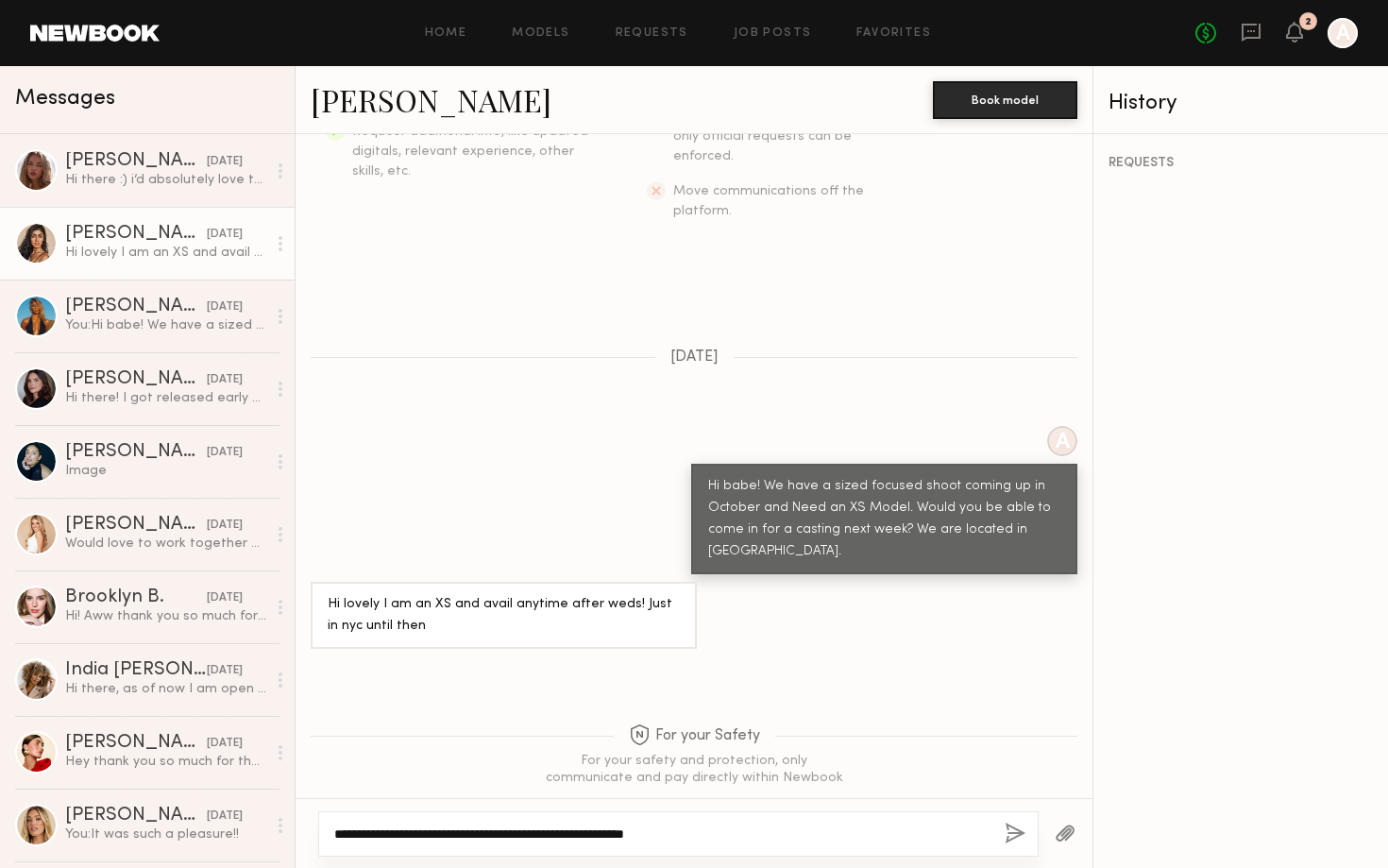
type textarea "**********"
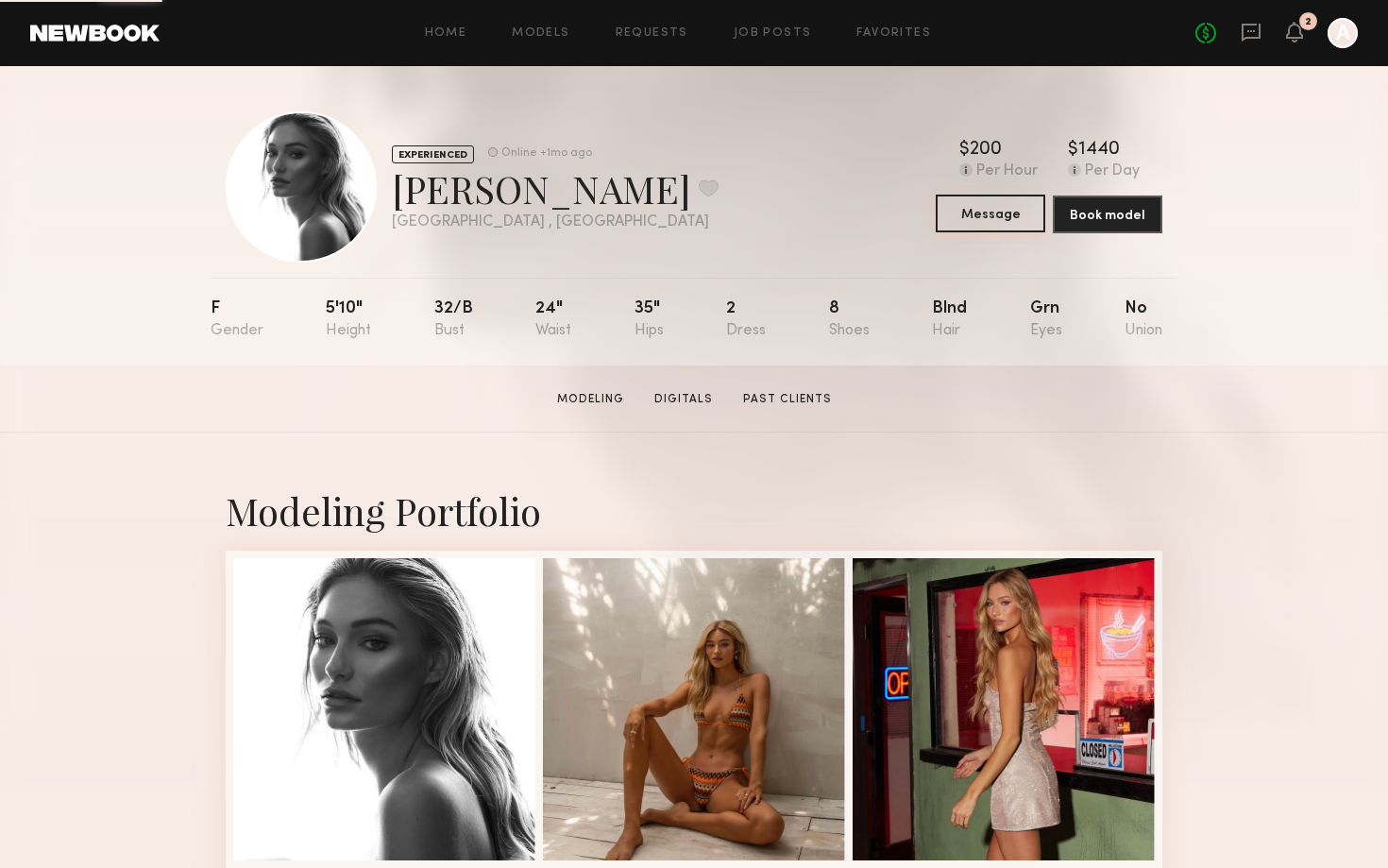
click at [961, 221] on button "Message" at bounding box center [990, 213] width 109 height 38
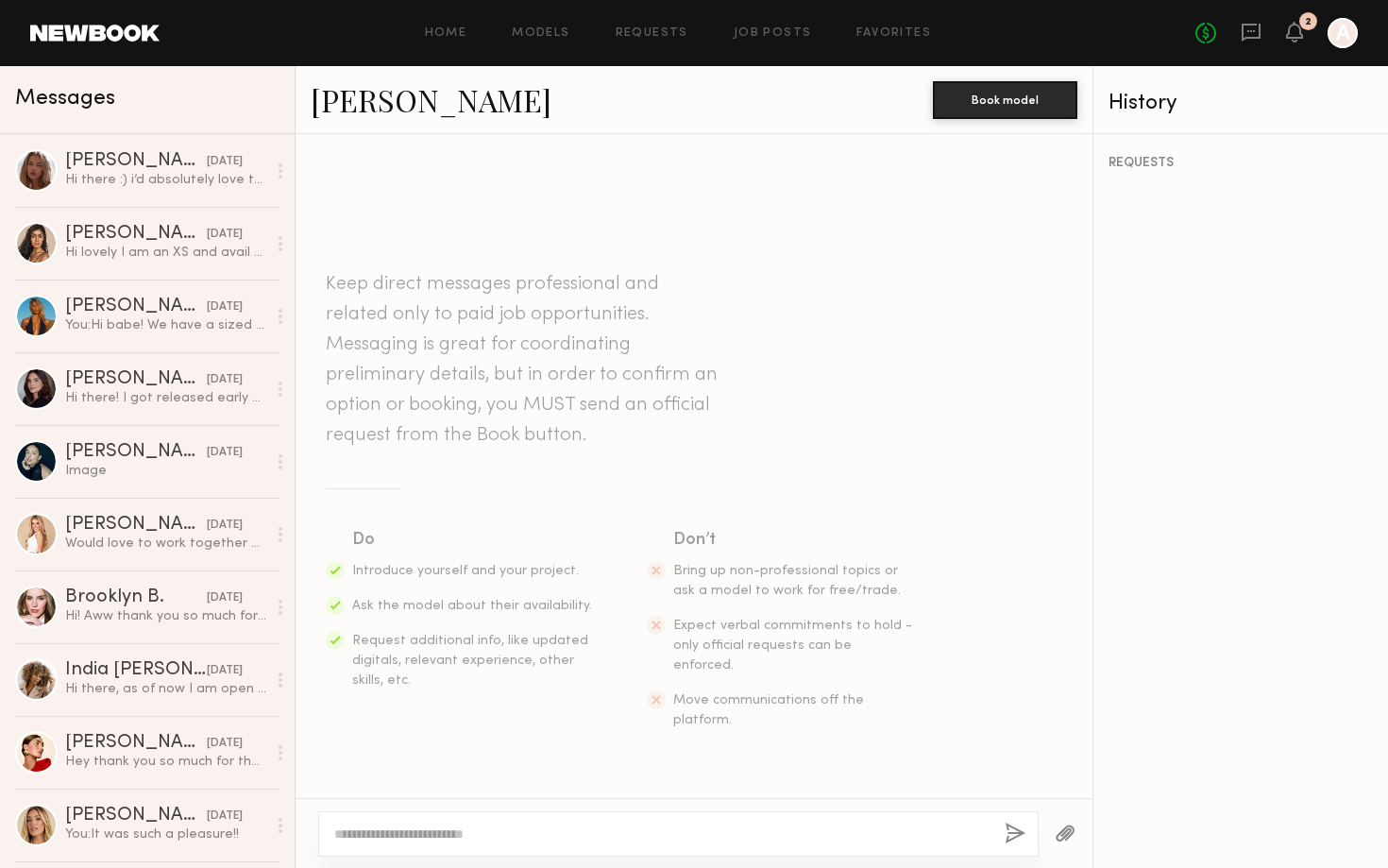
click at [484, 837] on textarea at bounding box center [662, 834] width 655 height 19
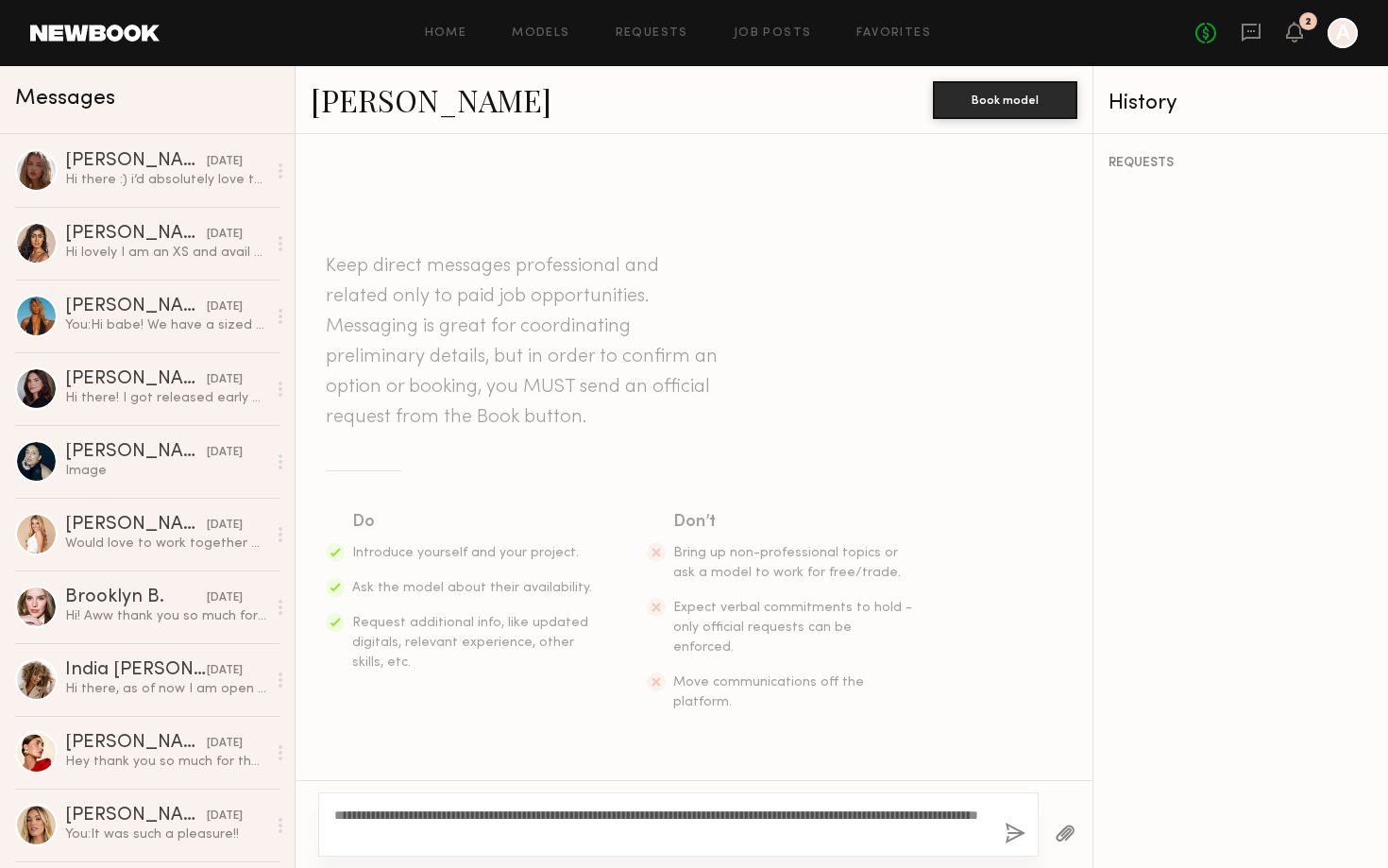
click at [878, 819] on textarea "**********" at bounding box center [662, 824] width 655 height 38
click at [862, 815] on textarea "**********" at bounding box center [662, 824] width 655 height 38
type textarea "**********"
drag, startPoint x: 847, startPoint y: 851, endPoint x: 731, endPoint y: 836, distance: 117.0
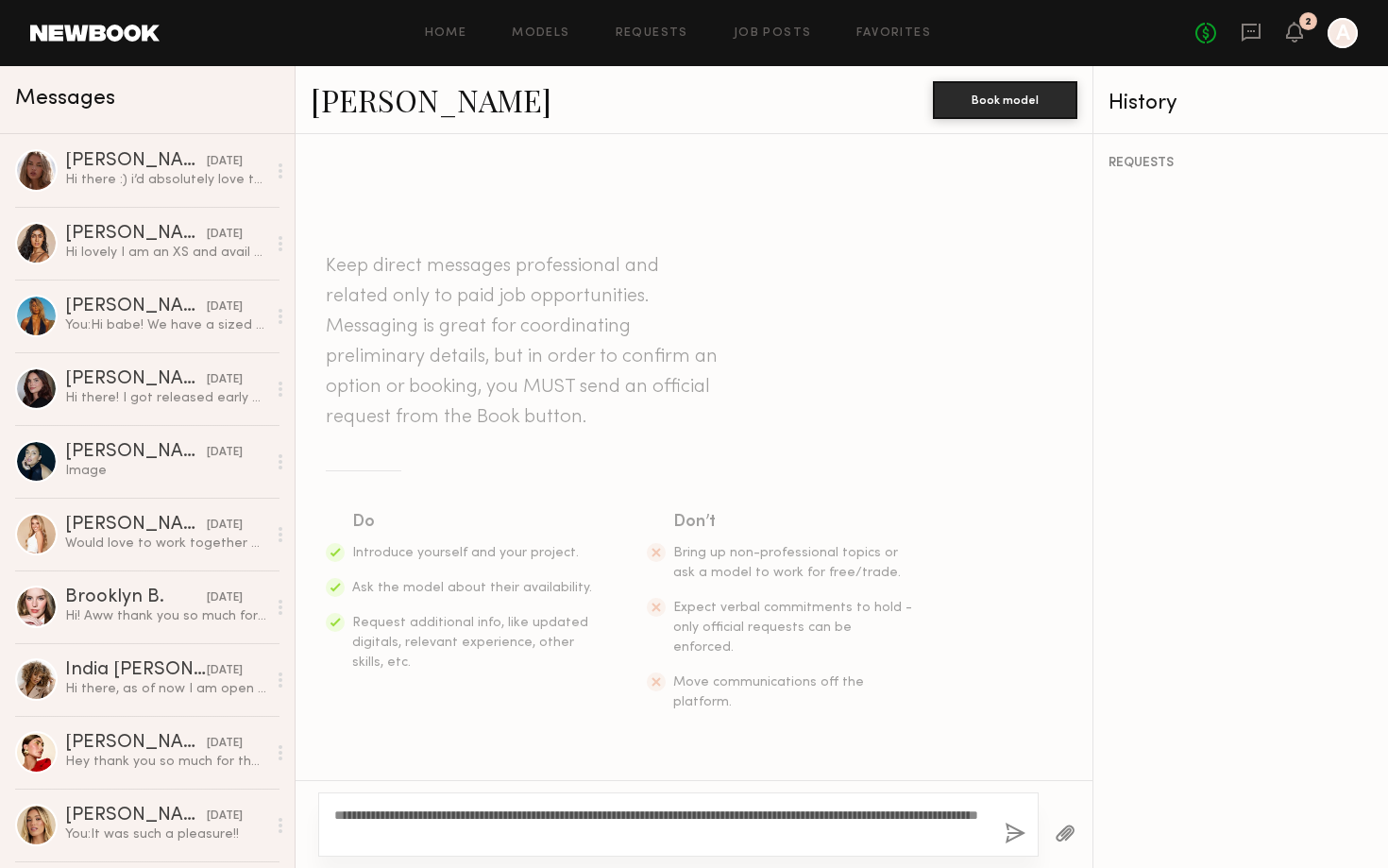
click at [735, 836] on div "**********" at bounding box center [678, 823] width 721 height 64
click at [732, 844] on div "**********" at bounding box center [678, 823] width 721 height 64
drag, startPoint x: 739, startPoint y: 832, endPoint x: 581, endPoint y: 773, distance: 168.7
click at [581, 773] on div "**********" at bounding box center [693, 501] width 797 height 734
click at [1016, 836] on button "button" at bounding box center [1015, 834] width 21 height 24
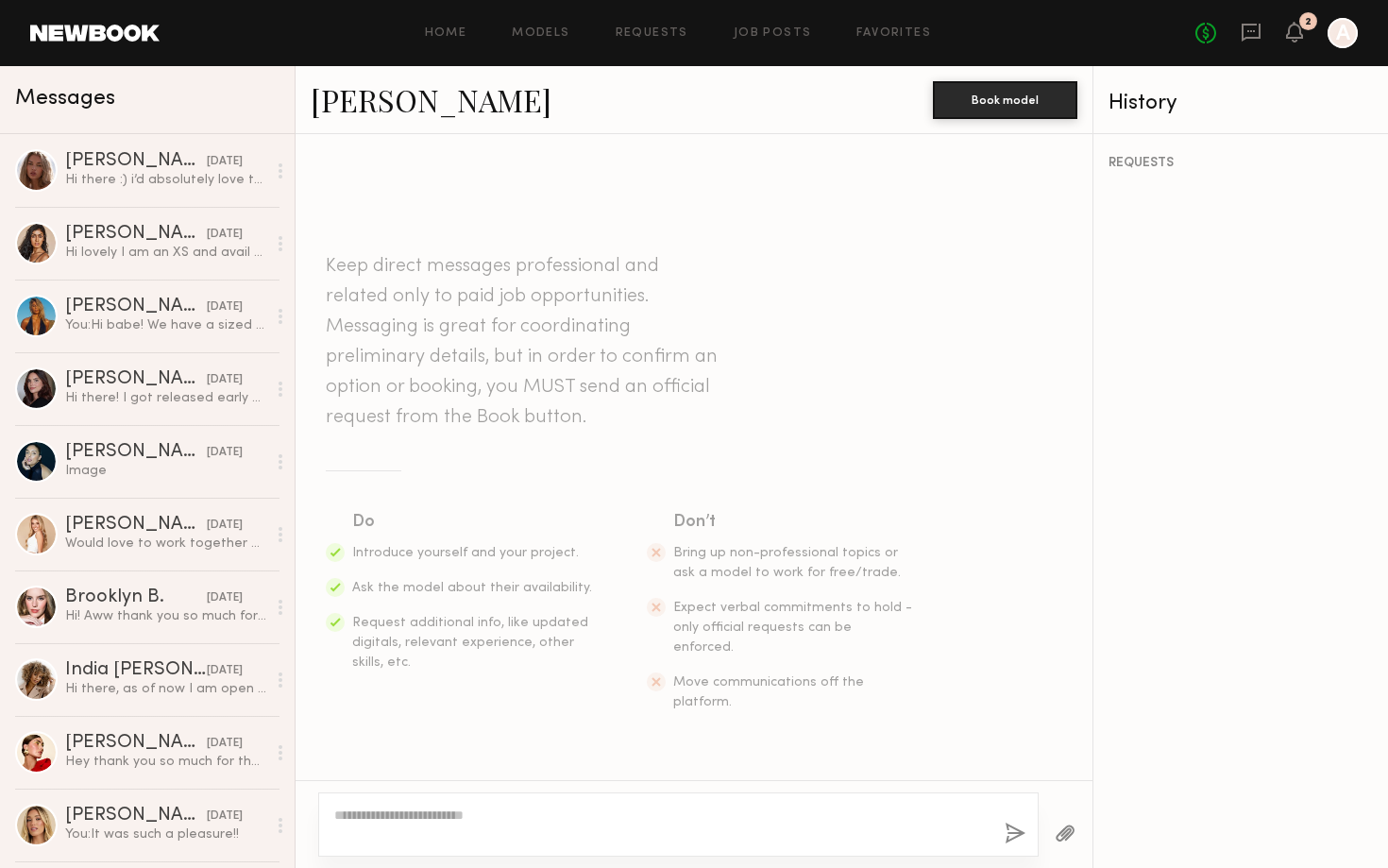
scroll to position [174, 0]
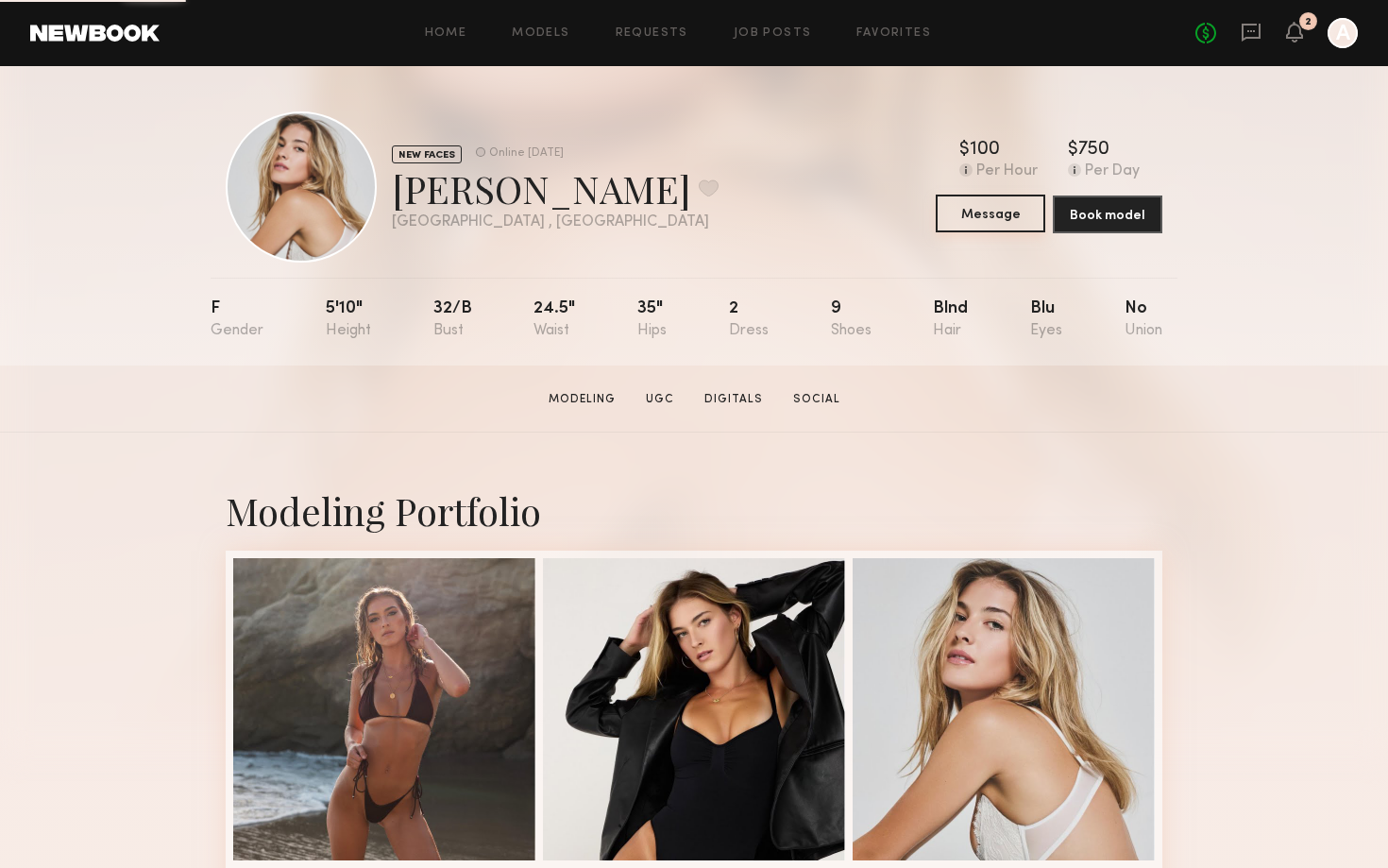
click at [990, 222] on button "Message" at bounding box center [990, 213] width 109 height 38
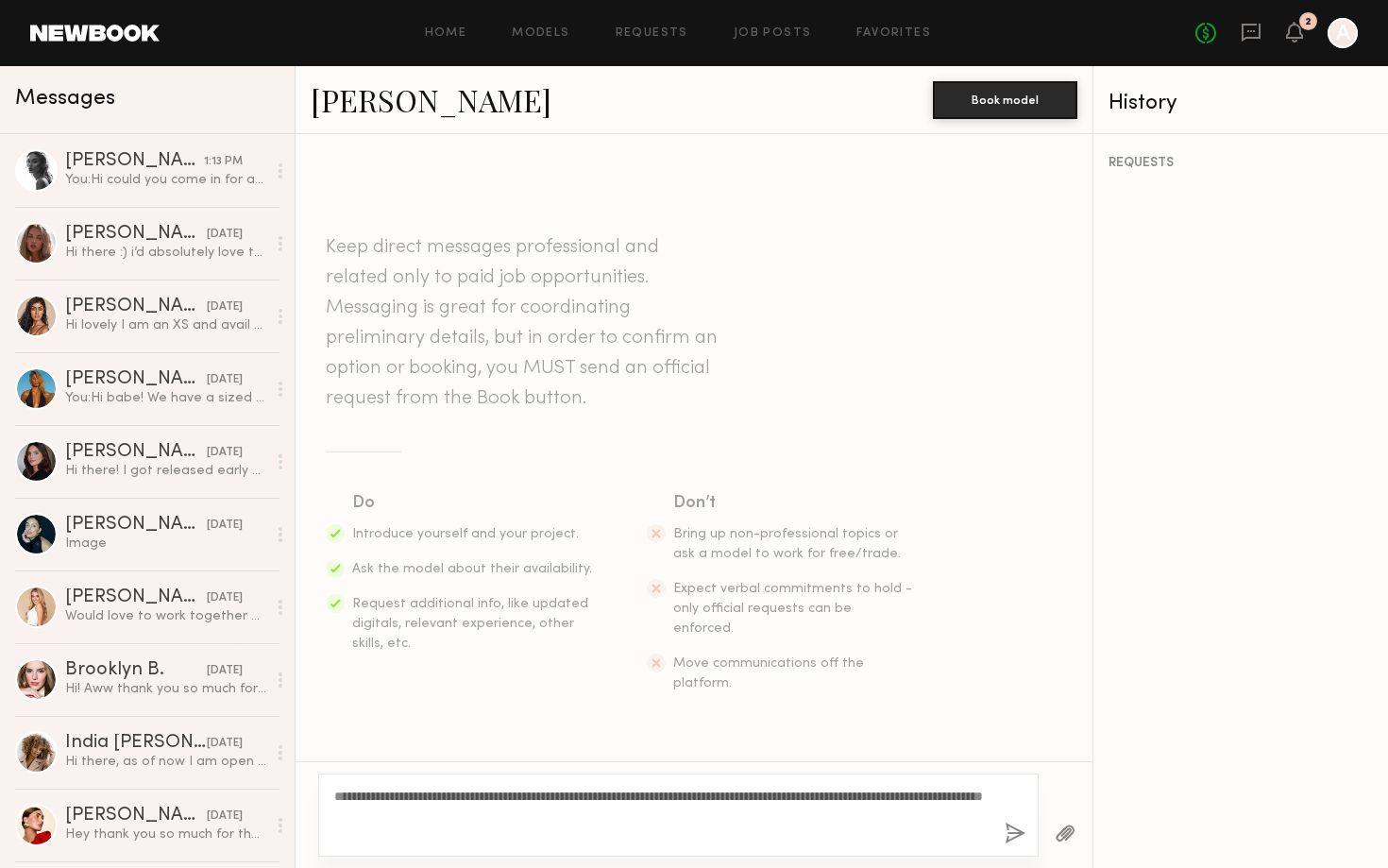
type textarea "**********"
click at [1001, 837] on div "**********" at bounding box center [678, 814] width 721 height 83
click at [1010, 838] on button "button" at bounding box center [1015, 834] width 21 height 24
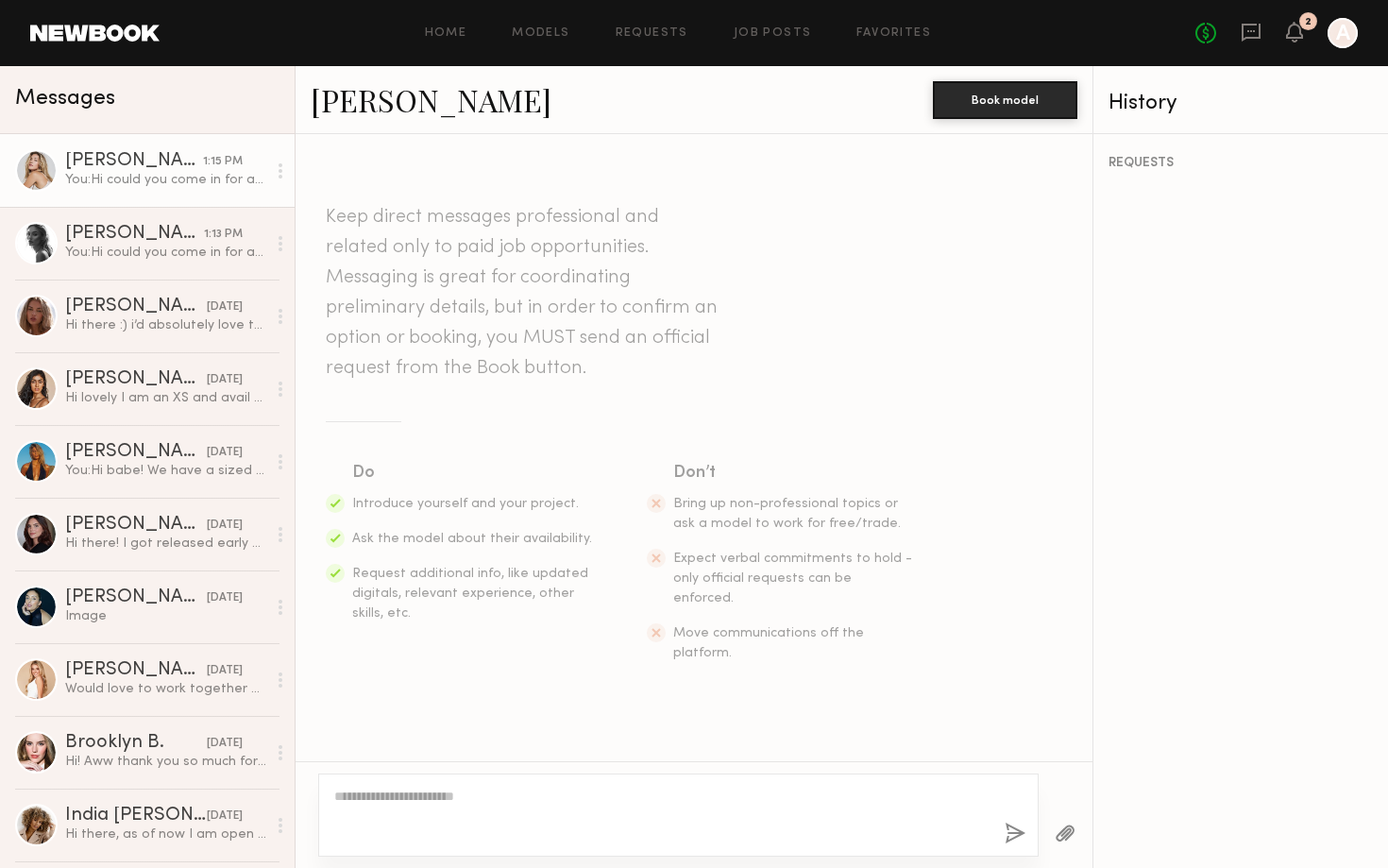
scroll to position [174, 0]
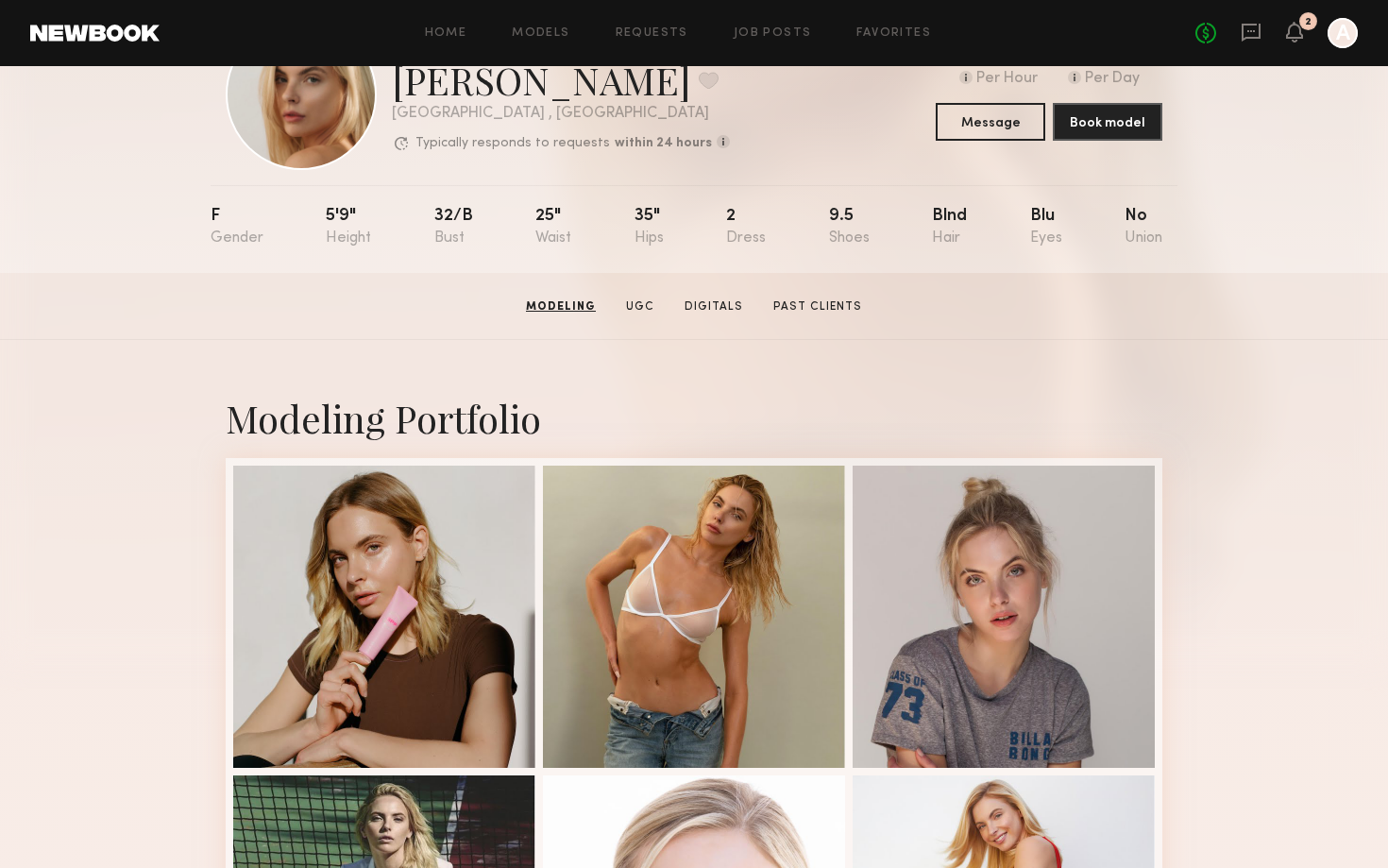
scroll to position [66, 0]
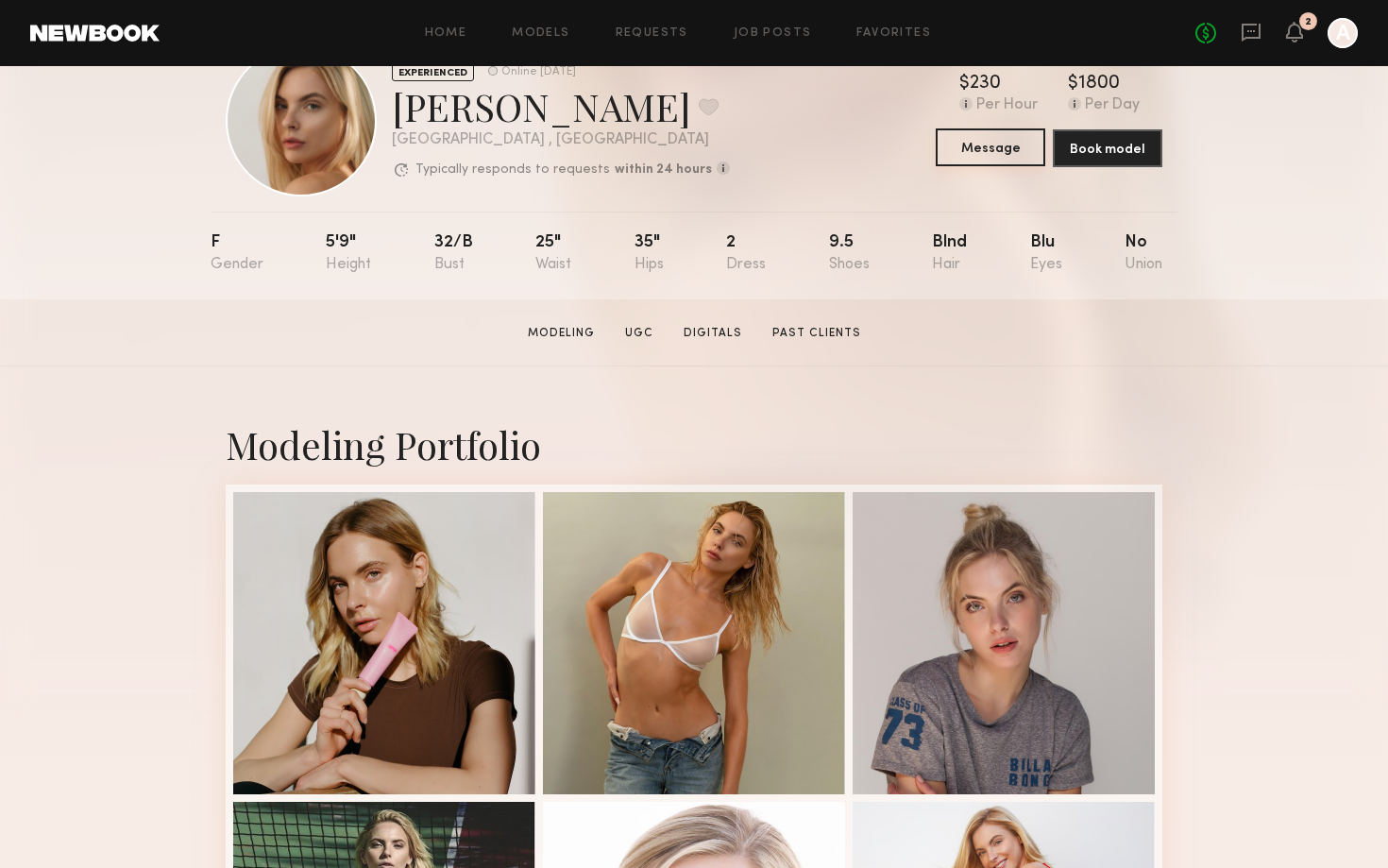
click at [968, 155] on button "Message" at bounding box center [990, 148] width 109 height 38
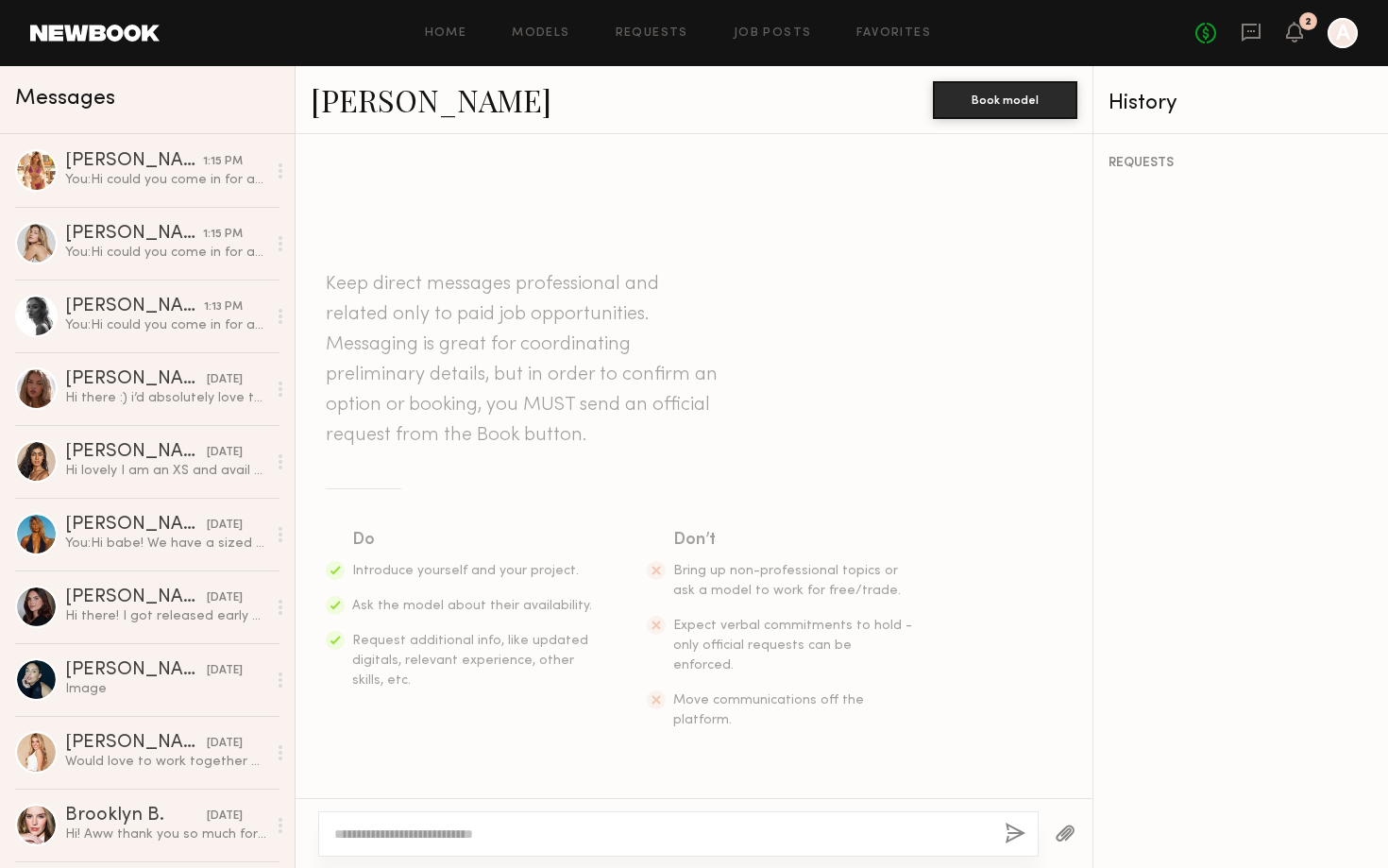
click at [572, 829] on textarea at bounding box center [662, 834] width 655 height 19
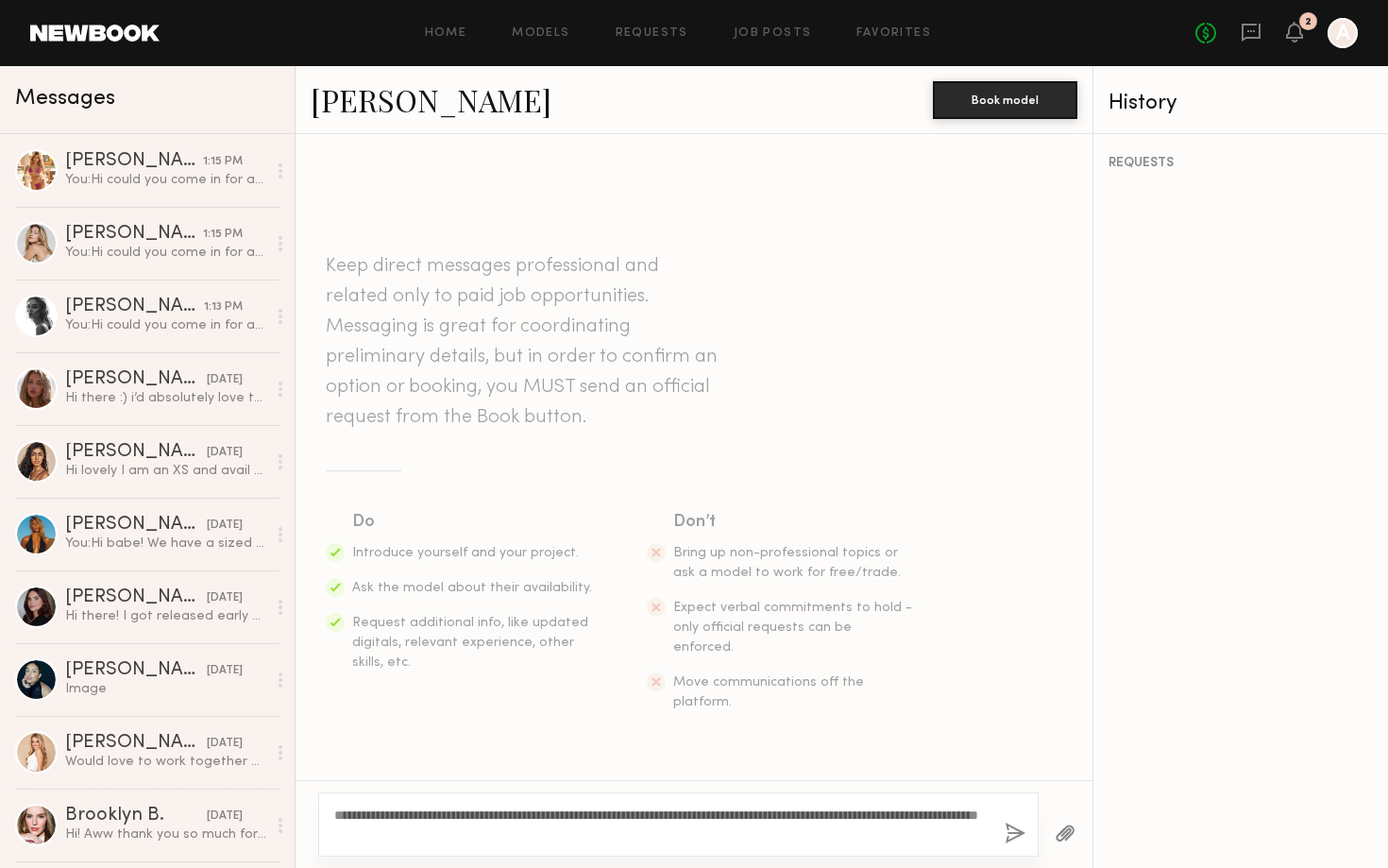
type textarea "**********"
click at [1012, 843] on button "button" at bounding box center [1015, 834] width 21 height 24
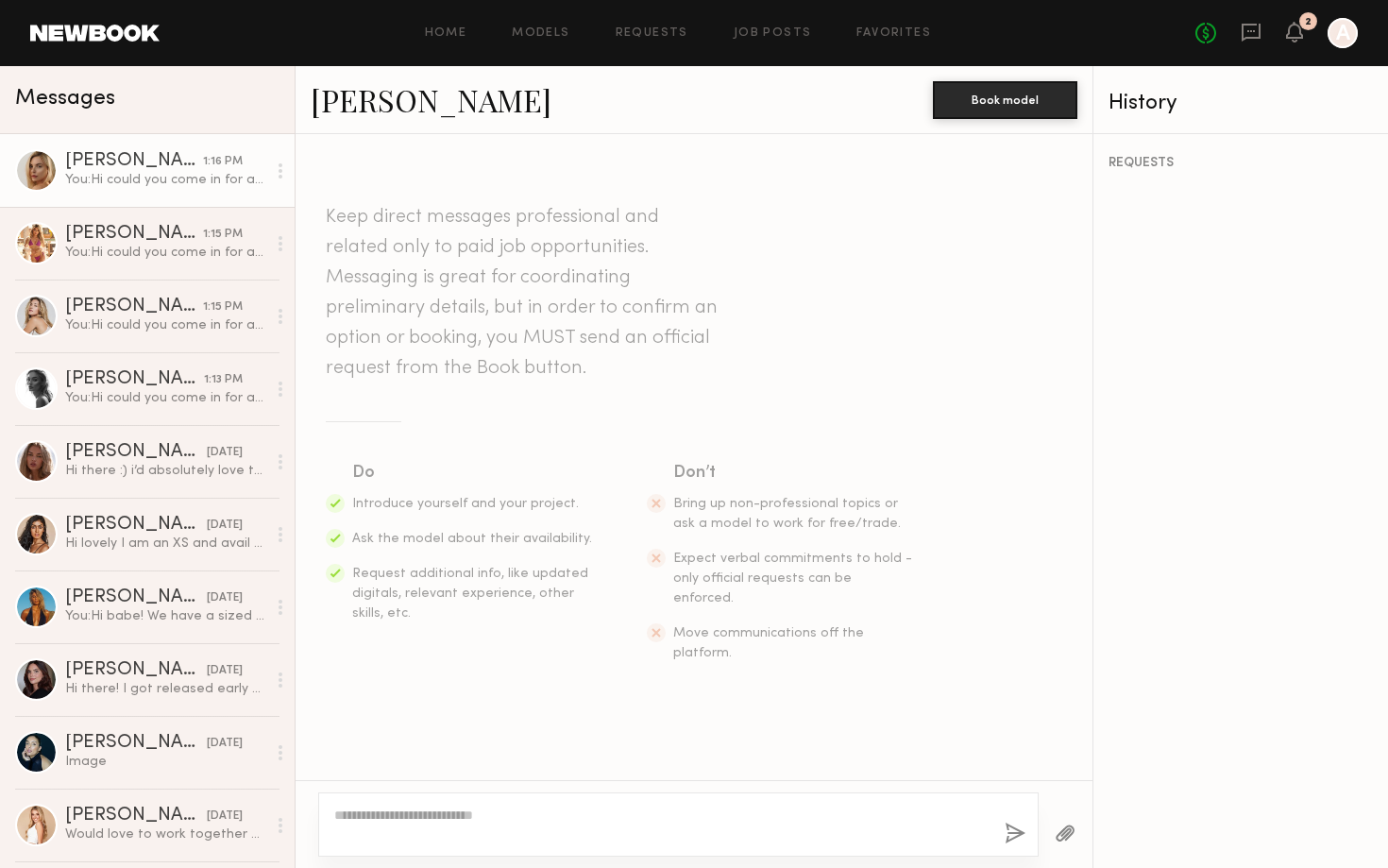
scroll to position [174, 0]
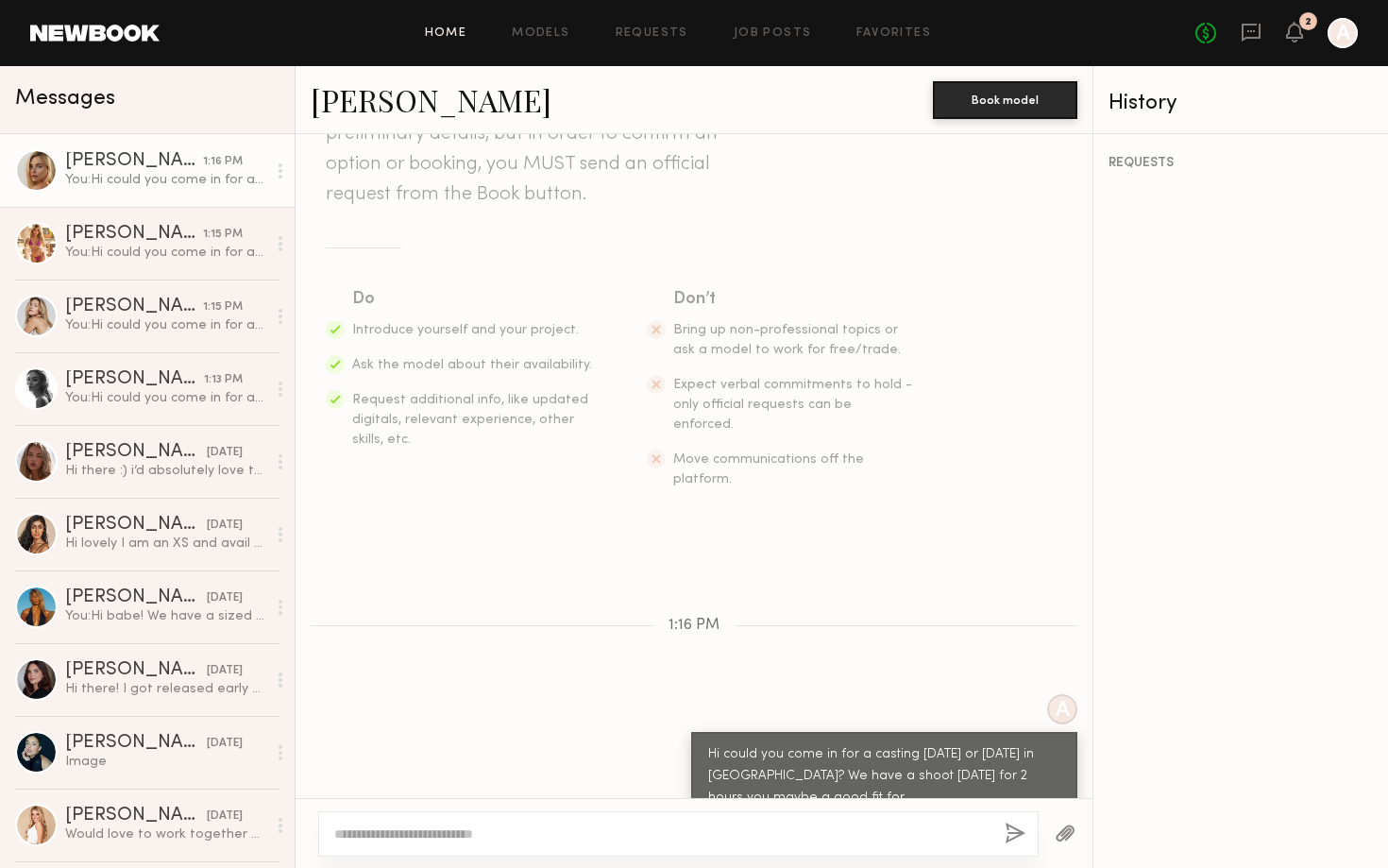
click at [455, 38] on link "Home" at bounding box center [446, 33] width 43 height 12
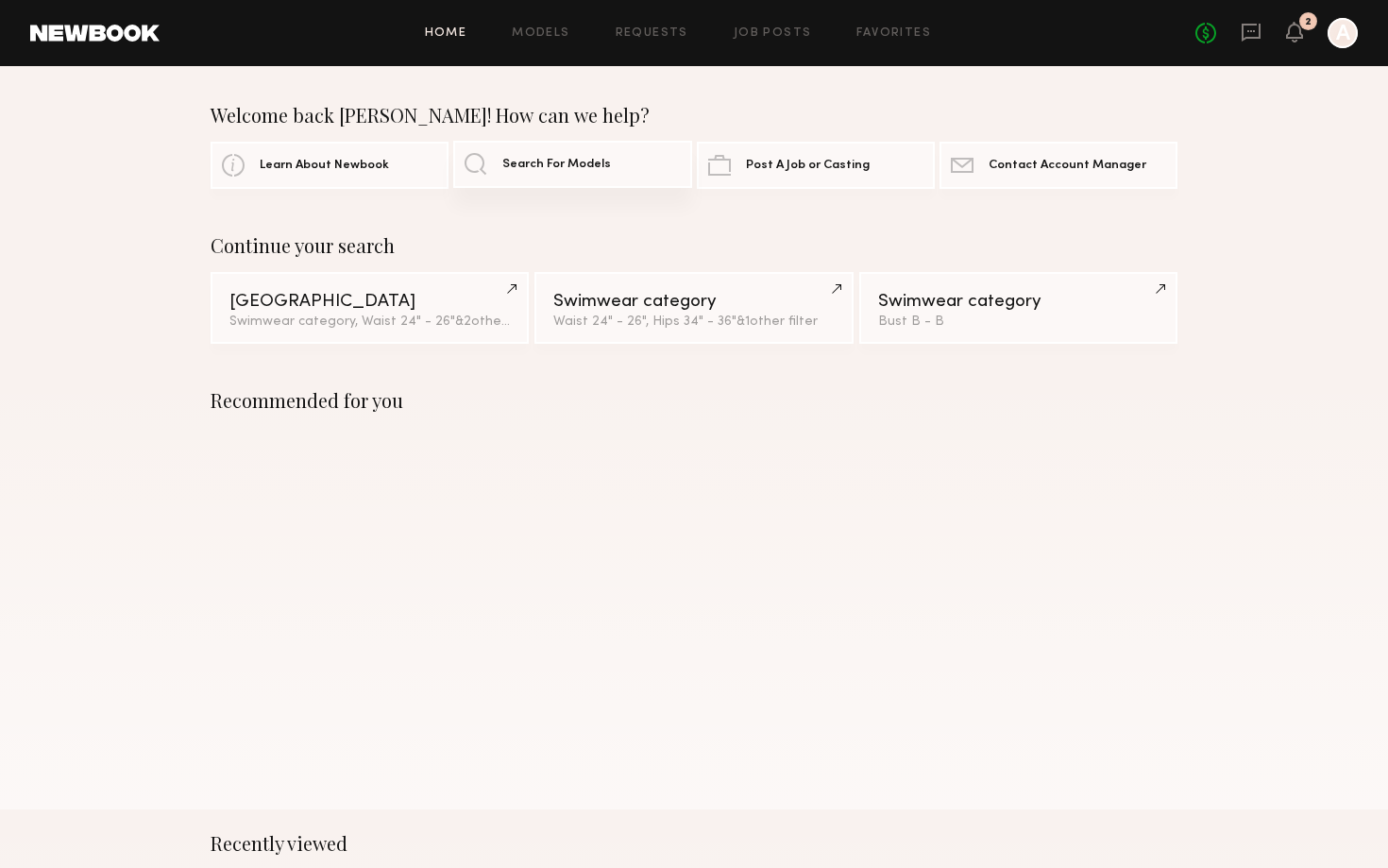
click at [556, 160] on span "Search For Models" at bounding box center [557, 165] width 109 height 12
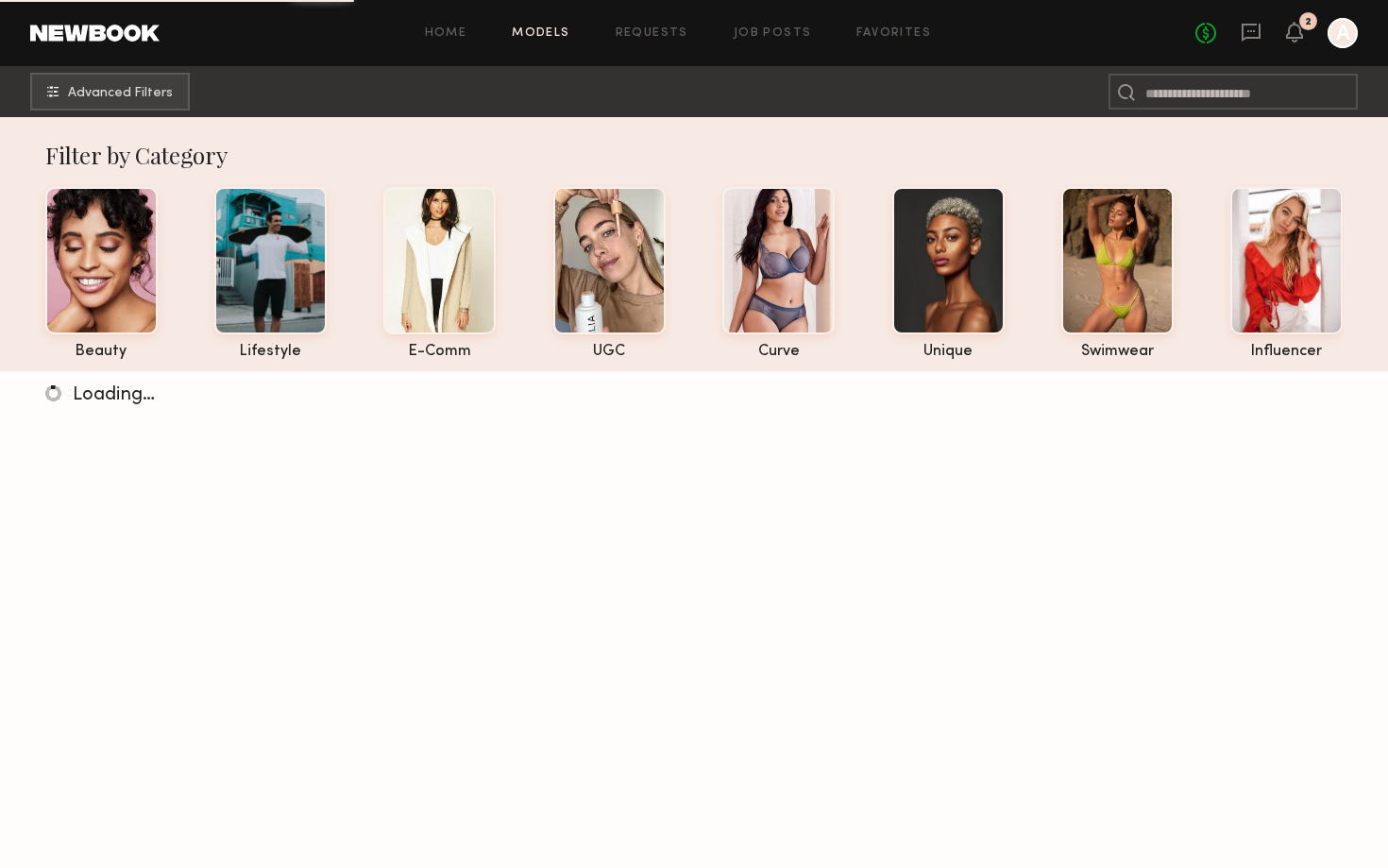
click at [1129, 86] on common-icon at bounding box center [1126, 92] width 17 height 17
click at [1169, 104] on input at bounding box center [1233, 91] width 249 height 36
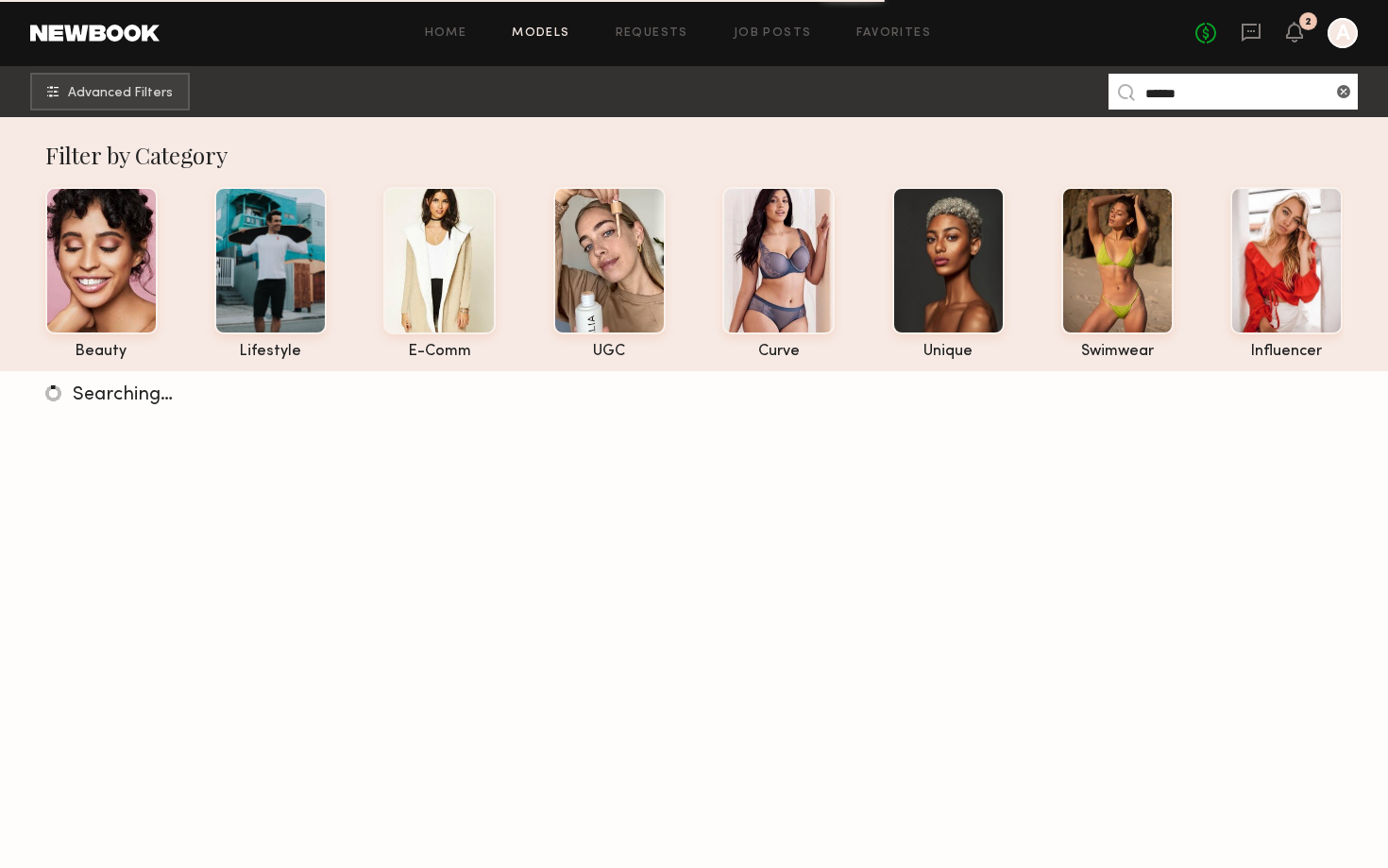
type input "*****"
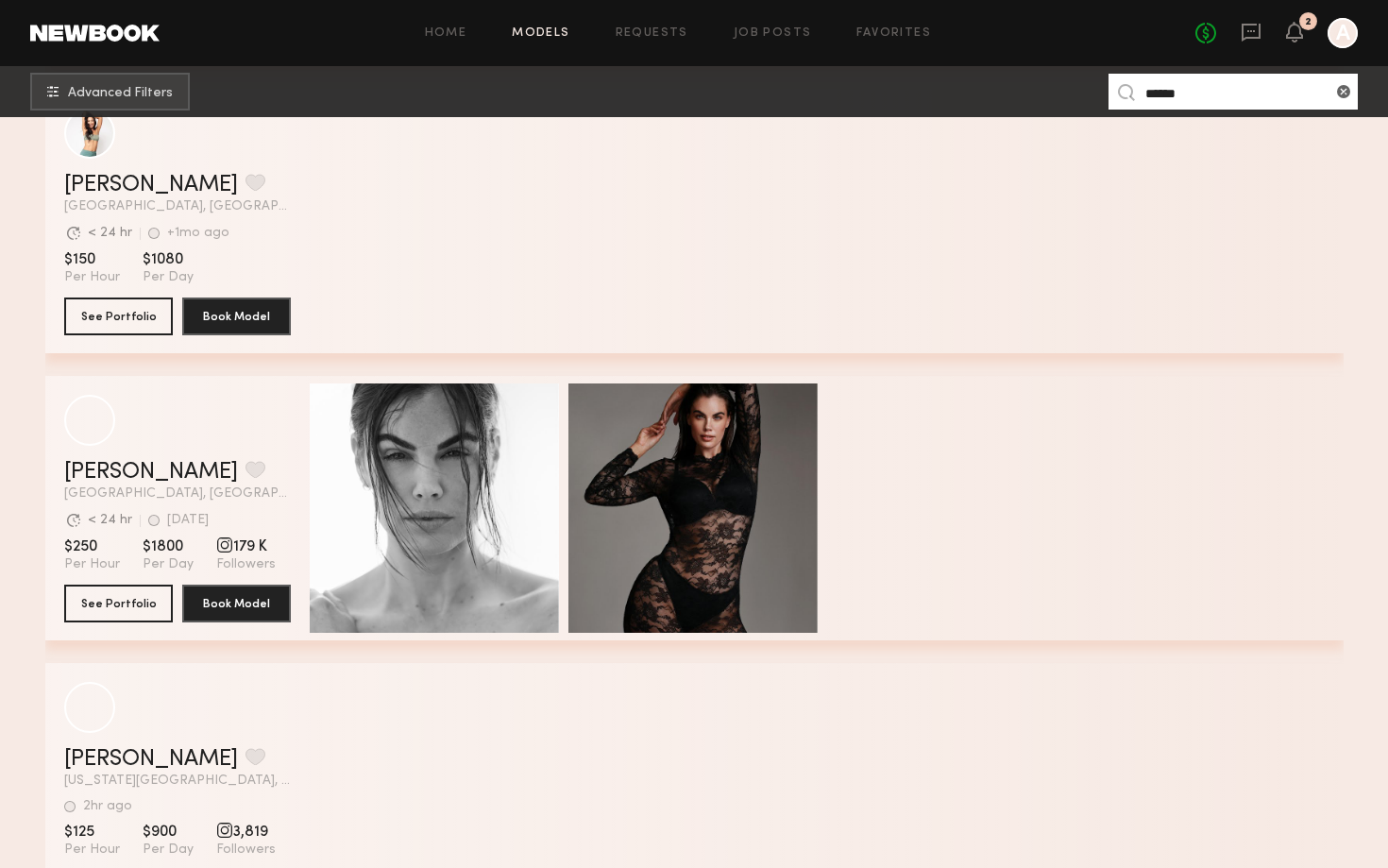
scroll to position [1361, 0]
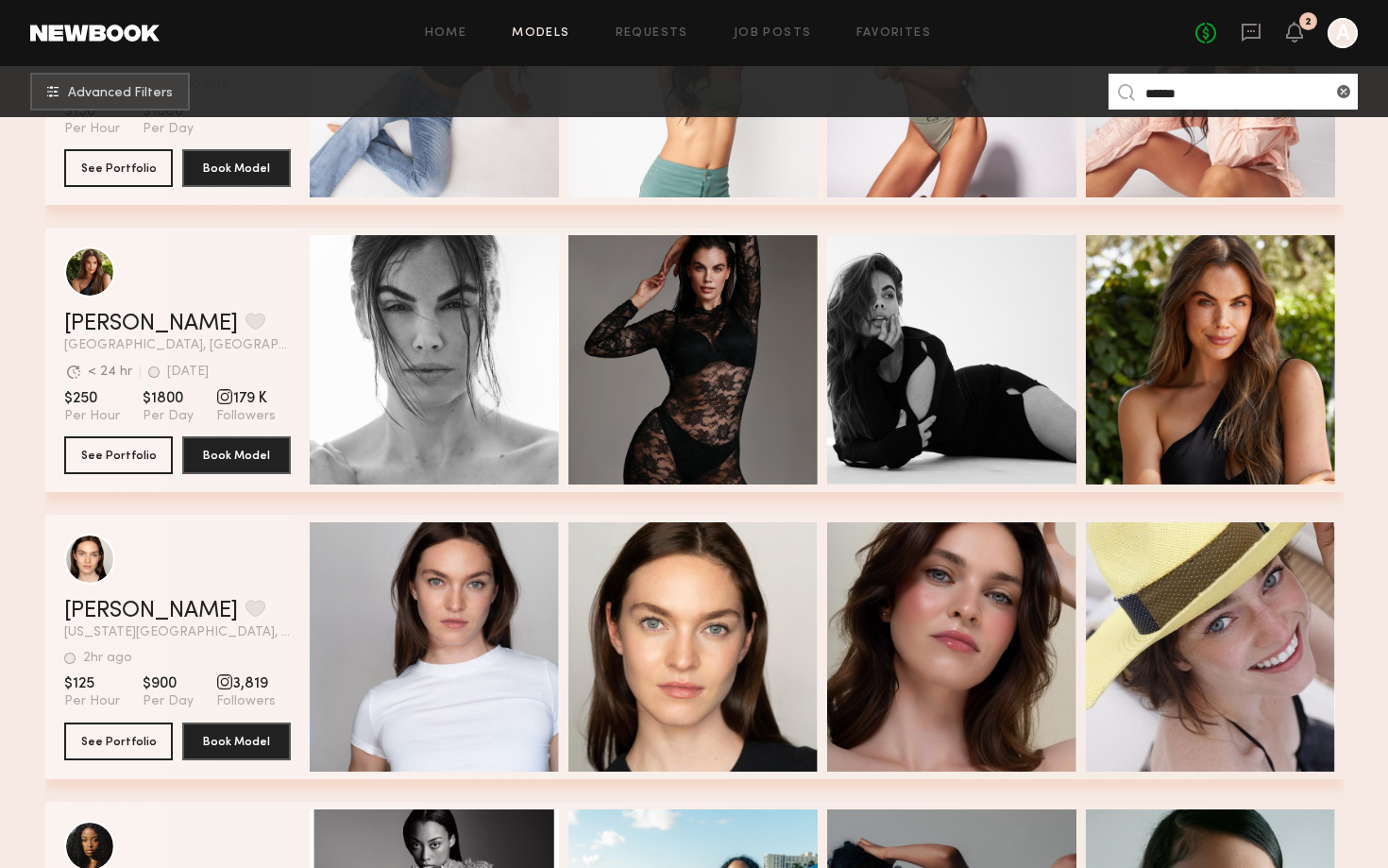
click at [122, 305] on header "Chloe M. Favorite Los Angeles, CA Avg. request response time < 24 hr 2d ago Las…" at bounding box center [177, 299] width 227 height 106
click at [107, 278] on div "grid" at bounding box center [89, 271] width 51 height 51
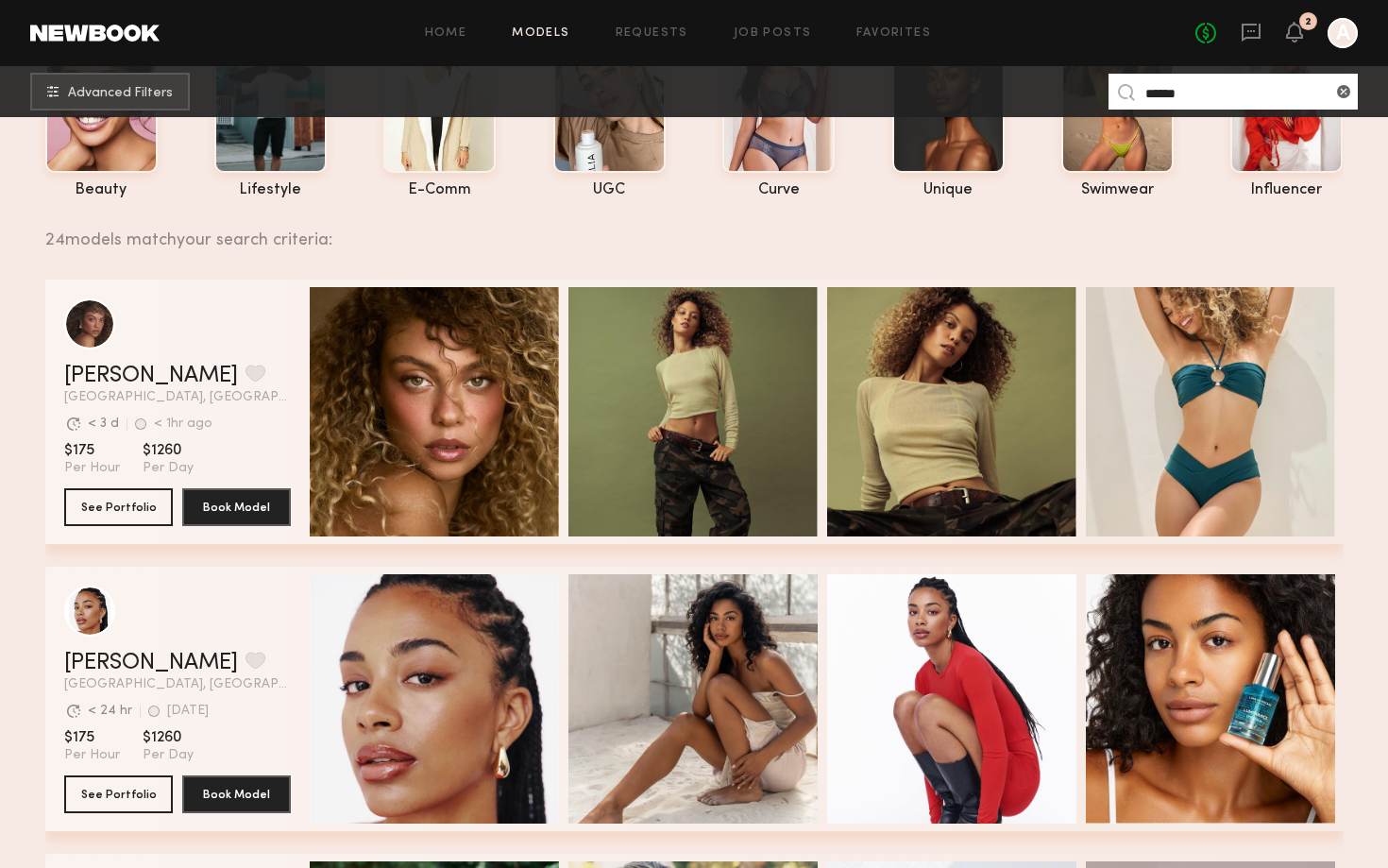
scroll to position [0, 0]
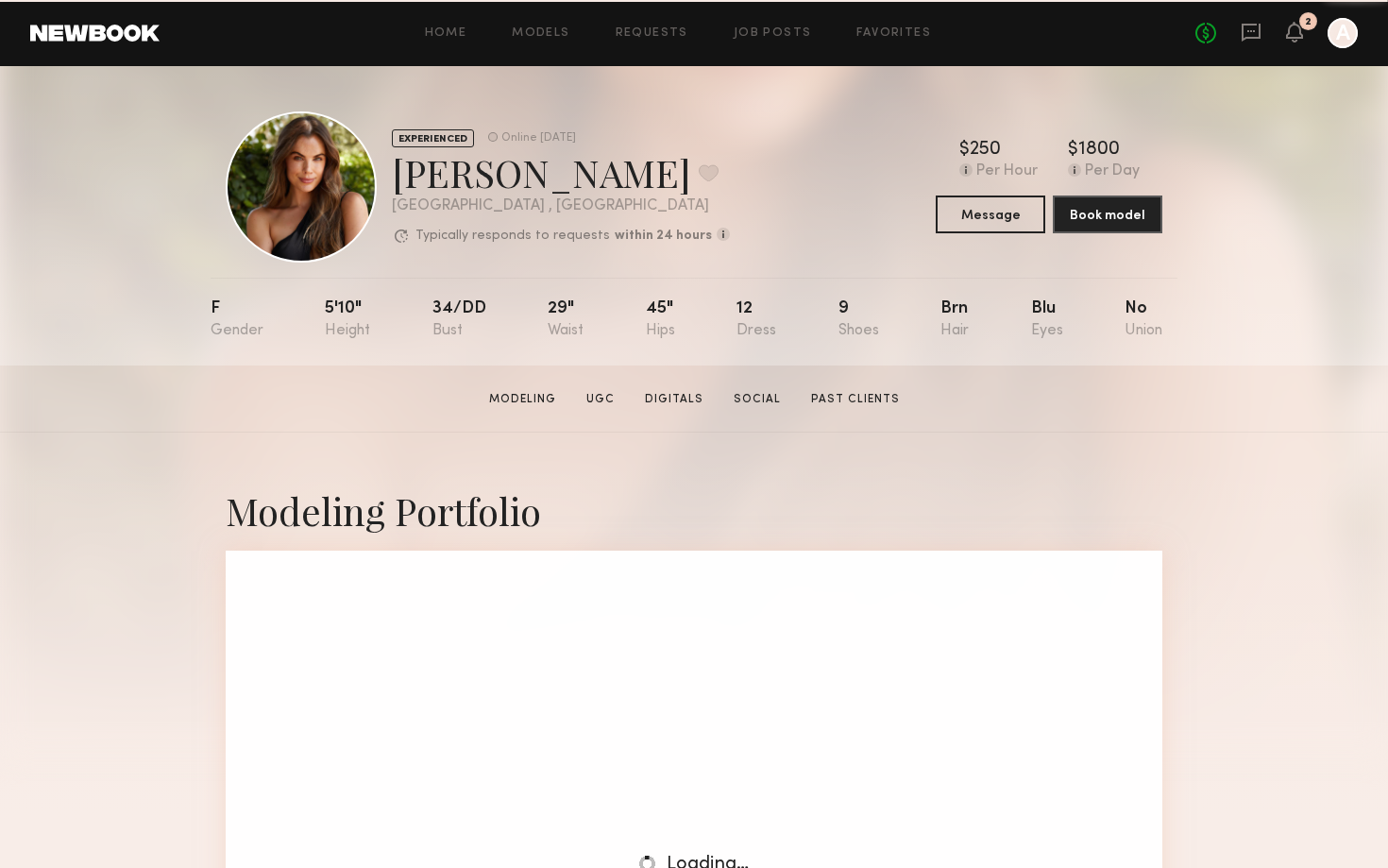
click at [653, 68] on nb-model-profile-header "EXPERIENCED Online [DATE] [PERSON_NAME] Favorite [GEOGRAPHIC_DATA] , [GEOGRAPHI…" at bounding box center [694, 164] width 967 height 196
